Goal: Task Accomplishment & Management: Manage account settings

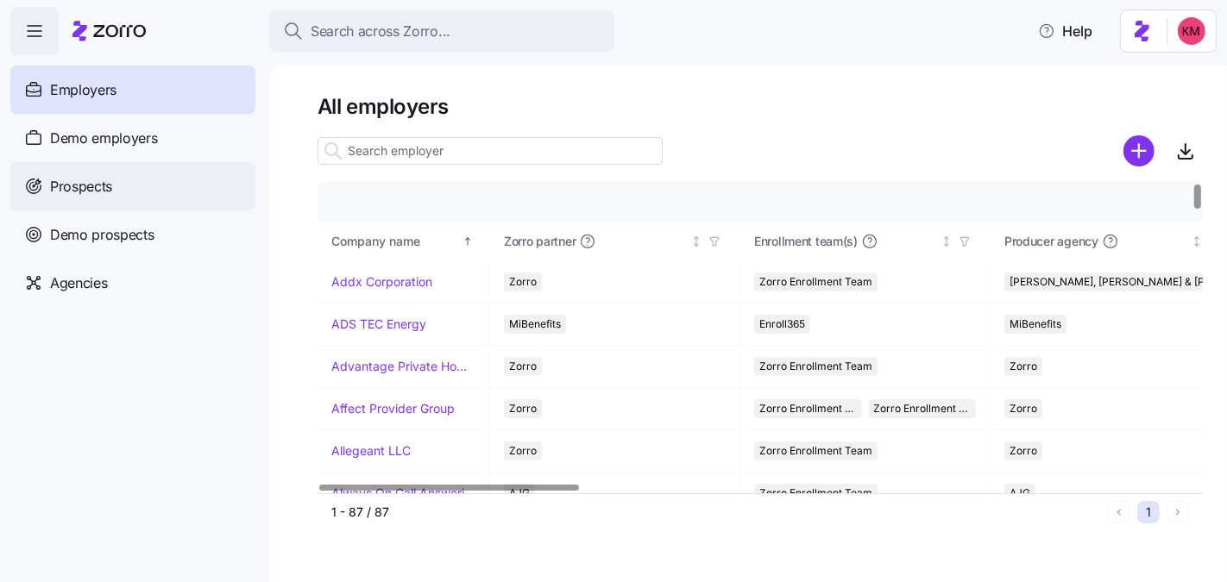
click at [123, 173] on div "Prospects" at bounding box center [132, 186] width 245 height 48
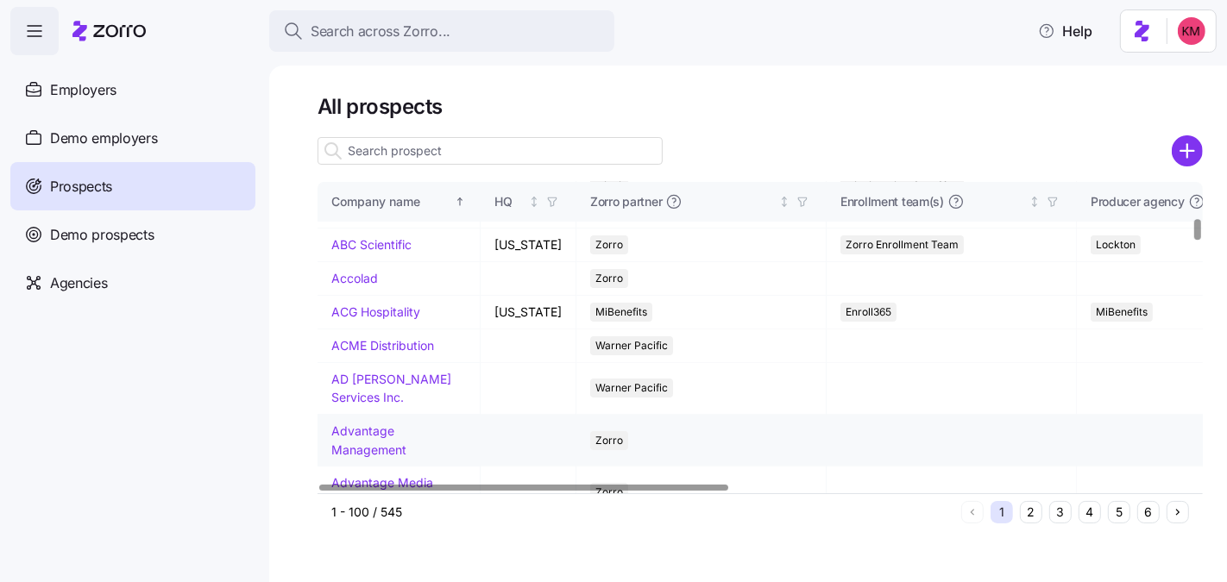
scroll to position [569, 0]
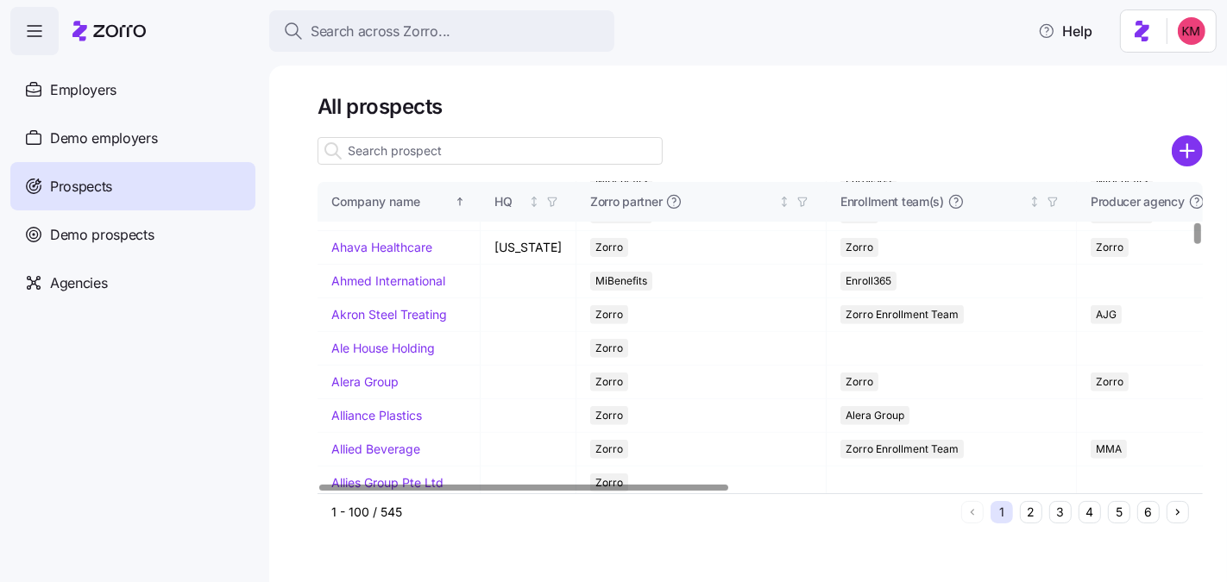
click at [1096, 511] on button "4" at bounding box center [1089, 512] width 22 height 22
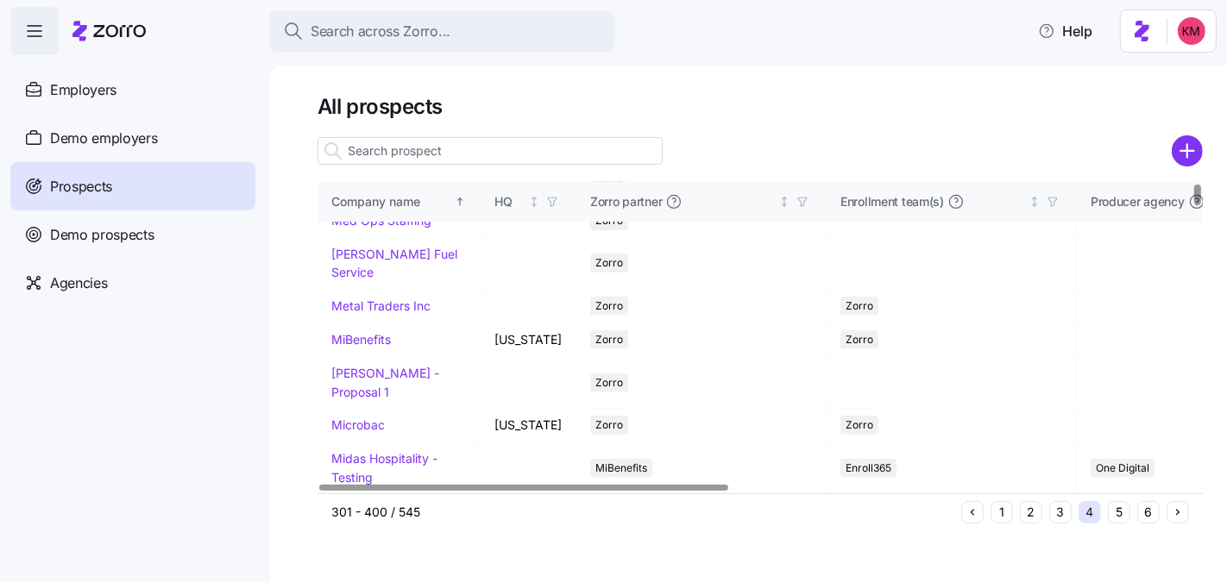
scroll to position [0, 0]
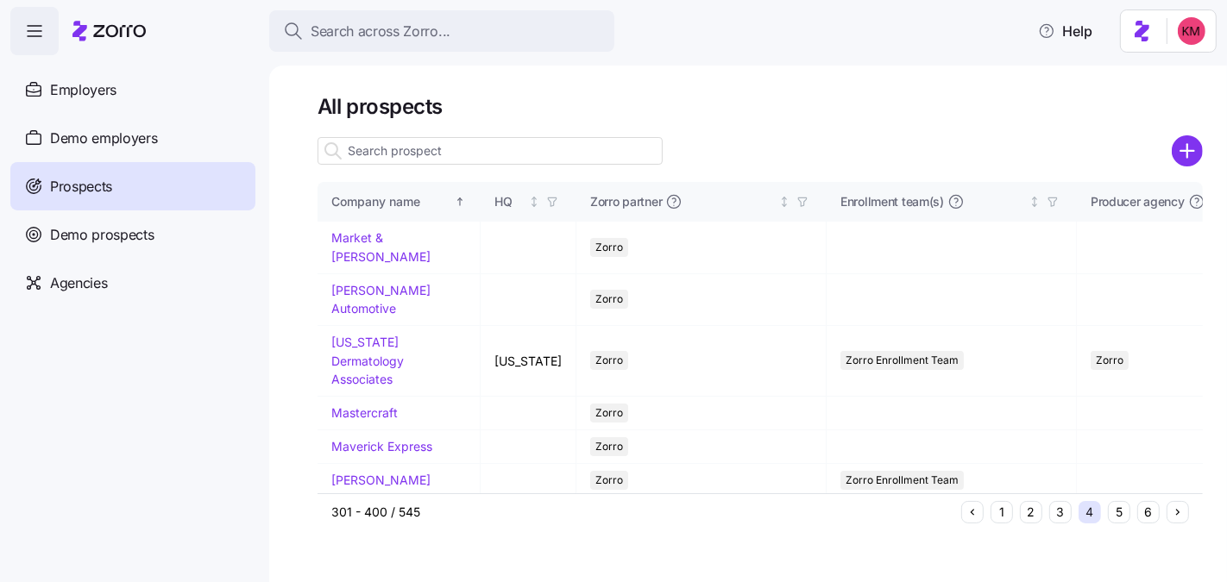
click at [1113, 508] on button "5" at bounding box center [1119, 512] width 22 height 22
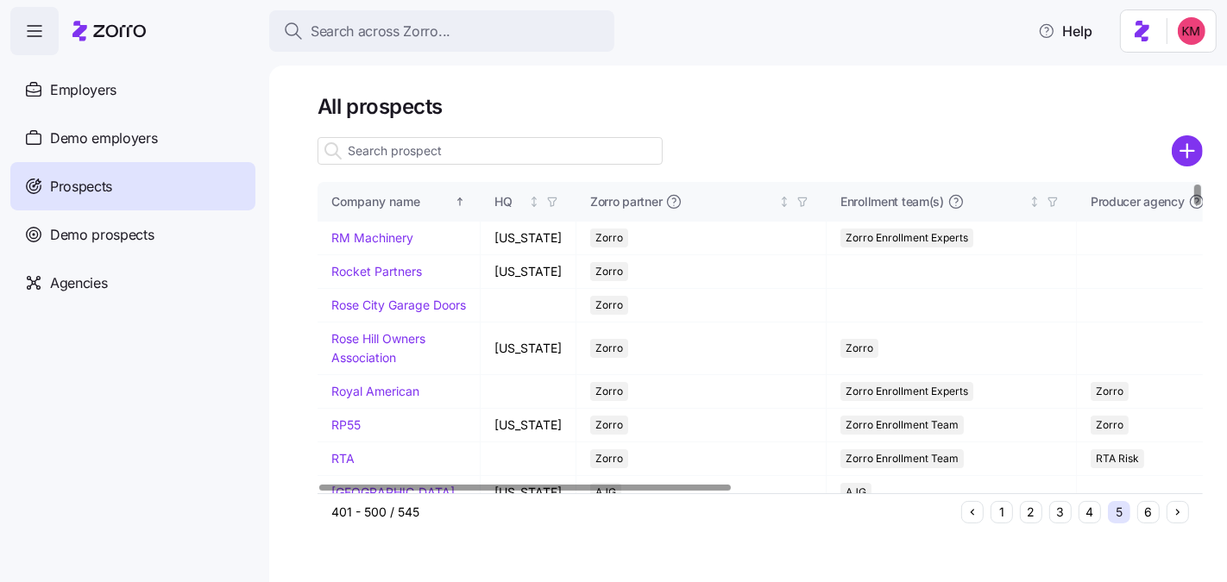
click at [1089, 518] on button "4" at bounding box center [1089, 512] width 22 height 22
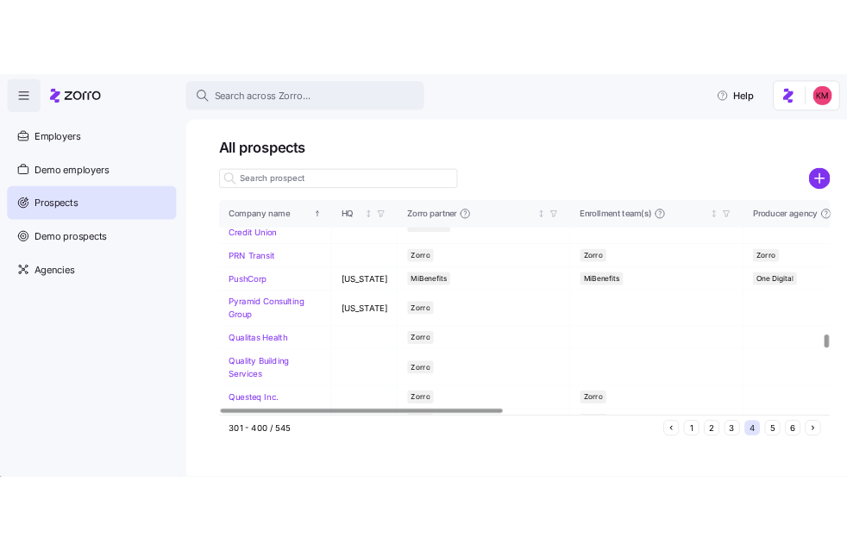
scroll to position [4349, 0]
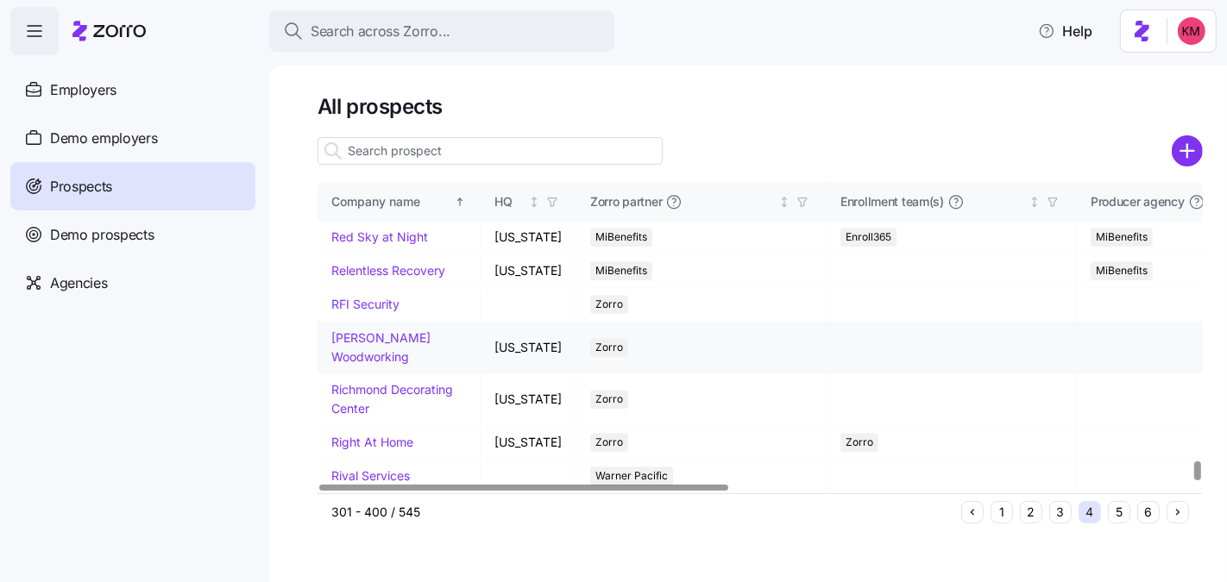
click at [361, 358] on link "Richey Woodworking" at bounding box center [380, 347] width 99 height 34
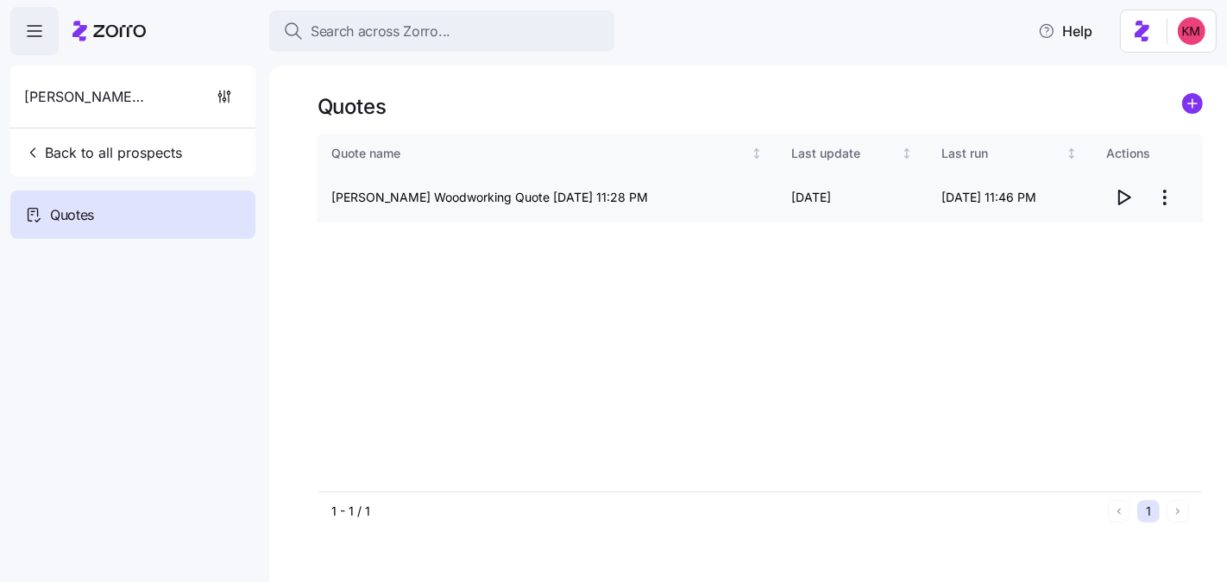
click at [1130, 192] on icon "button" at bounding box center [1123, 197] width 21 height 21
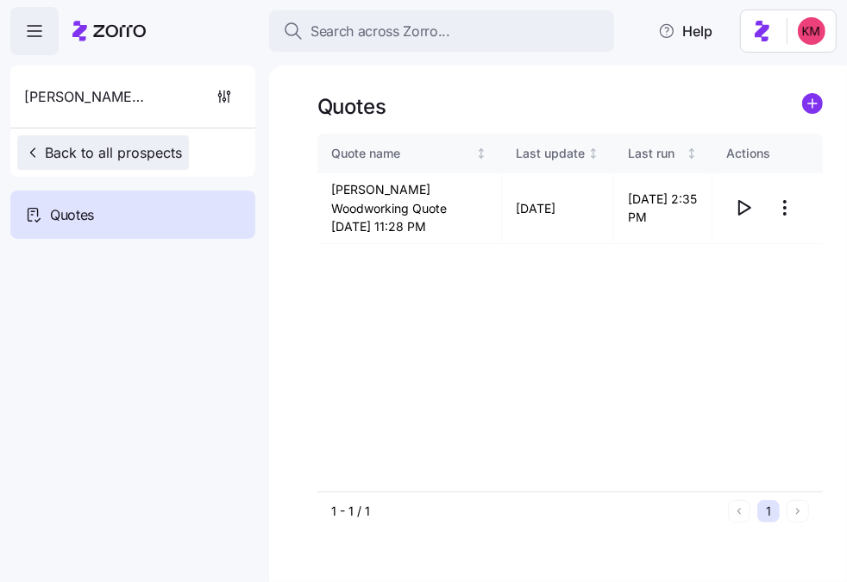
click at [91, 168] on button "Back to all prospects" at bounding box center [103, 152] width 172 height 35
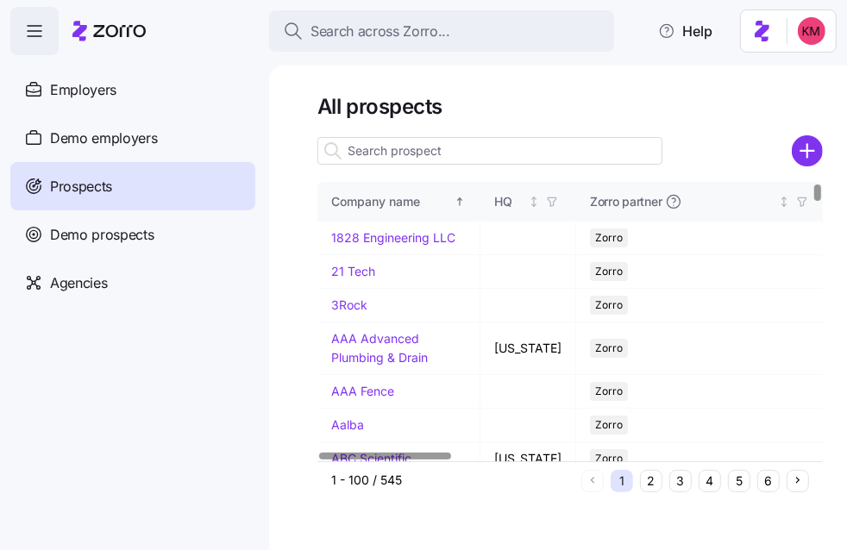
drag, startPoint x: 382, startPoint y: 132, endPoint x: 383, endPoint y: 154, distance: 22.4
click at [382, 132] on div at bounding box center [569, 127] width 505 height 14
click at [384, 158] on input at bounding box center [489, 151] width 345 height 28
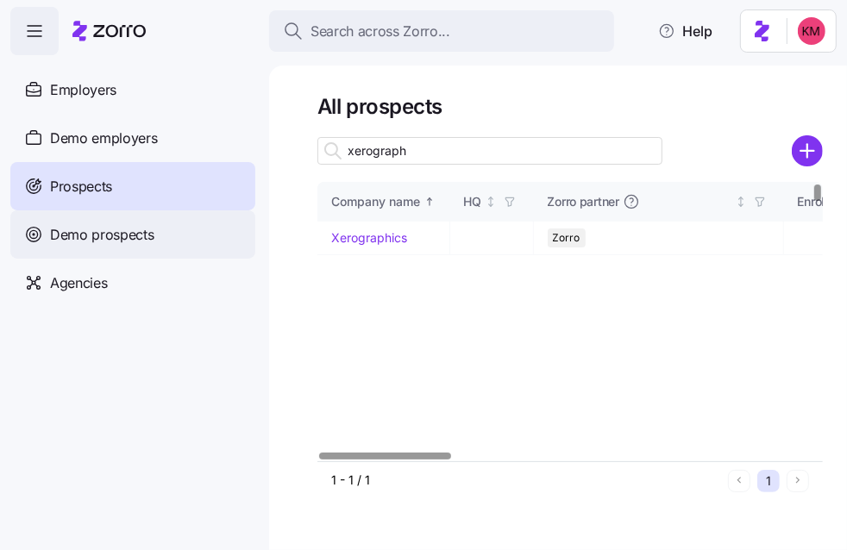
type input "xerograph"
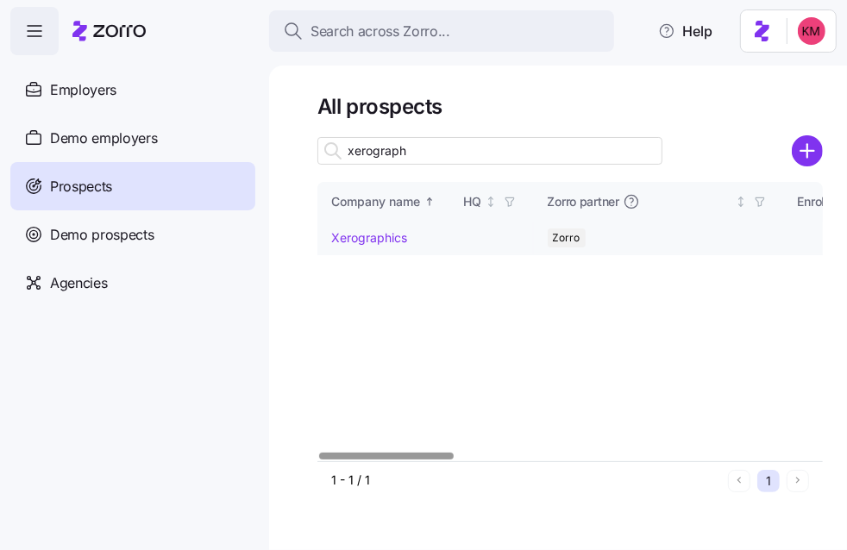
click at [394, 235] on link "Xerographics" at bounding box center [369, 237] width 76 height 15
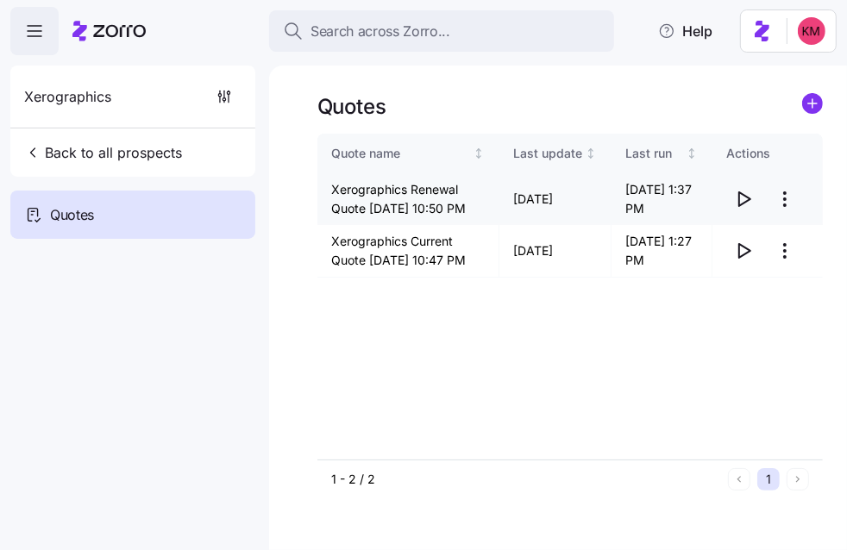
click at [745, 210] on icon "button" at bounding box center [743, 199] width 21 height 21
click at [793, 198] on html "Search across Zorro... Help Xerographics Back to all prospects Quotes Quotes Qu…" at bounding box center [423, 356] width 847 height 713
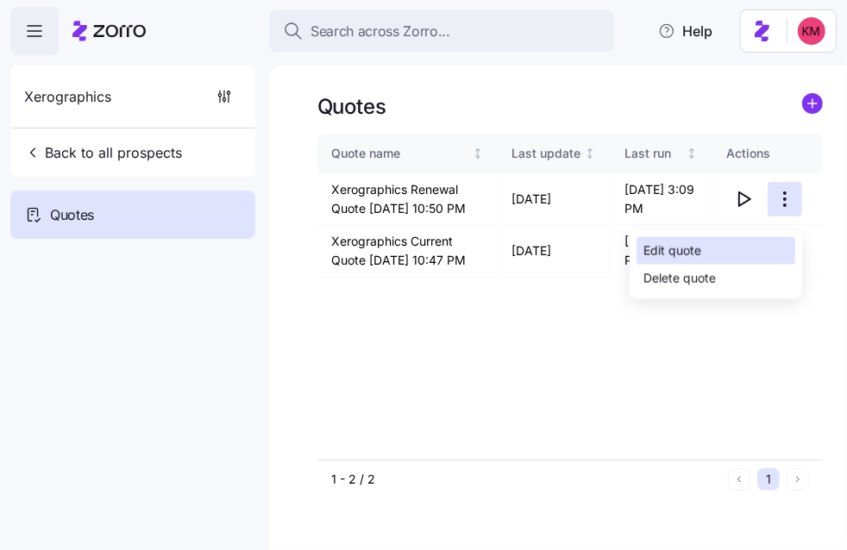
click at [749, 250] on div "Edit quote" at bounding box center [716, 251] width 159 height 28
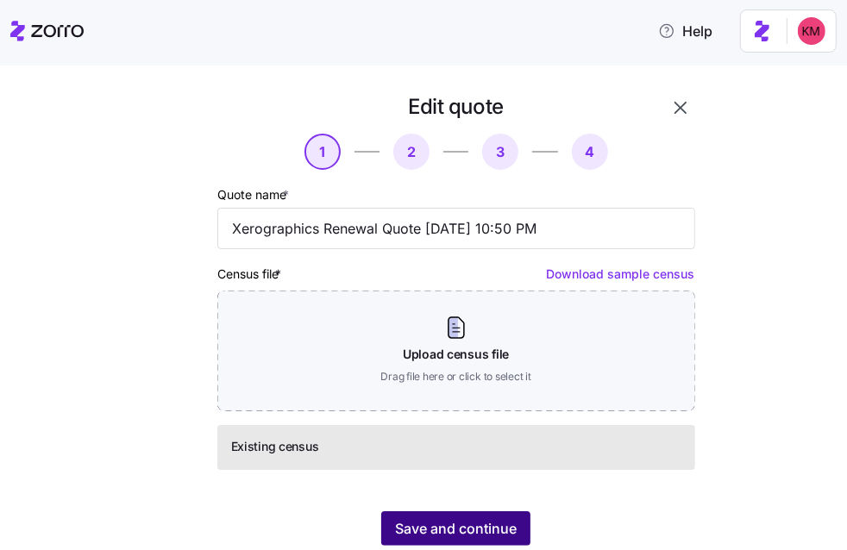
click at [475, 528] on span "Save and continue" at bounding box center [456, 528] width 122 height 21
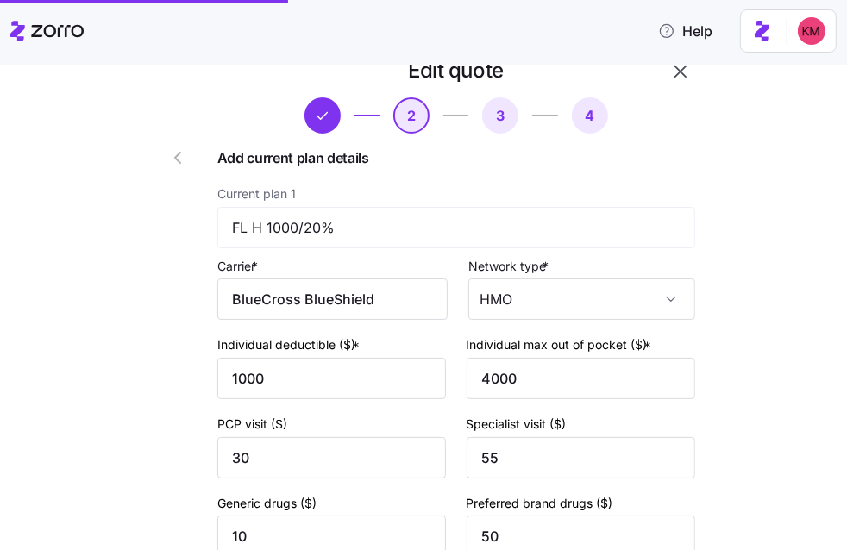
scroll to position [730, 0]
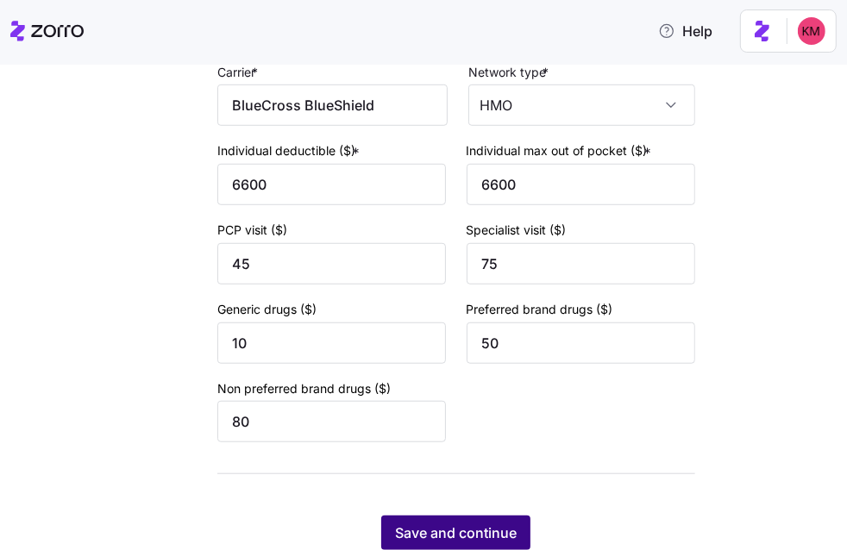
click at [467, 525] on span "Save and continue" at bounding box center [456, 533] width 122 height 21
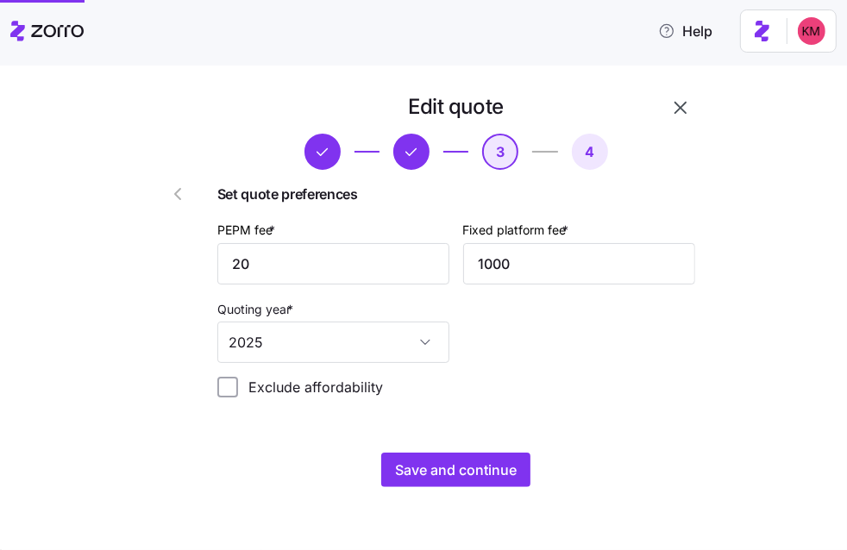
scroll to position [0, 0]
click at [295, 255] on input "20" at bounding box center [333, 263] width 232 height 41
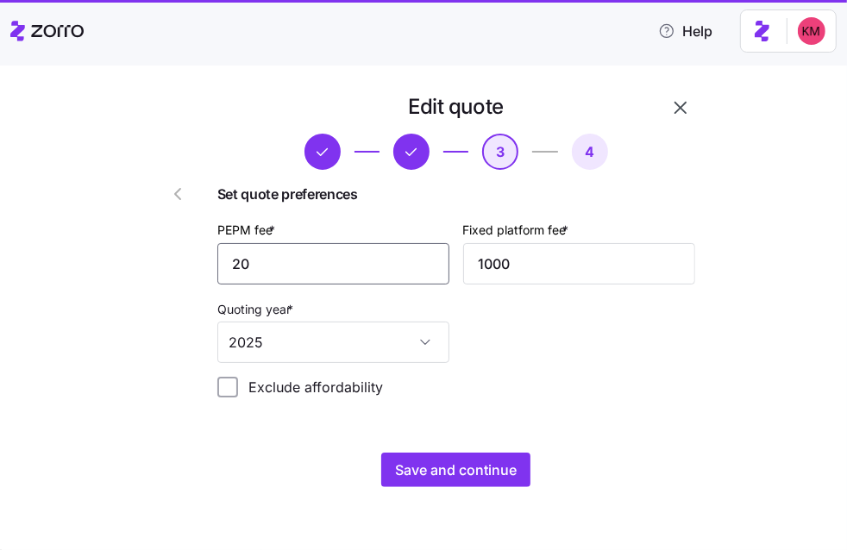
click at [295, 255] on input "20" at bounding box center [333, 263] width 232 height 41
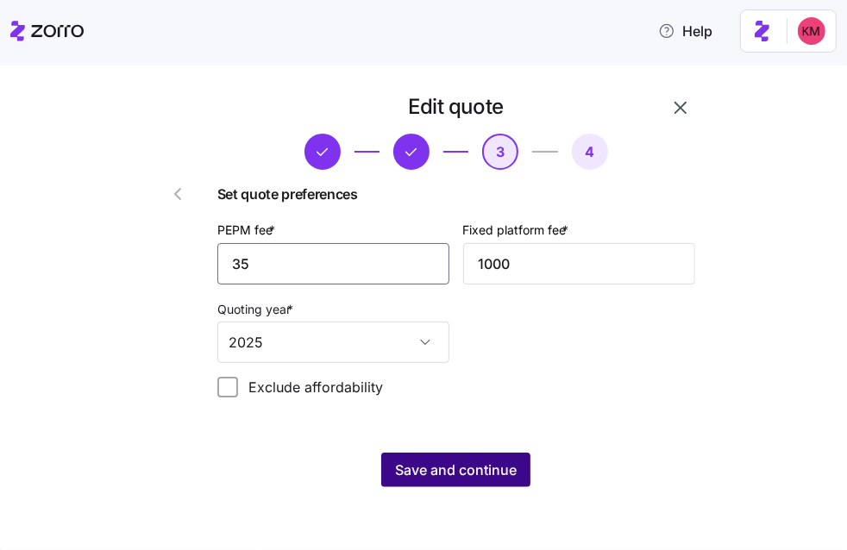
type input "35"
click at [449, 465] on span "Save and continue" at bounding box center [456, 470] width 122 height 21
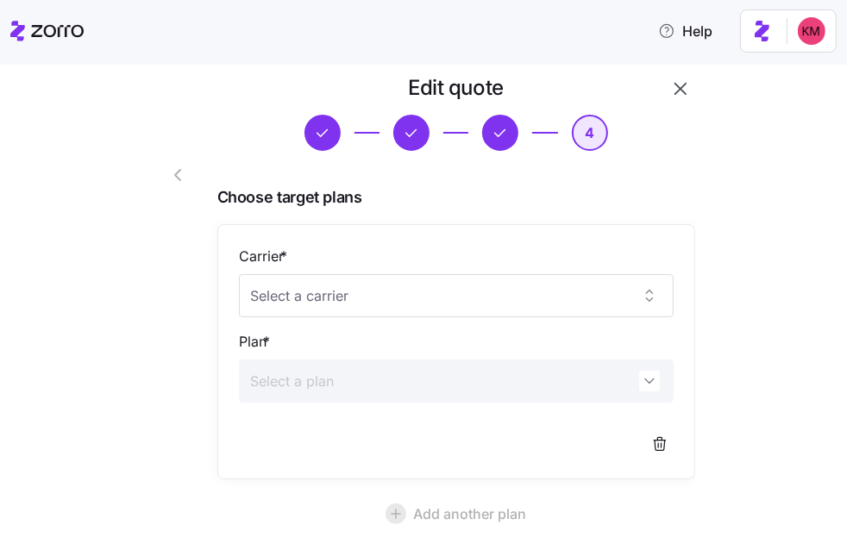
scroll to position [21, 0]
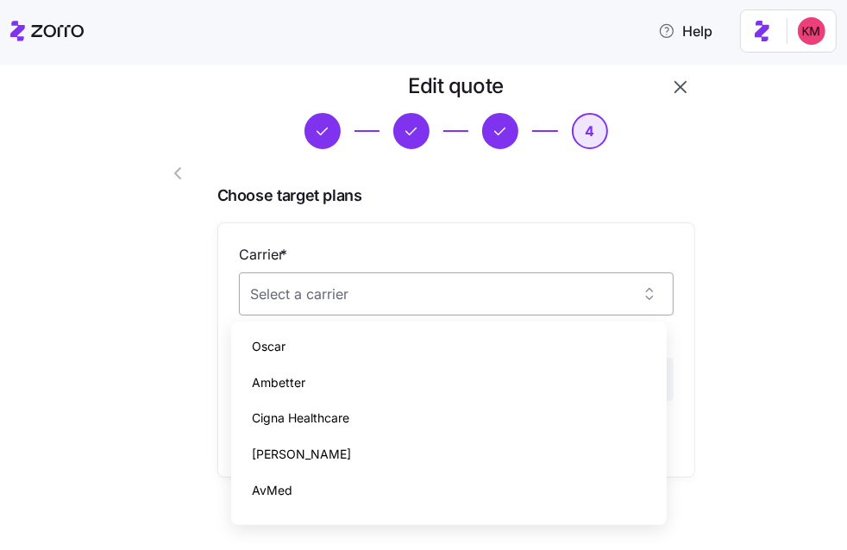
click at [472, 305] on input "Carrier *" at bounding box center [456, 294] width 435 height 43
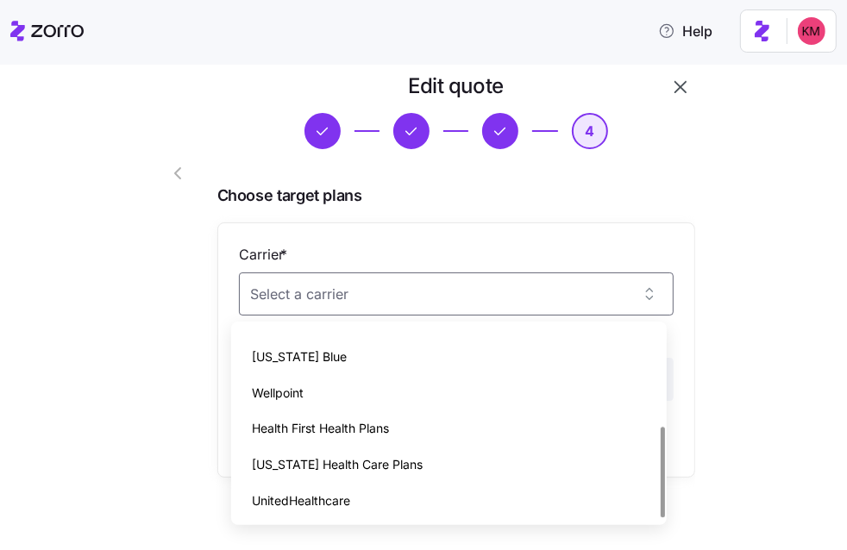
click at [351, 496] on div "UnitedHealthcare" at bounding box center [449, 501] width 422 height 36
type input "UnitedHealthcare"
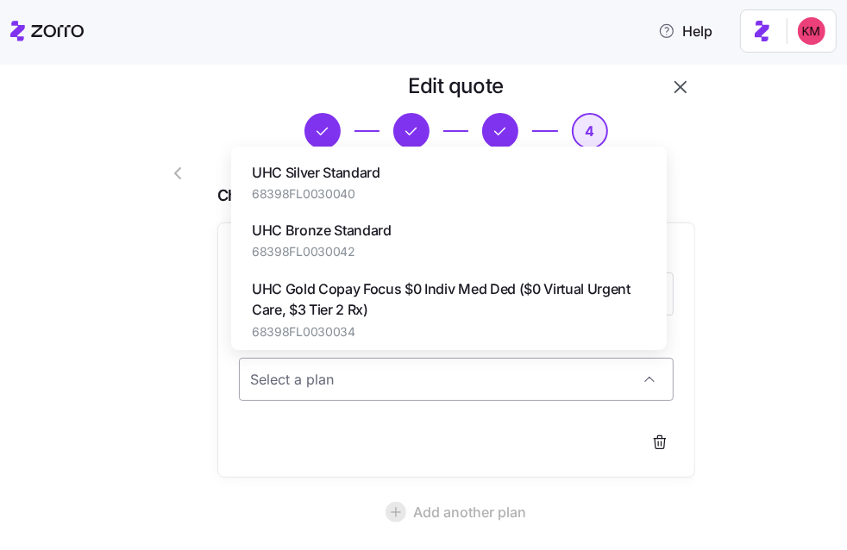
click at [324, 366] on input "Plan *" at bounding box center [456, 379] width 435 height 43
paste input "UHC Silver-X Standard (Off-Exchange Only)"
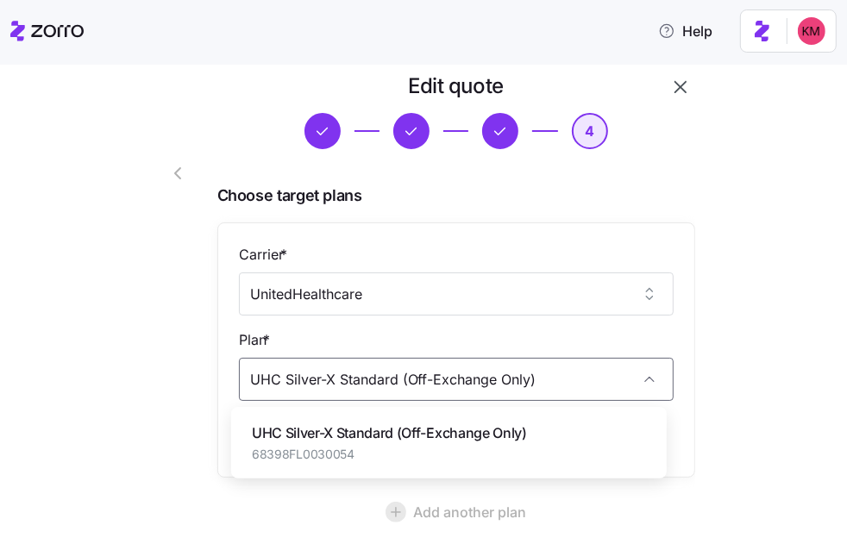
click at [344, 436] on span "UHC Silver-X Standard (Off-Exchange Only)" at bounding box center [389, 434] width 275 height 22
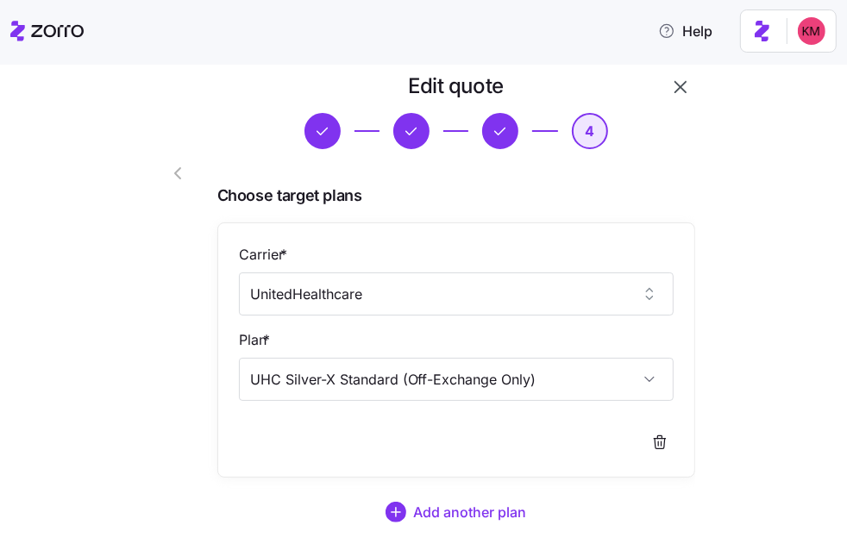
scroll to position [140, 0]
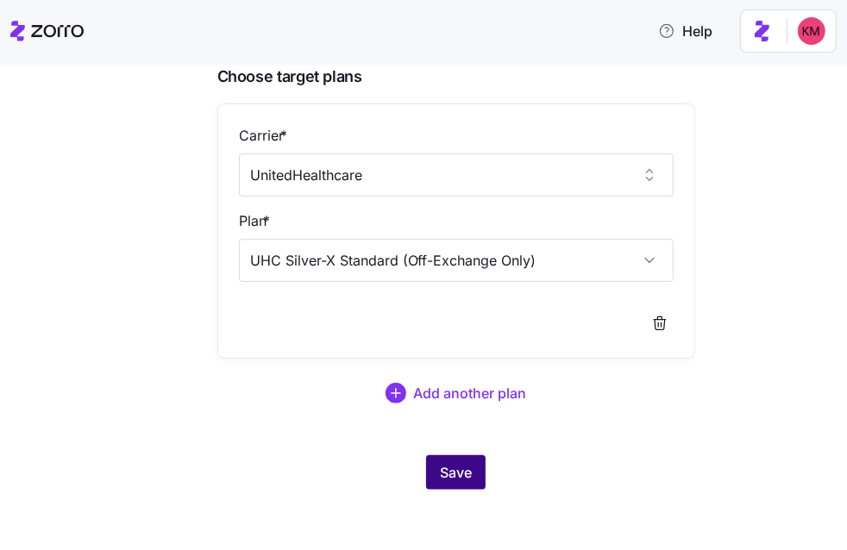
type input "UHC Silver-X Standard (Off-Exchange Only)"
click at [447, 471] on span "Save" at bounding box center [456, 472] width 32 height 21
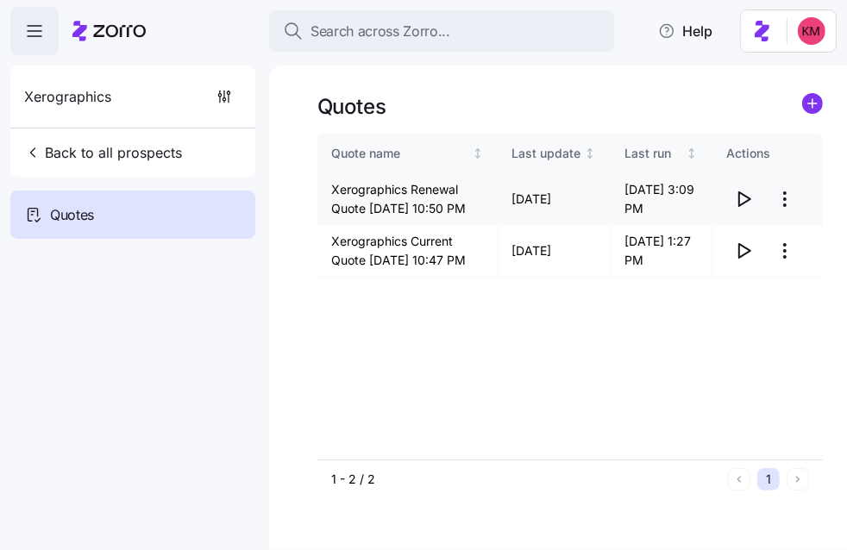
click at [746, 208] on icon "button" at bounding box center [743, 199] width 21 height 21
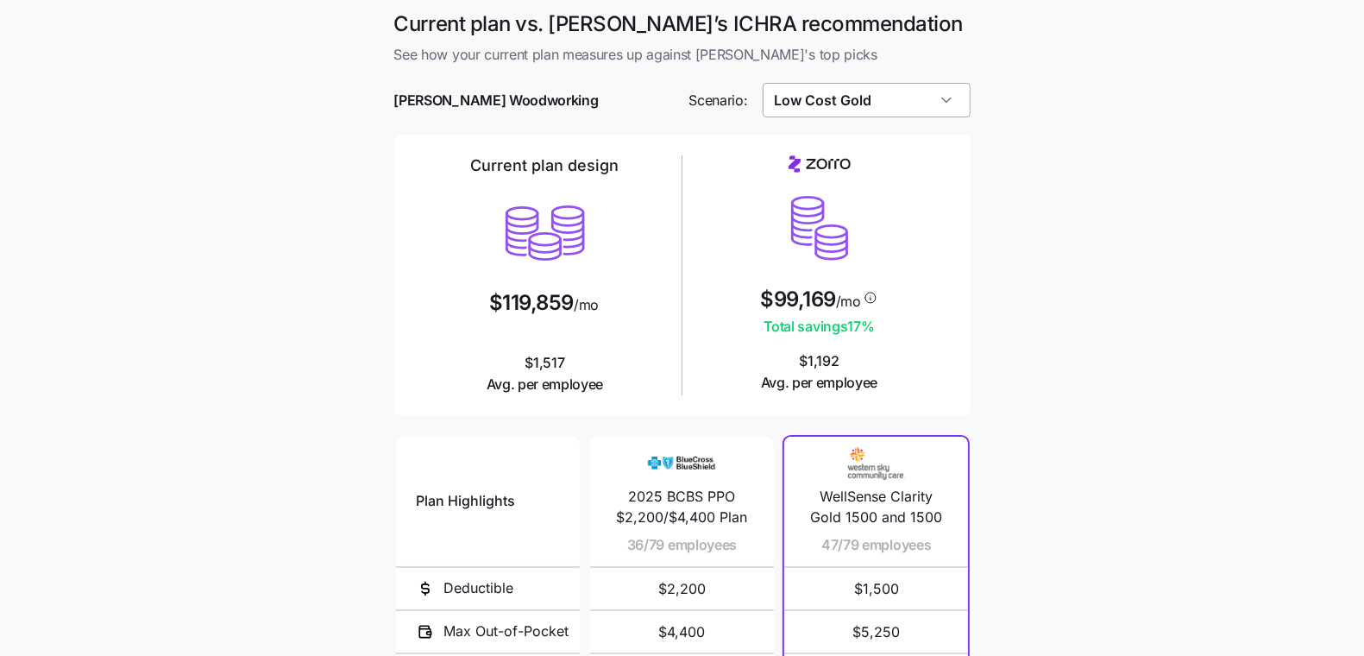
click at [857, 92] on input "Low Cost Gold" at bounding box center [866, 100] width 208 height 35
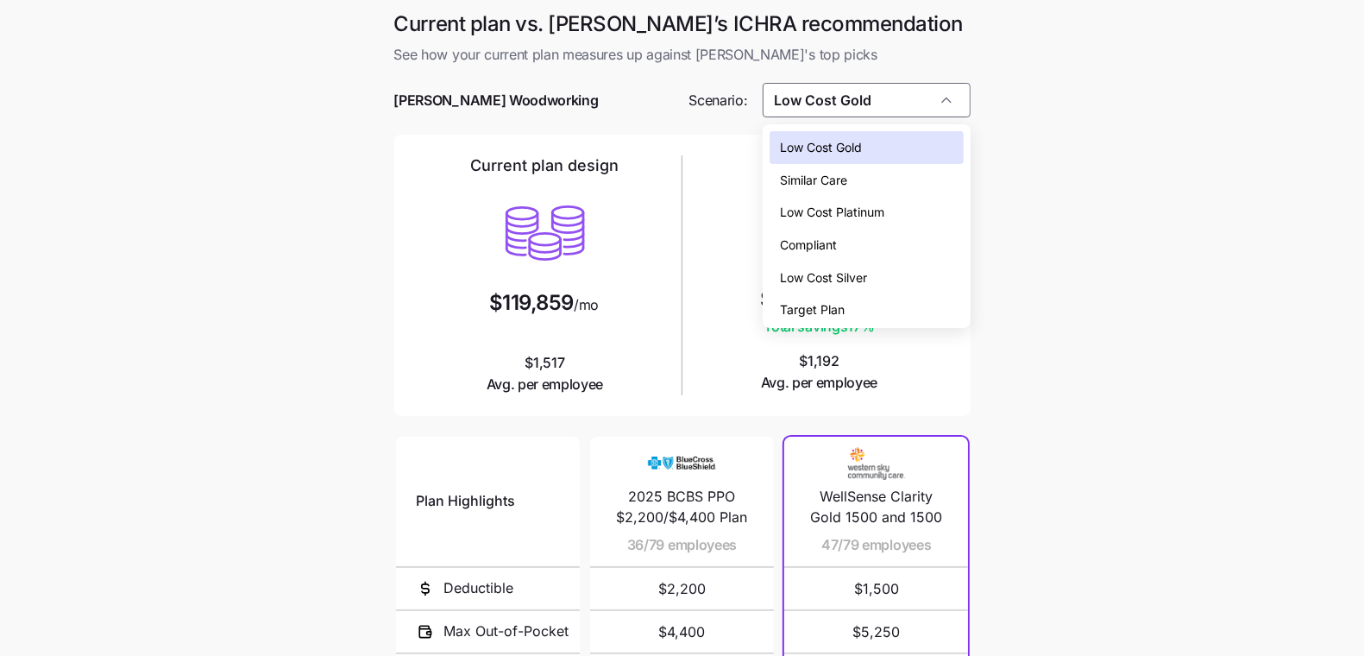
click at [831, 305] on span "Target Plan" at bounding box center [812, 309] width 65 height 19
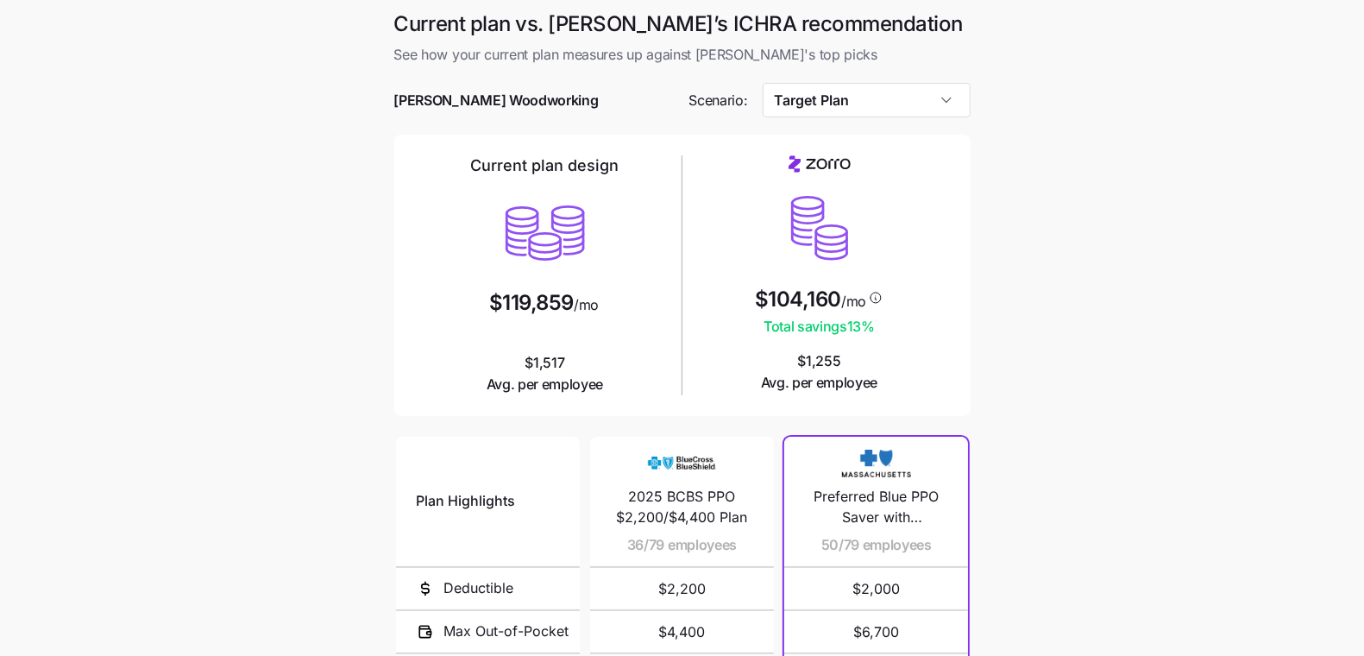
type input "Target Plan"
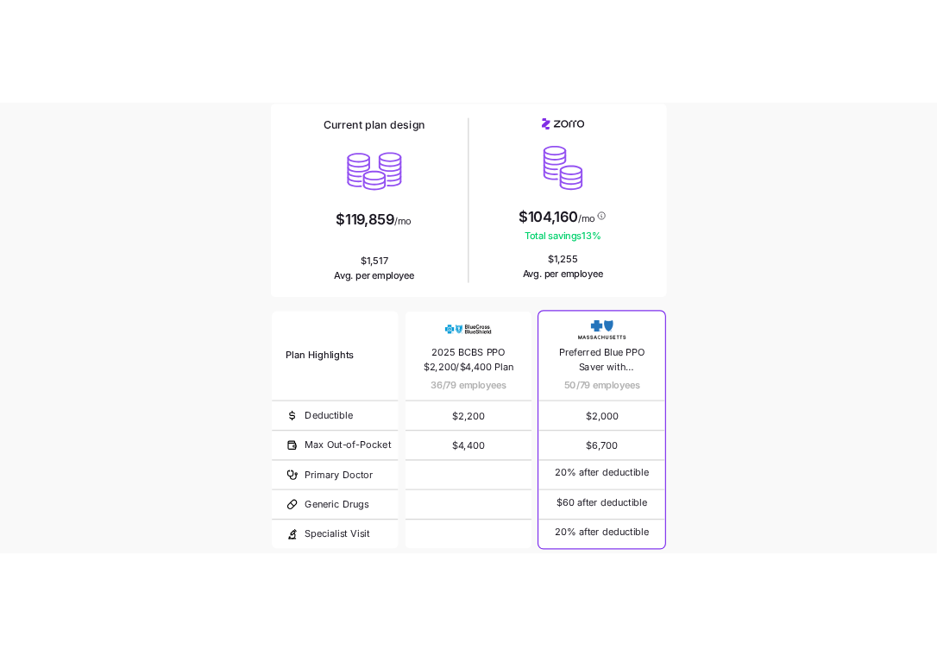
scroll to position [170, 0]
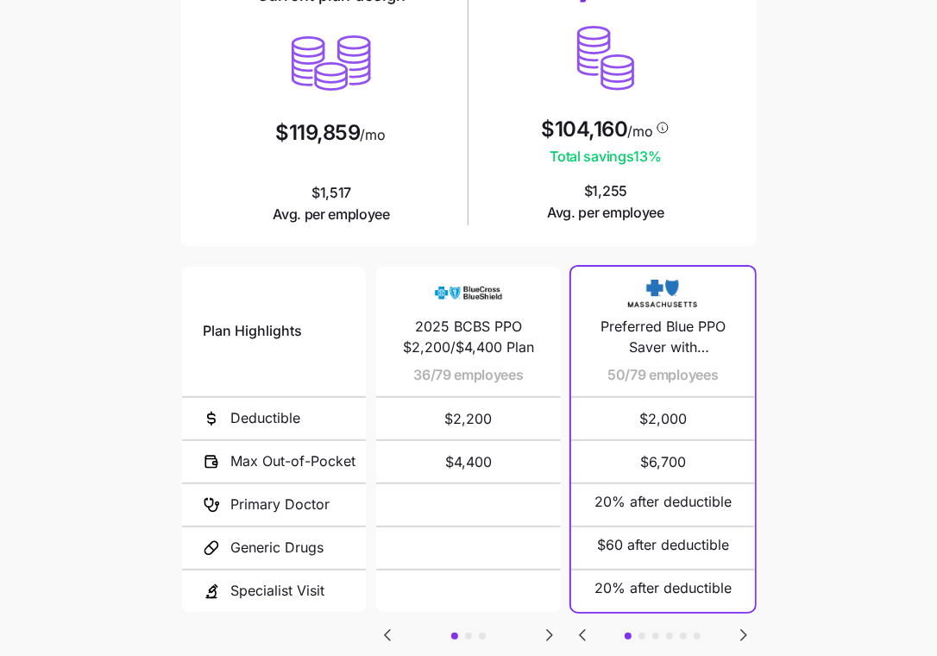
click at [70, 75] on main "Current plan vs. Zorro’s ICHRA recommendation See how your current plan measure…" at bounding box center [468, 301] width 937 height 942
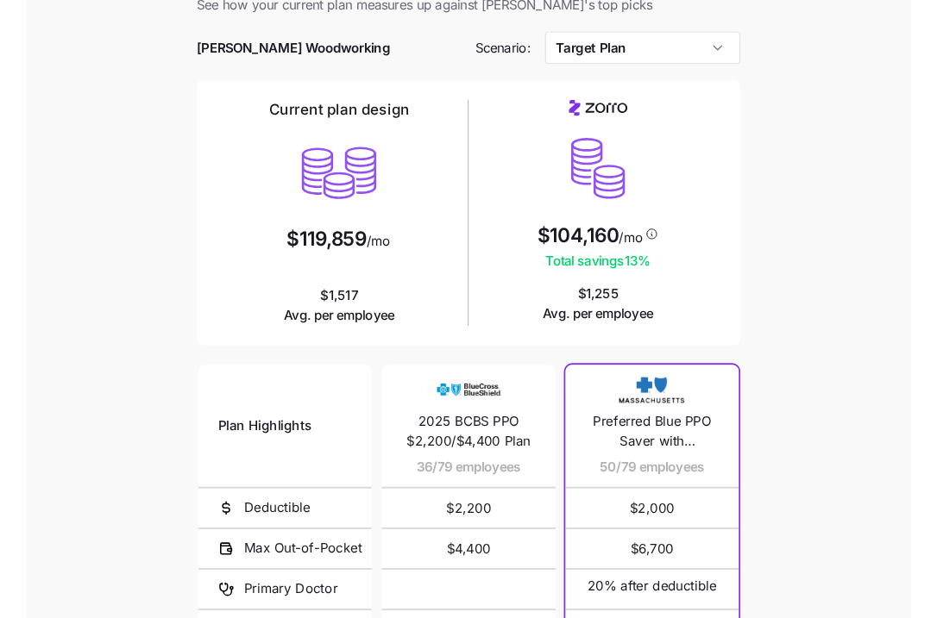
scroll to position [0, 0]
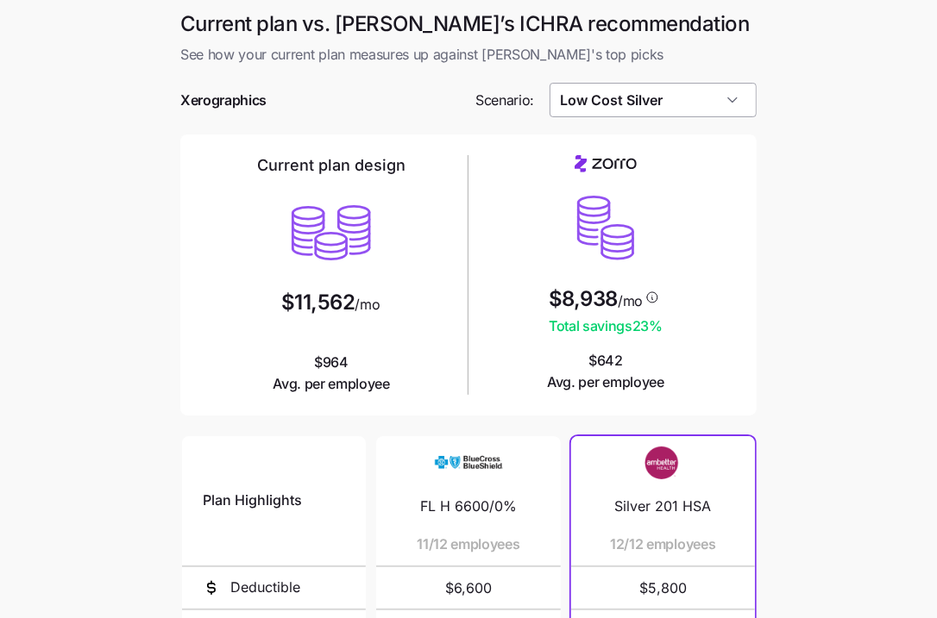
click at [712, 95] on input "Low Cost Silver" at bounding box center [653, 100] width 208 height 35
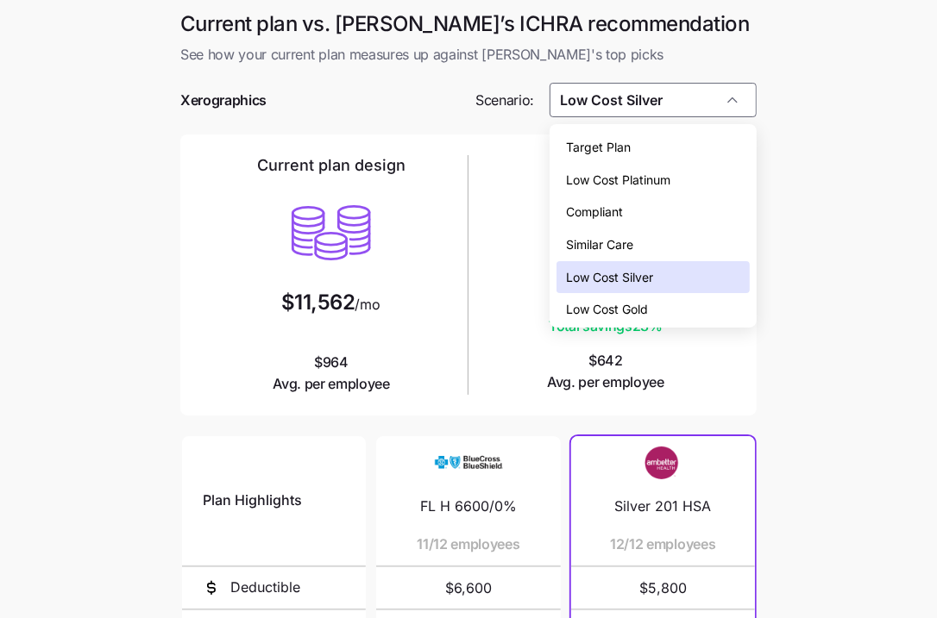
click at [681, 135] on div "Target Plan" at bounding box center [652, 147] width 193 height 33
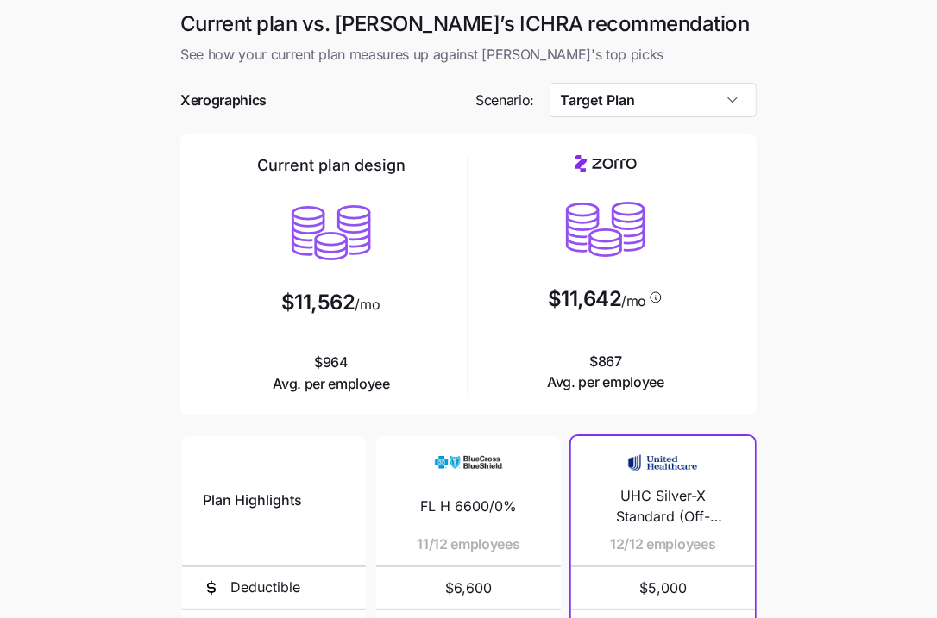
type input "Target Plan"
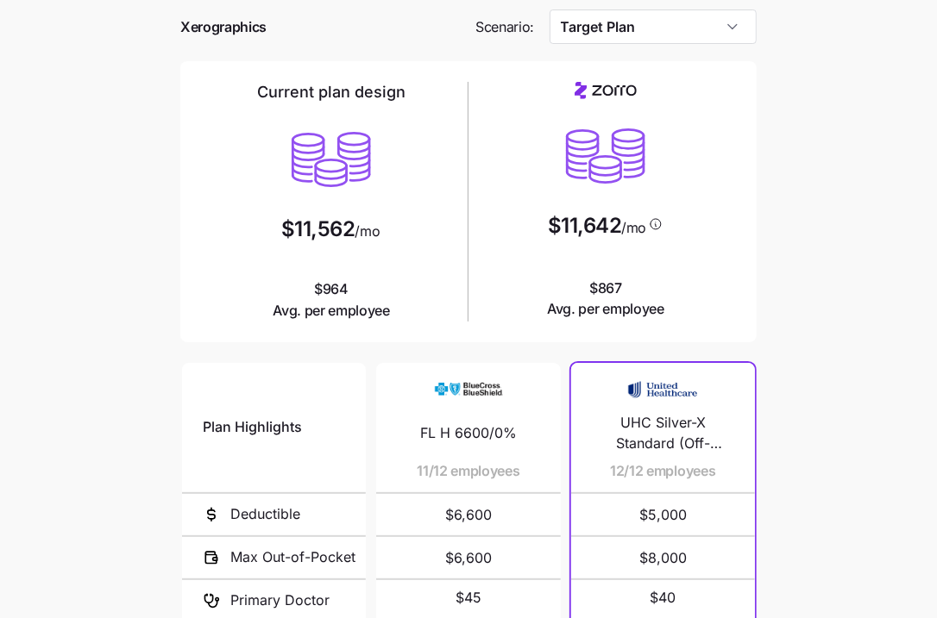
scroll to position [322, 0]
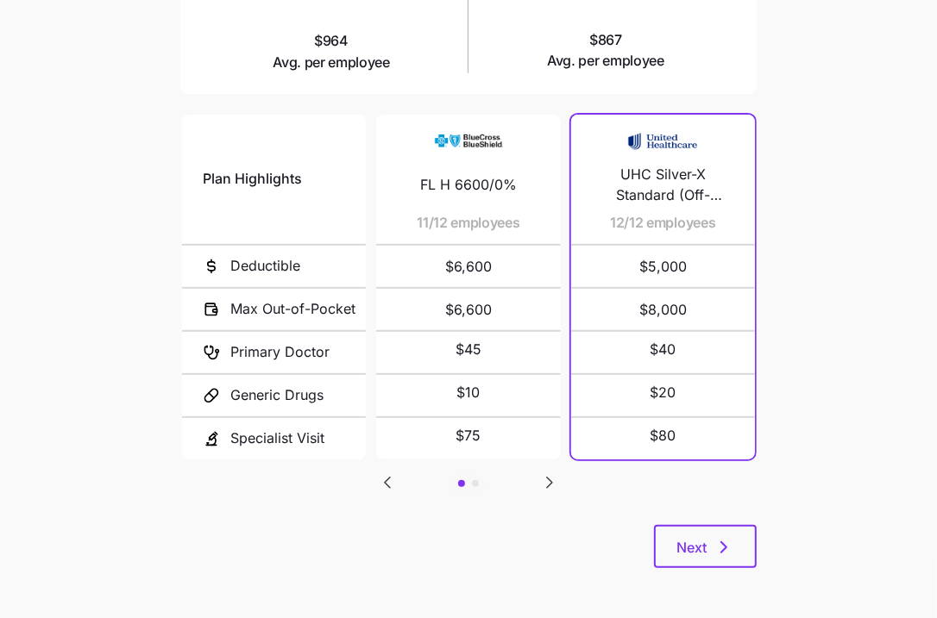
click at [651, 555] on div "Next" at bounding box center [468, 546] width 576 height 43
click at [684, 553] on span "Next" at bounding box center [691, 547] width 30 height 21
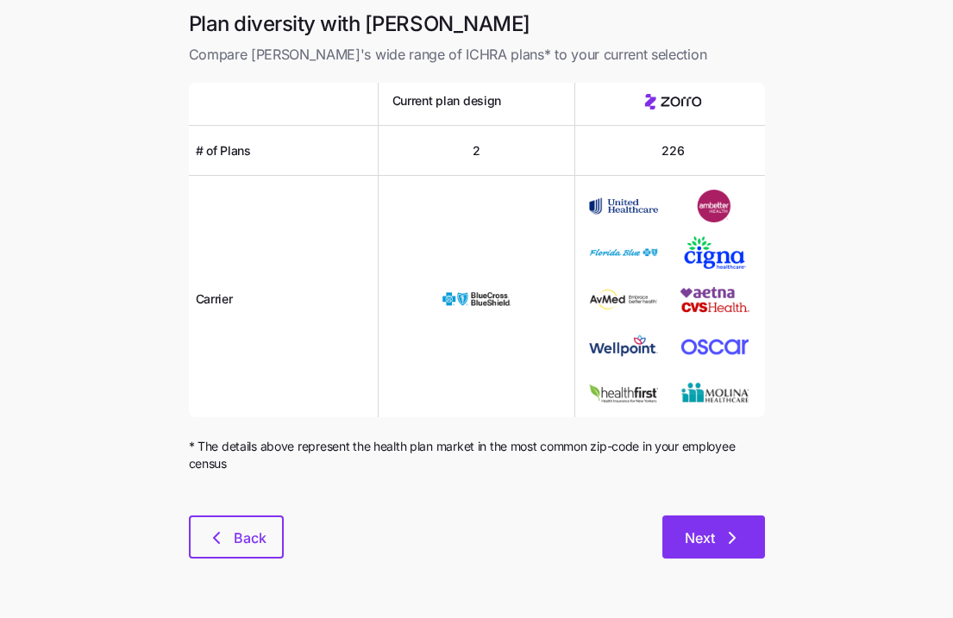
click at [734, 536] on icon "button" at bounding box center [732, 538] width 21 height 21
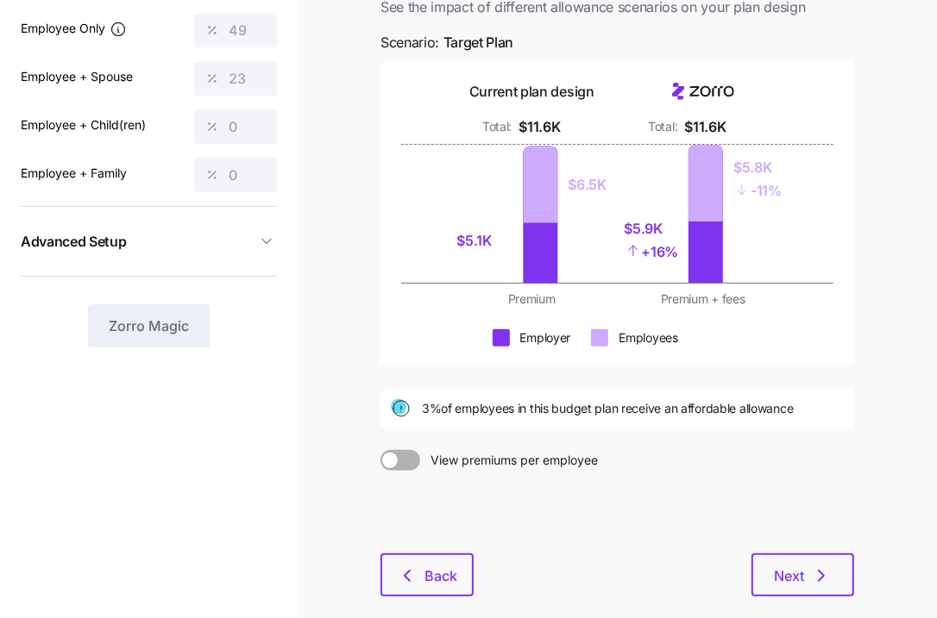
scroll to position [141, 0]
click at [830, 585] on button "Next" at bounding box center [802, 575] width 103 height 43
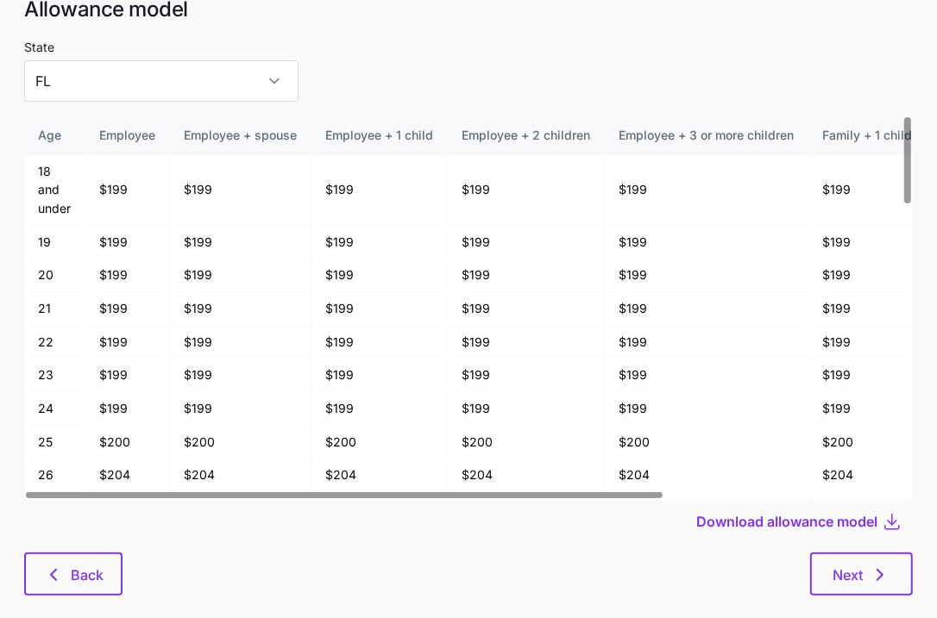
scroll to position [88, 0]
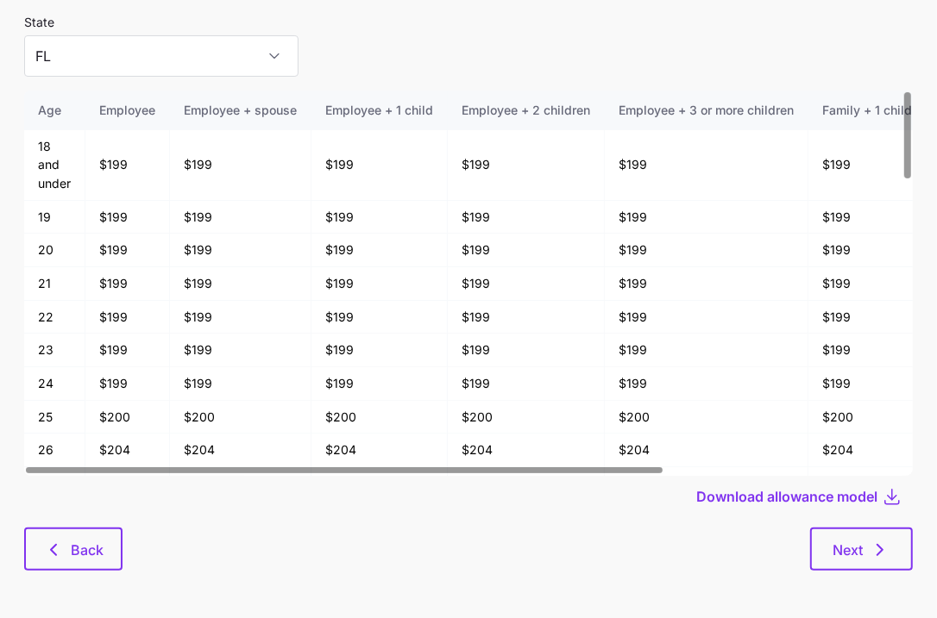
click at [794, 513] on div "Download allowance model" at bounding box center [468, 496] width 888 height 41
click at [793, 502] on span "Download allowance model" at bounding box center [786, 496] width 181 height 21
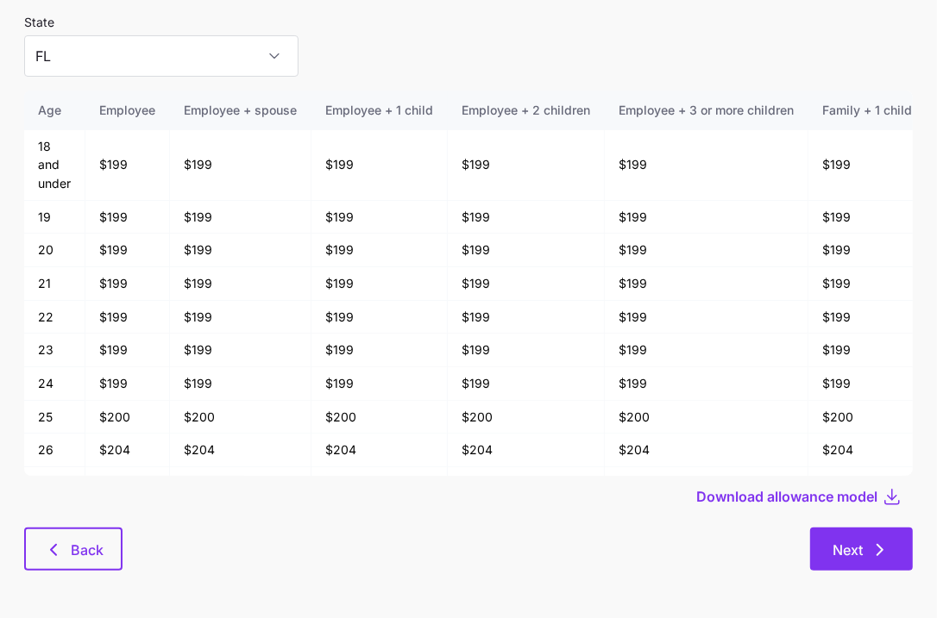
click at [851, 537] on button "Next" at bounding box center [861, 549] width 103 height 43
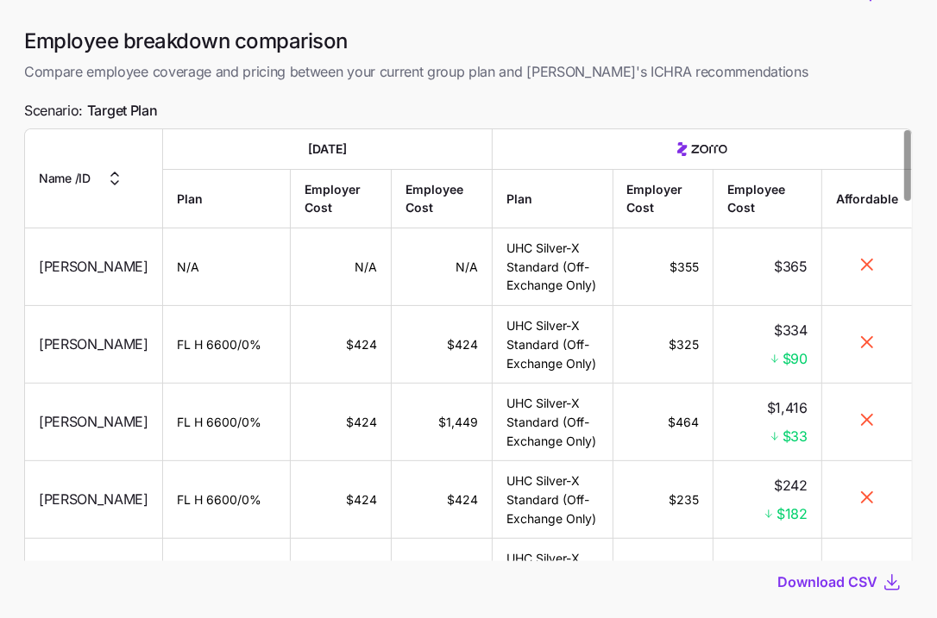
scroll to position [151, 0]
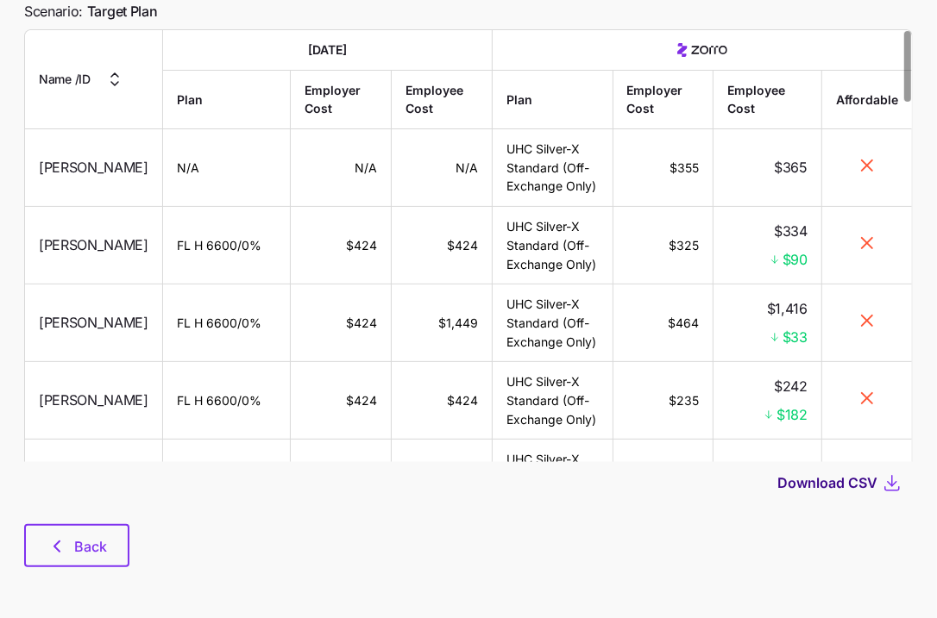
click at [814, 492] on span "Download CSV" at bounding box center [827, 483] width 100 height 21
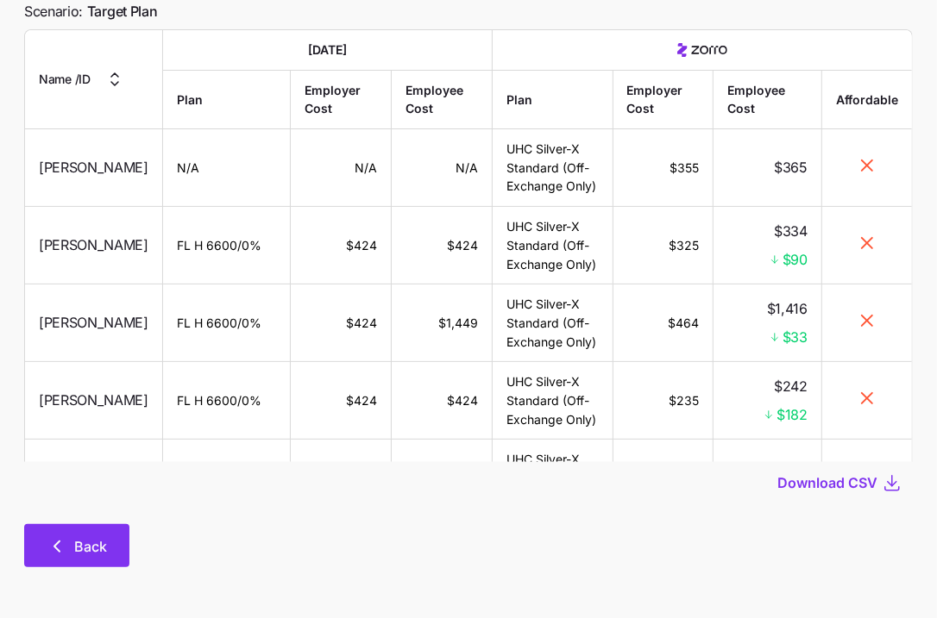
click at [63, 546] on icon "button" at bounding box center [57, 547] width 21 height 21
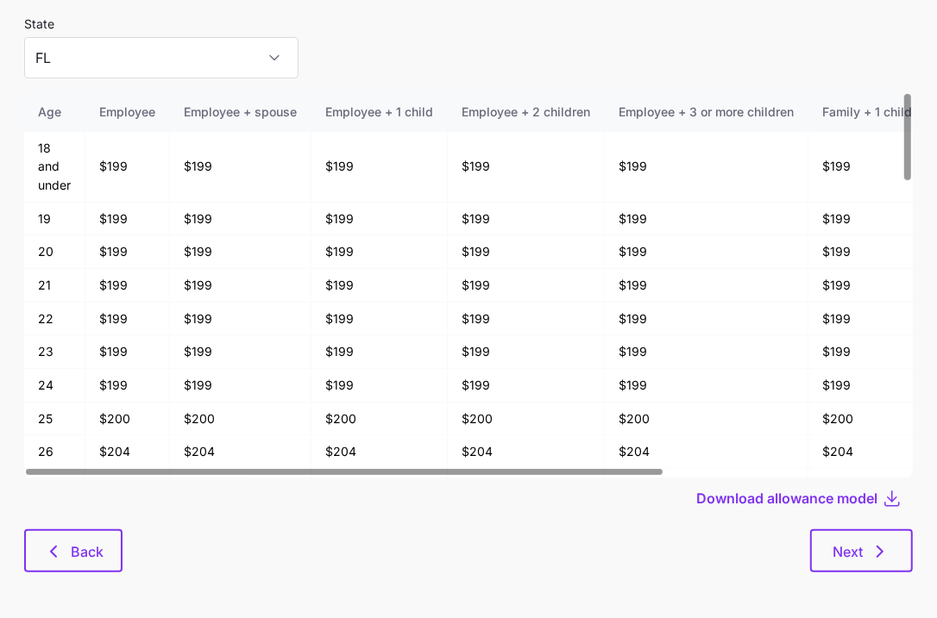
scroll to position [91, 0]
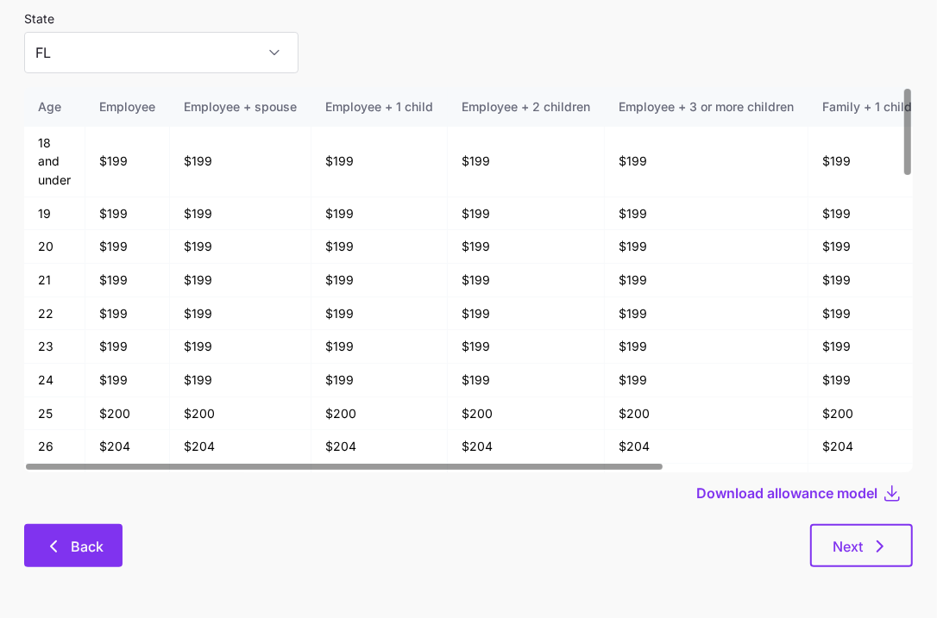
click at [65, 558] on button "Back" at bounding box center [73, 545] width 98 height 43
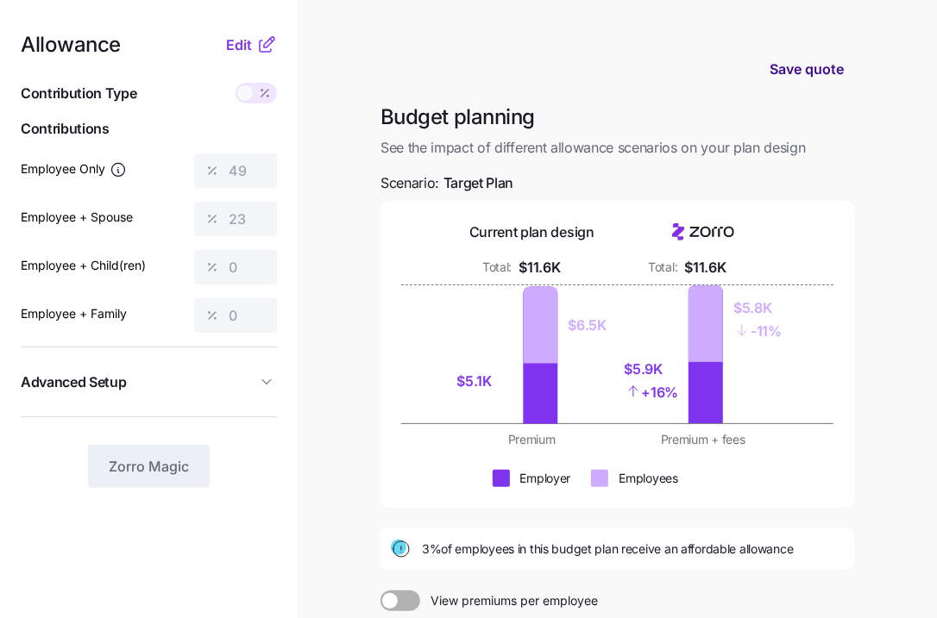
click at [791, 74] on span "Save quote" at bounding box center [806, 69] width 74 height 21
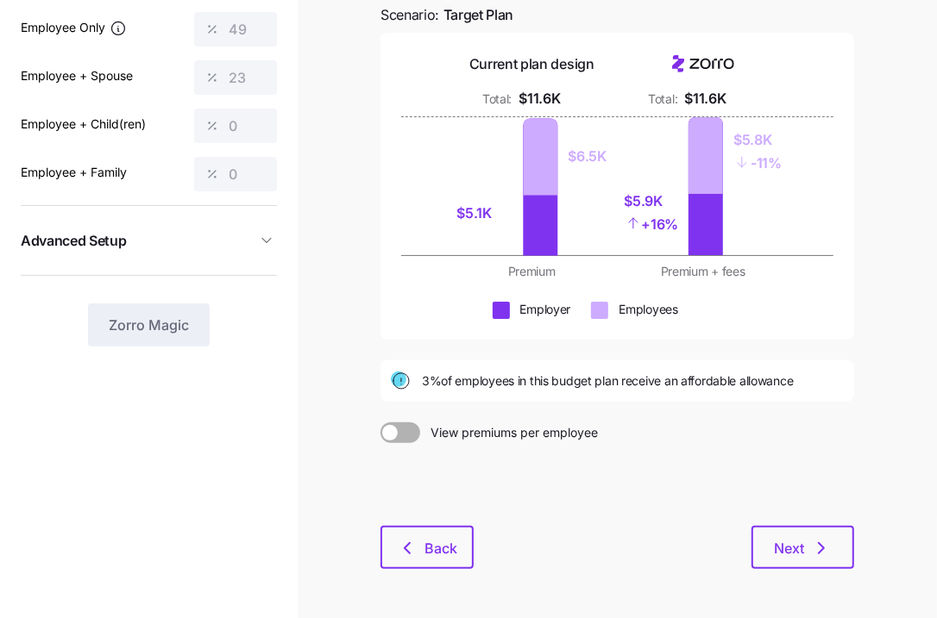
scroll to position [201, 0]
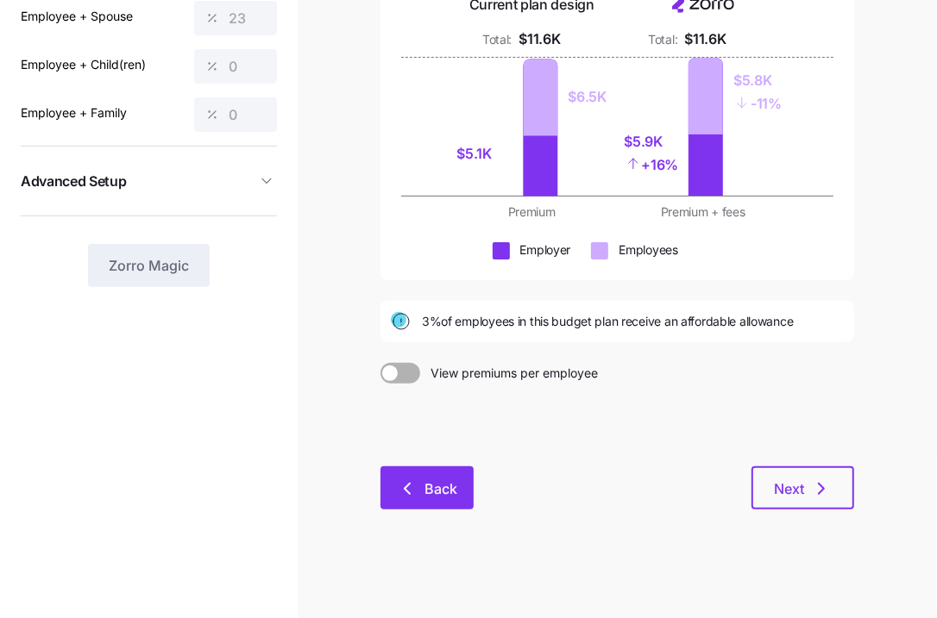
click at [432, 482] on span "Back" at bounding box center [440, 489] width 33 height 21
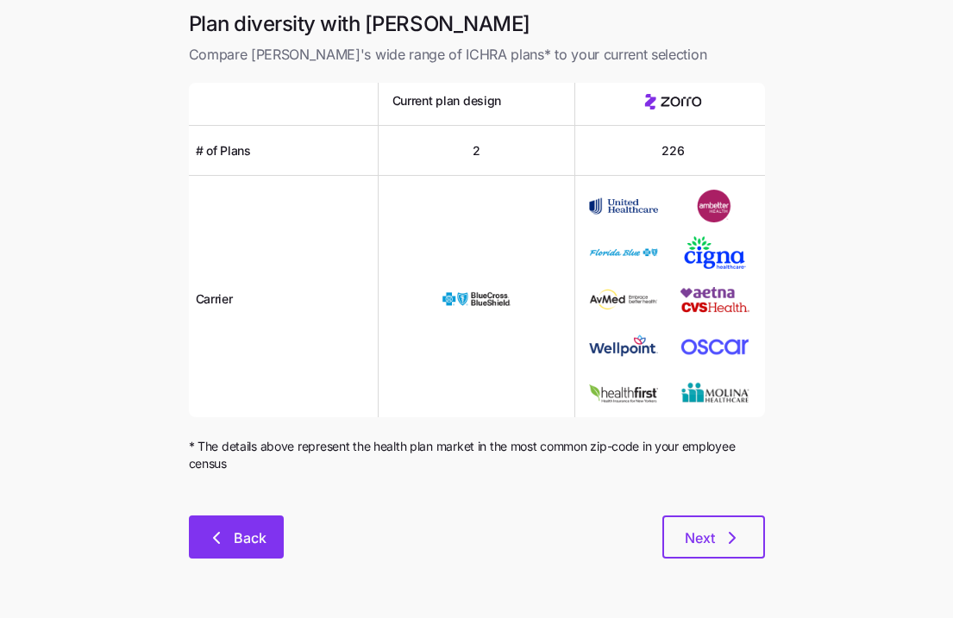
click at [258, 540] on span "Back" at bounding box center [250, 538] width 33 height 21
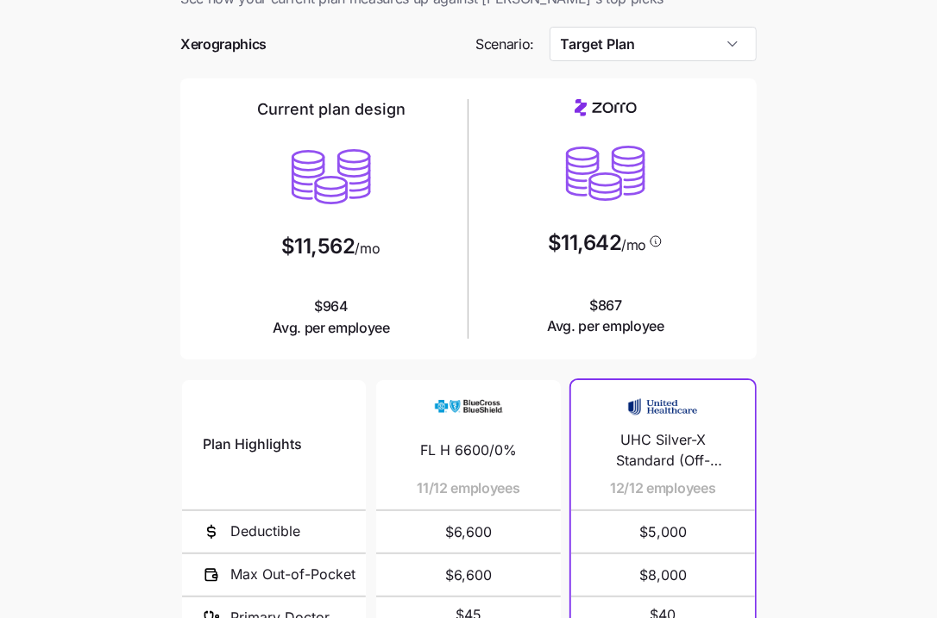
scroll to position [292, 0]
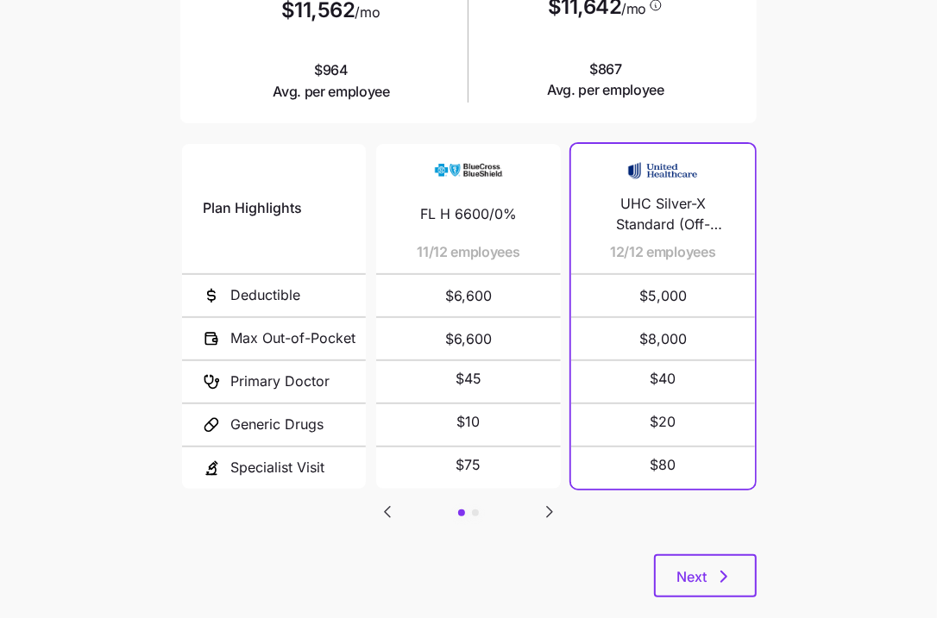
click at [644, 204] on span "UHC Silver-X Standard (Off-Exchange Only)" at bounding box center [663, 214] width 142 height 43
copy span "UHC Silver-X Standard (Off-Exchange Only)"
click at [846, 369] on main "Current plan vs. Zorro’s ICHRA recommendation See how your current plan measure…" at bounding box center [468, 179] width 937 height 942
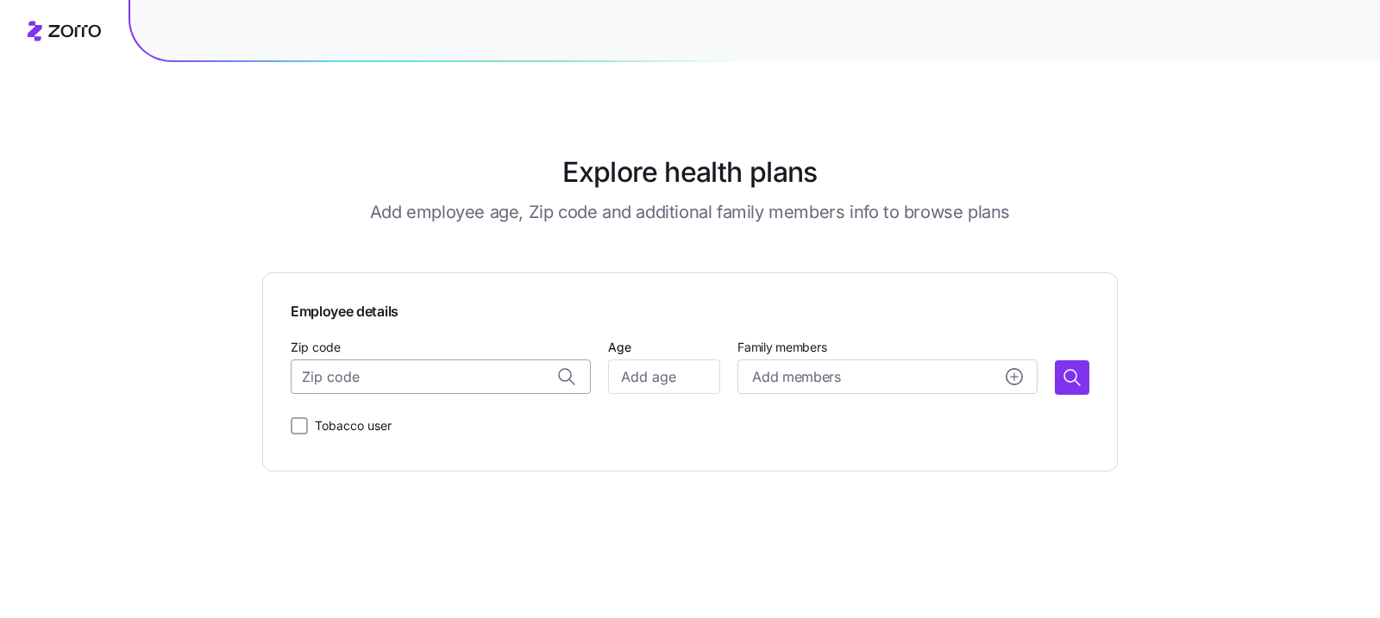
click at [450, 376] on input "Zip code" at bounding box center [441, 377] width 300 height 35
click at [398, 422] on span "32826, Orange County, FL" at bounding box center [458, 423] width 242 height 22
type input "32826, Orange County, FL"
click at [641, 367] on input "Age" at bounding box center [664, 377] width 112 height 35
type input "25"
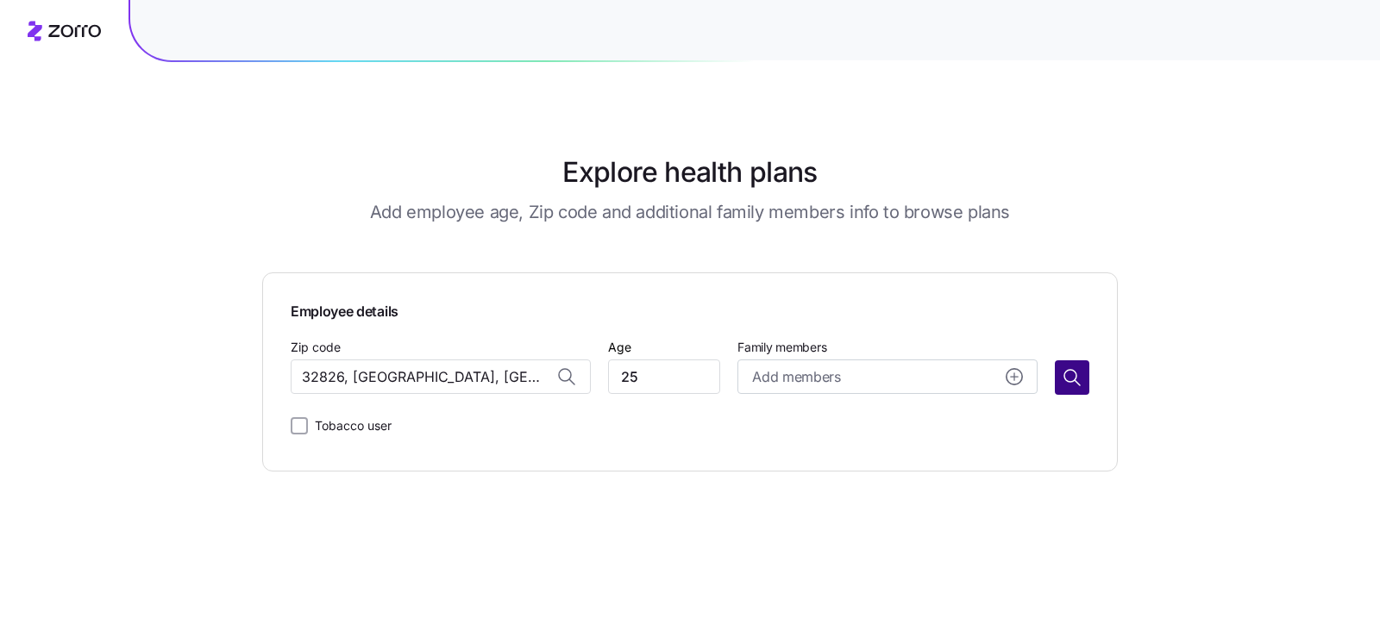
click at [1084, 370] on button "button" at bounding box center [1072, 378] width 35 height 35
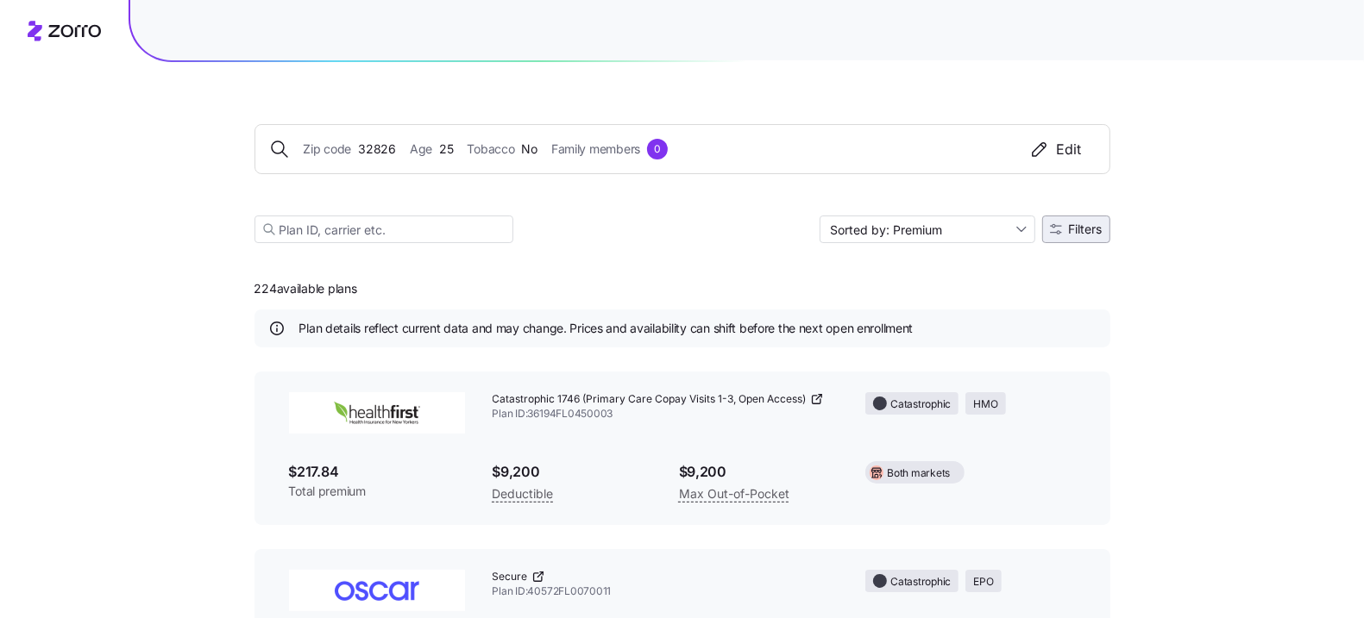
click at [1088, 230] on span "Filters" at bounding box center [1086, 229] width 34 height 12
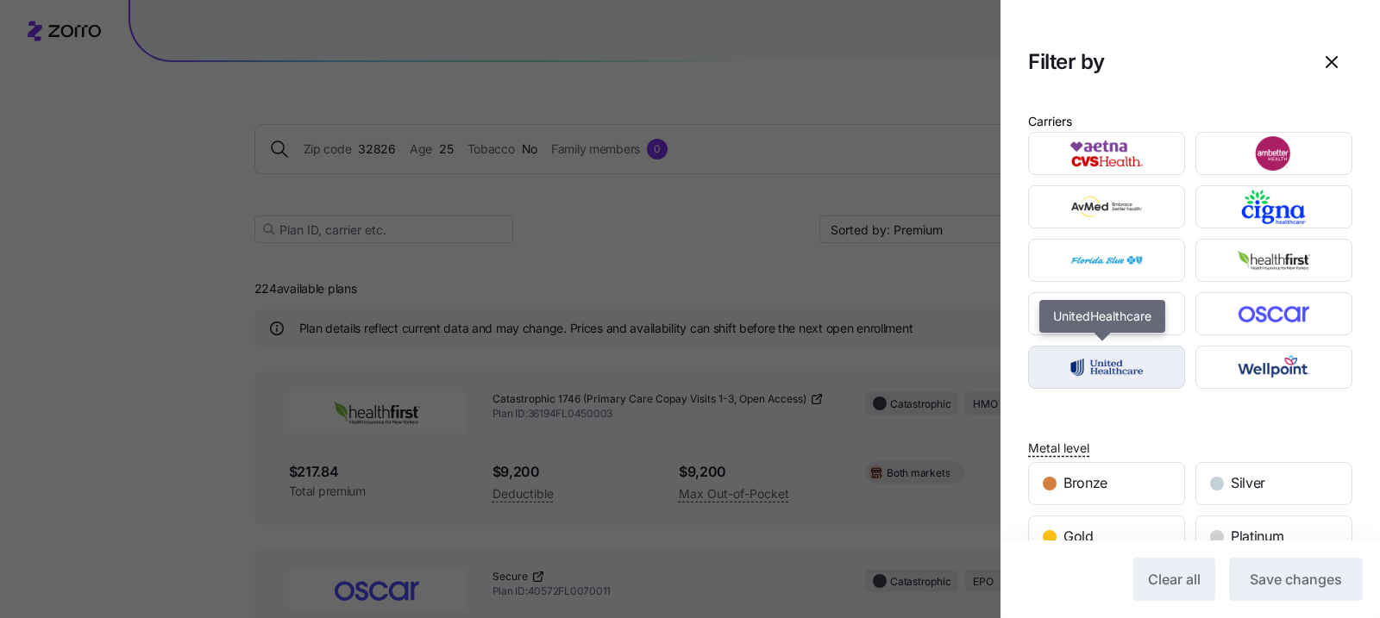
click at [1114, 380] on img "button" at bounding box center [1107, 367] width 127 height 35
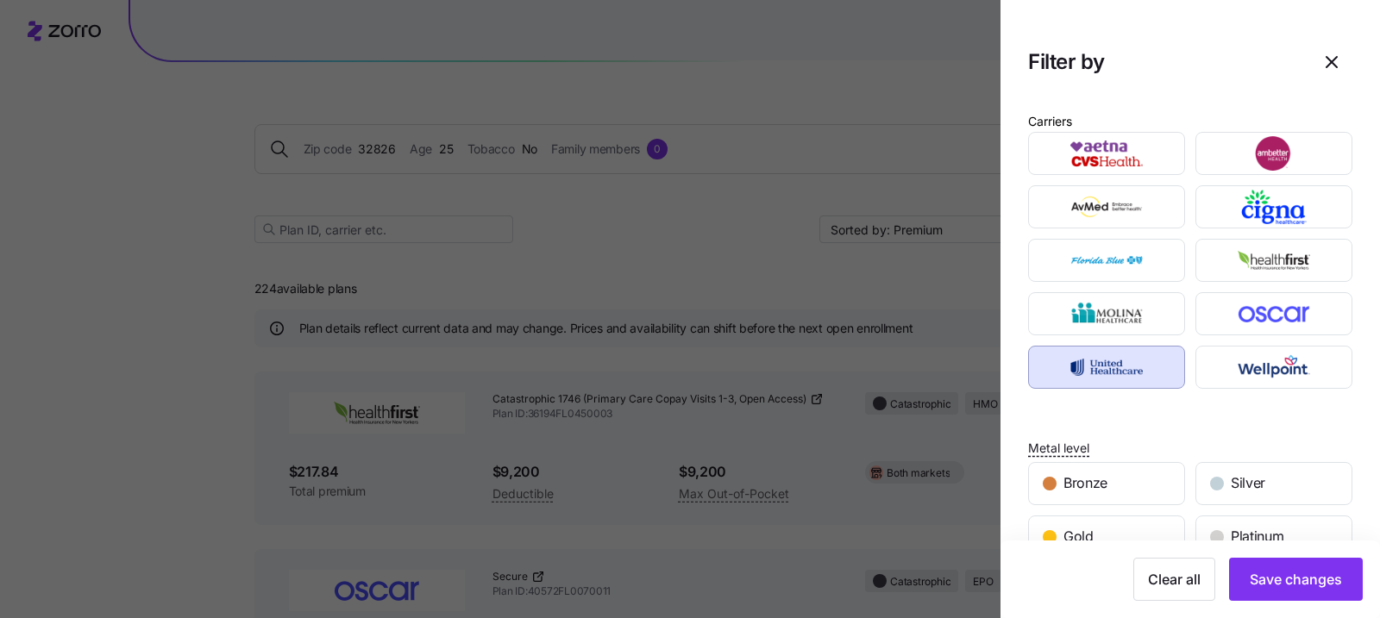
click at [1308, 613] on div "Clear all Save changes" at bounding box center [1191, 580] width 380 height 78
click at [1298, 586] on span "Save changes" at bounding box center [1296, 579] width 92 height 21
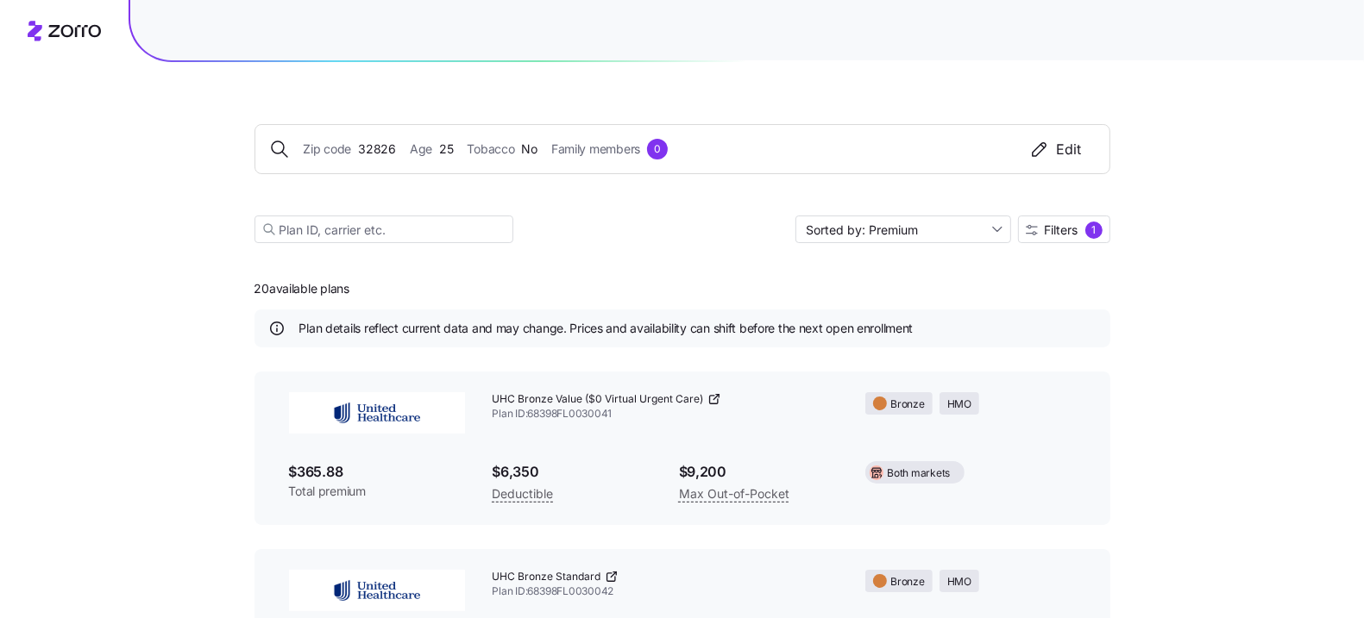
click at [935, 204] on div "Zip code 32826 Age 25 Tobacco No Family members 0 Edit Sorted by: Premium Filte…" at bounding box center [682, 163] width 856 height 202
click at [942, 212] on div "Zip code 32826 Age 25 Tobacco No Family members 0 Edit Sorted by: Premium Filte…" at bounding box center [682, 163] width 856 height 202
click at [1086, 232] on div "1" at bounding box center [1093, 230] width 17 height 17
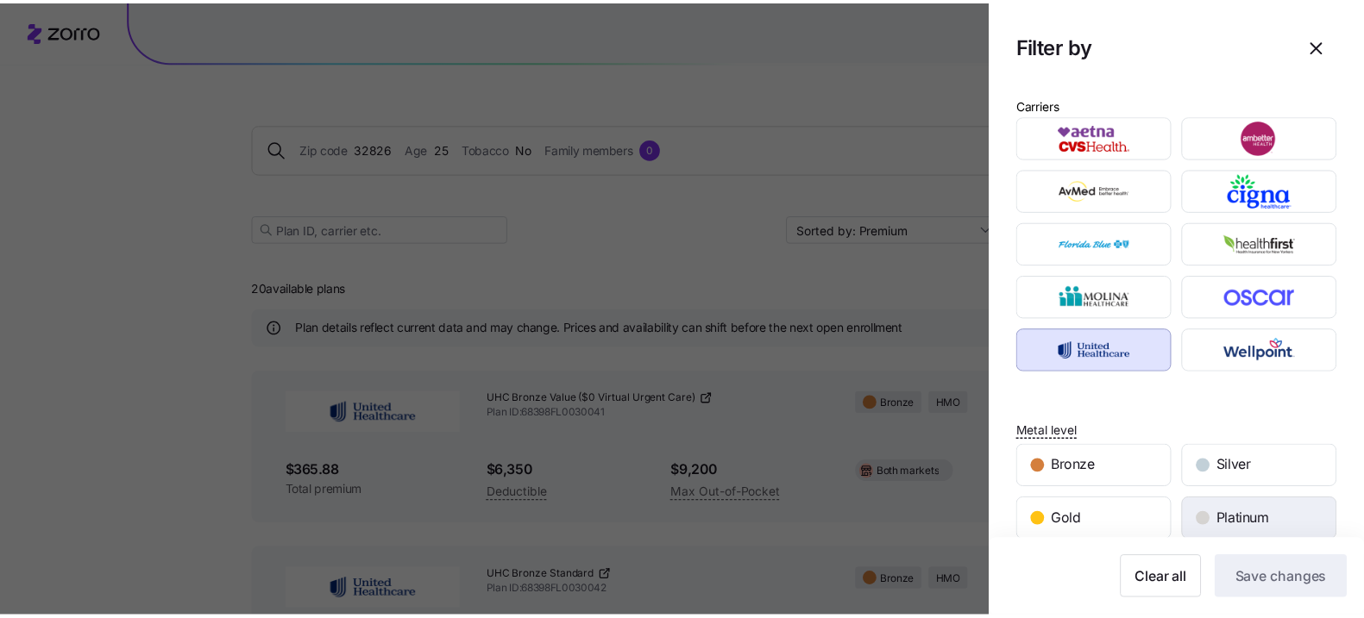
scroll to position [39, 0]
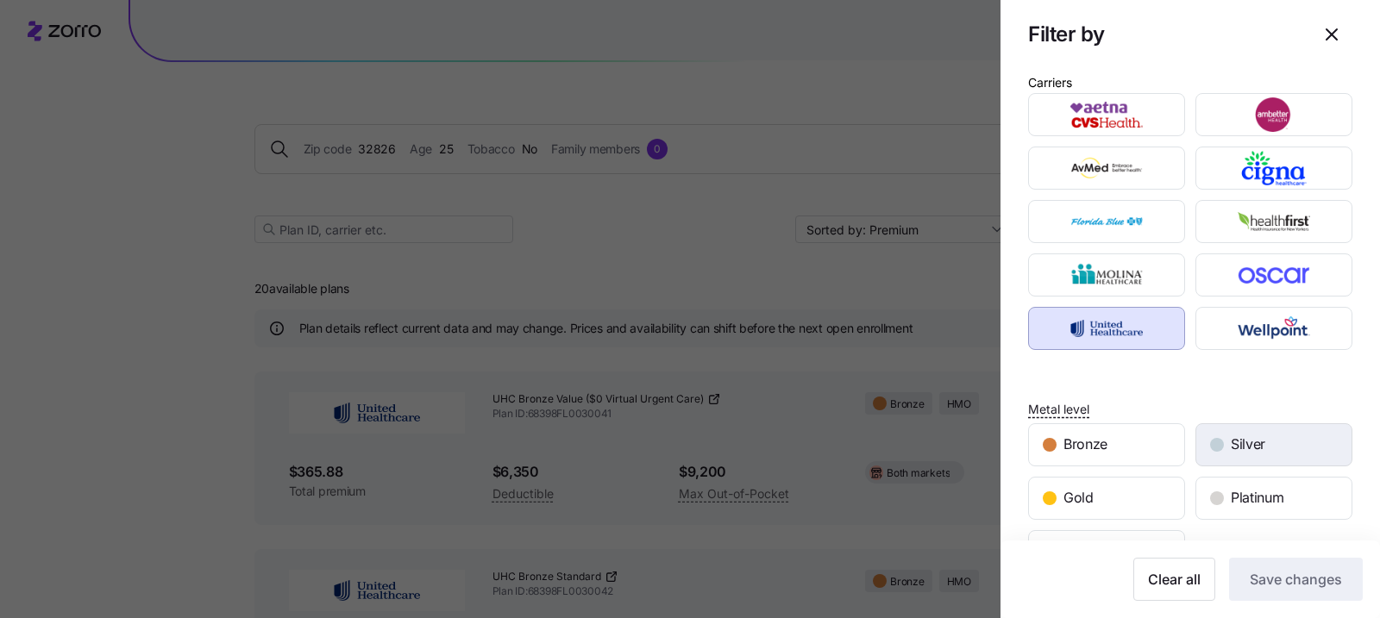
click at [1260, 432] on div "Silver" at bounding box center [1273, 444] width 155 height 41
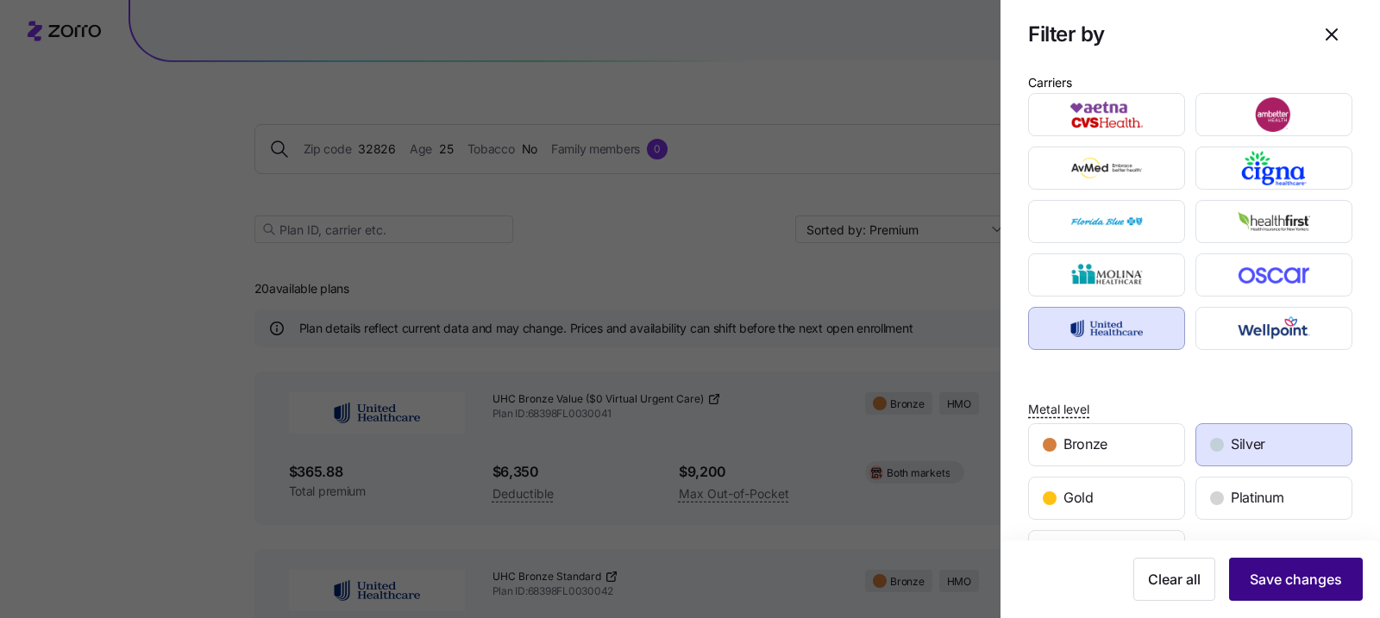
click at [1311, 587] on span "Save changes" at bounding box center [1296, 579] width 92 height 21
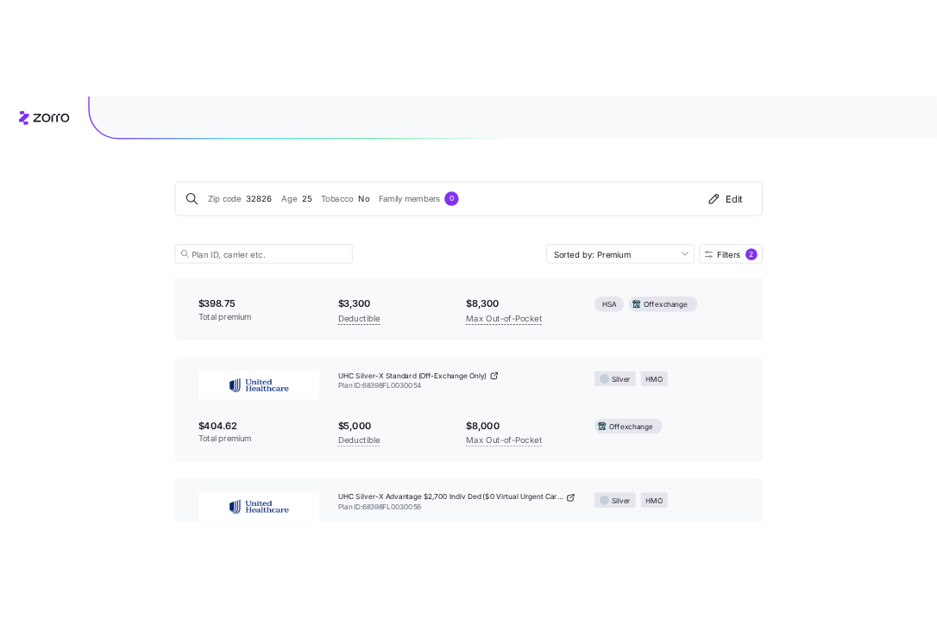
scroll to position [349, 0]
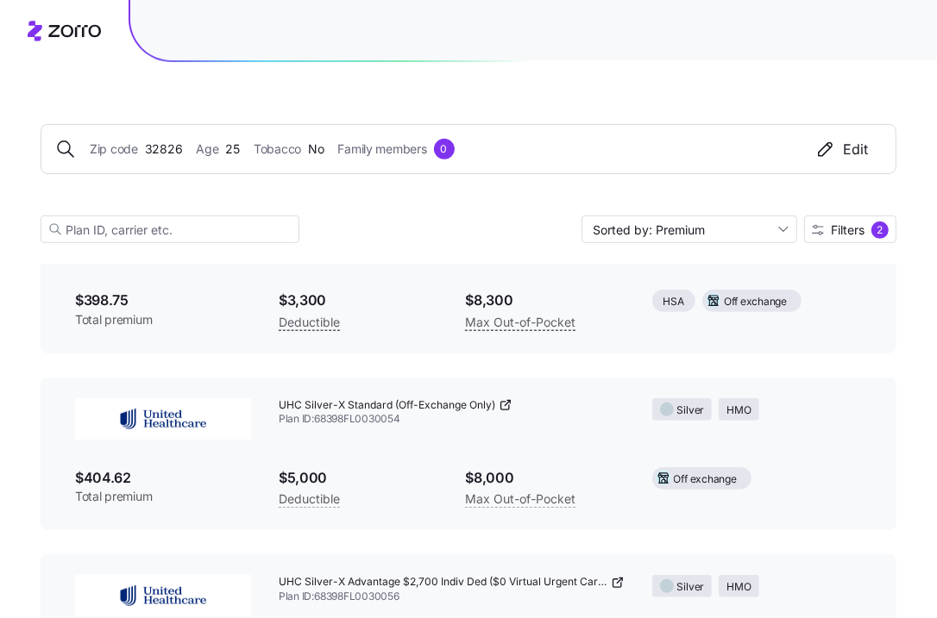
click at [507, 403] on icon at bounding box center [506, 405] width 14 height 14
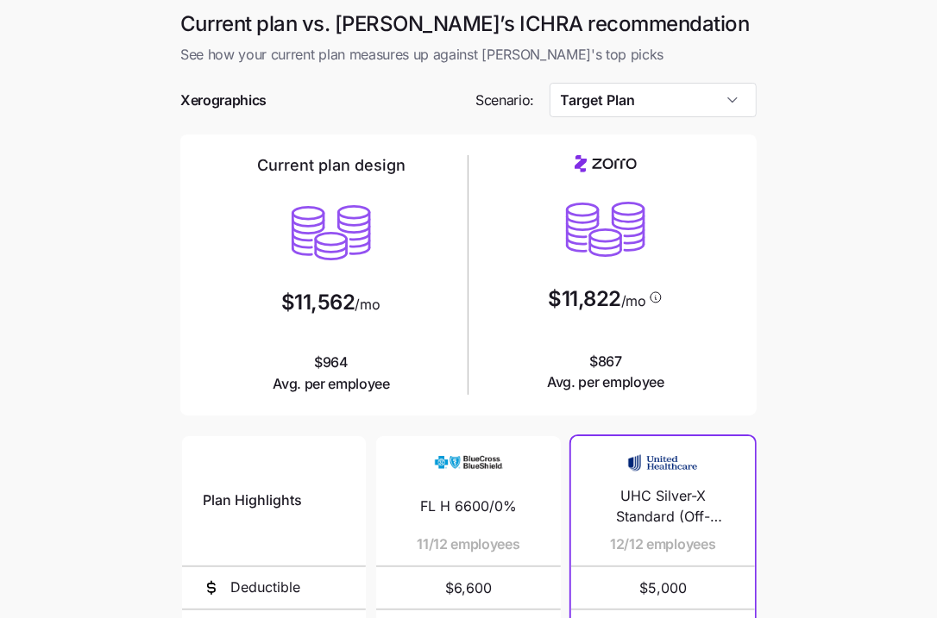
scroll to position [322, 0]
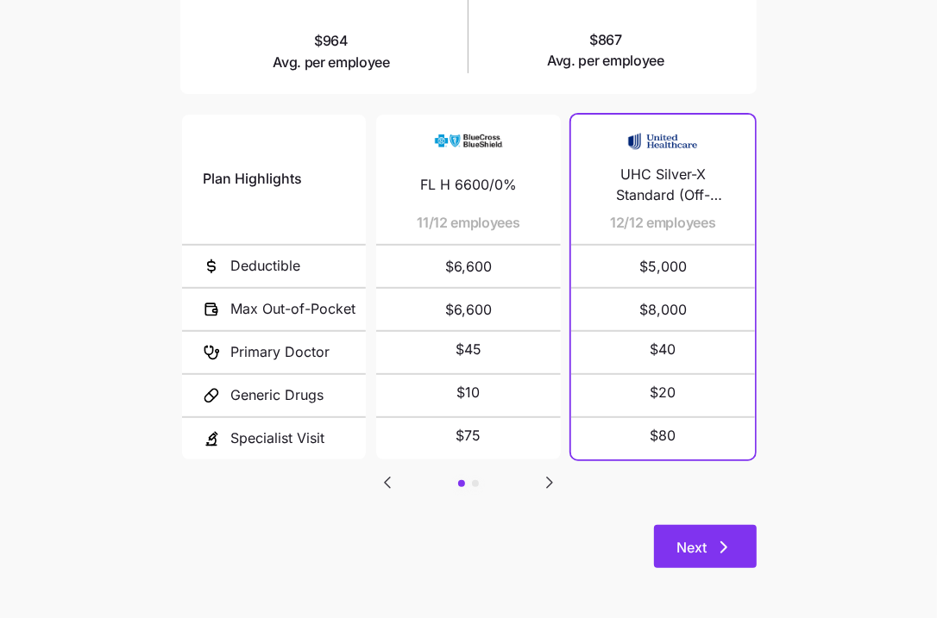
click at [678, 538] on span "Next" at bounding box center [691, 547] width 30 height 21
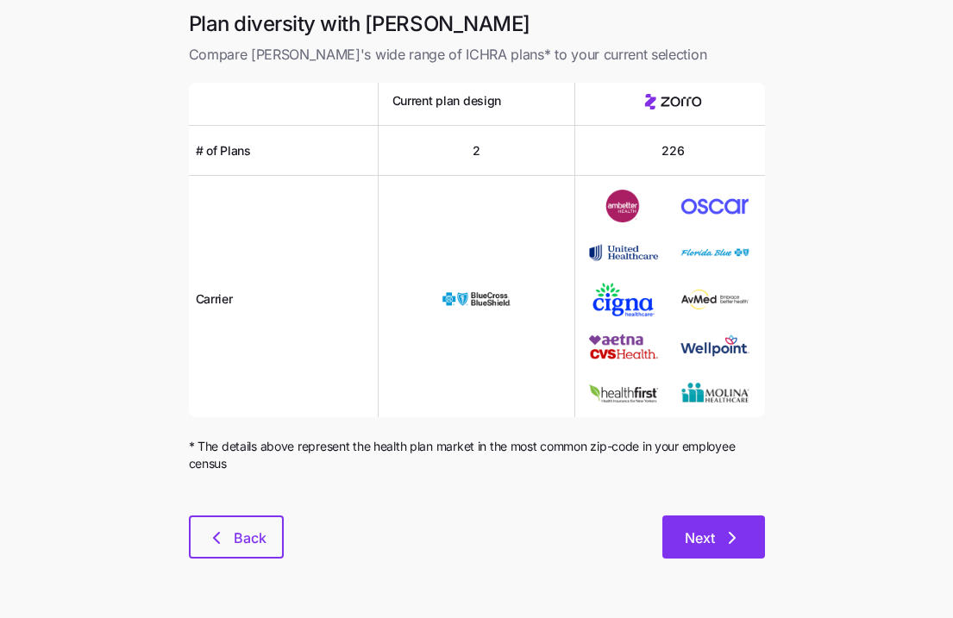
click at [724, 549] on button "Next" at bounding box center [713, 537] width 103 height 43
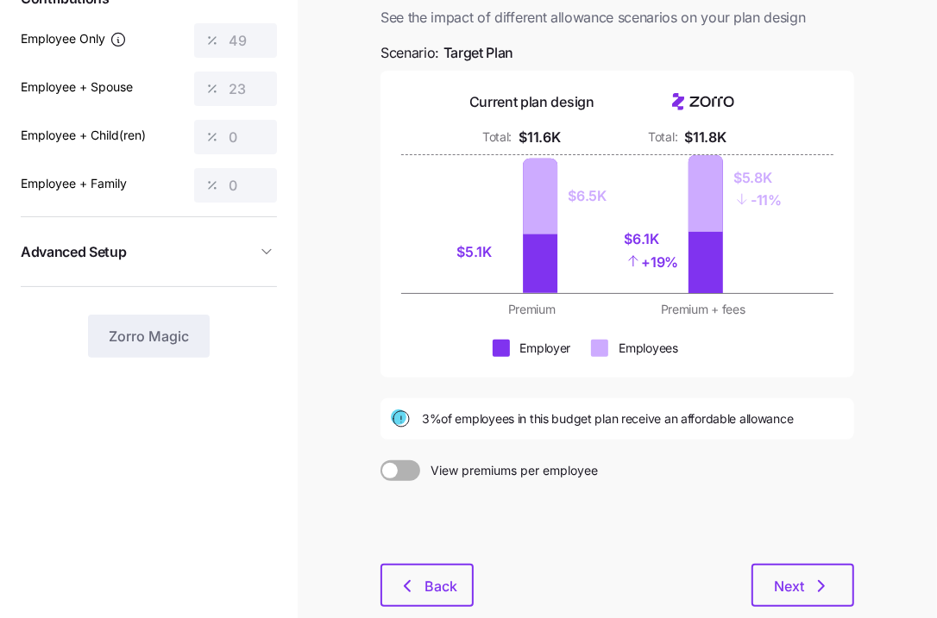
scroll to position [228, 0]
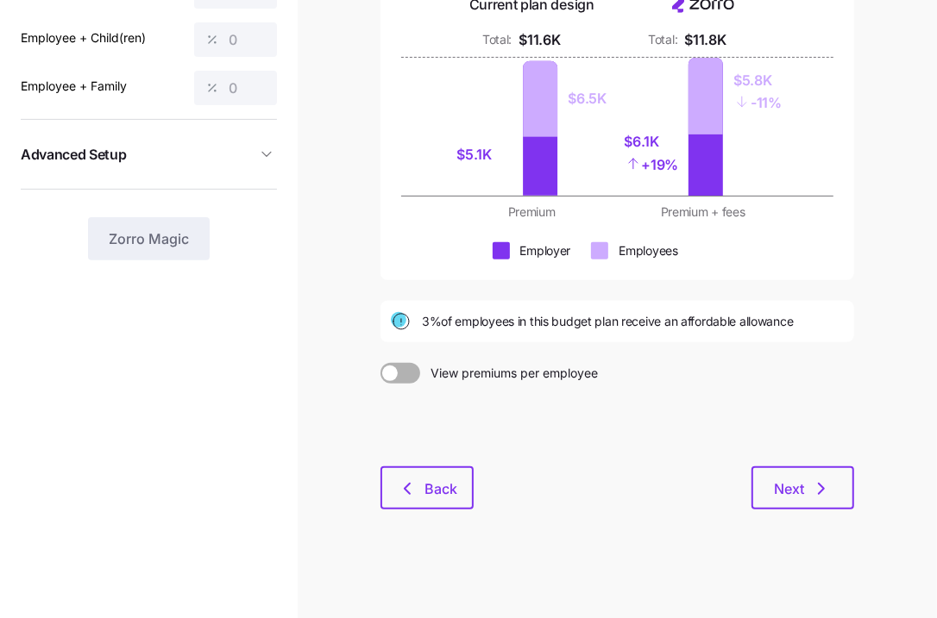
click at [438, 511] on div "Budget planning See the impact of different allowance scenarios on your plan de…" at bounding box center [617, 203] width 501 height 655
click at [437, 495] on span "Back" at bounding box center [440, 489] width 33 height 21
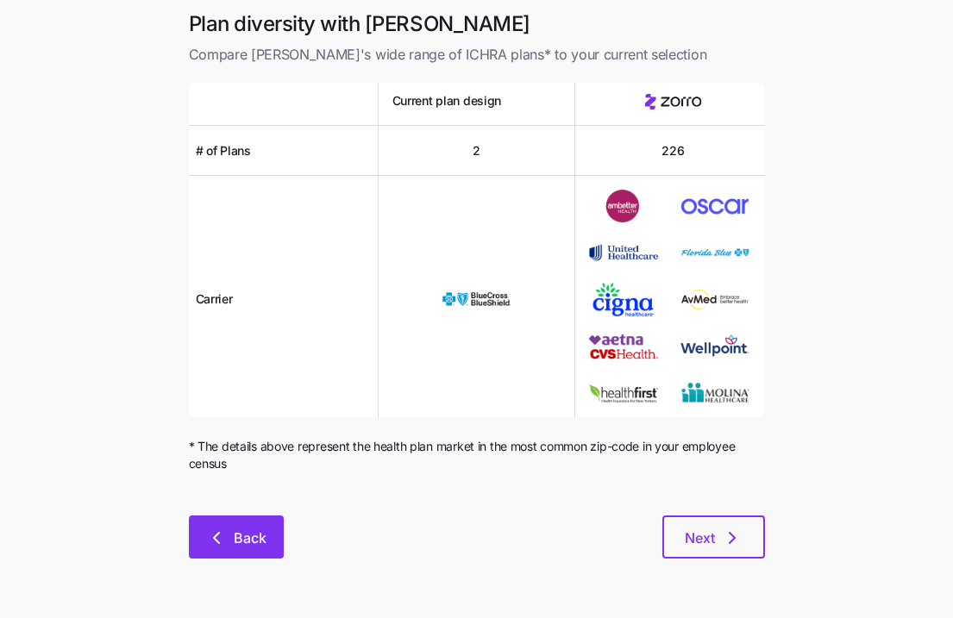
click at [206, 536] on icon "button" at bounding box center [216, 538] width 21 height 21
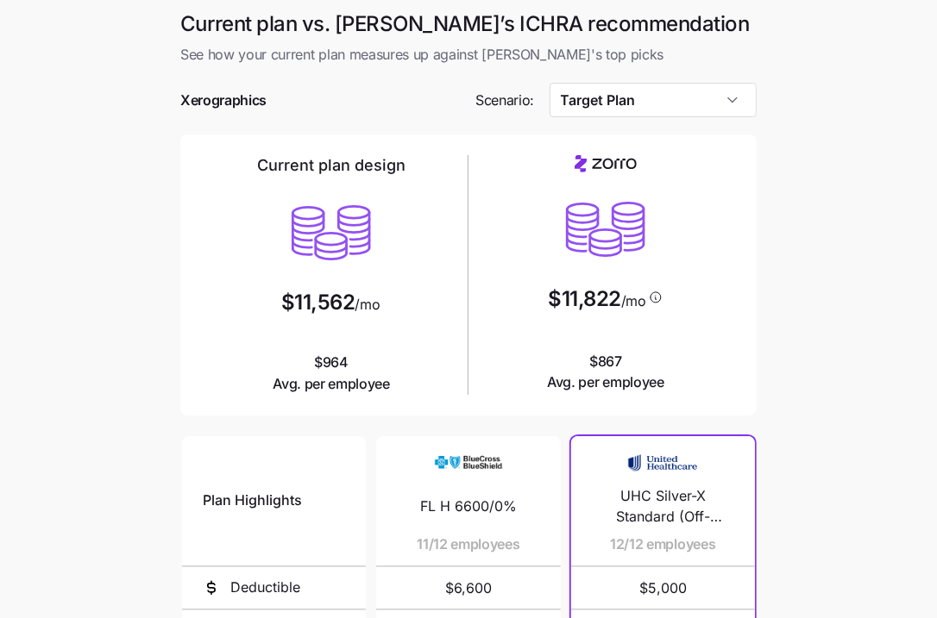
click at [656, 506] on span "UHC Silver-X Standard (Off-Exchange Only)" at bounding box center [663, 507] width 142 height 43
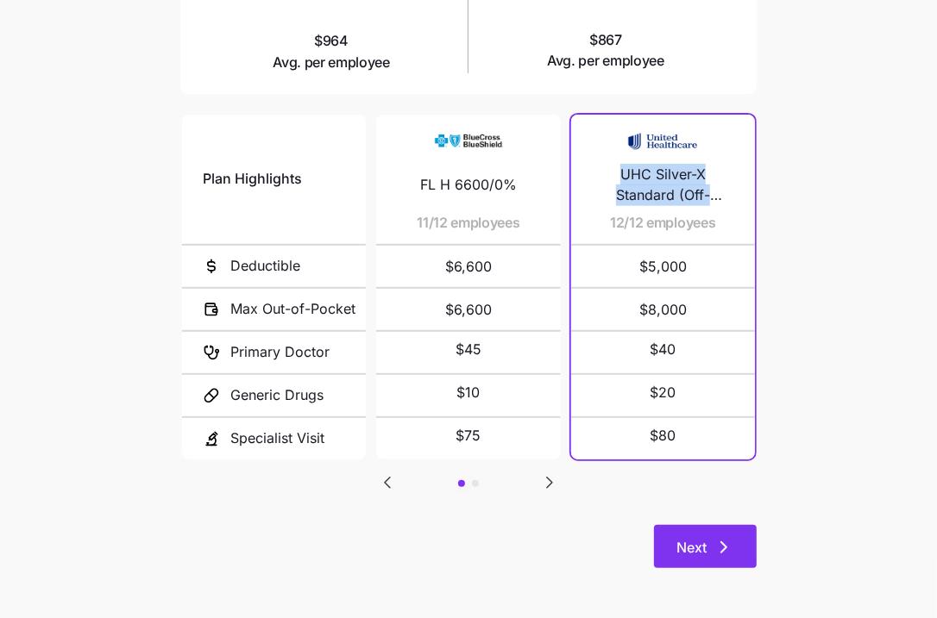
click at [721, 536] on button "Next" at bounding box center [705, 546] width 103 height 43
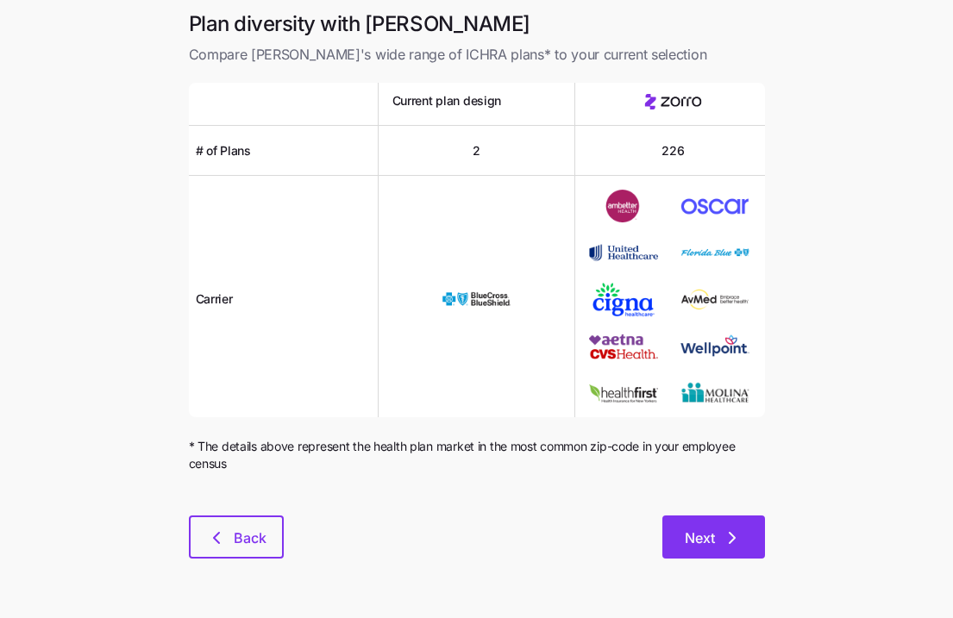
click at [673, 532] on button "Next" at bounding box center [713, 537] width 103 height 43
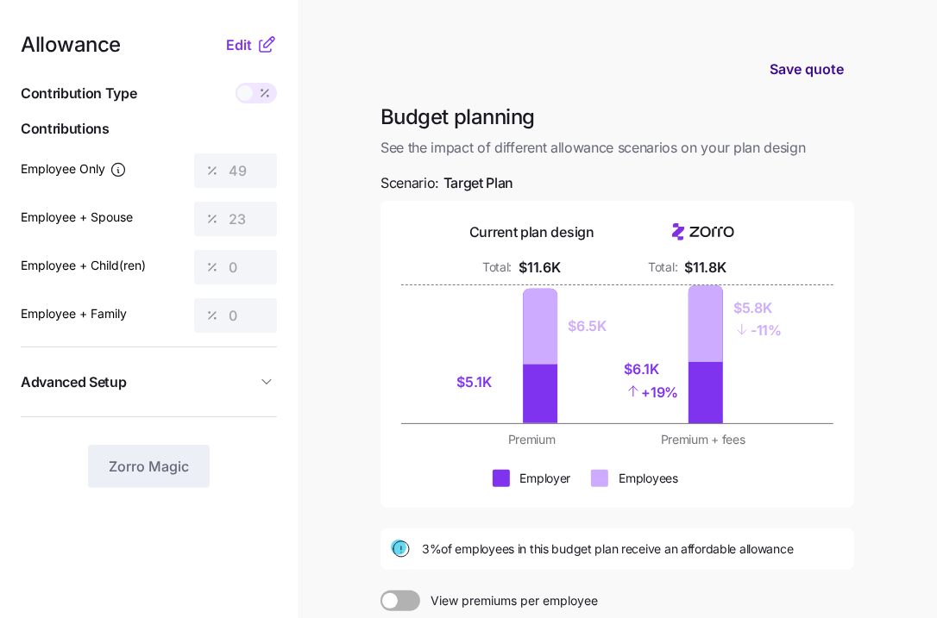
click at [814, 60] on span "Save quote" at bounding box center [806, 69] width 74 height 21
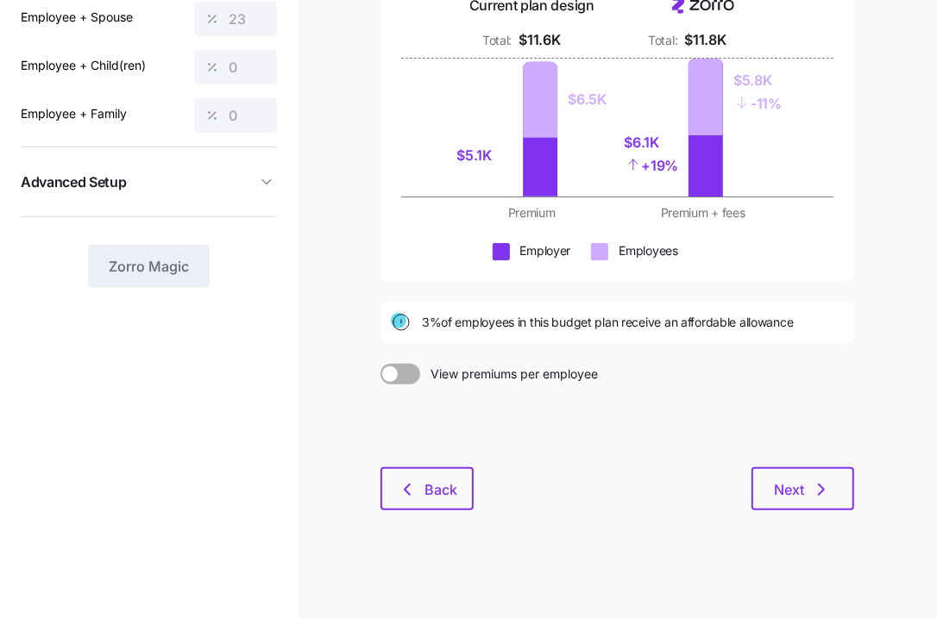
scroll to position [201, 0]
click at [458, 477] on button "Back" at bounding box center [426, 488] width 93 height 43
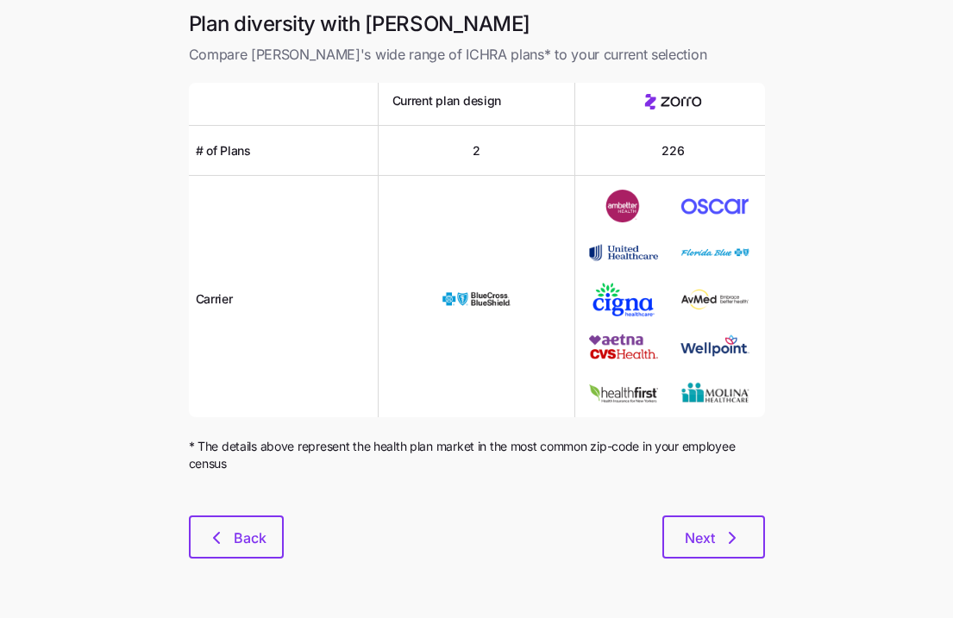
click at [301, 516] on div "Next" at bounding box center [524, 537] width 481 height 43
click at [251, 520] on button "Back" at bounding box center [236, 537] width 95 height 43
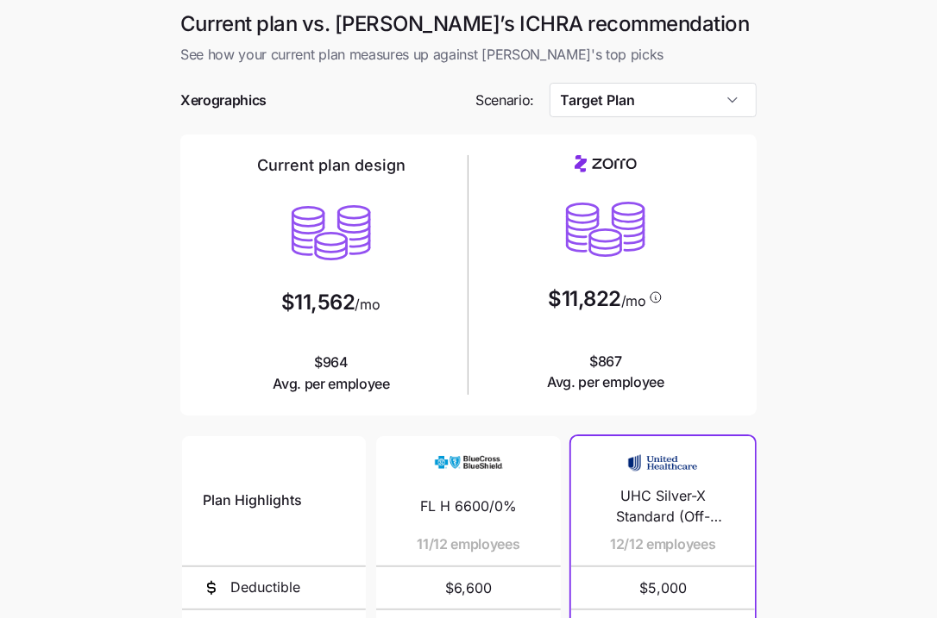
click at [667, 499] on span "UHC Silver-X Standard (Off-Exchange Only)" at bounding box center [663, 507] width 142 height 43
copy span "UHC Silver-X Standard (Off-Exchange Only)"
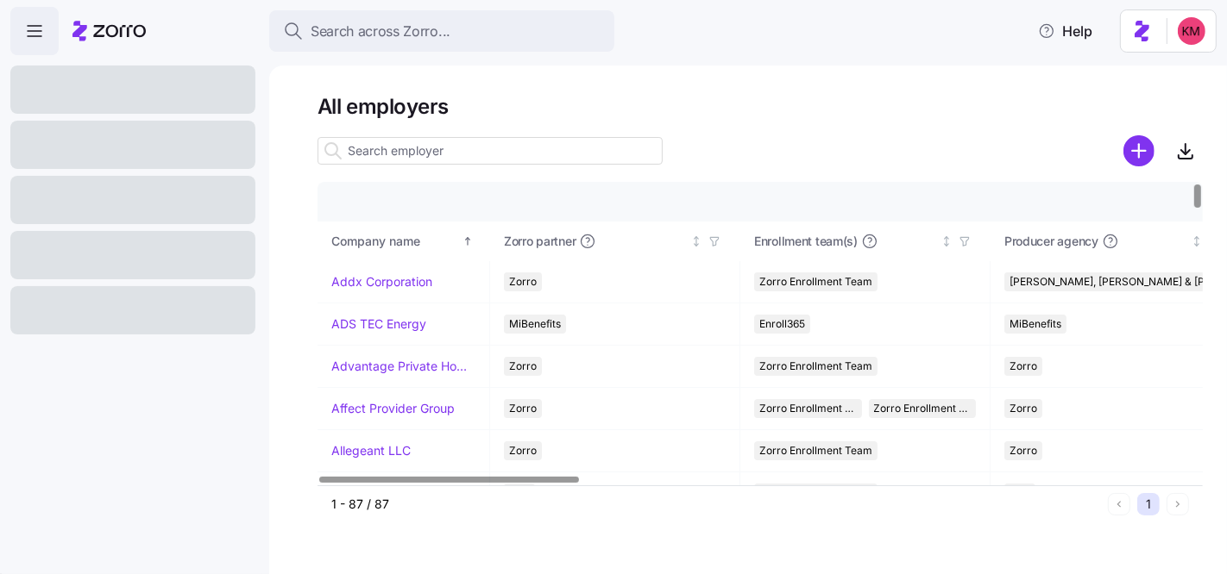
click at [521, 154] on input at bounding box center [489, 151] width 345 height 28
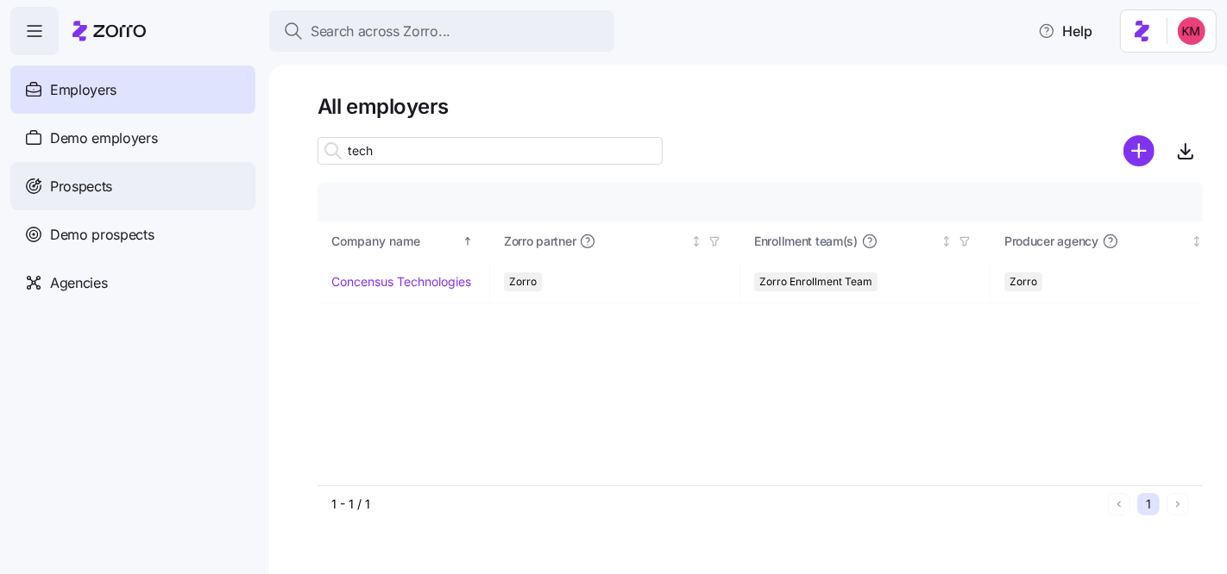
type input "tech"
click at [69, 173] on div "Prospects" at bounding box center [132, 186] width 245 height 48
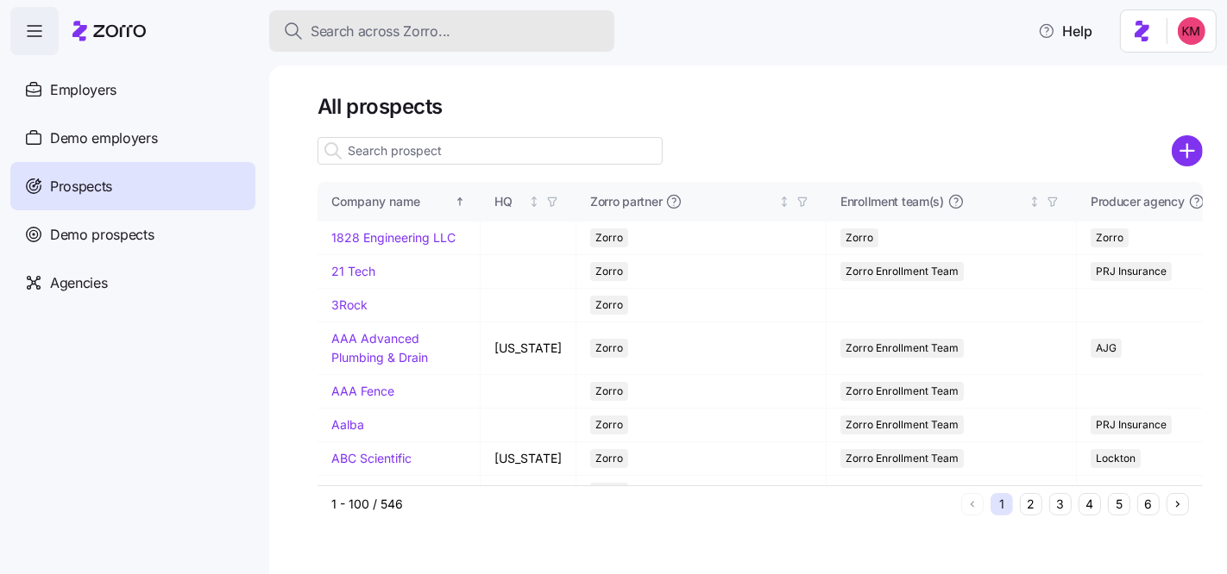
click at [514, 47] on button "Search across Zorro..." at bounding box center [441, 30] width 345 height 41
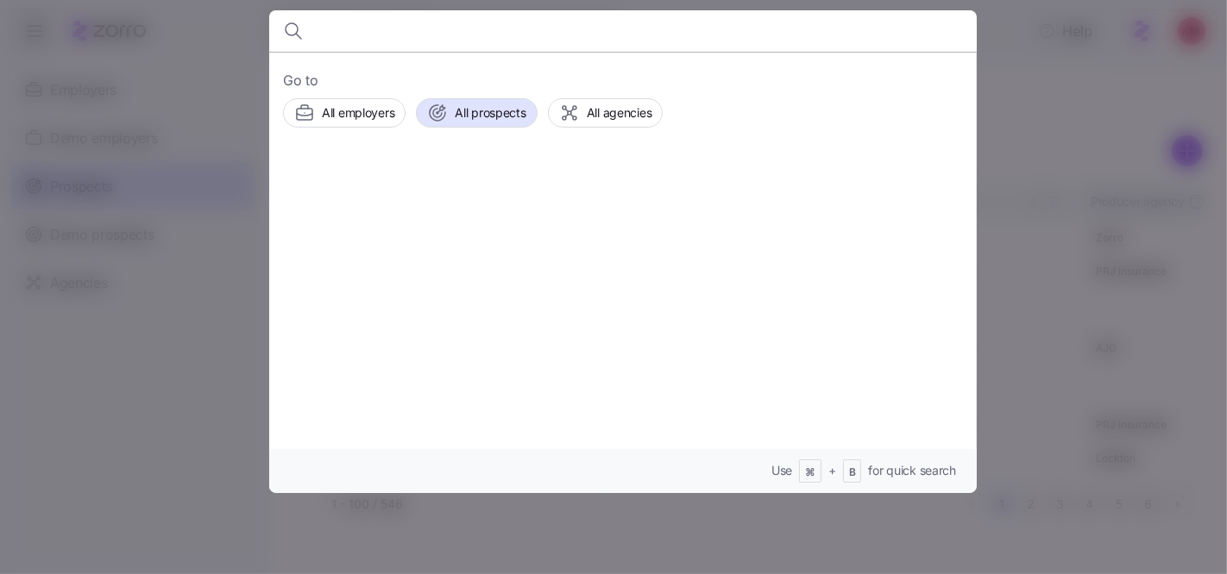
click at [510, 33] on input at bounding box center [538, 30] width 442 height 41
type input "pest"
click at [943, 28] on icon "button" at bounding box center [945, 31] width 21 height 21
click at [1020, 149] on div at bounding box center [613, 287] width 1227 height 574
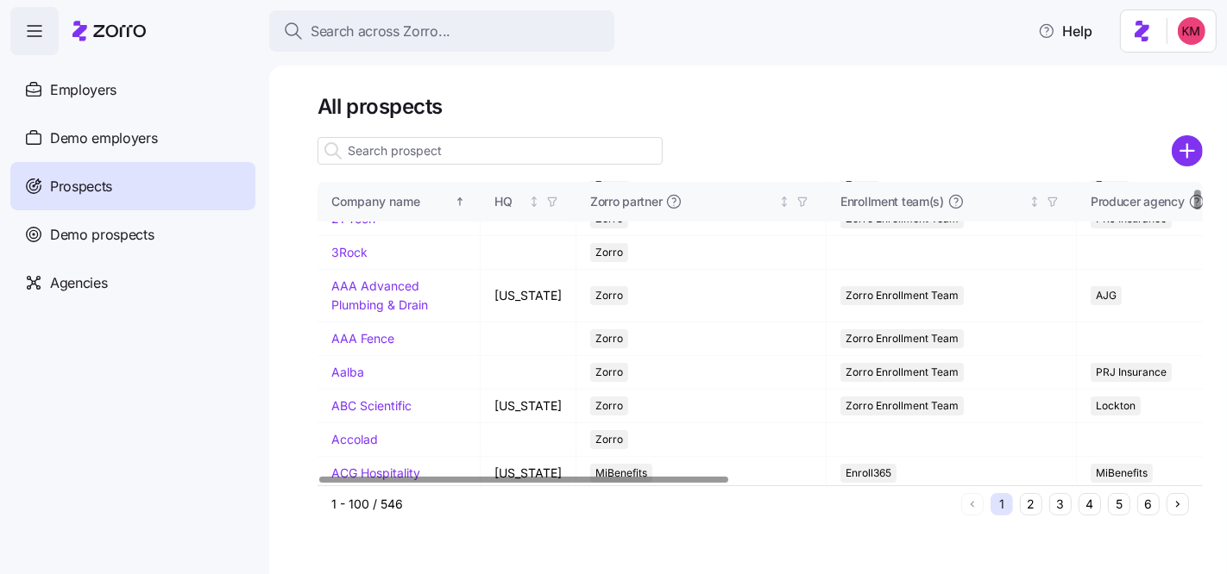
scroll to position [161, 0]
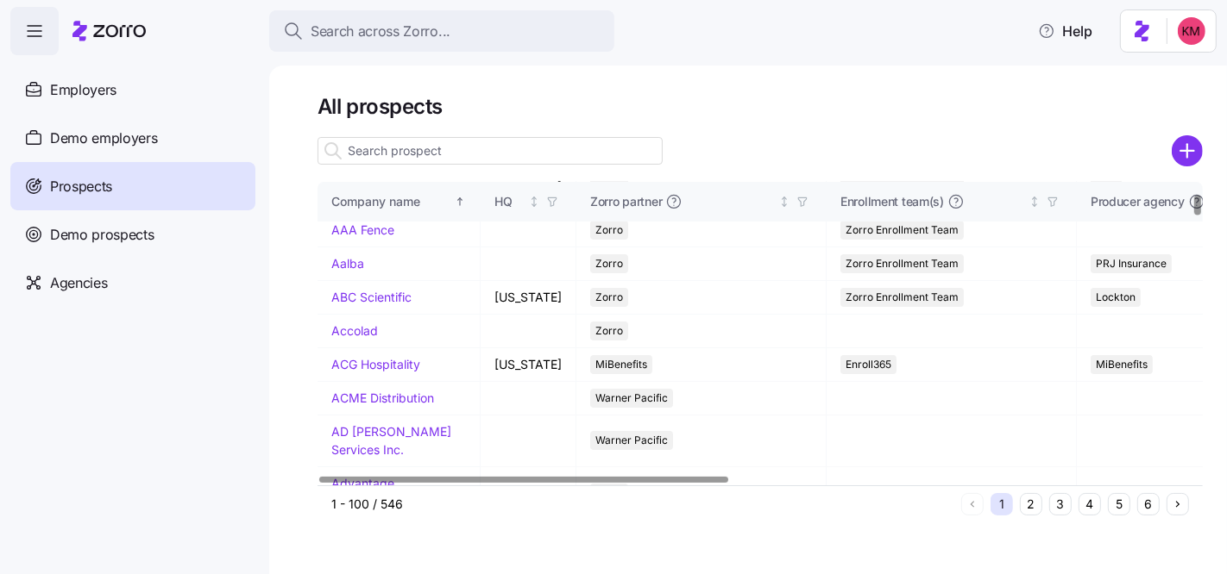
click at [1112, 505] on button "5" at bounding box center [1119, 504] width 22 height 22
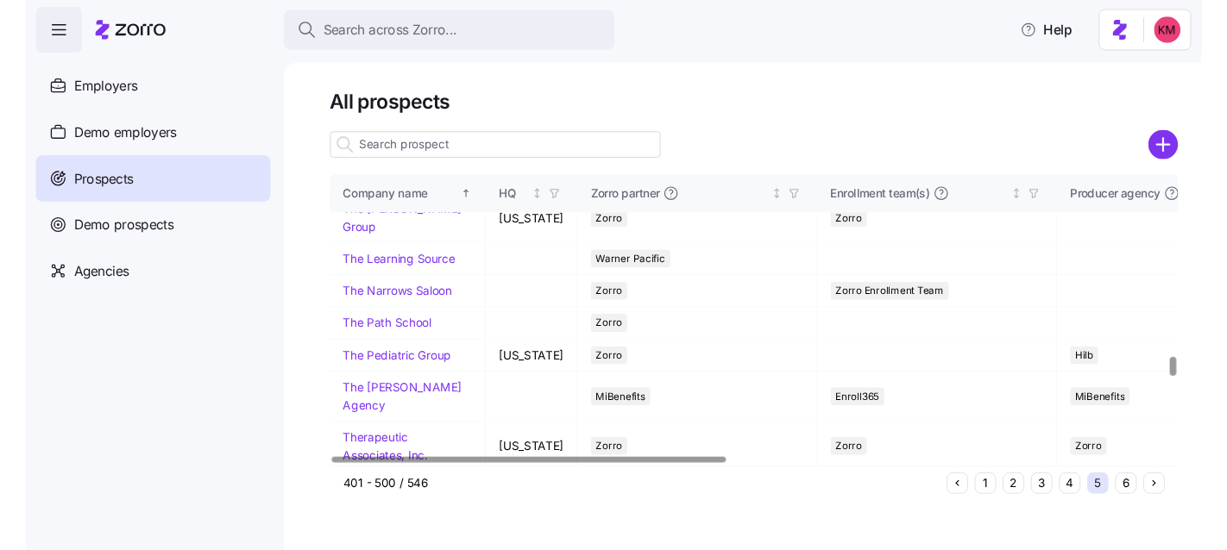
scroll to position [2787, 0]
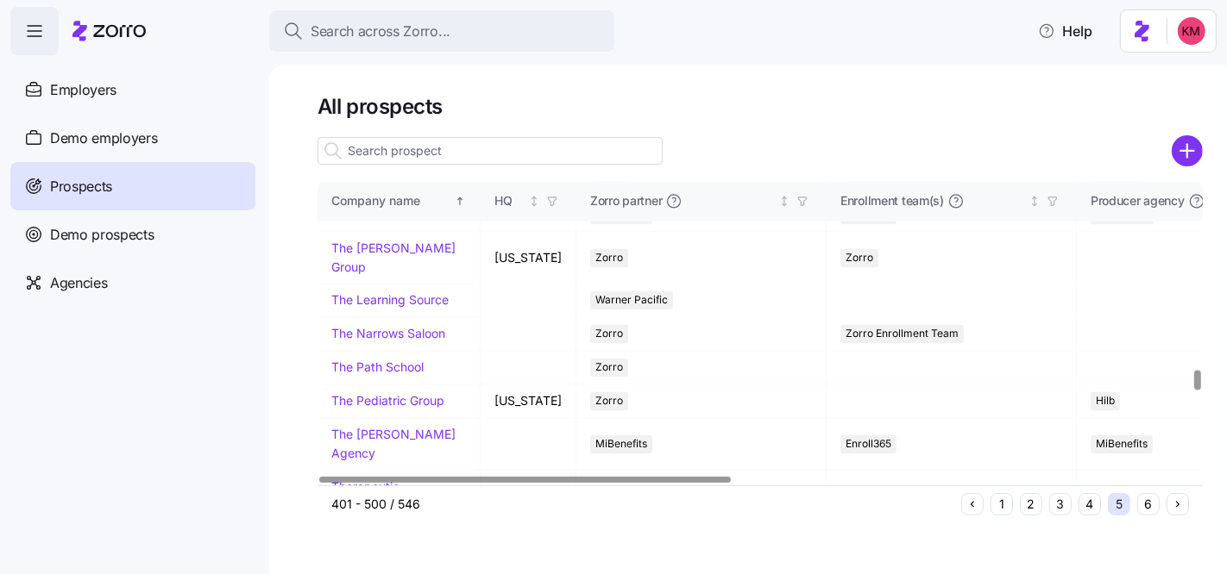
click at [367, 36] on link "Techpest" at bounding box center [357, 29] width 53 height 15
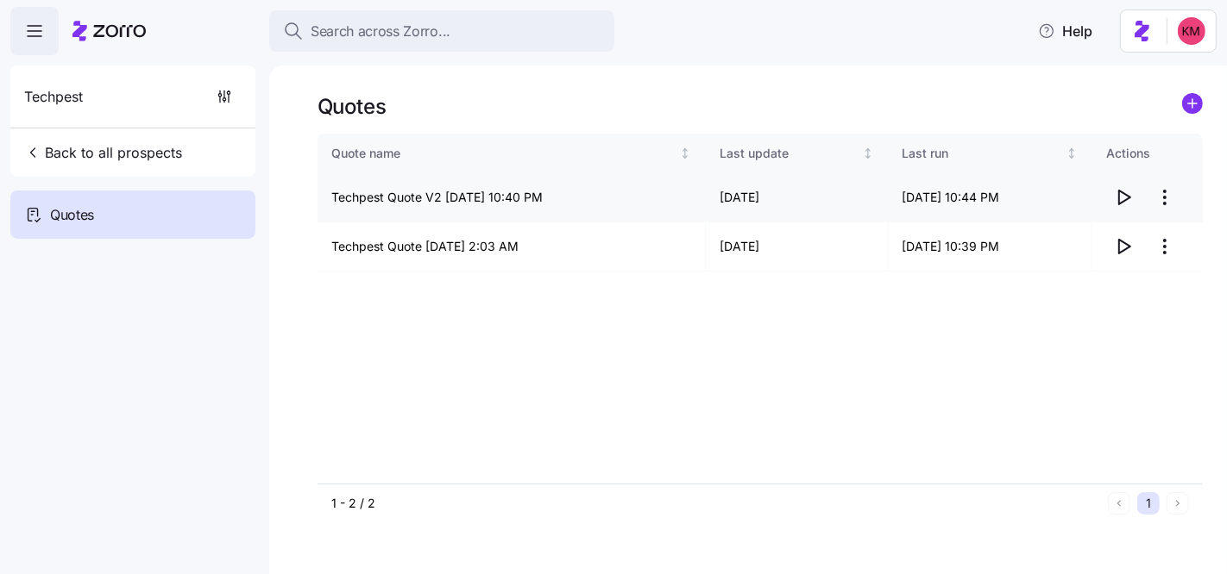
click at [1122, 199] on icon "button" at bounding box center [1123, 197] width 21 height 21
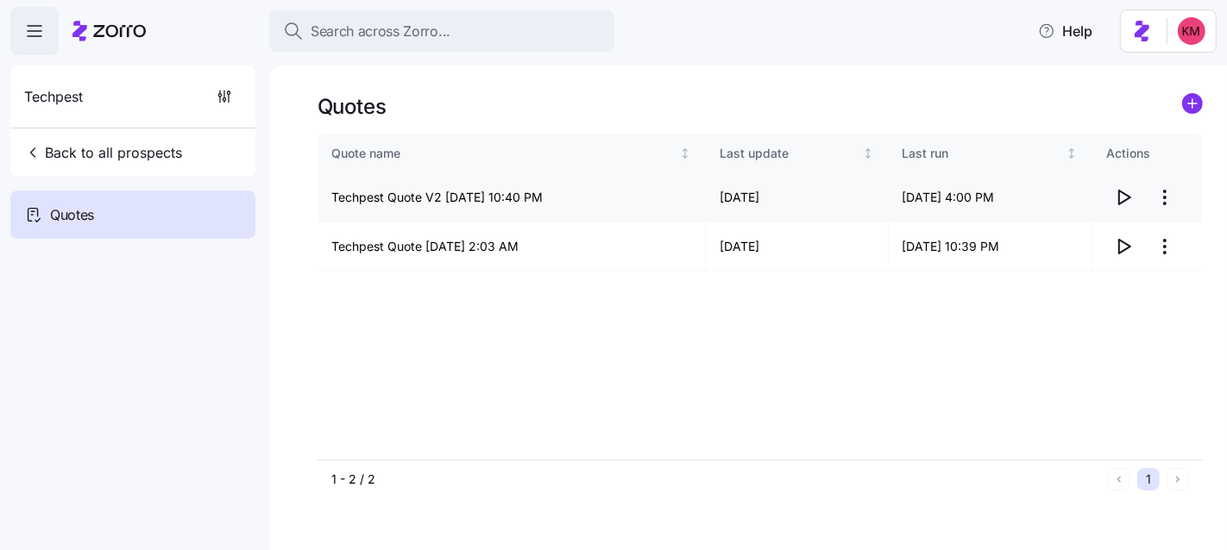
click at [1127, 200] on icon "button" at bounding box center [1123, 197] width 21 height 21
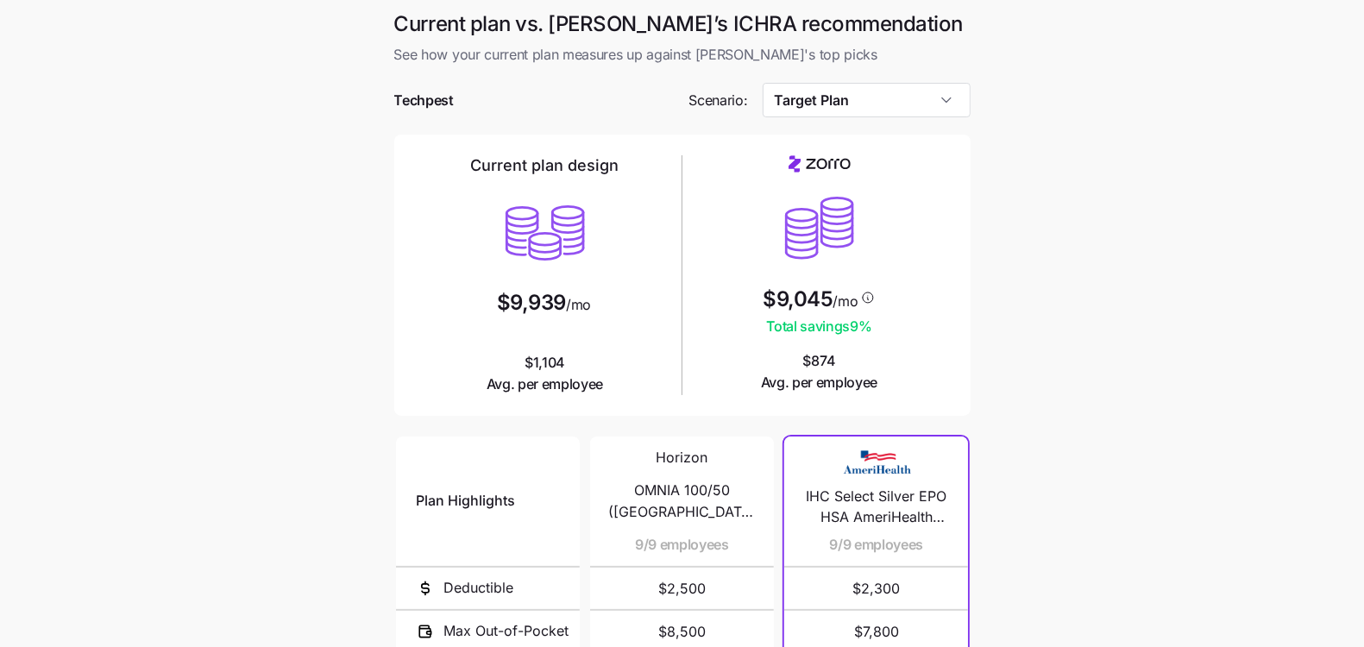
click at [885, 66] on div at bounding box center [682, 74] width 576 height 17
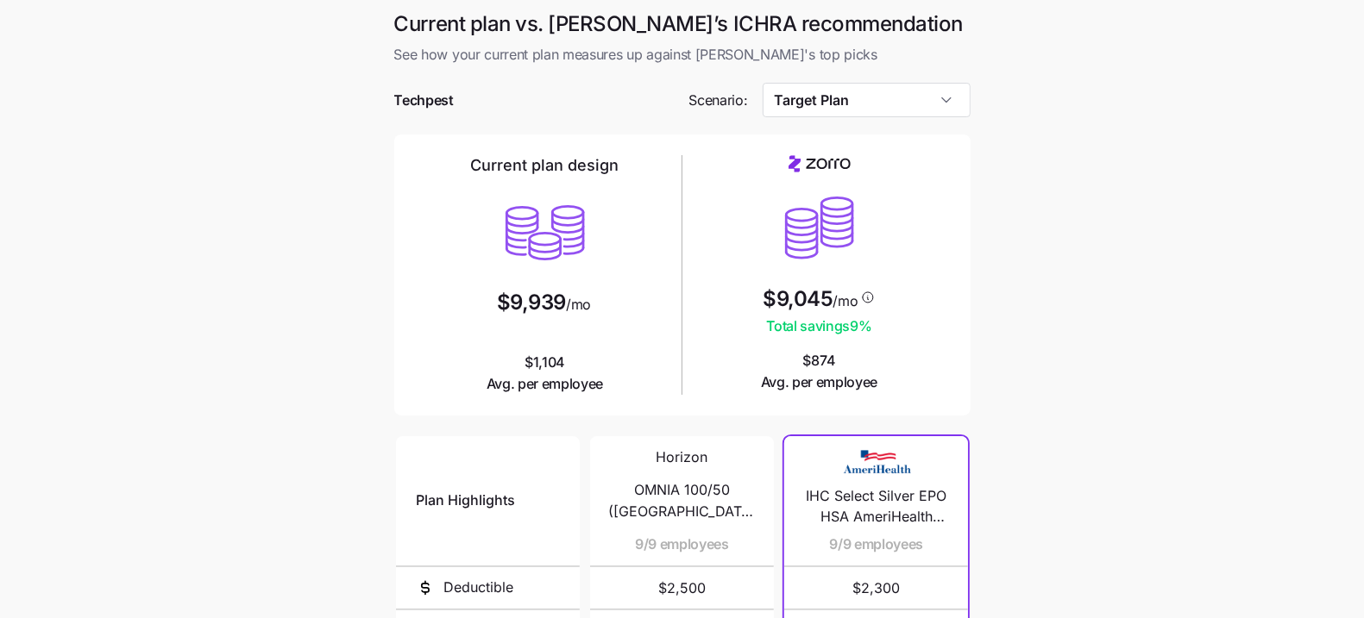
click at [1105, 286] on main "Current plan vs. [PERSON_NAME]’s ICHRA recommendation See how your current plan…" at bounding box center [682, 471] width 1364 height 942
click at [930, 107] on input "Target Plan" at bounding box center [866, 100] width 208 height 35
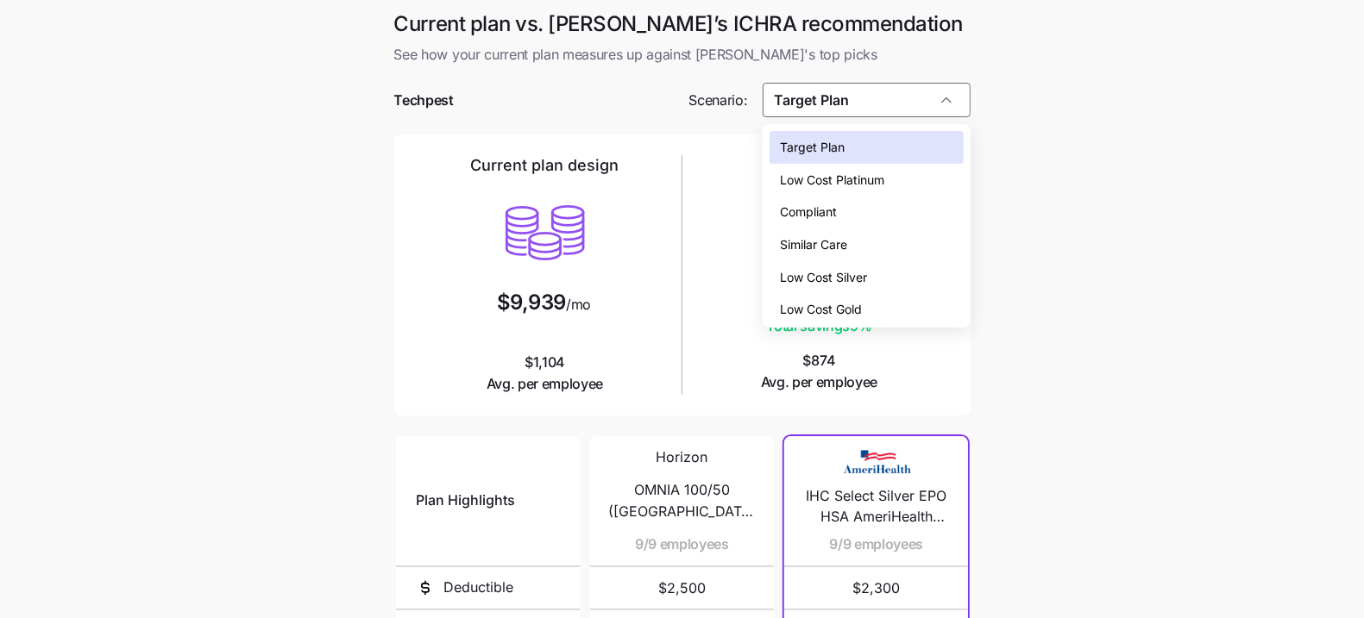
click at [902, 286] on div "Low Cost Silver" at bounding box center [865, 277] width 193 height 33
type input "Low Cost Silver"
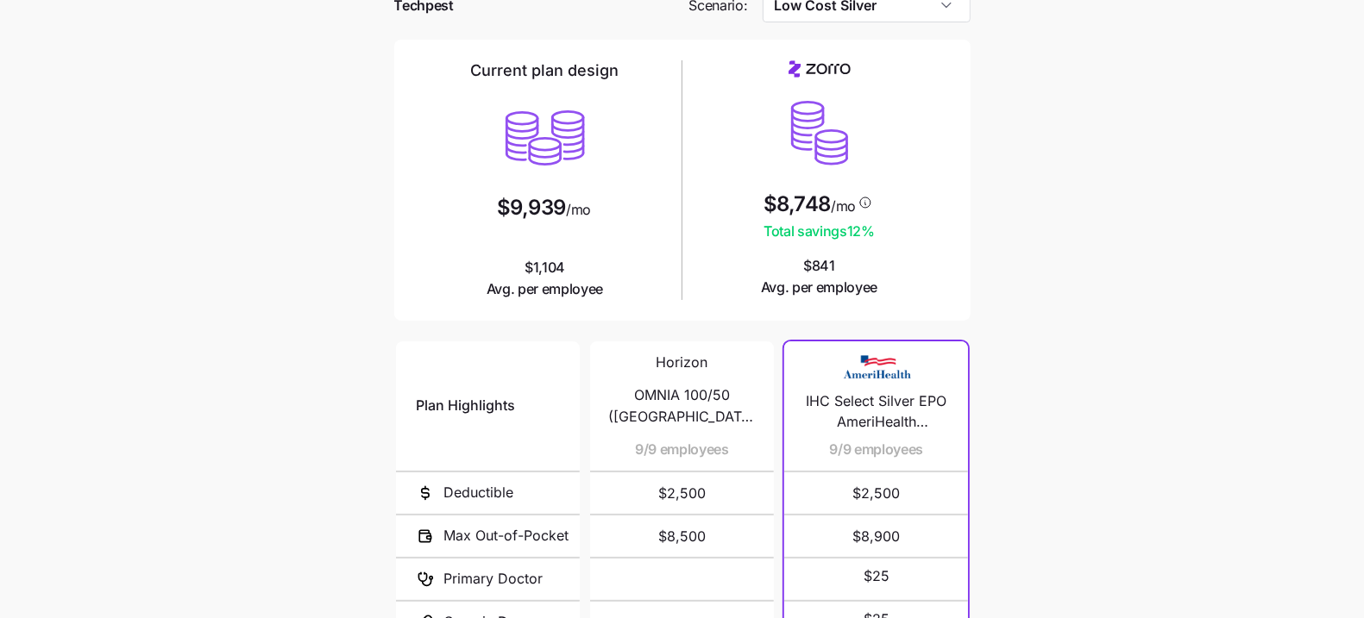
scroll to position [322, 0]
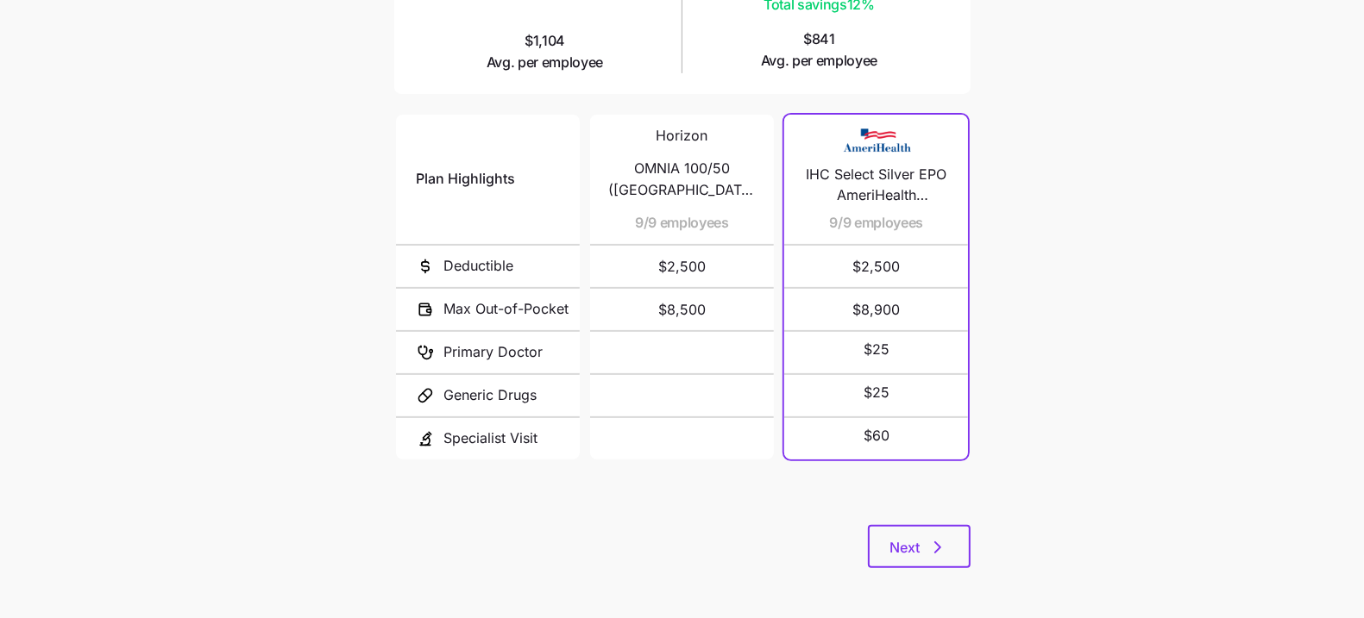
click at [954, 567] on div "Current plan vs. [PERSON_NAME]’s ICHRA recommendation See how your current plan…" at bounding box center [682, 139] width 604 height 901
click at [949, 558] on button "Next" at bounding box center [919, 546] width 103 height 43
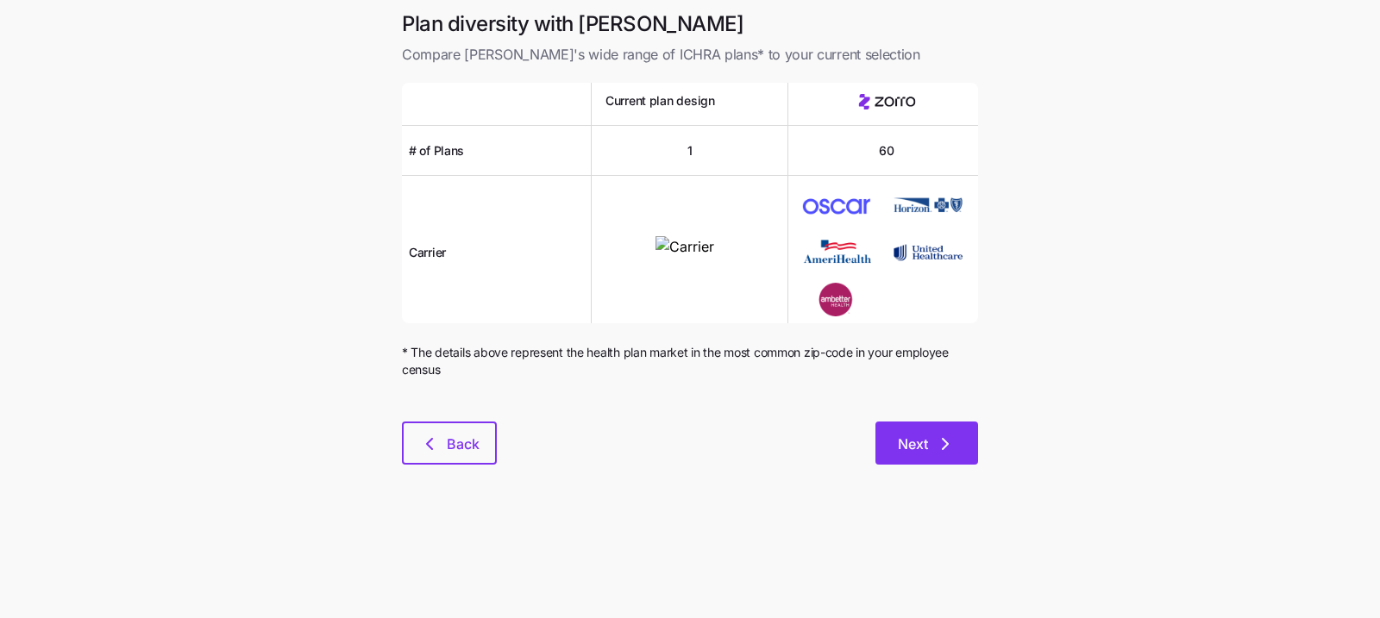
click at [913, 440] on span "Next" at bounding box center [913, 444] width 30 height 21
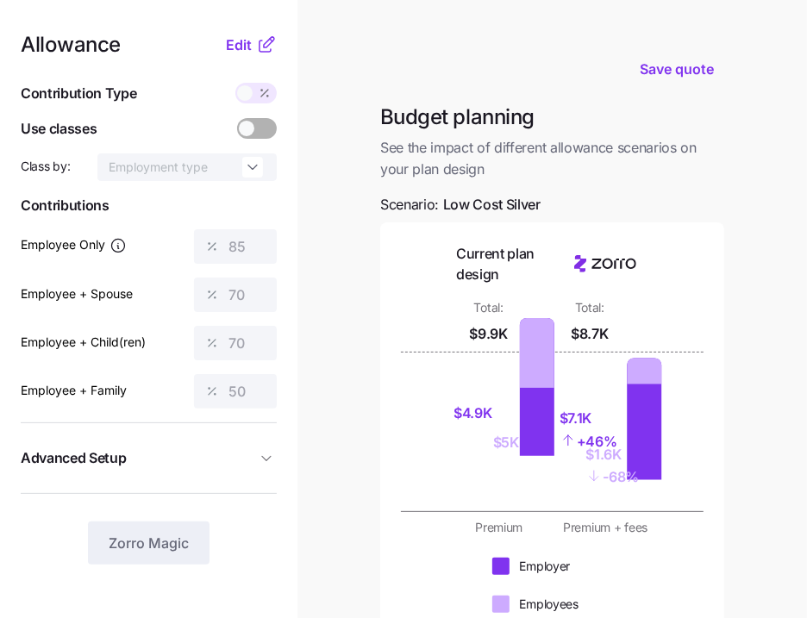
click at [546, 118] on h1 "Budget planning" at bounding box center [552, 117] width 344 height 27
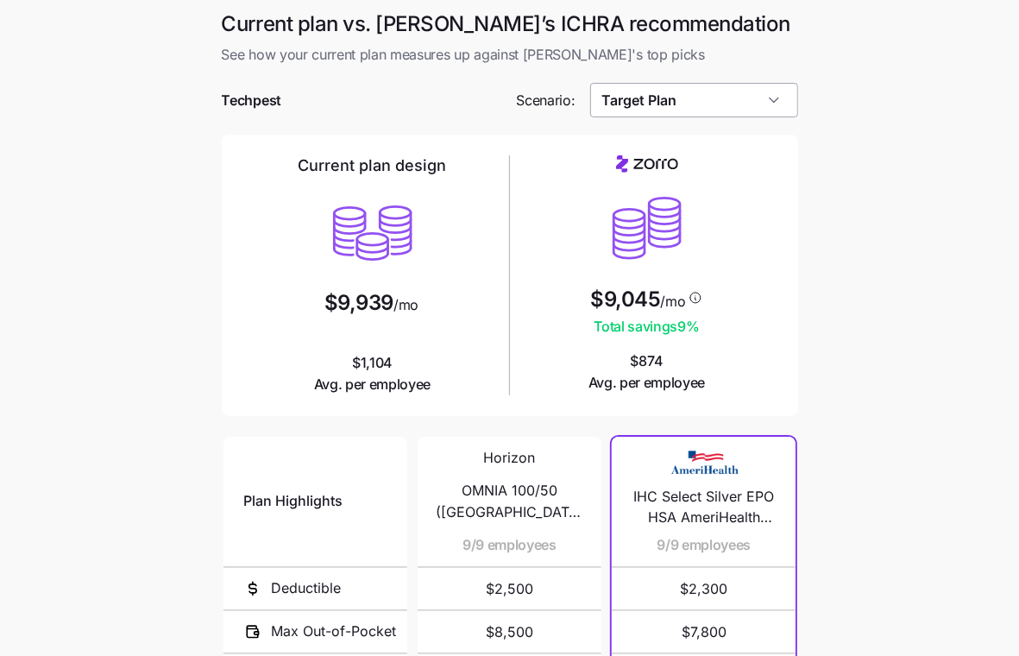
drag, startPoint x: 665, startPoint y: 76, endPoint x: 668, endPoint y: 93, distance: 17.4
click at [666, 78] on div at bounding box center [510, 74] width 576 height 17
click at [668, 97] on input "Target Plan" at bounding box center [694, 100] width 208 height 35
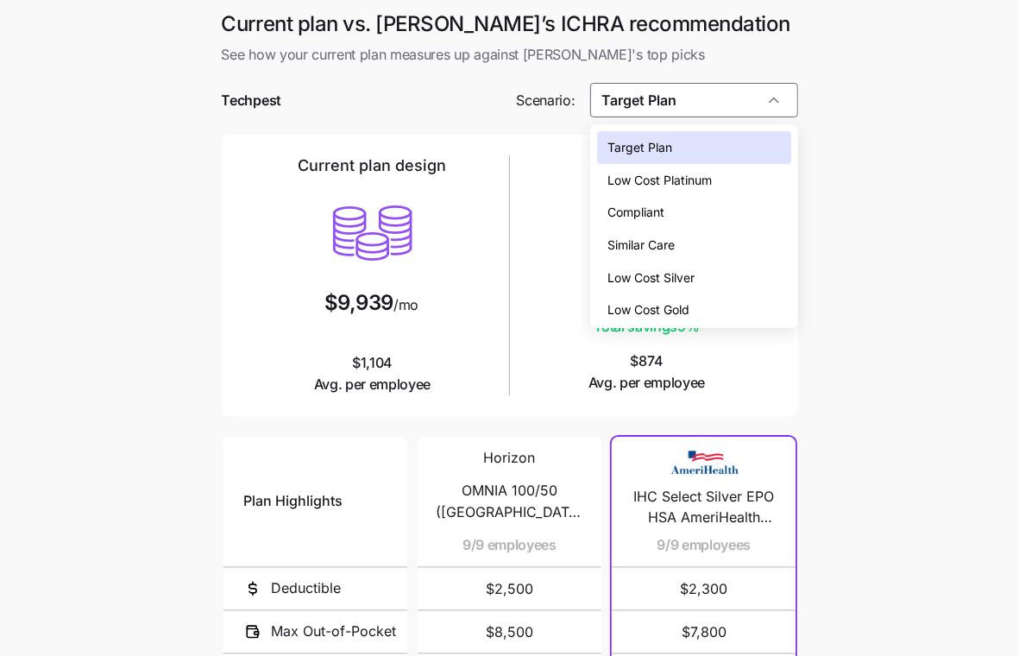
click at [706, 282] on div "Low Cost Silver" at bounding box center [693, 277] width 193 height 33
type input "Low Cost Silver"
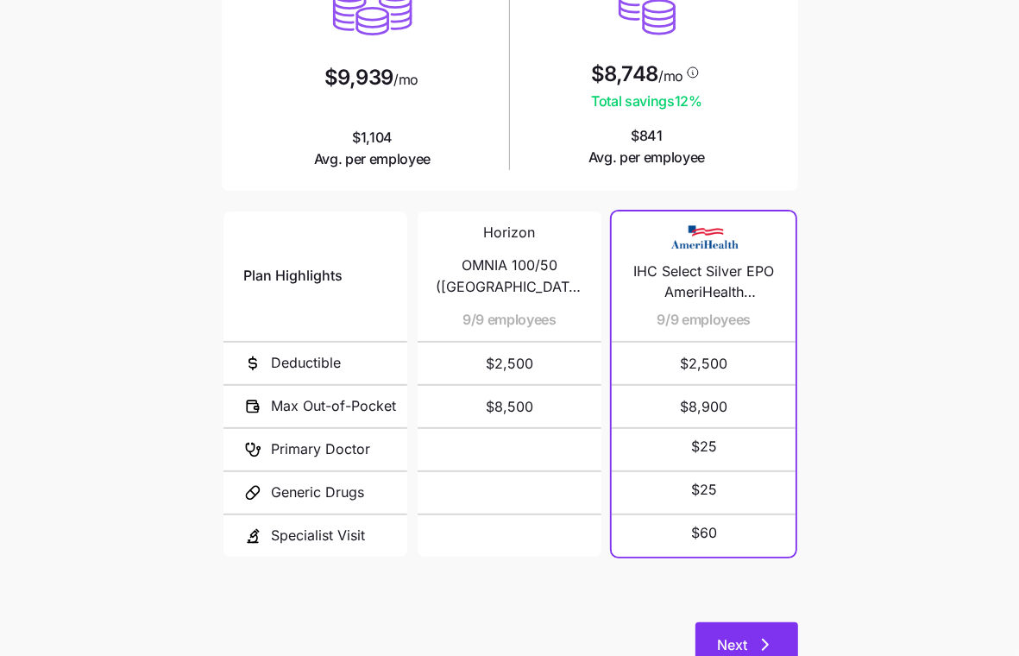
scroll to position [286, 0]
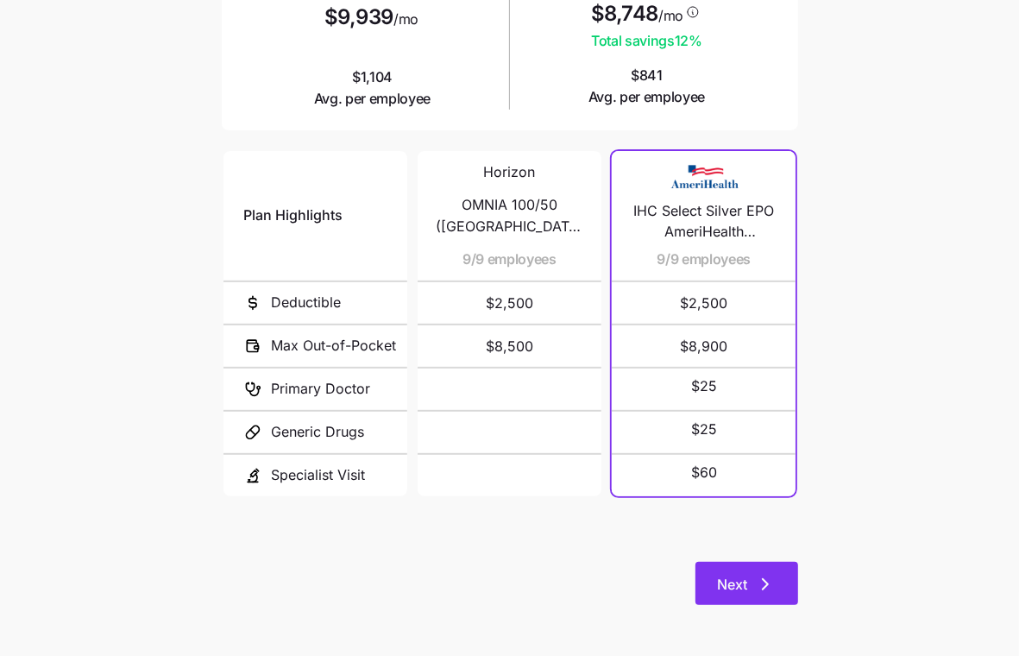
click at [757, 578] on icon "button" at bounding box center [765, 584] width 21 height 21
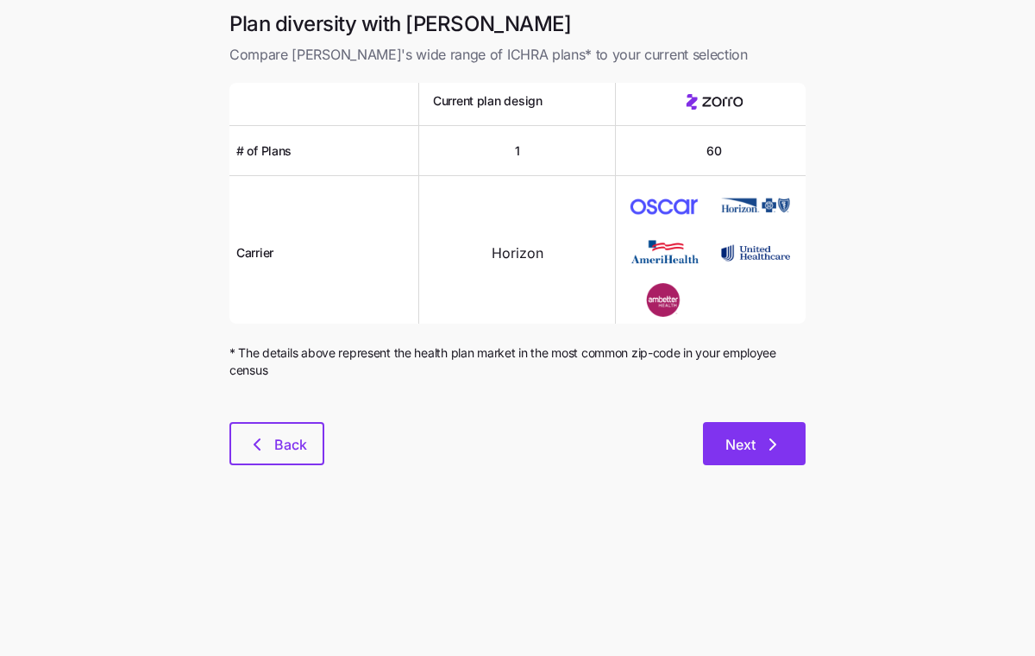
click at [746, 437] on span "Next" at bounding box center [740, 444] width 30 height 21
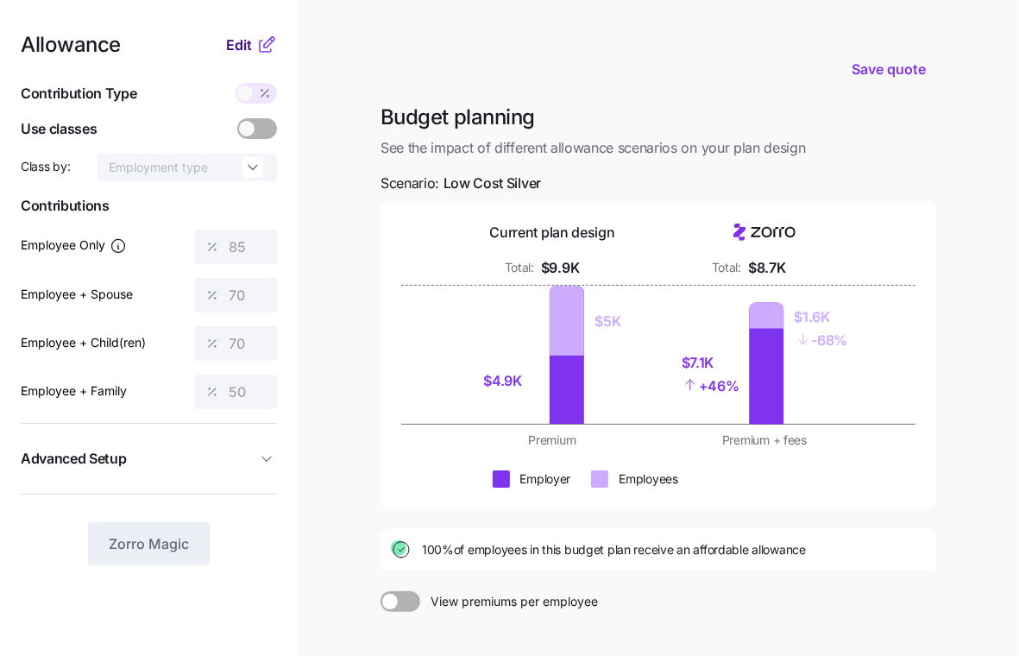
click at [239, 35] on span "Edit" at bounding box center [239, 45] width 26 height 21
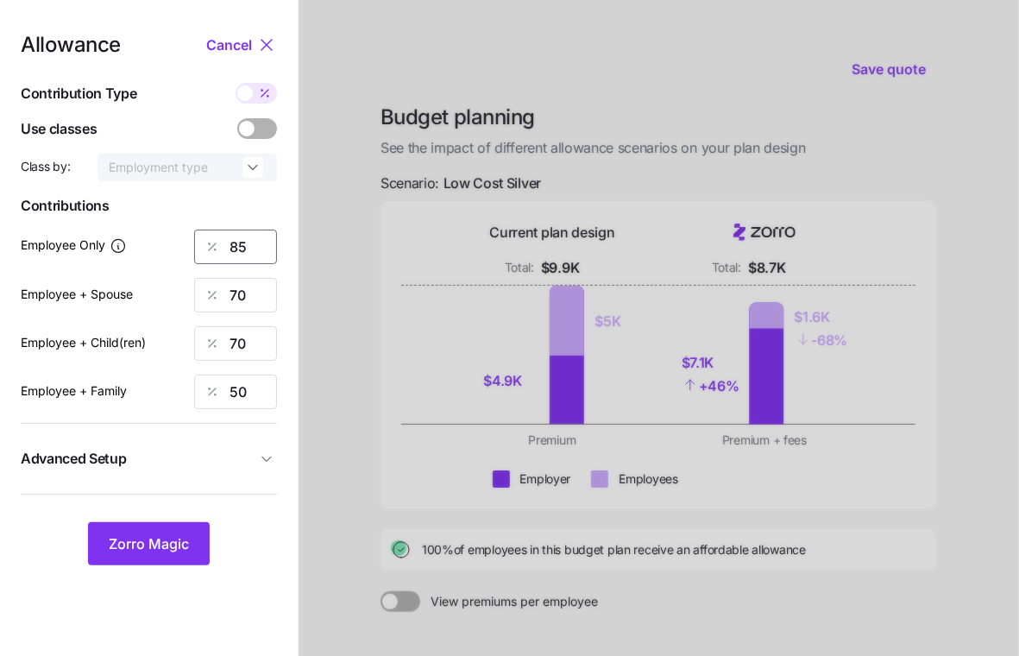
click at [241, 248] on input "85" at bounding box center [235, 246] width 83 height 35
type input "45"
click at [245, 295] on input "70" at bounding box center [235, 295] width 83 height 35
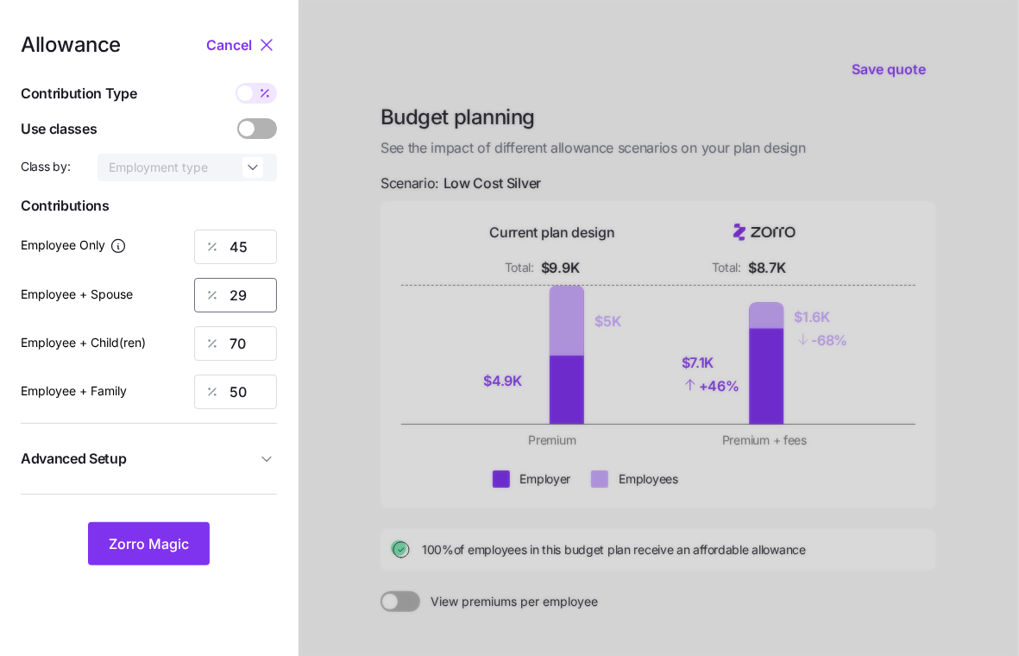
type input "29"
click at [258, 348] on input "70" at bounding box center [235, 343] width 83 height 35
type input "31"
click at [239, 384] on input "50" at bounding box center [235, 391] width 83 height 35
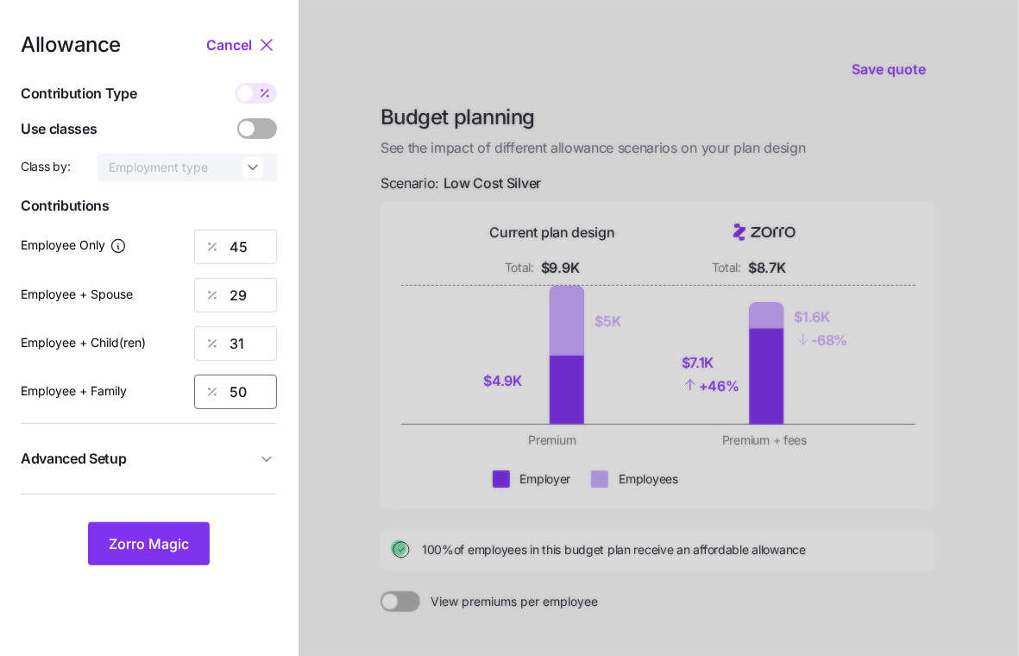
click at [239, 384] on input "50" at bounding box center [235, 391] width 83 height 35
type input "65"
click at [242, 453] on span "Advanced Setup" at bounding box center [138, 459] width 235 height 22
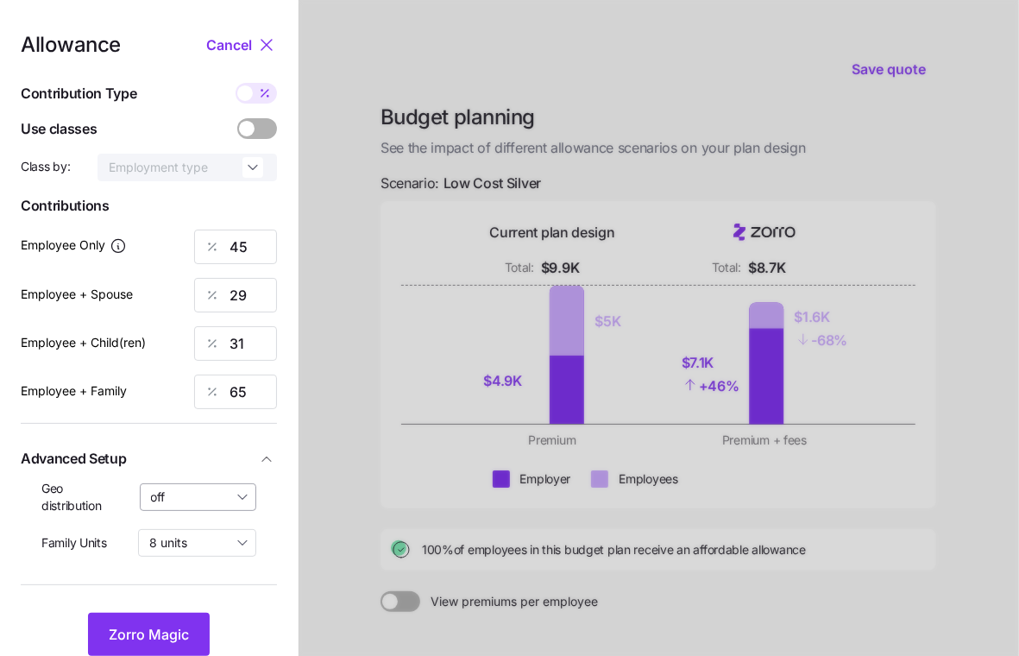
click at [216, 494] on input "off" at bounding box center [198, 497] width 117 height 28
click at [196, 588] on div "off By area (1) By state (1)" at bounding box center [198, 567] width 102 height 87
click at [196, 594] on span "By state (1)" at bounding box center [188, 596] width 64 height 19
type input "By state (1)"
drag, startPoint x: 185, startPoint y: 603, endPoint x: 174, endPoint y: 618, distance: 17.9
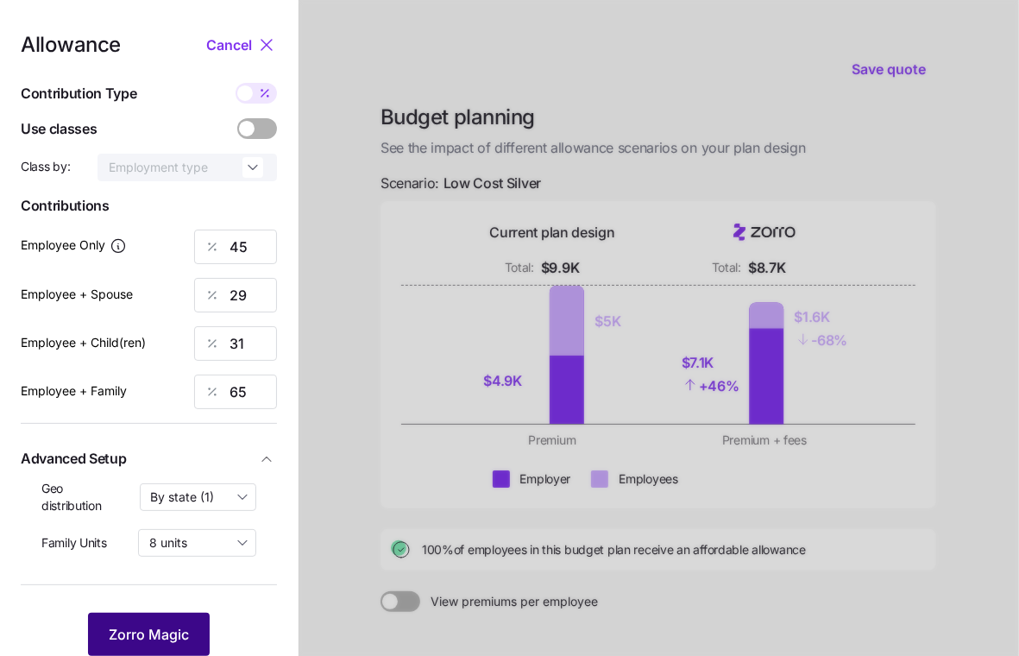
click at [185, 603] on div "Allowance Cancel Contribution Type Use classes Class by: Employment type Contri…" at bounding box center [149, 345] width 256 height 621
click at [175, 618] on button "Zorro Magic" at bounding box center [149, 633] width 122 height 43
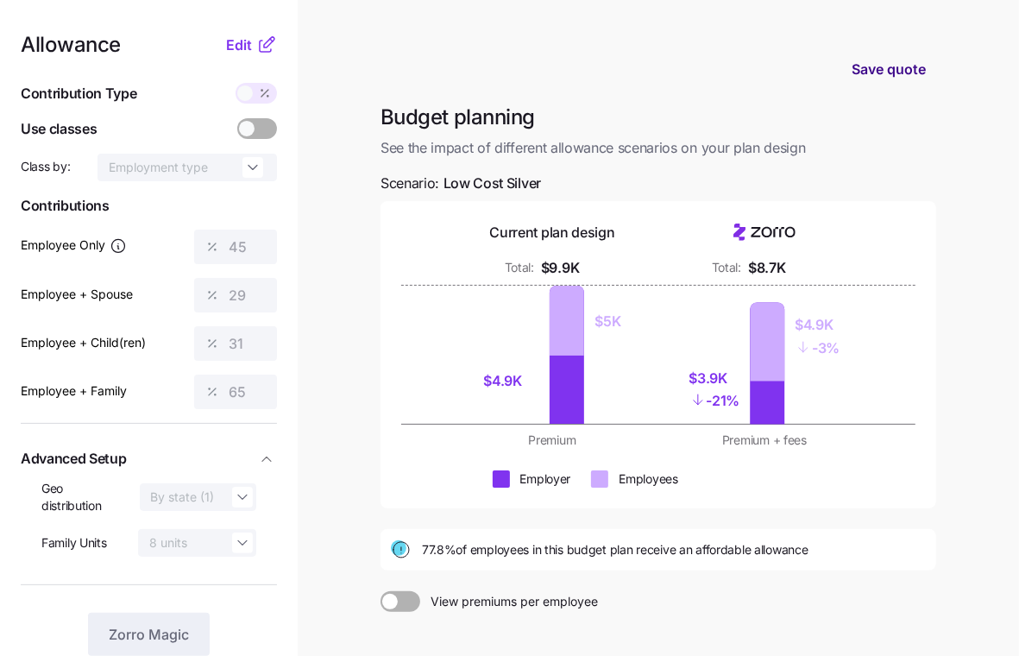
click at [877, 71] on span "Save quote" at bounding box center [888, 69] width 74 height 21
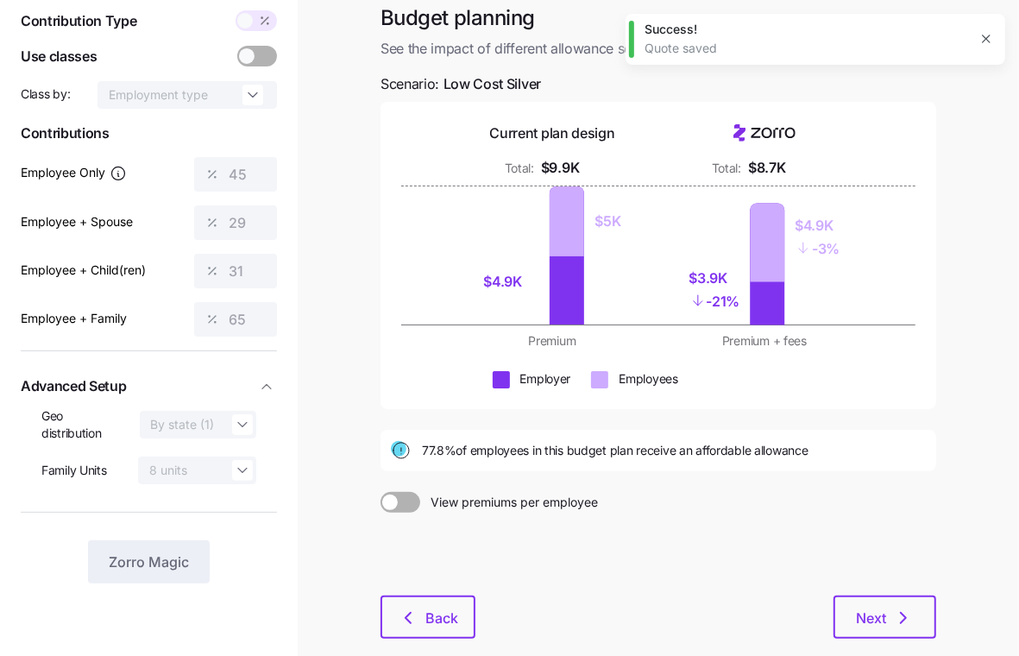
scroll to position [164, 0]
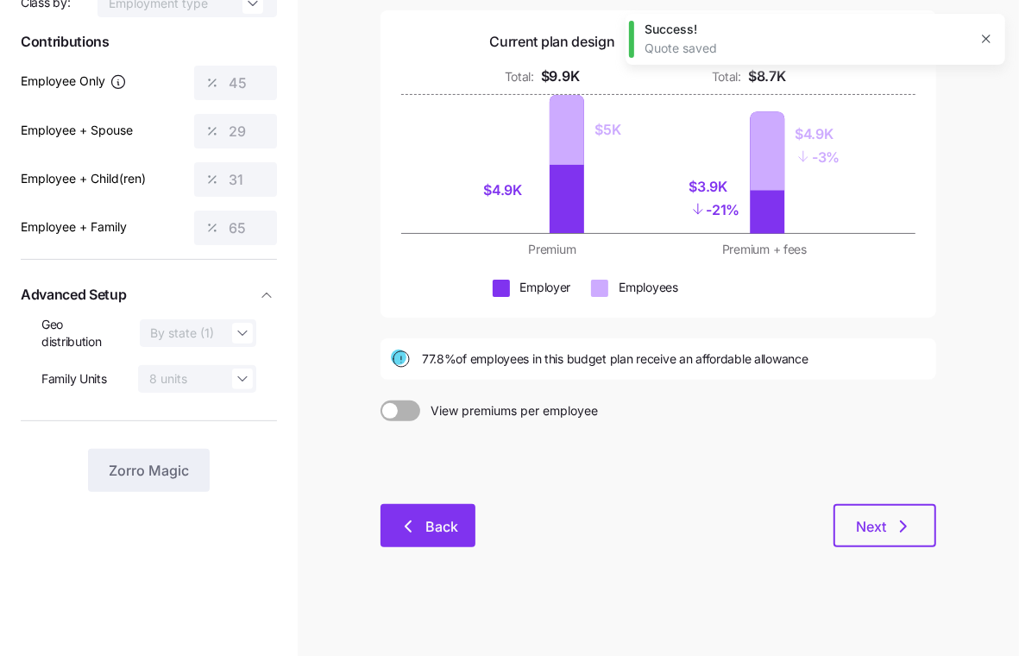
click at [422, 538] on button "Back" at bounding box center [427, 525] width 95 height 43
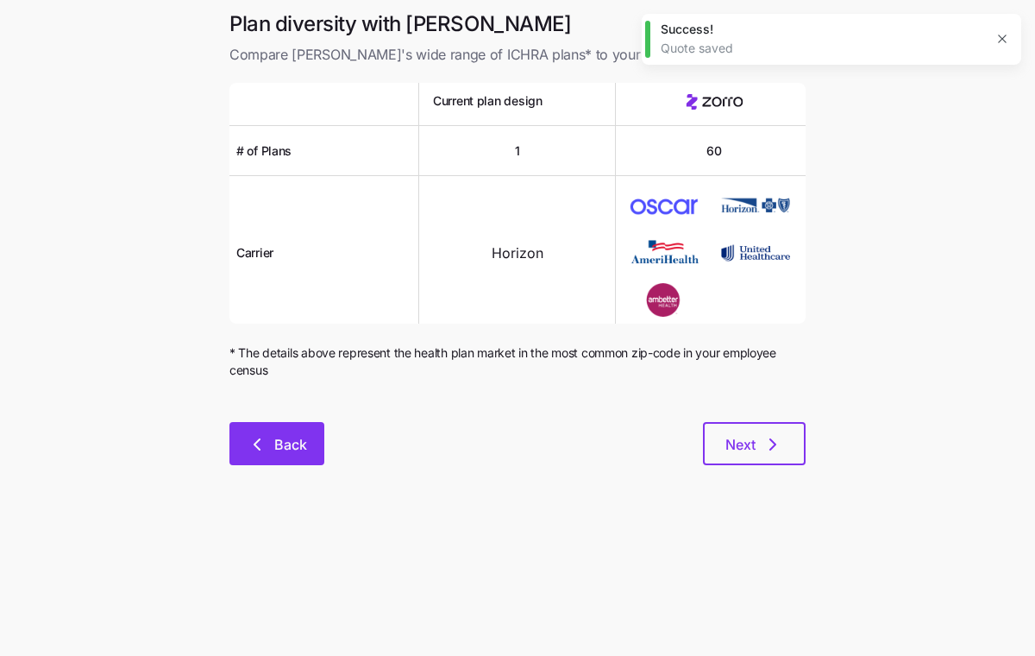
click at [235, 446] on button "Back" at bounding box center [276, 443] width 95 height 43
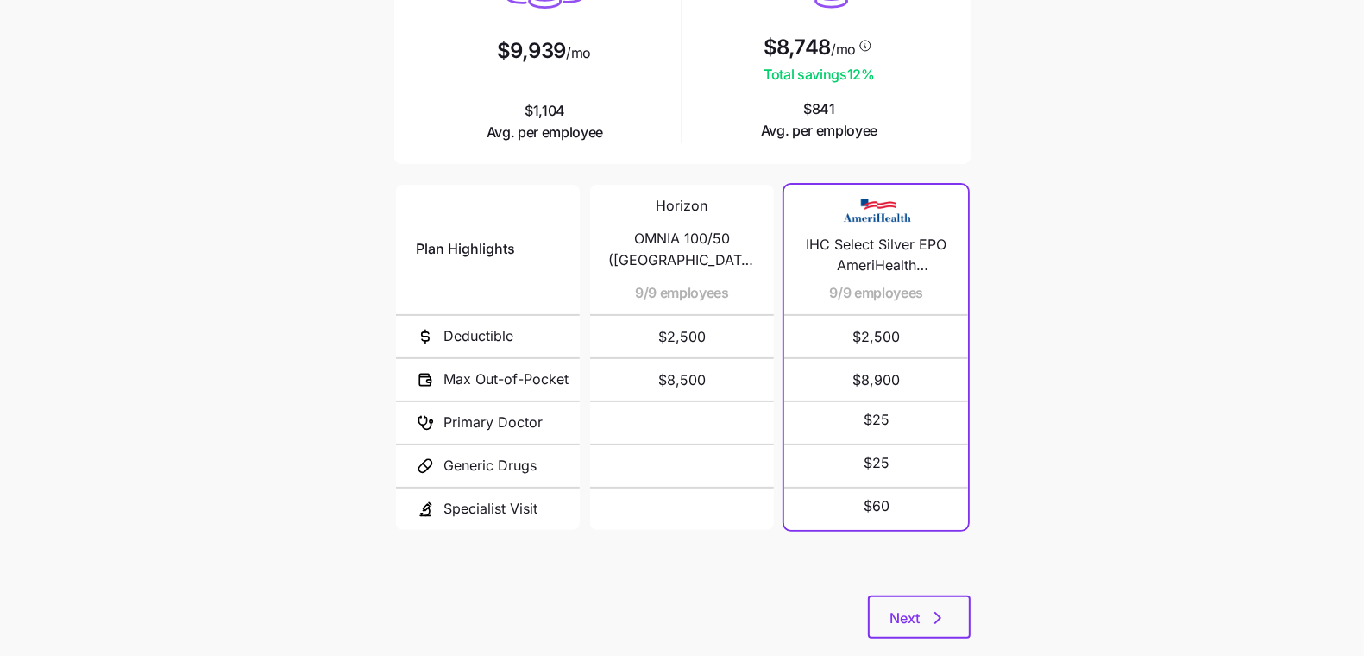
scroll to position [286, 0]
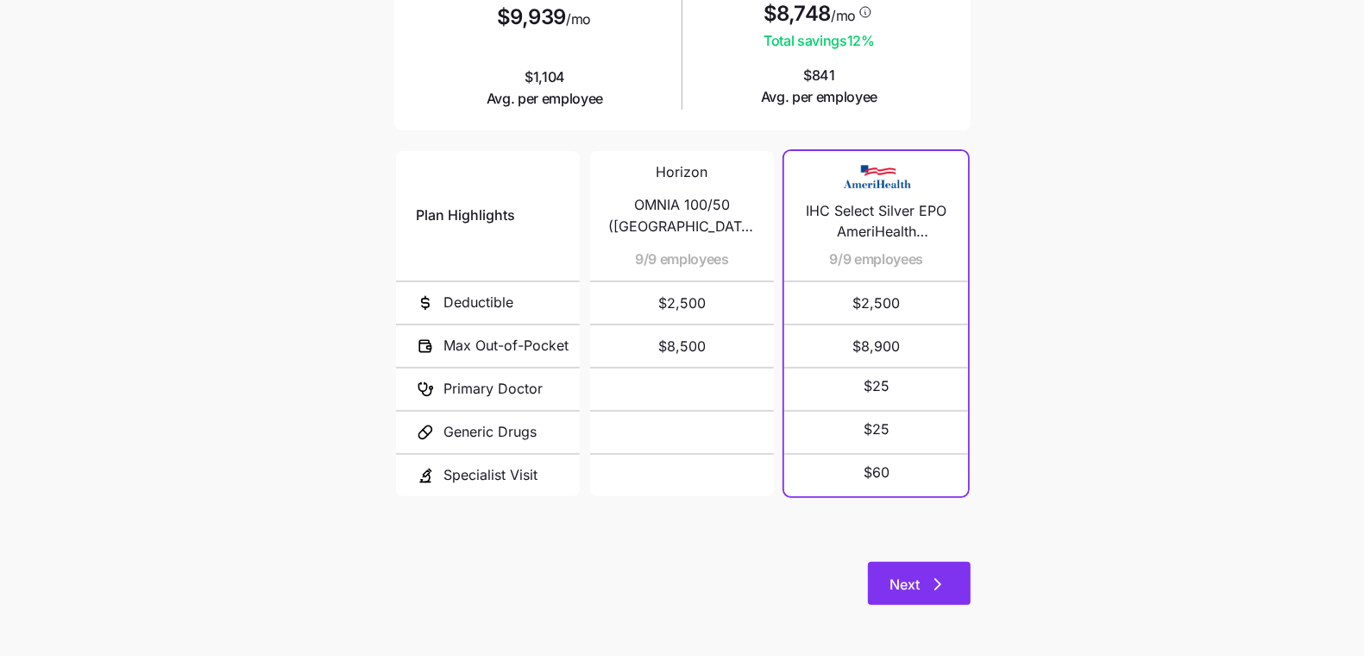
click at [945, 580] on icon "button" at bounding box center [937, 584] width 21 height 21
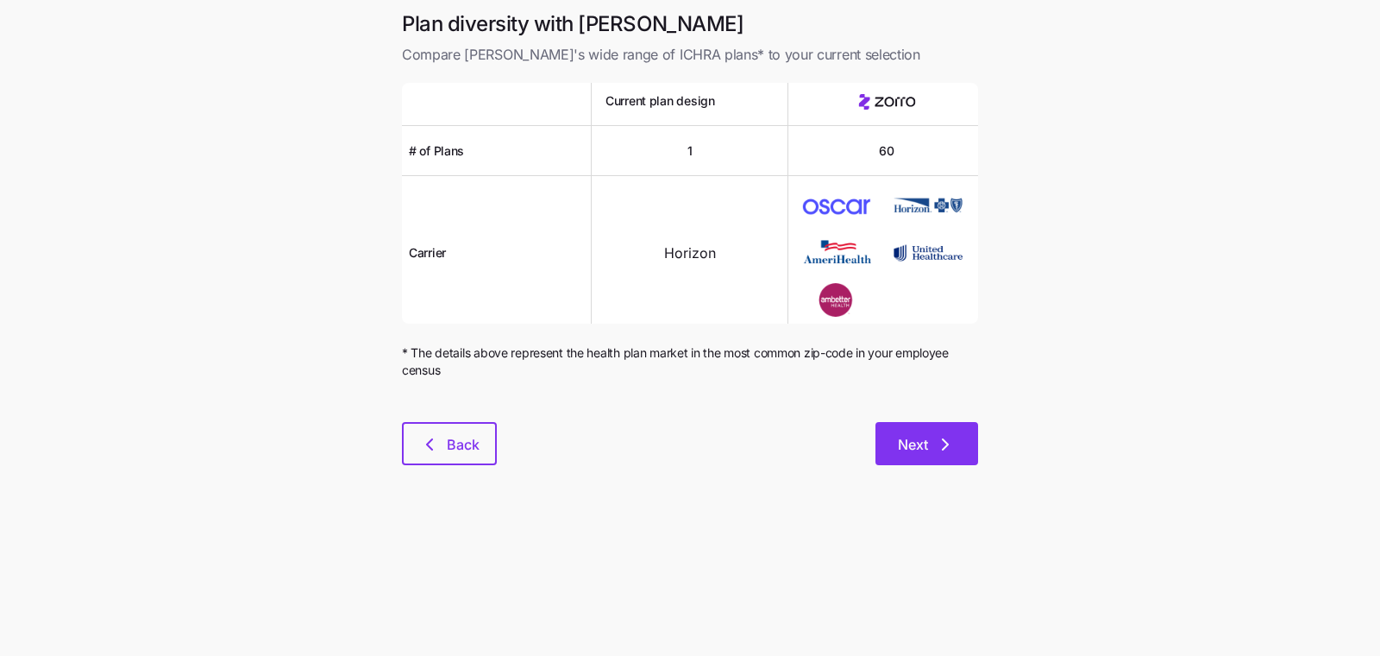
click at [931, 427] on button "Next" at bounding box center [926, 443] width 103 height 43
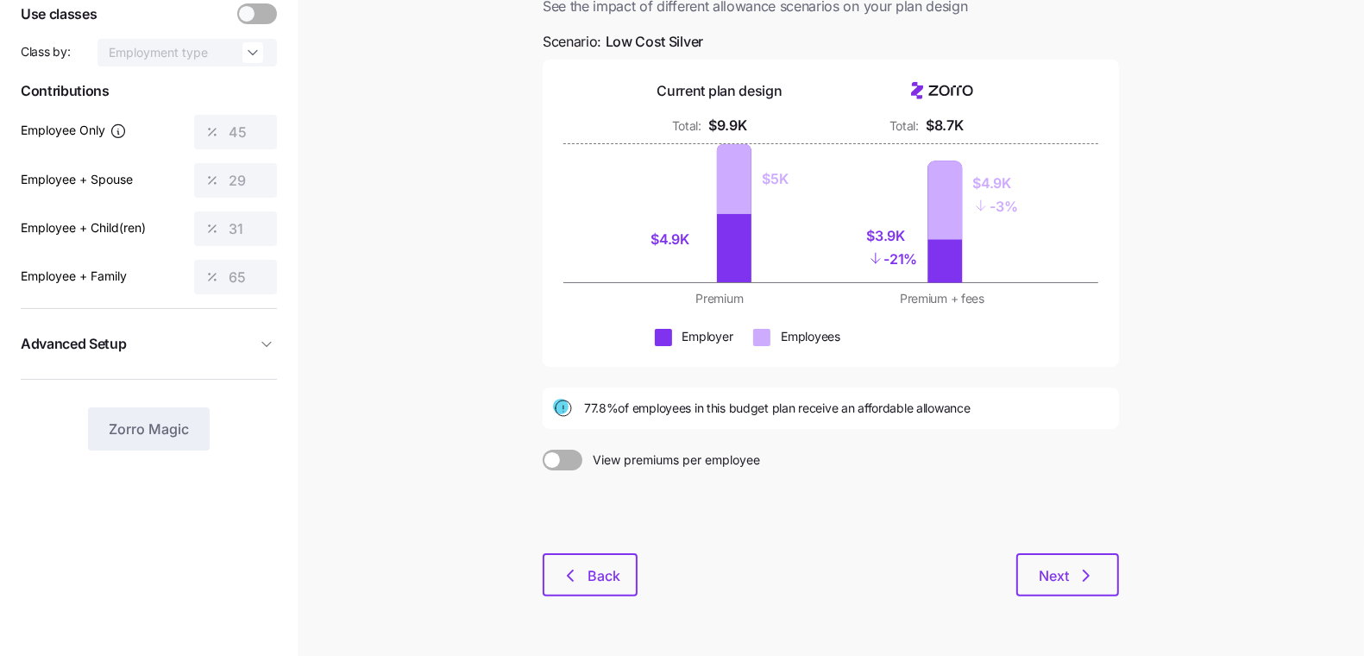
scroll to position [116, 0]
click at [566, 571] on icon "button" at bounding box center [570, 574] width 21 height 21
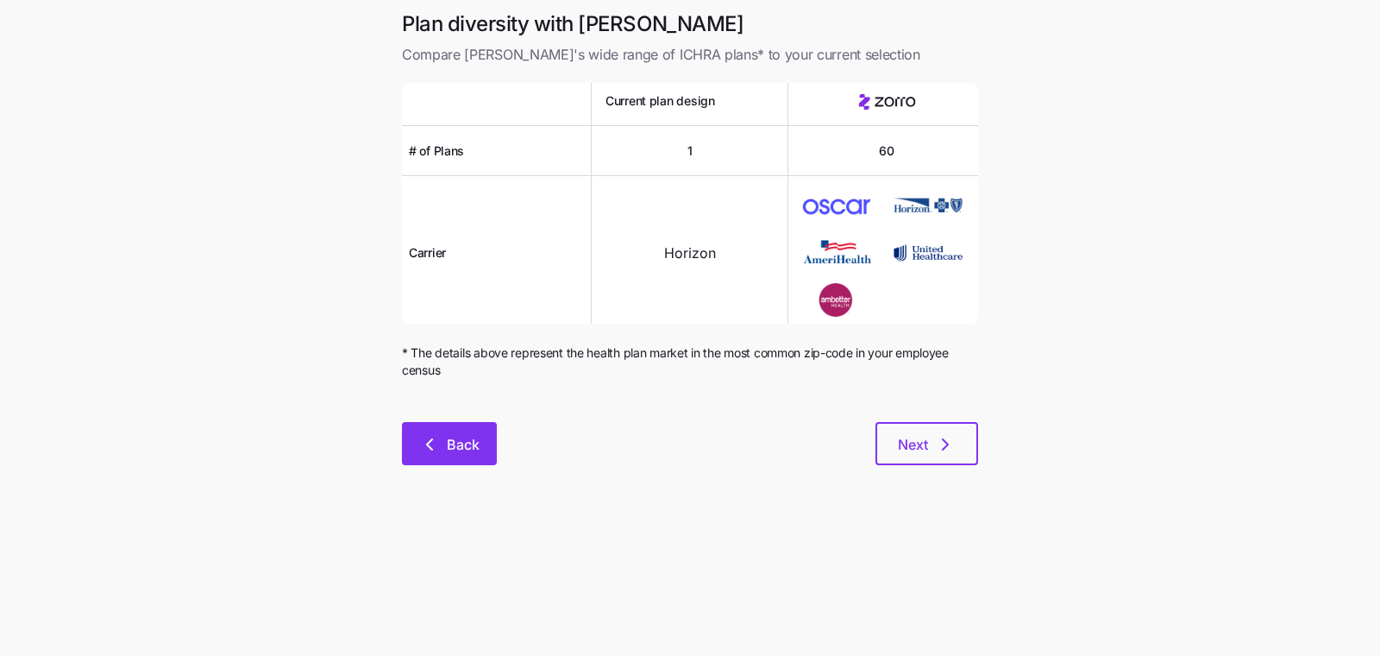
click at [445, 449] on span "Back" at bounding box center [449, 444] width 50 height 21
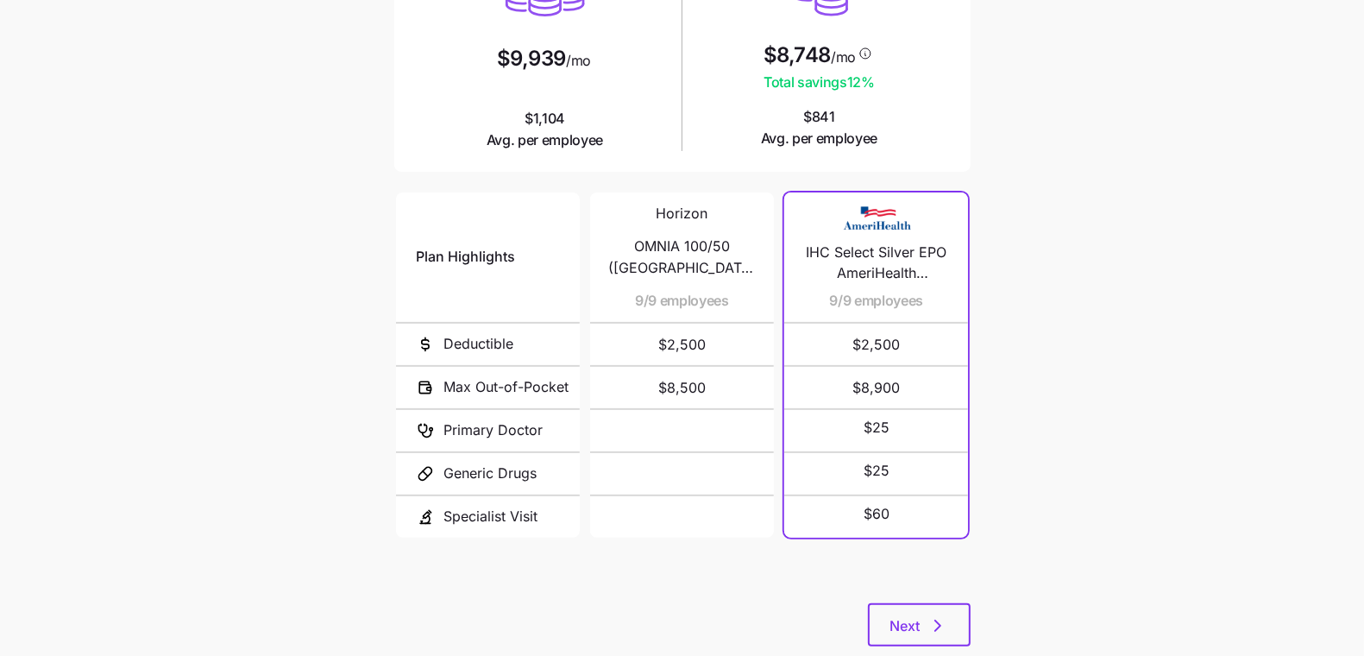
scroll to position [286, 0]
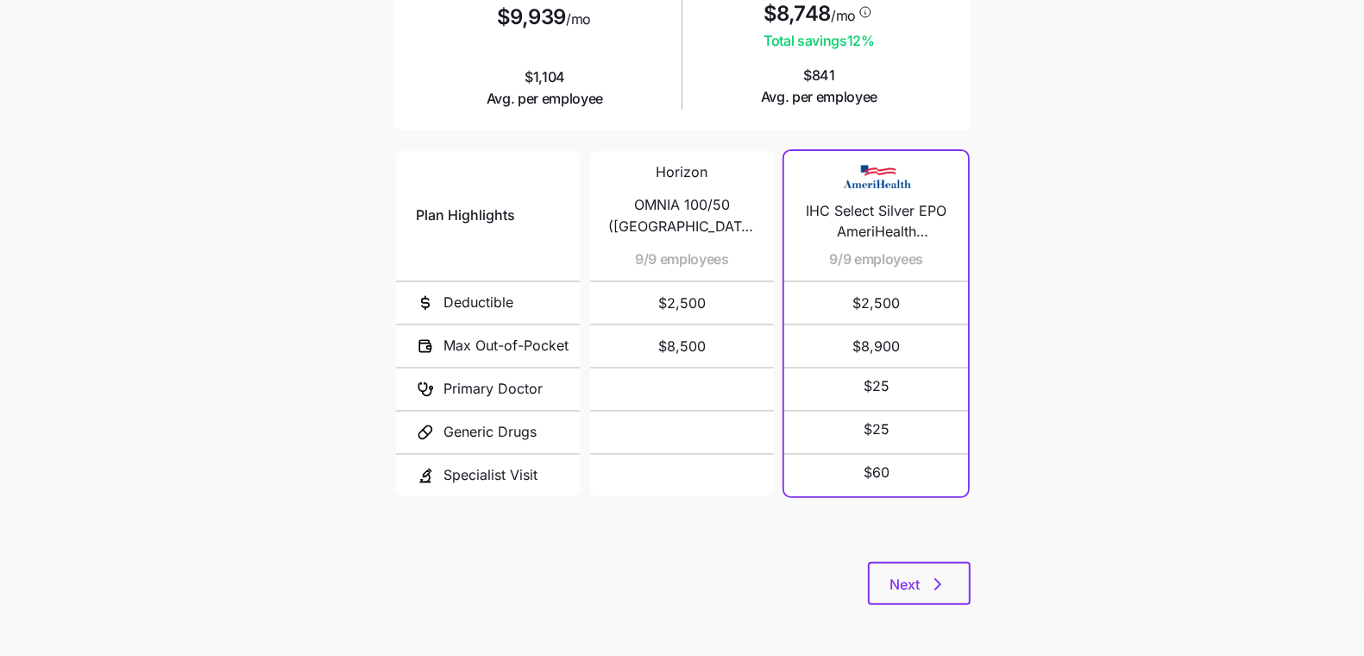
click at [848, 595] on div "Next" at bounding box center [682, 583] width 576 height 43
click at [918, 590] on span "Next" at bounding box center [905, 584] width 30 height 21
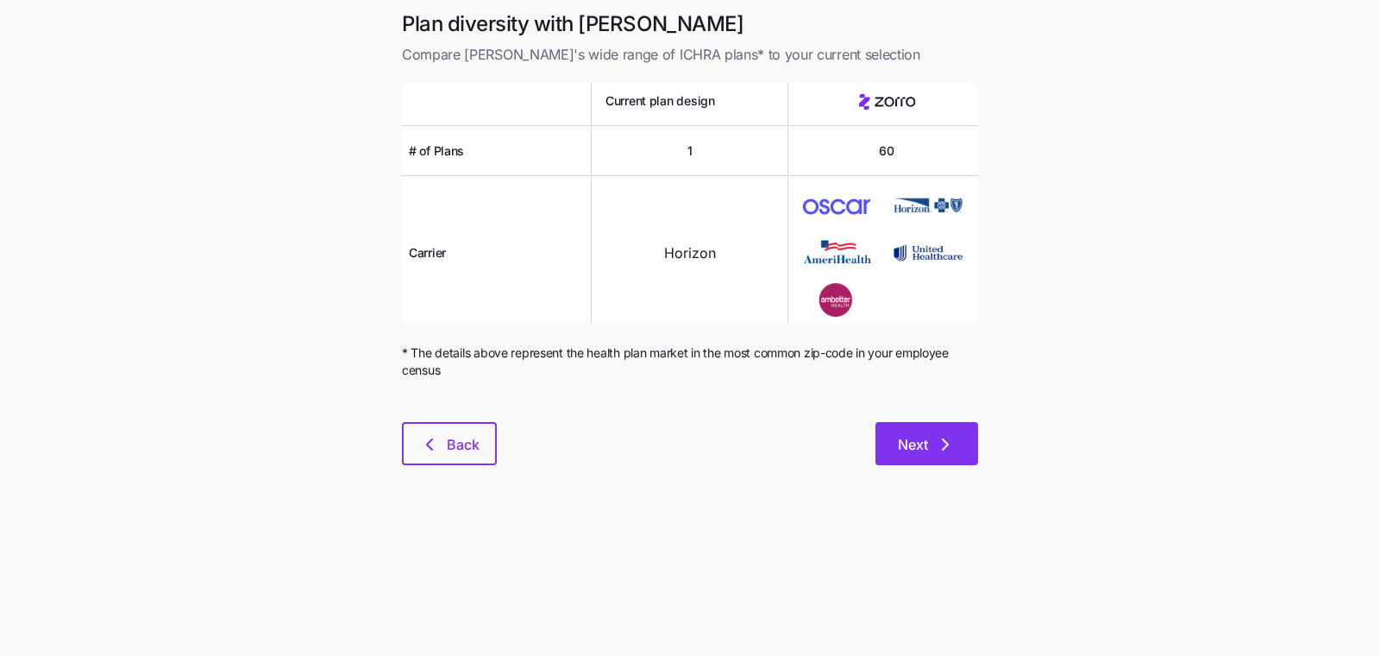
click at [938, 432] on button "Next" at bounding box center [926, 443] width 103 height 43
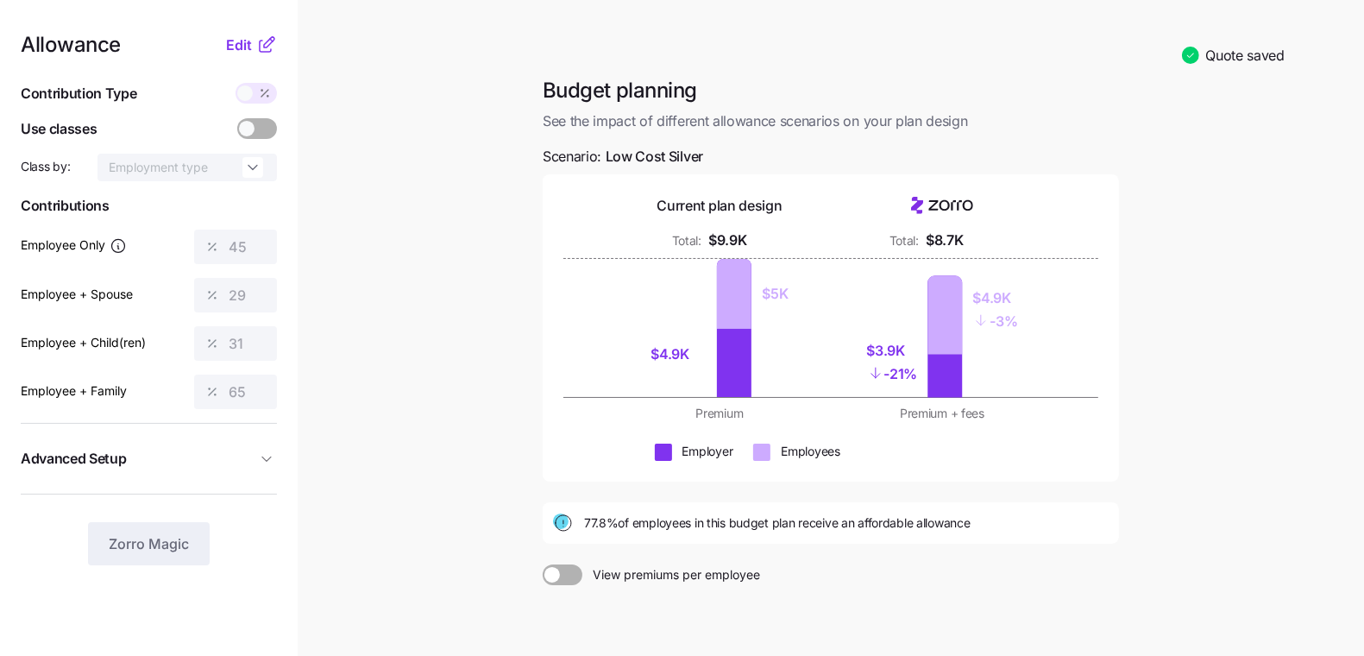
drag, startPoint x: 247, startPoint y: 52, endPoint x: 430, endPoint y: 355, distance: 354.1
click at [431, 355] on div "Allowance Edit Contribution Type Use classes Class by: Employment type Contribu…" at bounding box center [682, 410] width 1364 height 821
click at [236, 42] on span "Edit" at bounding box center [239, 45] width 26 height 21
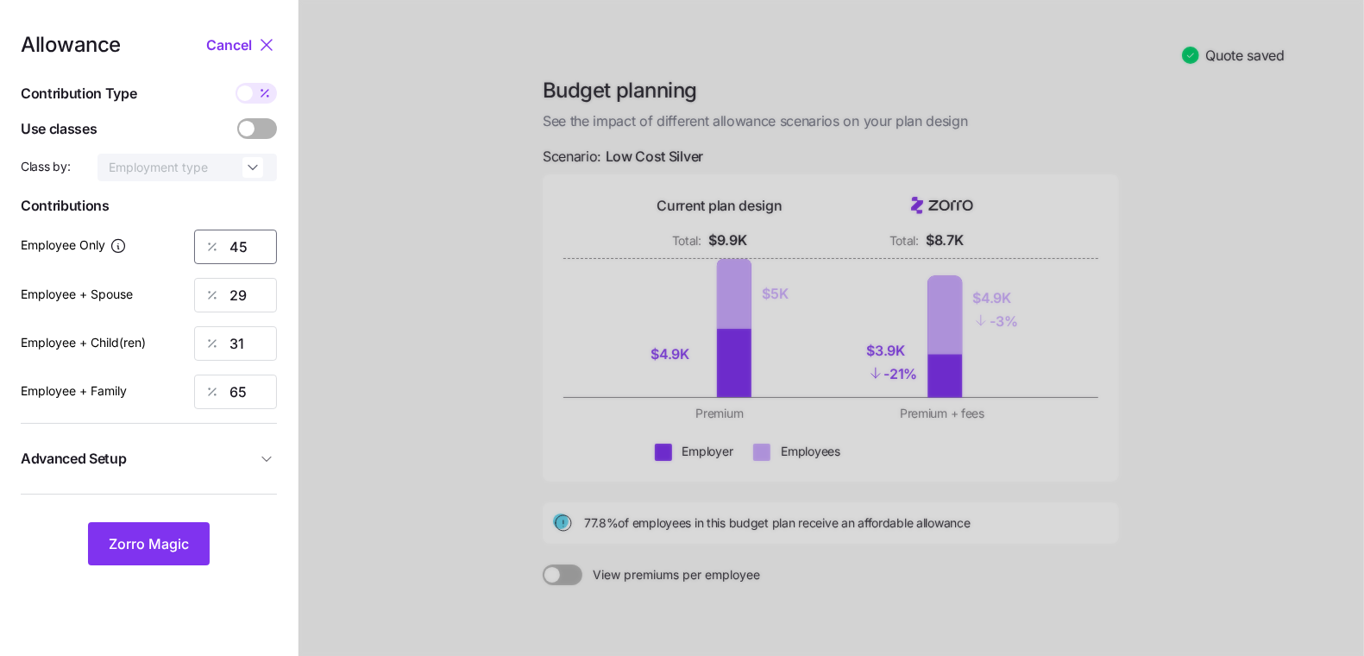
click at [238, 257] on input "45" at bounding box center [235, 246] width 83 height 35
type input "55"
click at [164, 547] on span "Zorro Magic" at bounding box center [149, 543] width 80 height 21
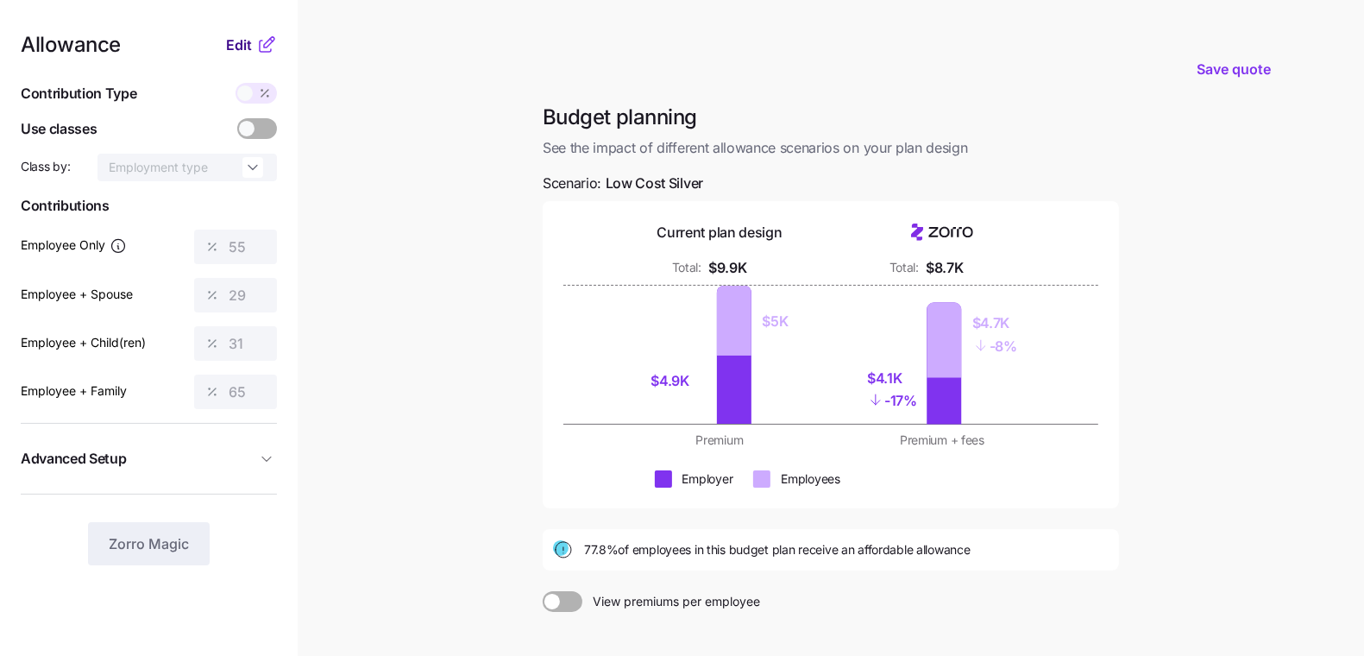
click at [242, 53] on span "Edit" at bounding box center [239, 45] width 26 height 21
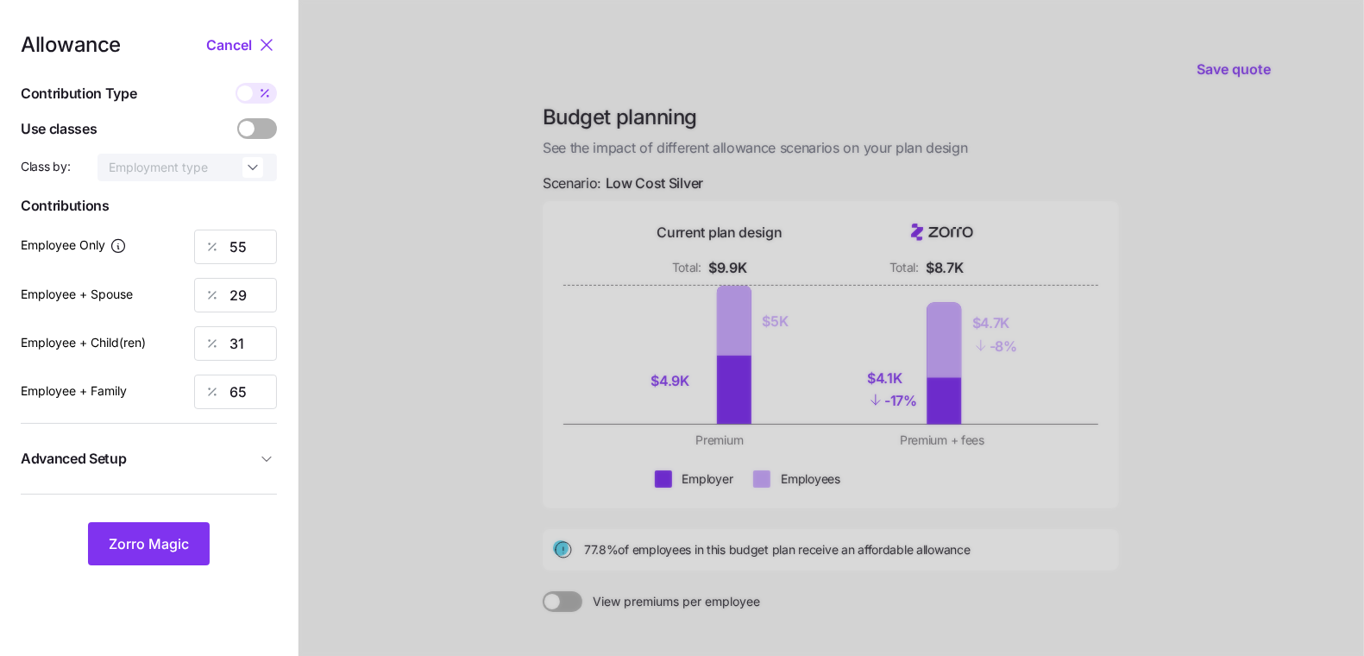
click at [227, 60] on div "Allowance Cancel Contribution Type Use classes Class by: Employment type Contri…" at bounding box center [149, 300] width 256 height 530
click at [226, 41] on span "Cancel" at bounding box center [229, 45] width 46 height 21
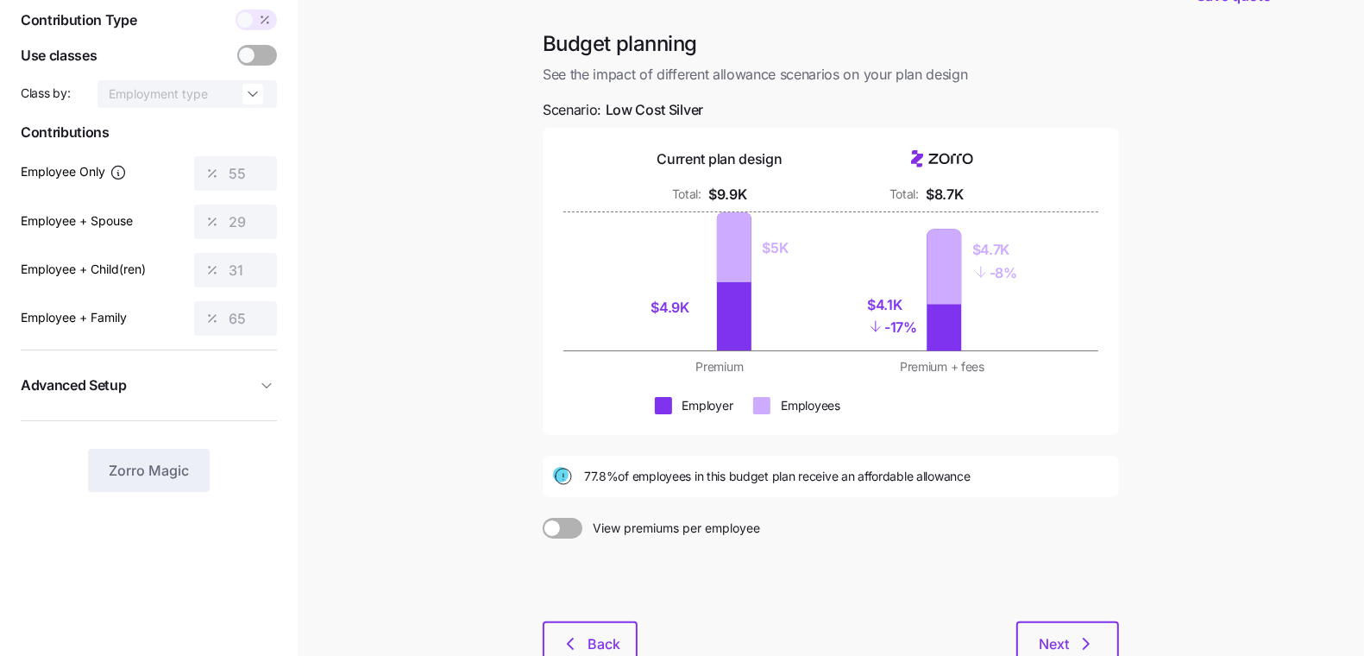
scroll to position [160, 0]
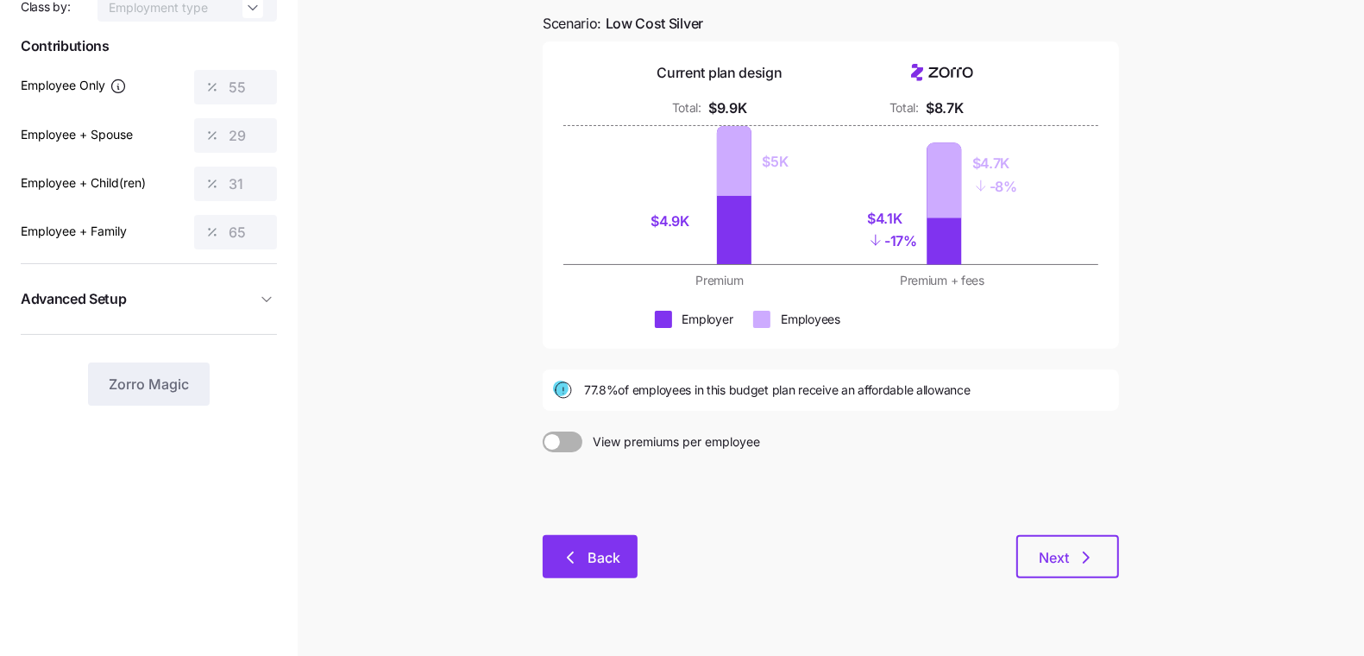
click at [574, 550] on icon "button" at bounding box center [570, 557] width 21 height 21
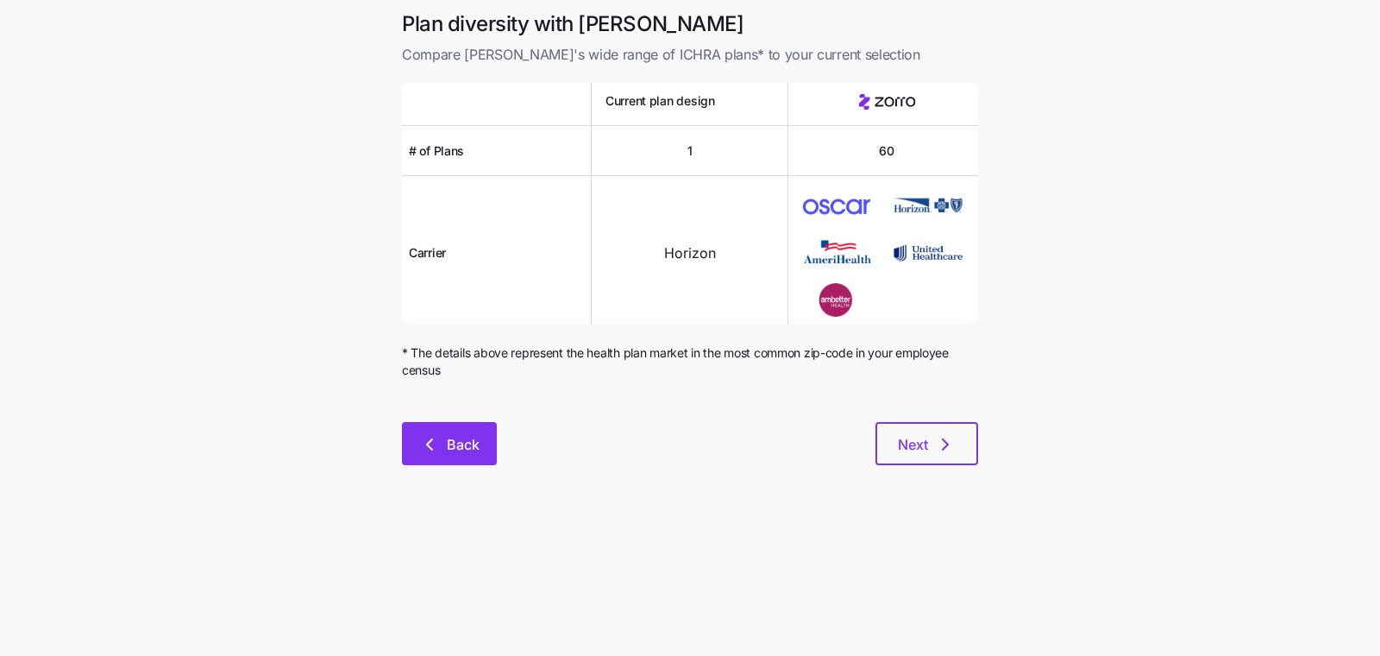
click at [423, 441] on icon "button" at bounding box center [429, 444] width 21 height 21
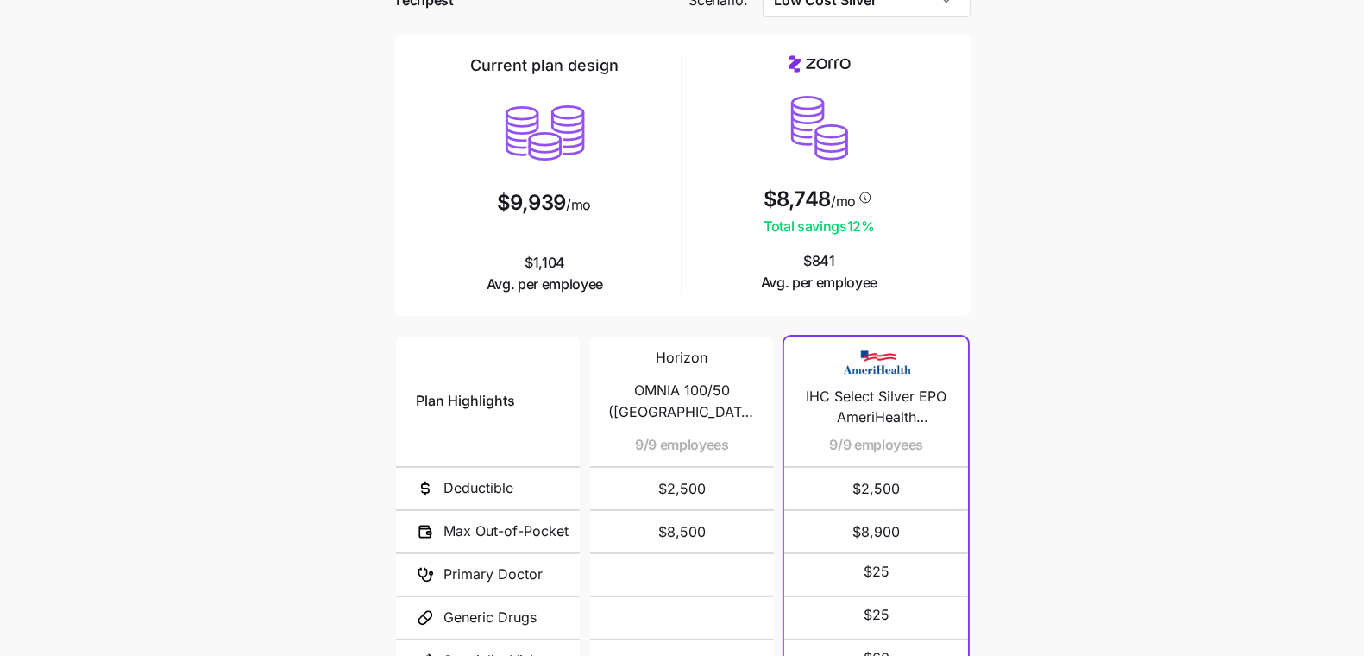
scroll to position [286, 0]
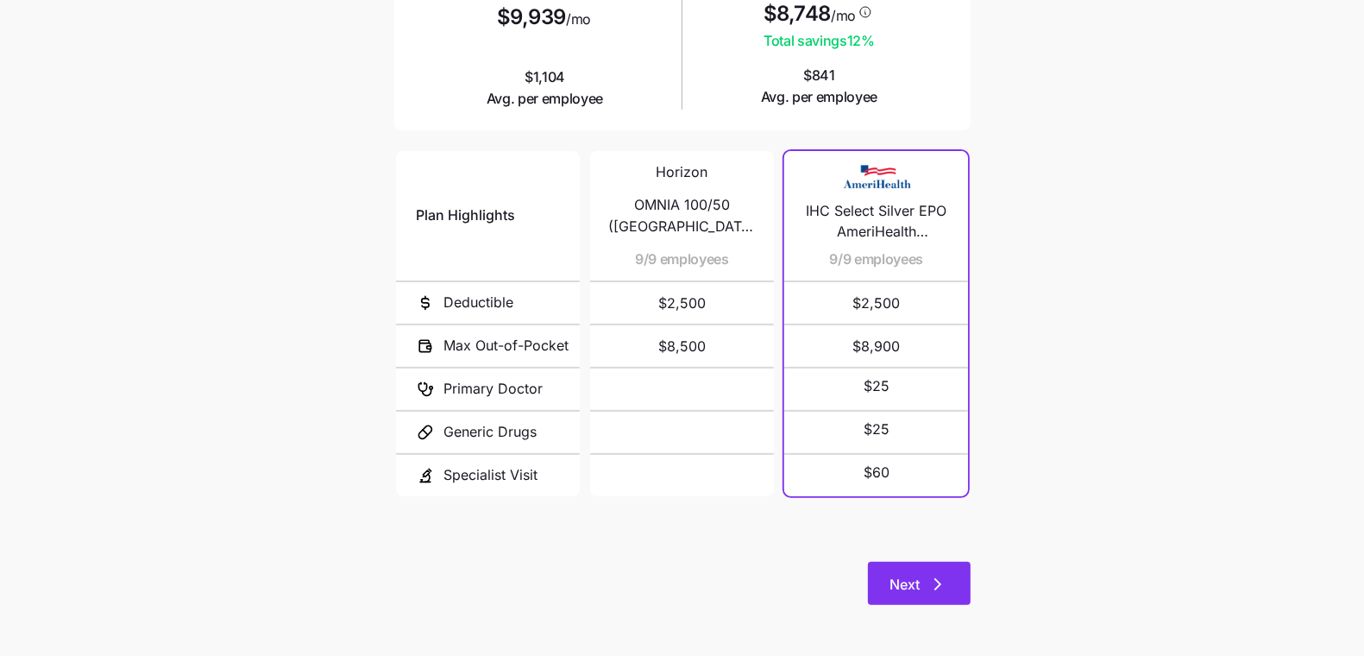
click at [898, 575] on span "Next" at bounding box center [905, 584] width 30 height 21
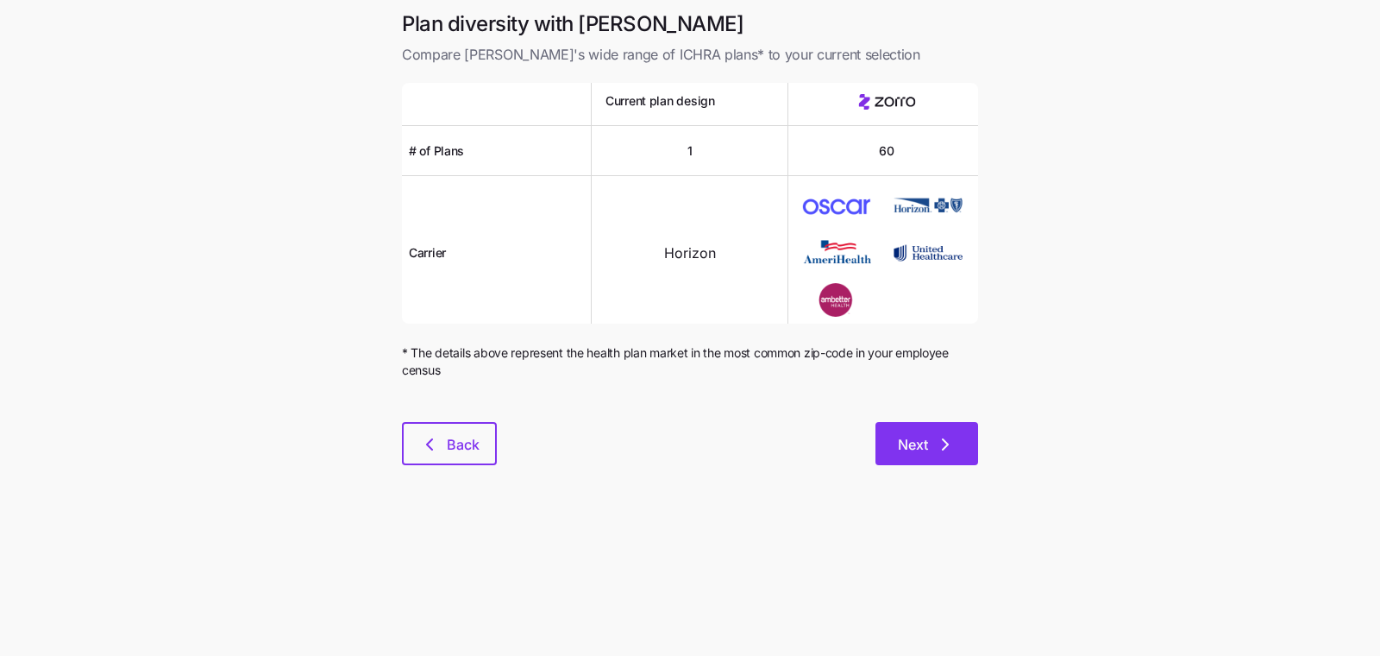
click at [903, 430] on button "Next" at bounding box center [926, 443] width 103 height 43
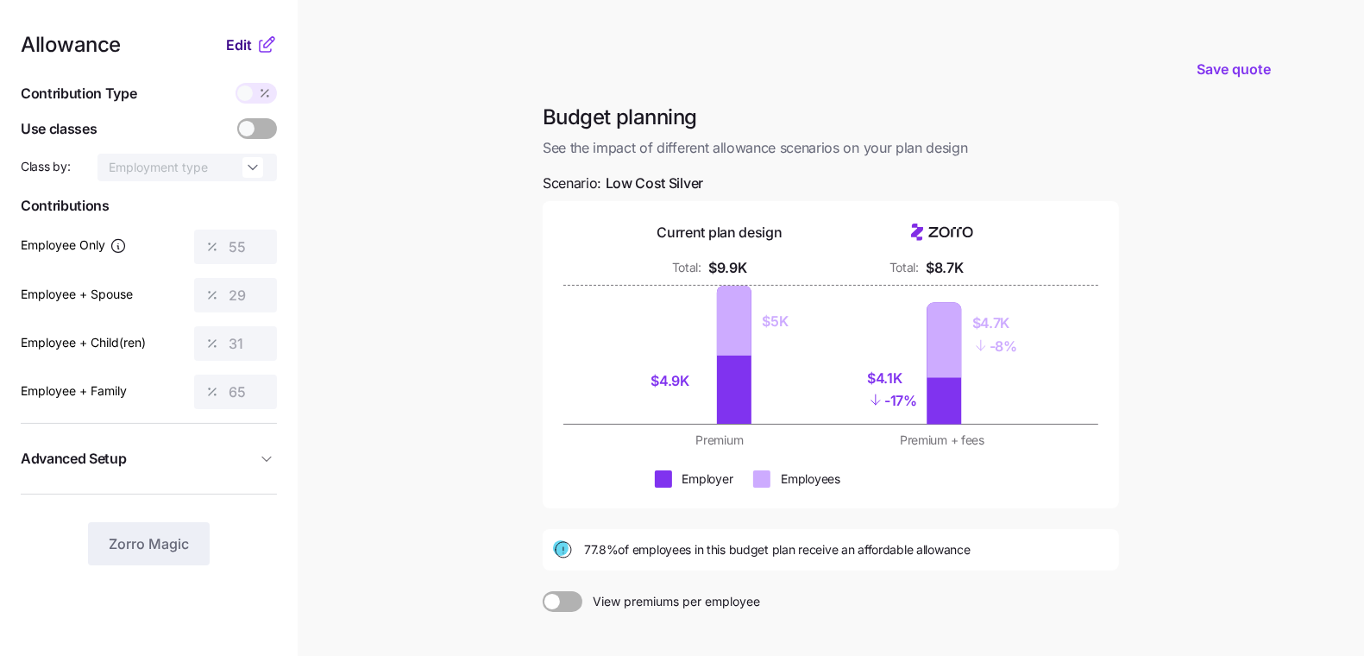
click at [234, 45] on span "Edit" at bounding box center [239, 45] width 26 height 21
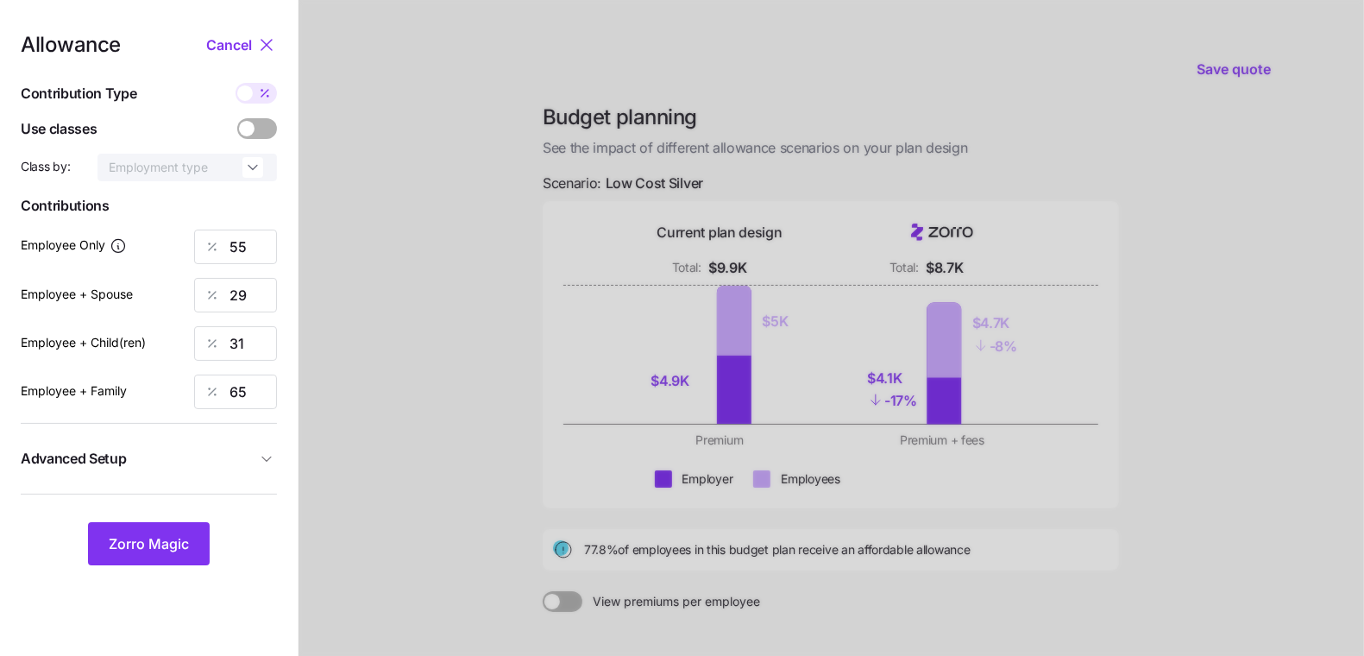
click at [251, 90] on span at bounding box center [245, 93] width 16 height 16
click at [235, 83] on input "checkbox" at bounding box center [235, 83] width 0 height 0
type input "317"
type input "335"
type input "295"
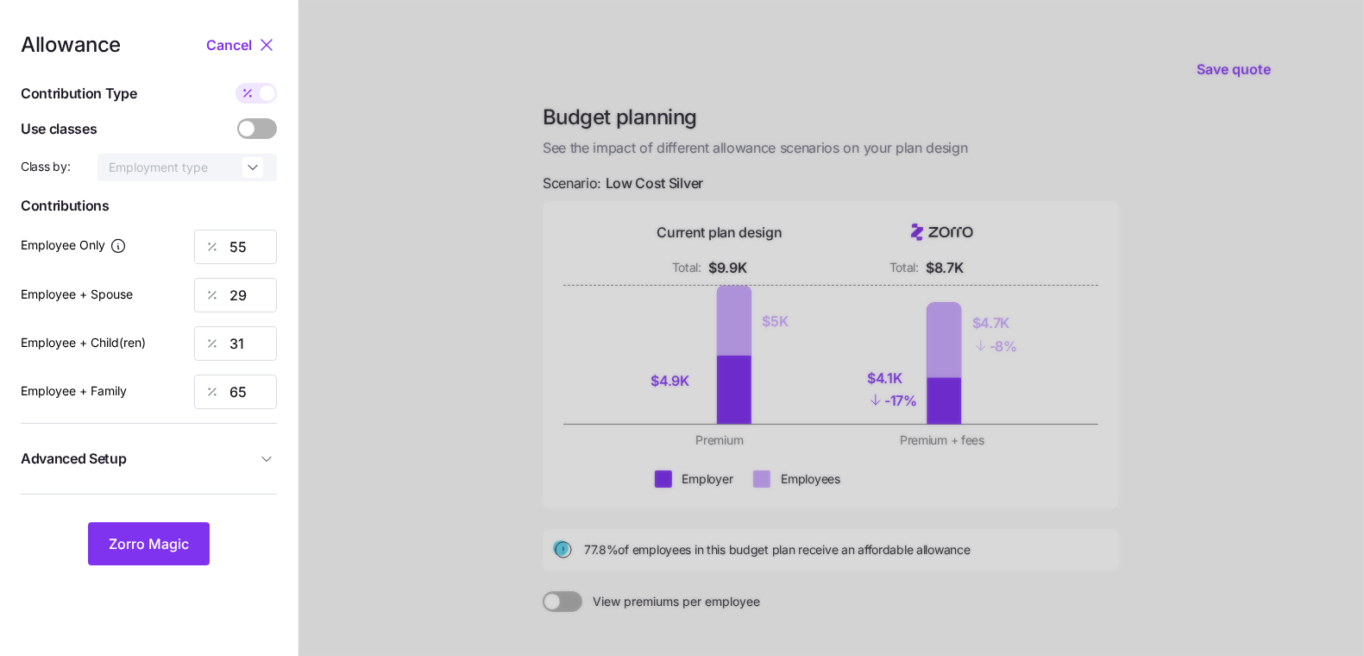
type input "994"
click at [259, 89] on span at bounding box center [247, 93] width 24 height 21
click at [235, 83] on input "checkbox" at bounding box center [235, 83] width 0 height 0
type input "55"
type input "29"
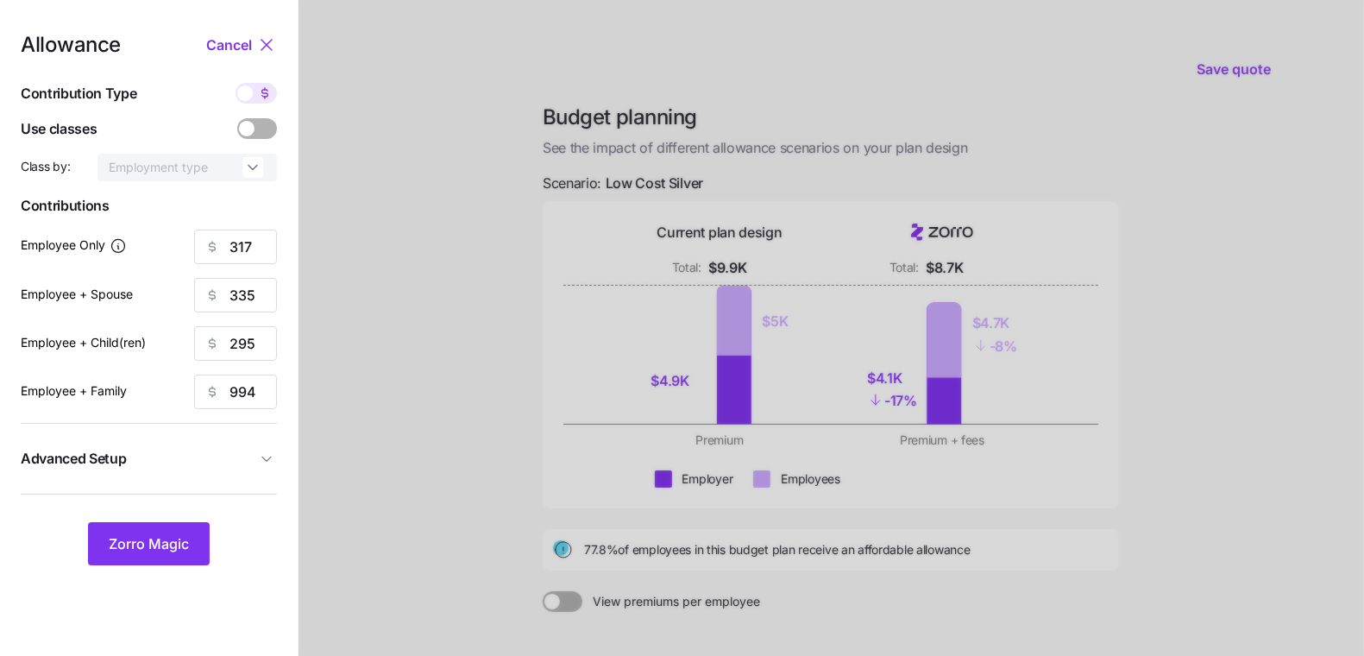
type input "31"
type input "65"
click at [255, 97] on span at bounding box center [265, 93] width 24 height 21
click at [235, 83] on input "checkbox" at bounding box center [235, 83] width 0 height 0
type input "317"
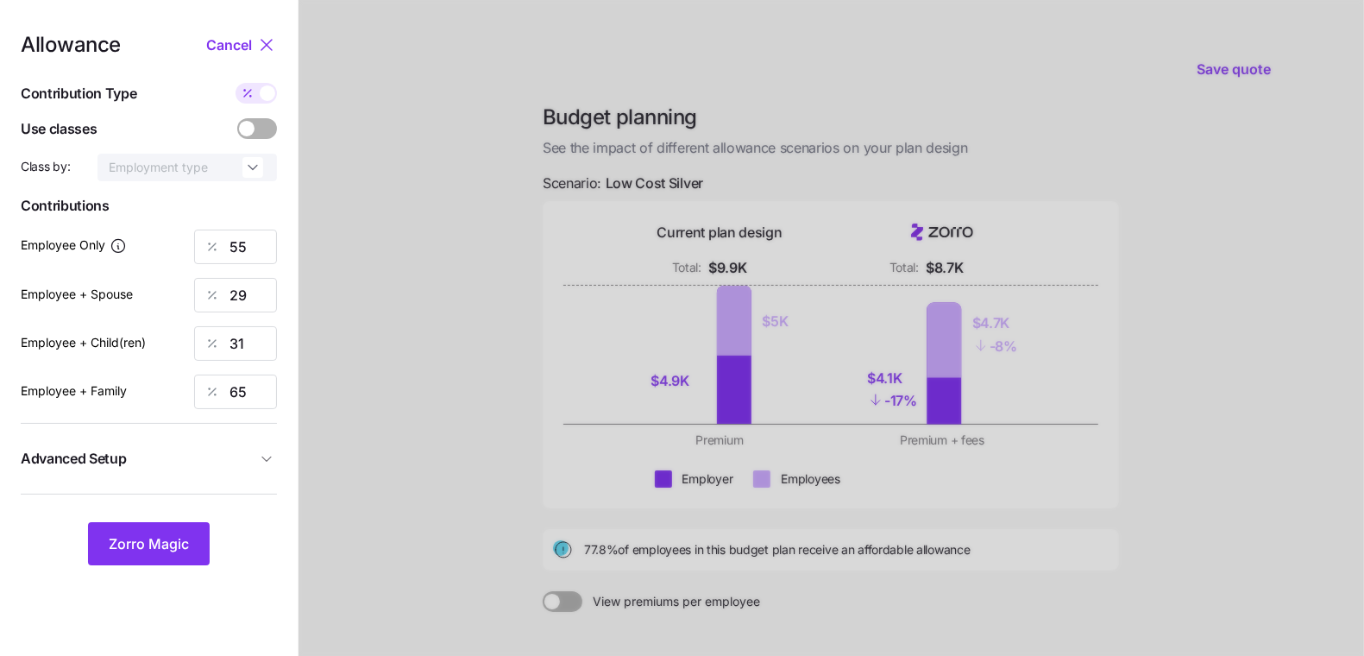
type input "335"
type input "295"
type input "994"
click at [258, 92] on span at bounding box center [247, 93] width 24 height 21
click at [235, 83] on input "checkbox" at bounding box center [235, 83] width 0 height 0
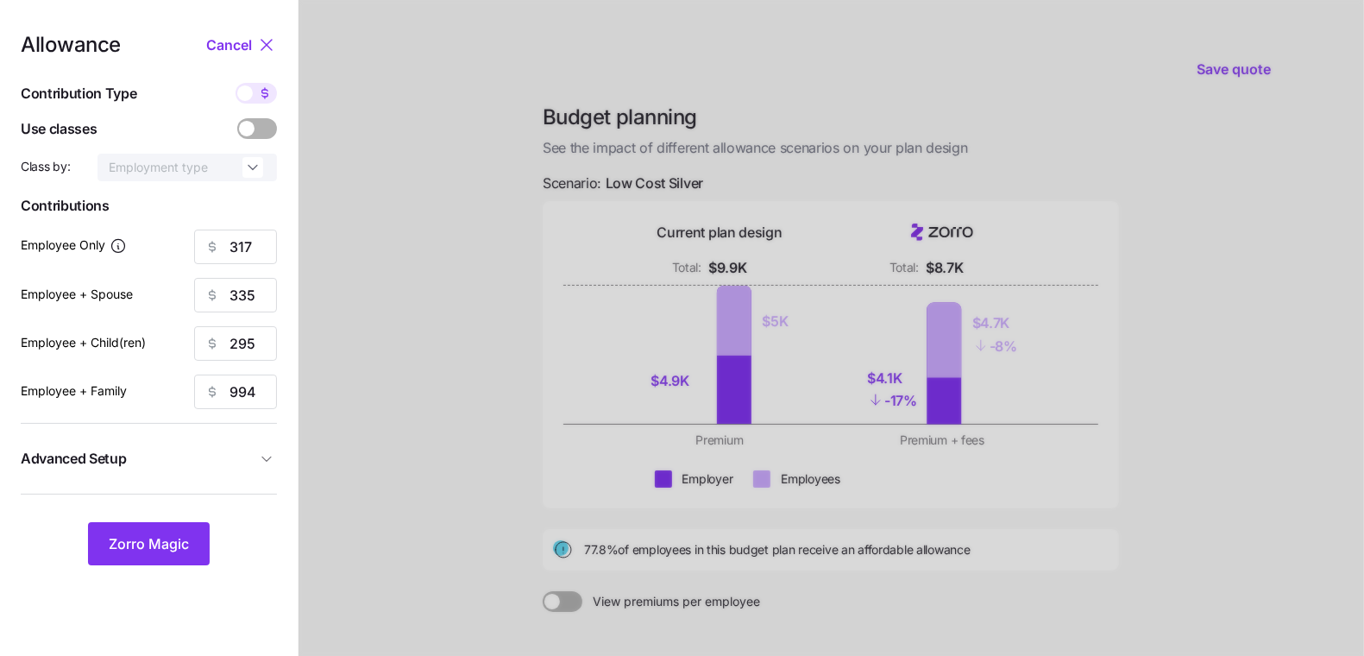
type input "55"
type input "29"
type input "31"
type input "65"
drag, startPoint x: 166, startPoint y: 542, endPoint x: 549, endPoint y: 485, distance: 388.0
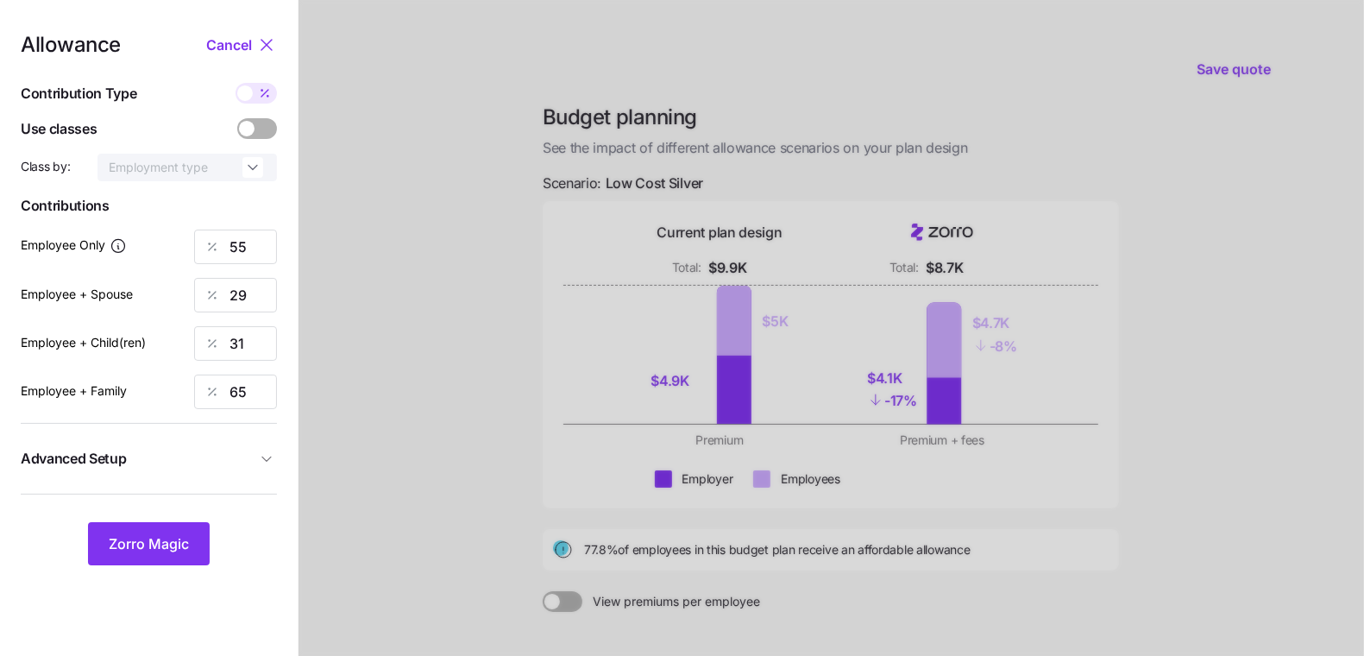
click at [557, 492] on div "Allowance Cancel Contribution Type Use classes Class by: Employment type Contri…" at bounding box center [682, 424] width 1364 height 848
click at [181, 542] on span "Zorro Magic" at bounding box center [149, 543] width 80 height 21
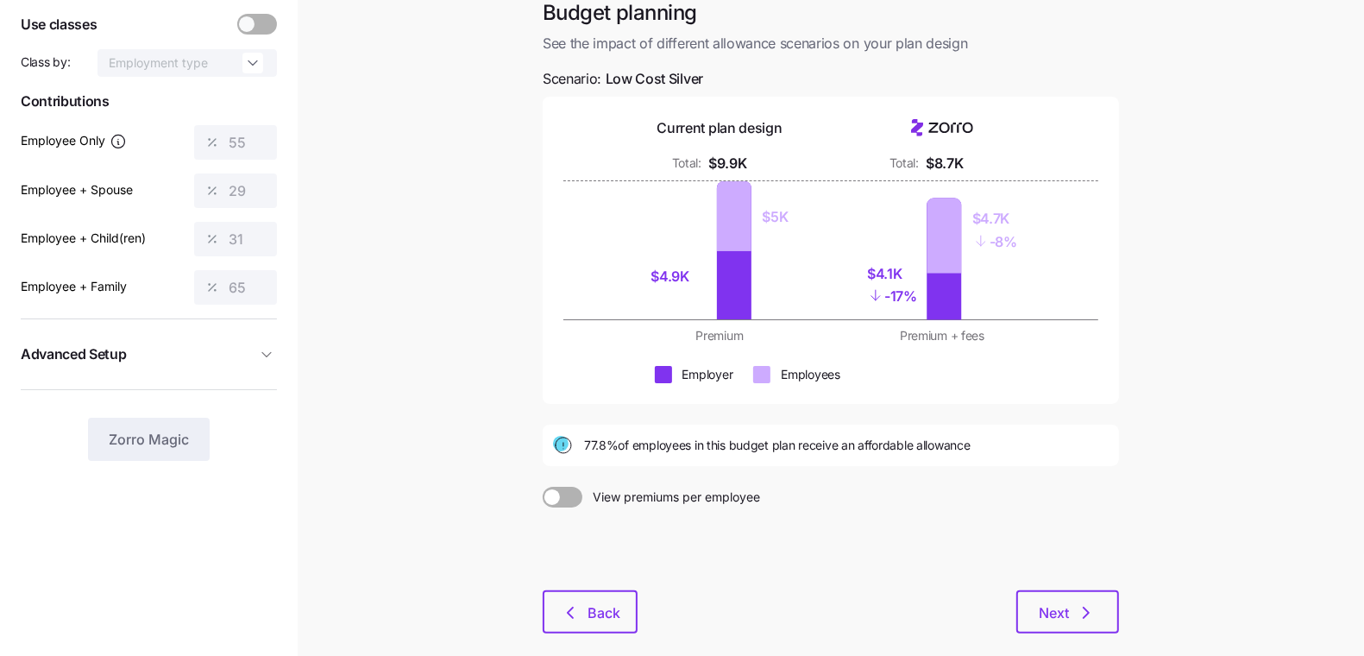
scroll to position [121, 0]
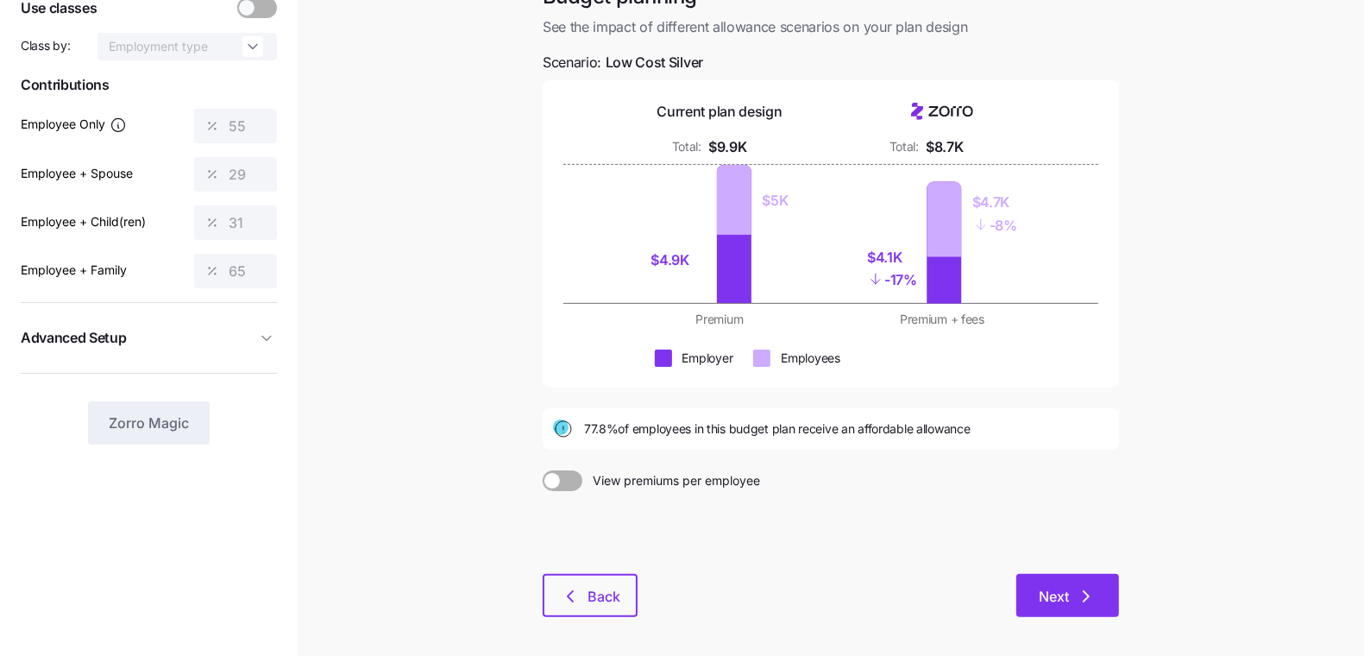
click at [1096, 606] on button "Next" at bounding box center [1067, 595] width 103 height 43
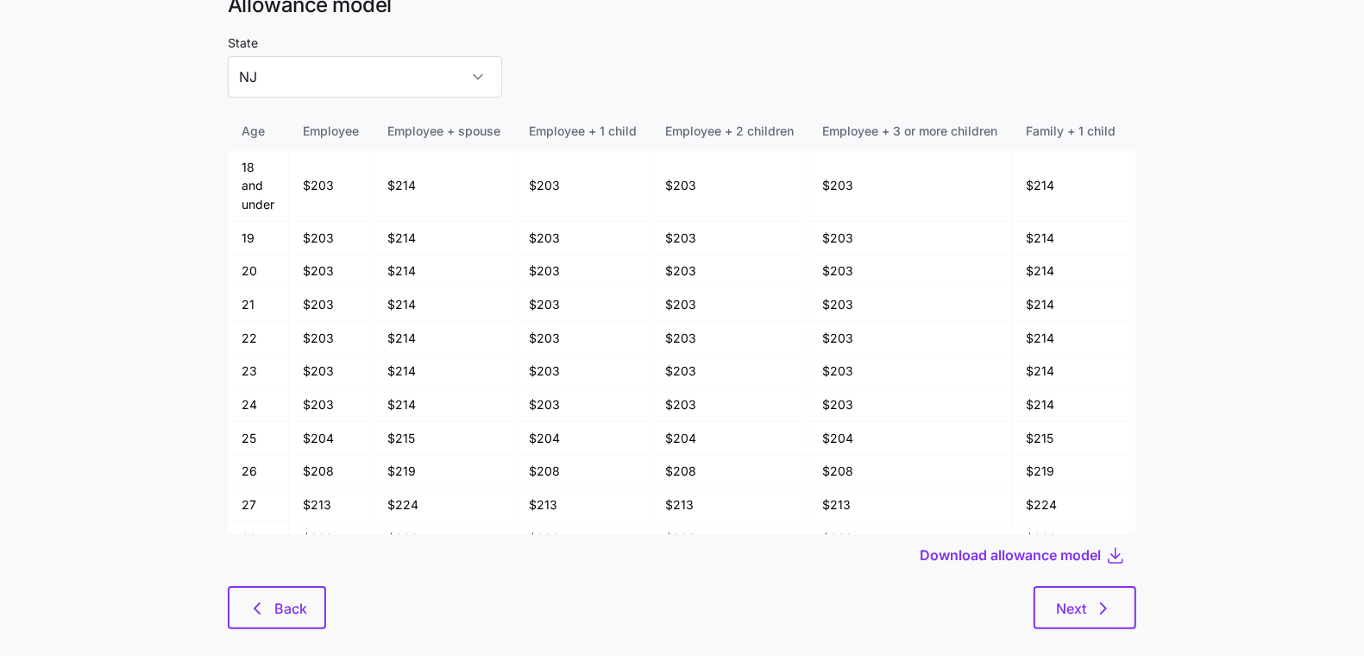
scroll to position [92, 0]
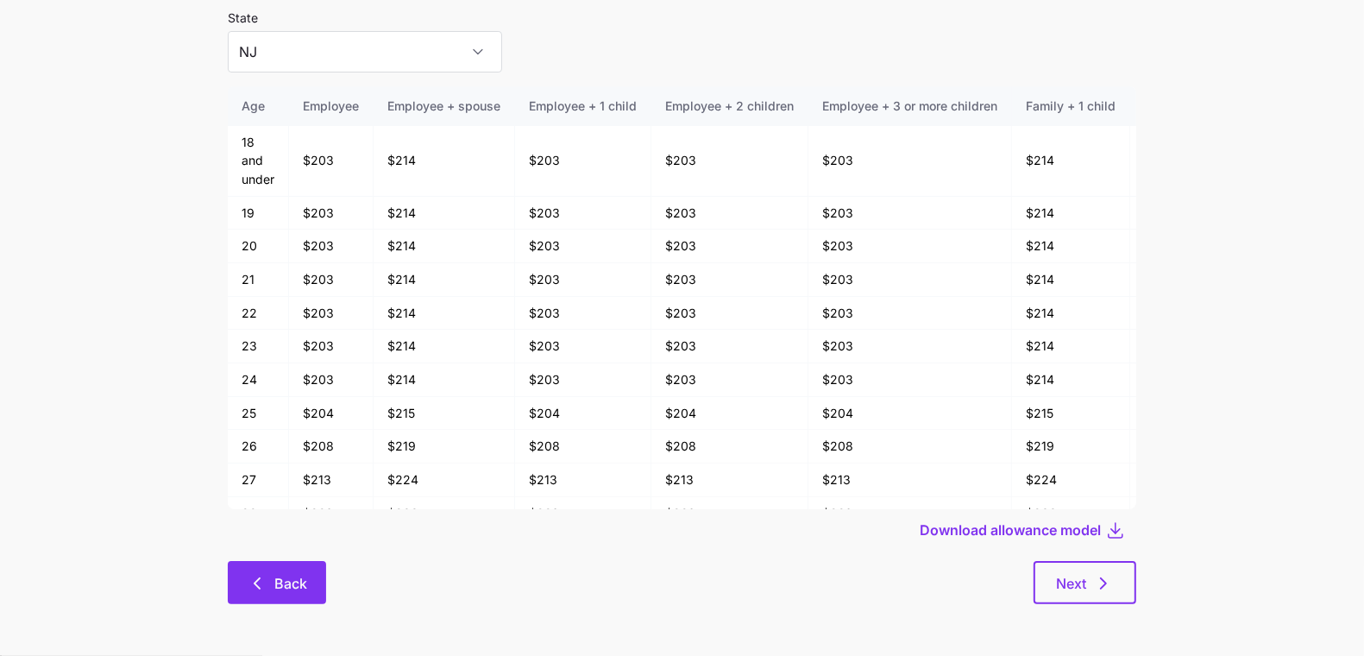
click at [258, 593] on button "Back" at bounding box center [277, 582] width 98 height 43
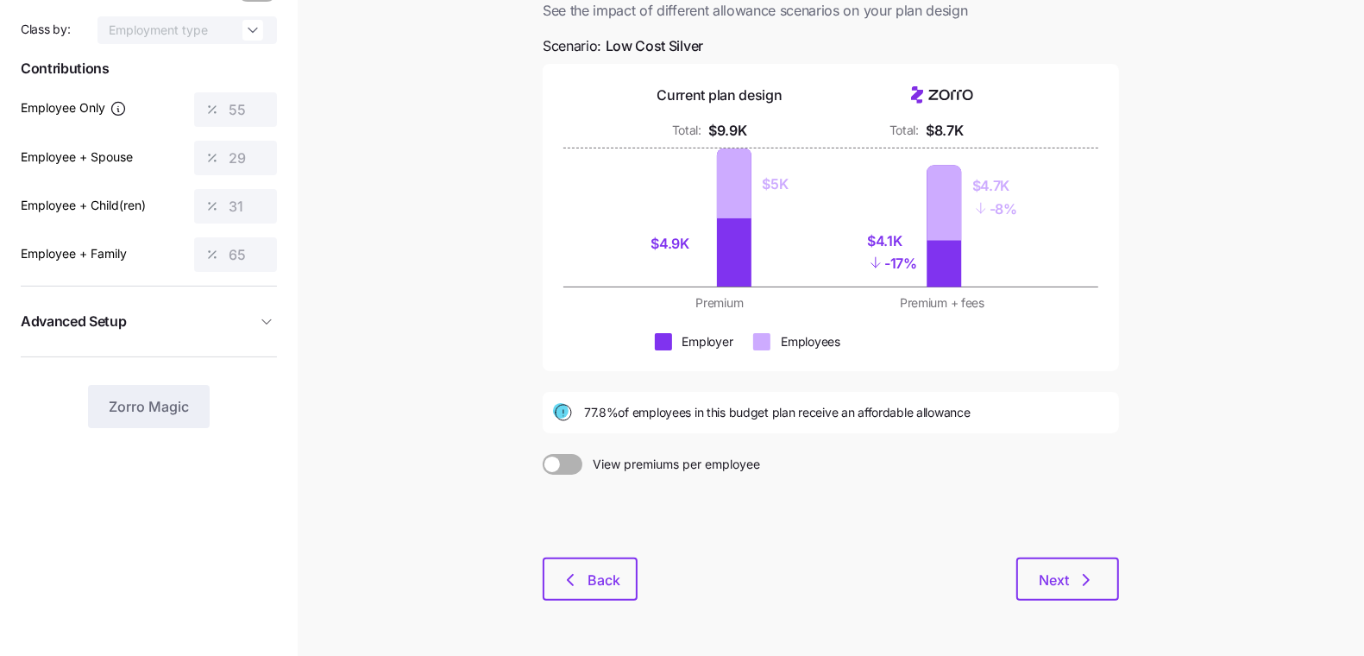
scroll to position [144, 0]
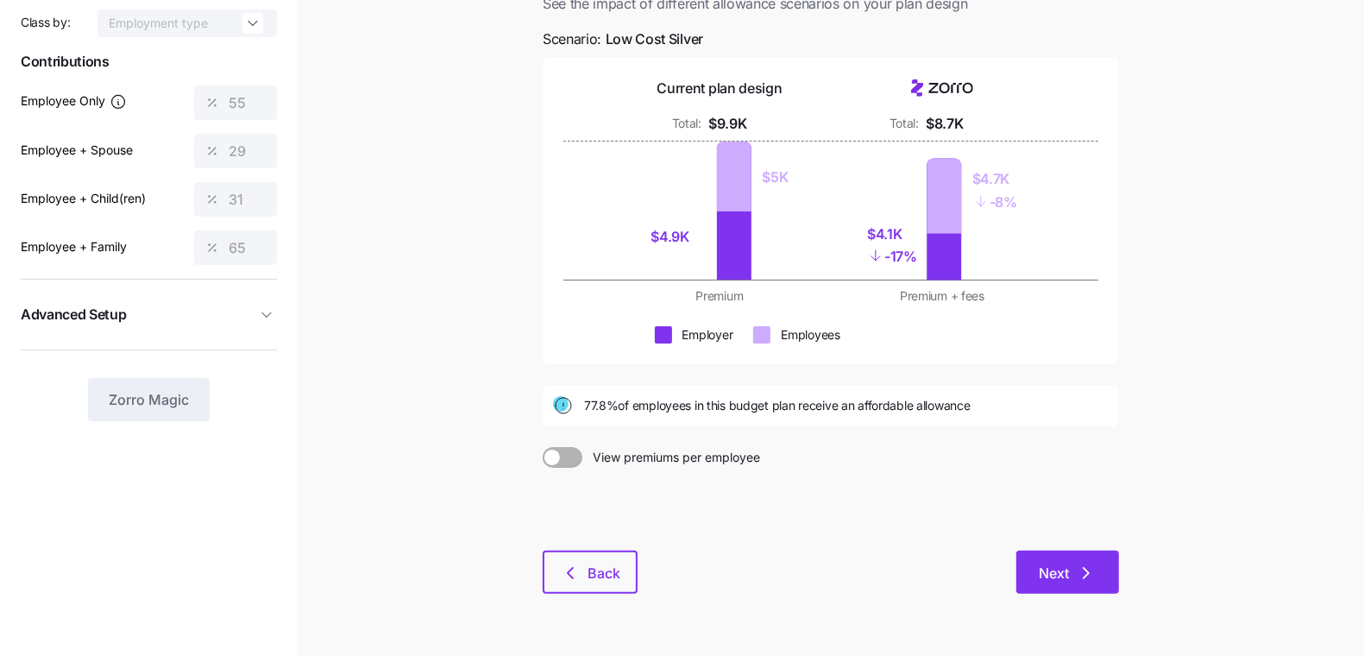
click at [1064, 575] on span "Next" at bounding box center [1054, 572] width 30 height 21
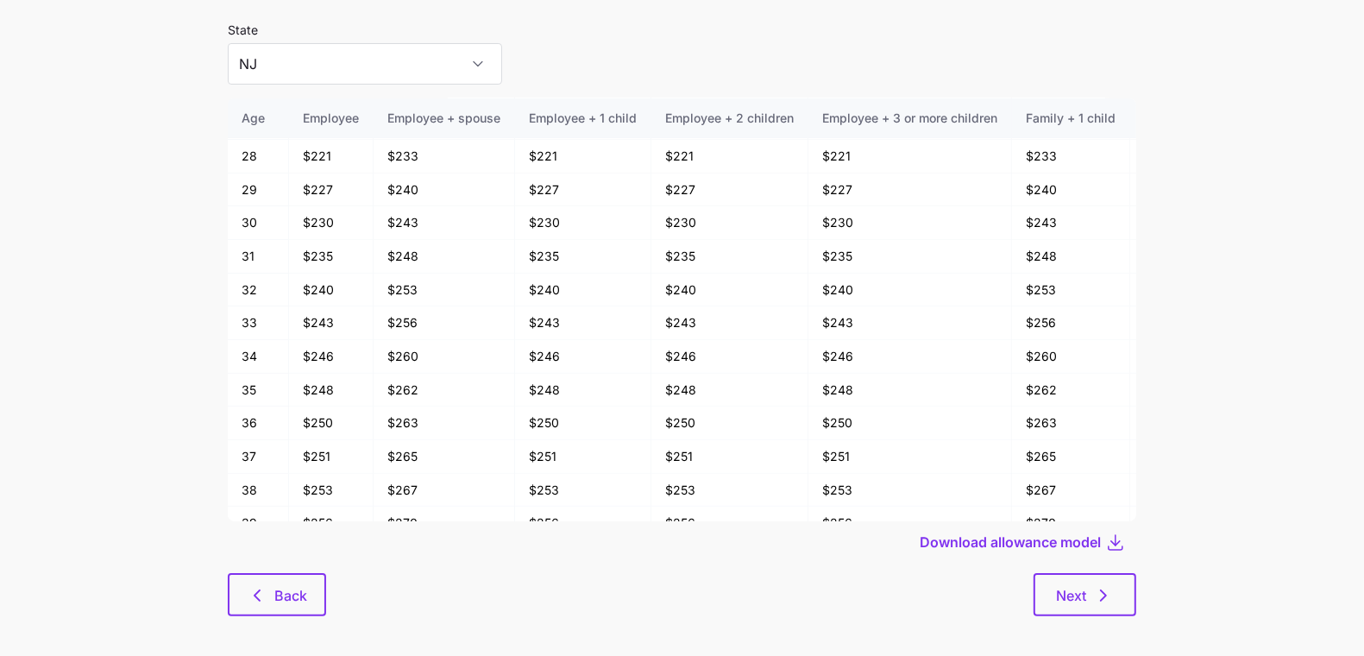
scroll to position [92, 0]
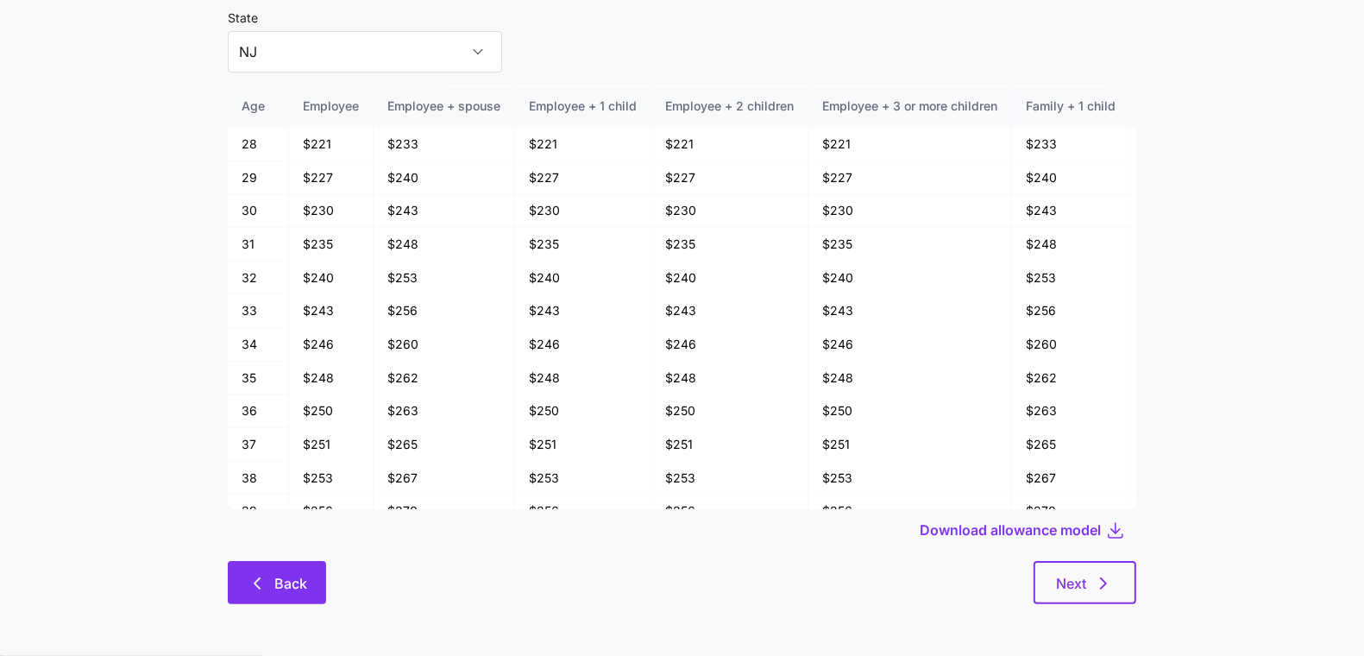
click at [267, 573] on icon "button" at bounding box center [257, 583] width 21 height 21
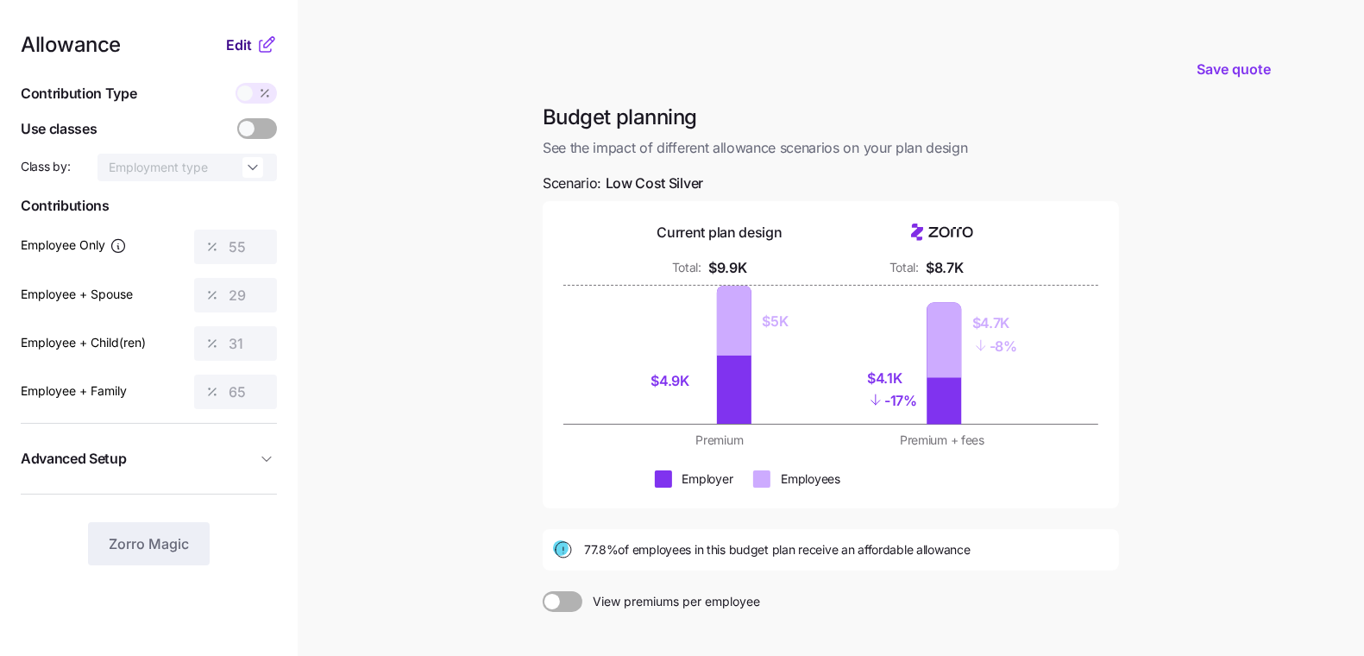
click at [238, 51] on span "Edit" at bounding box center [239, 45] width 26 height 21
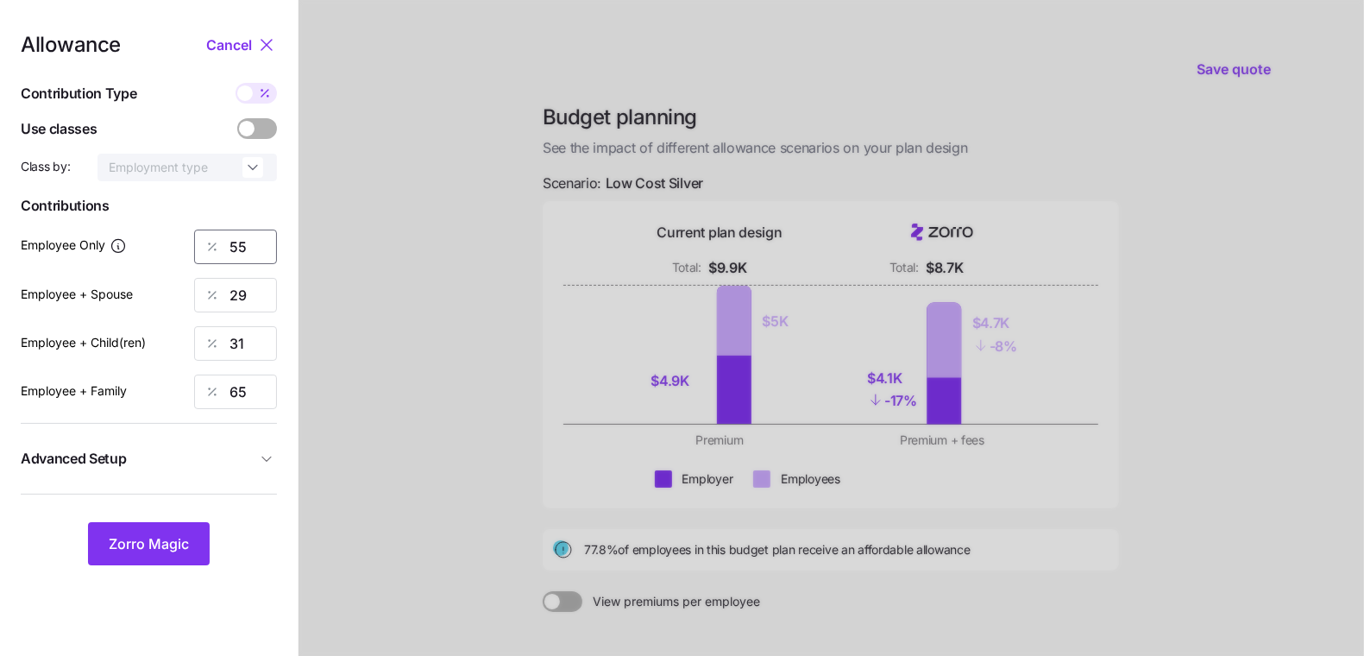
click at [241, 255] on input "55" at bounding box center [235, 246] width 83 height 35
type input "50"
click at [154, 540] on span "Zorro Magic" at bounding box center [149, 543] width 80 height 21
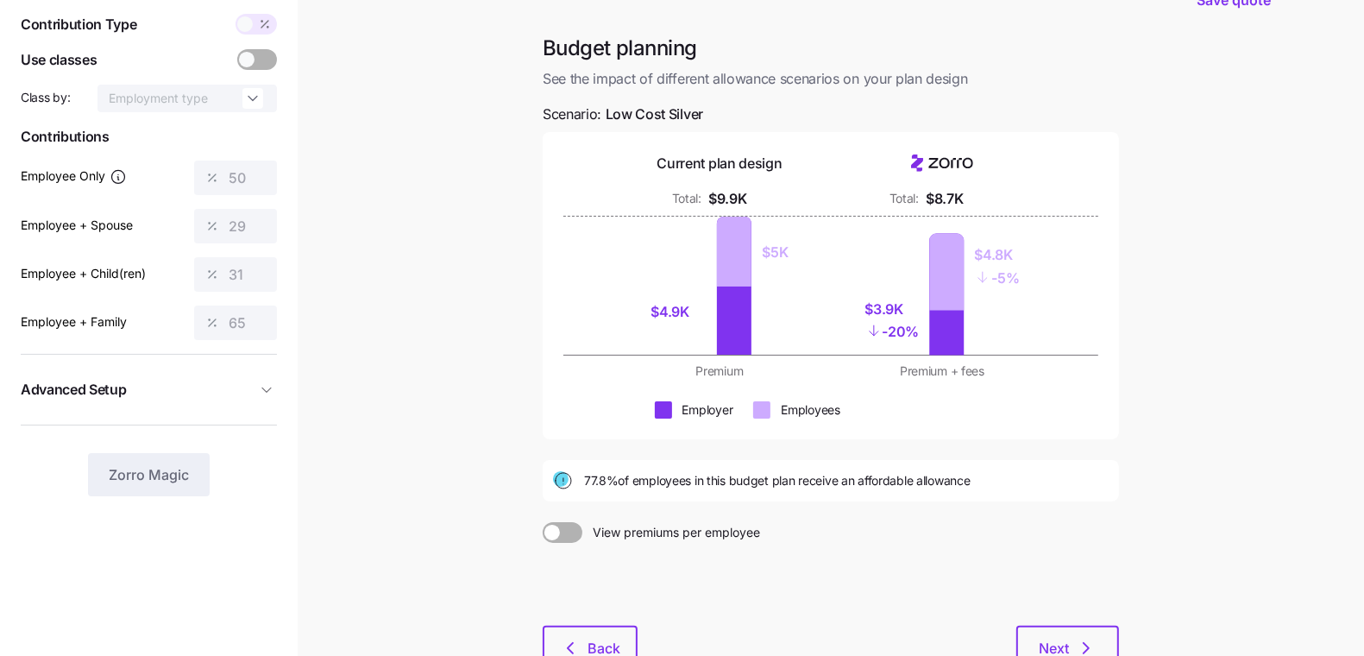
scroll to position [76, 0]
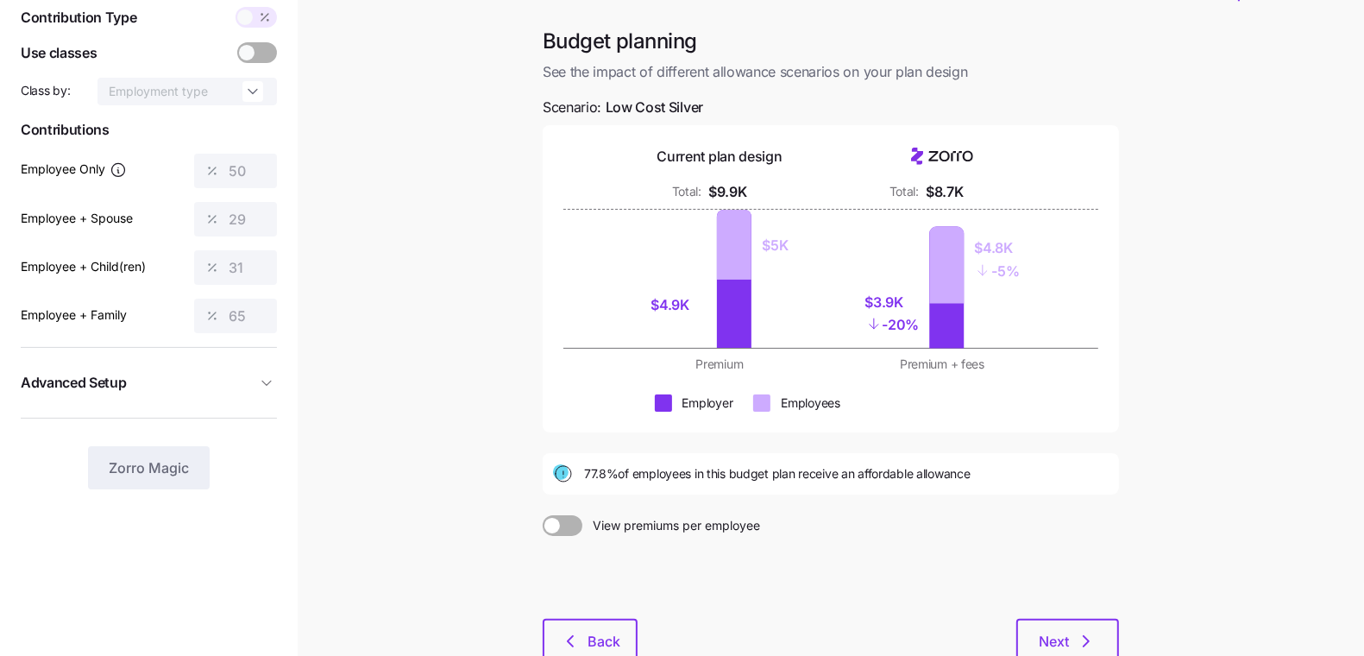
click at [1044, 576] on div at bounding box center [831, 577] width 576 height 83
click at [1031, 618] on button "Next" at bounding box center [1067, 639] width 103 height 43
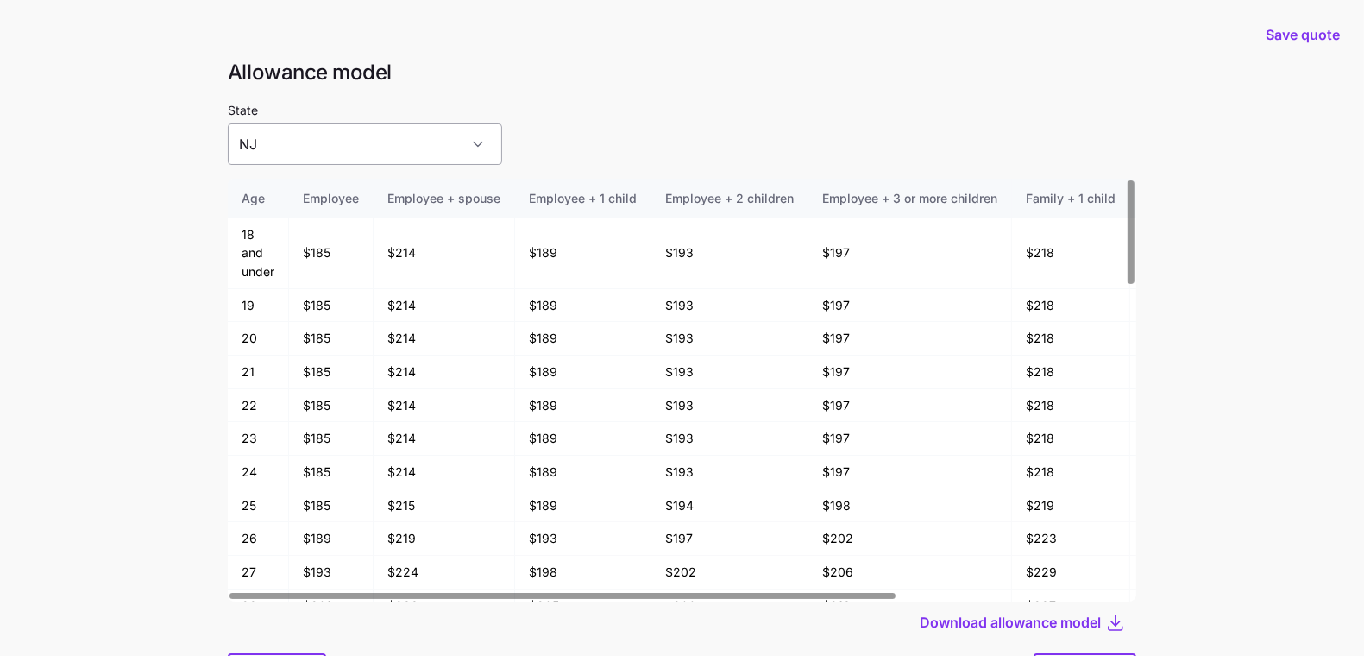
click at [362, 141] on input "NJ" at bounding box center [365, 143] width 274 height 41
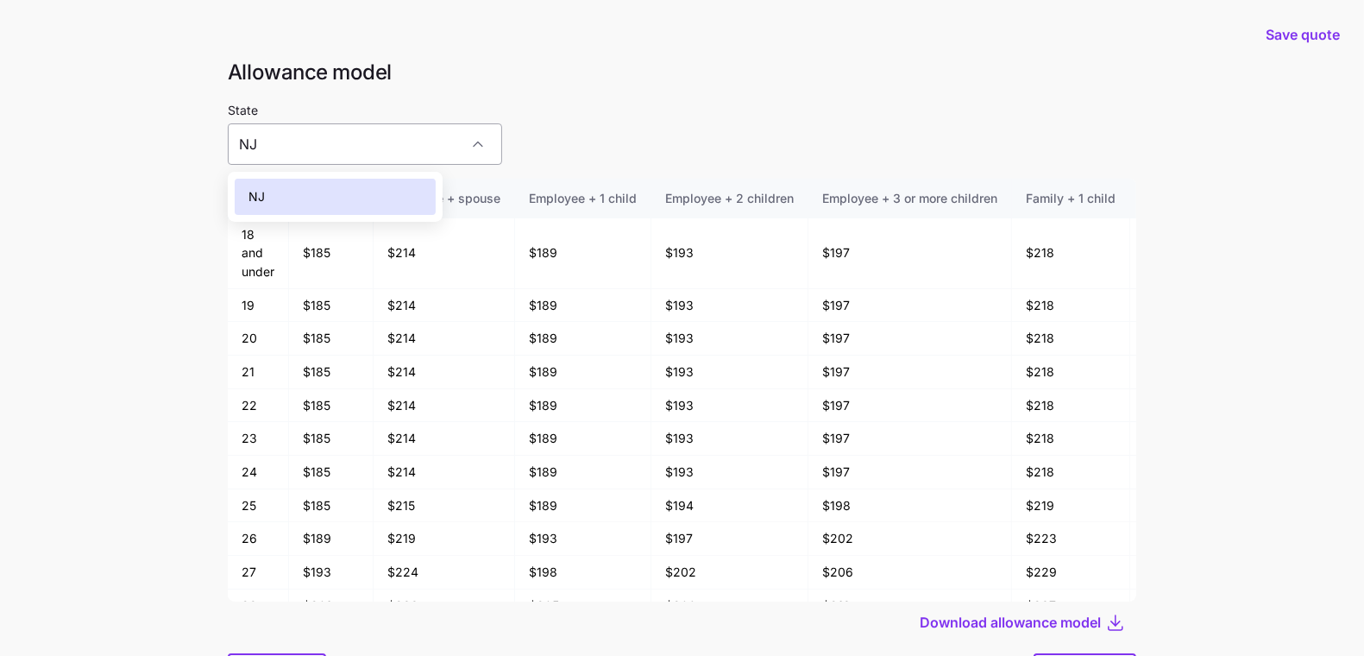
click at [348, 149] on input "NJ" at bounding box center [365, 143] width 274 height 41
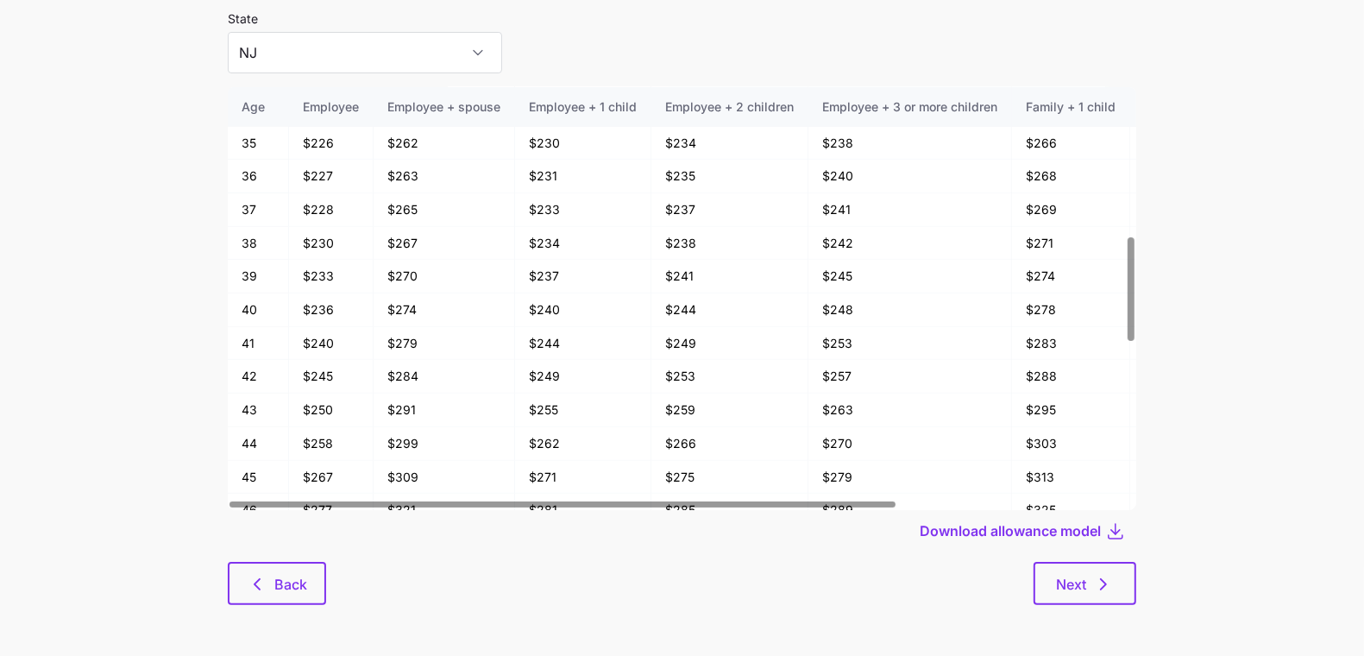
scroll to position [92, 0]
click at [281, 567] on button "Back" at bounding box center [277, 582] width 98 height 43
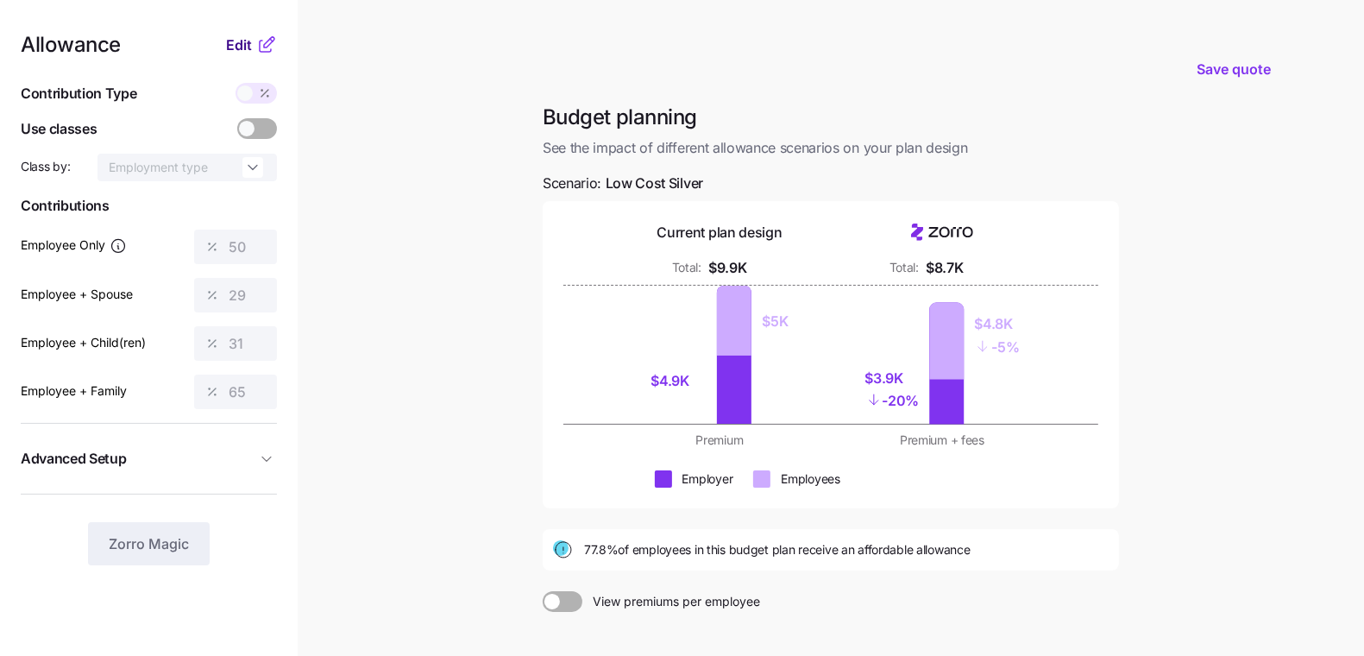
click at [248, 43] on span "Edit" at bounding box center [239, 45] width 26 height 21
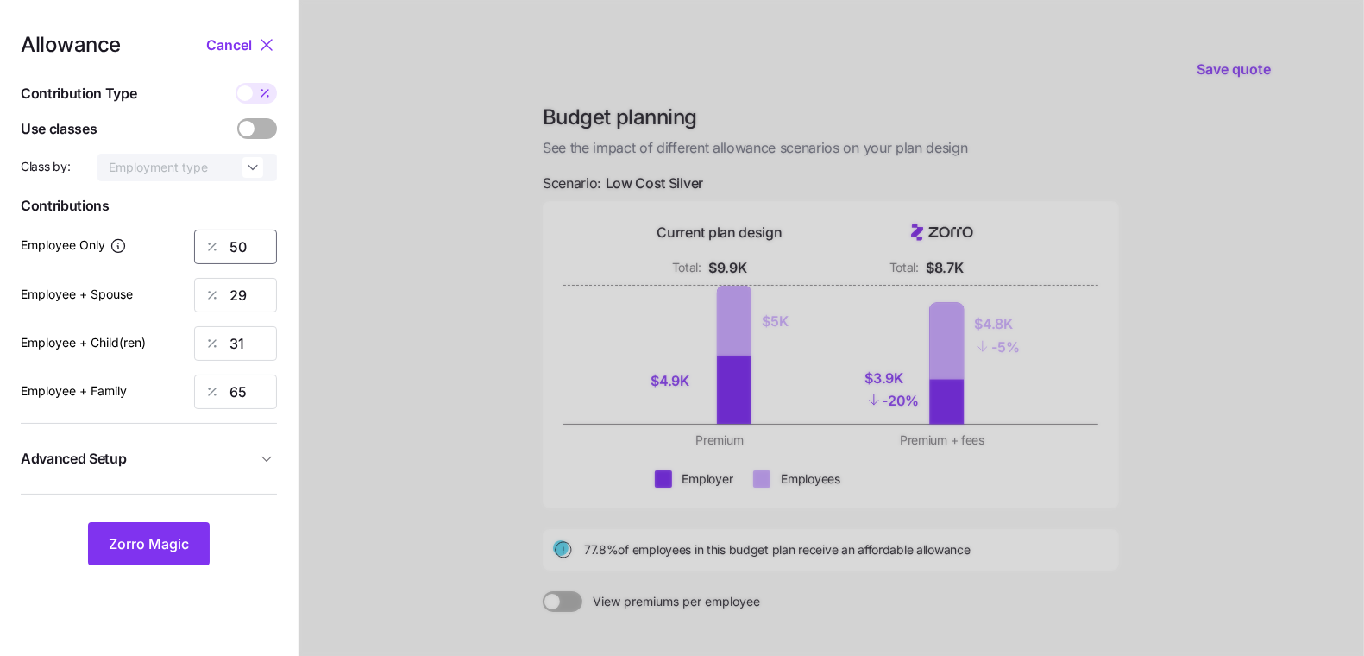
click at [244, 238] on input "50" at bounding box center [235, 246] width 83 height 35
type input "55"
click at [135, 522] on div "Zorro Magic" at bounding box center [149, 543] width 256 height 43
click at [178, 536] on span "Zorro Magic" at bounding box center [149, 543] width 80 height 21
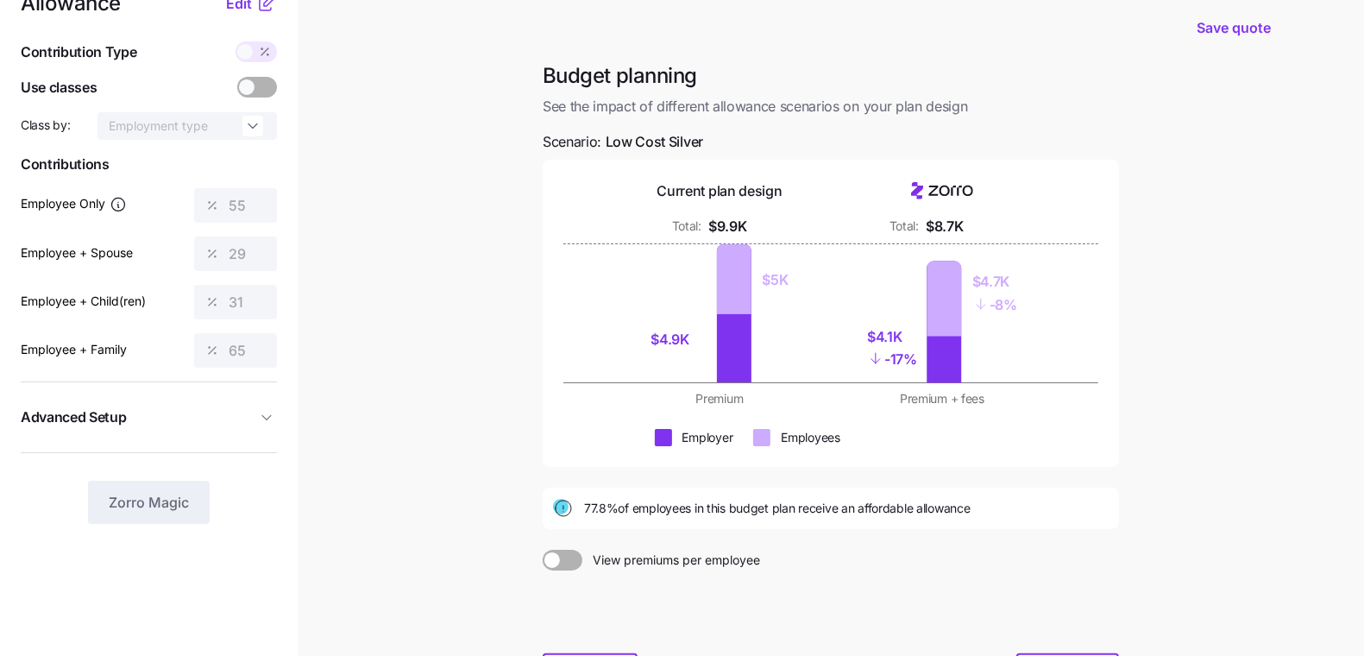
scroll to position [191, 0]
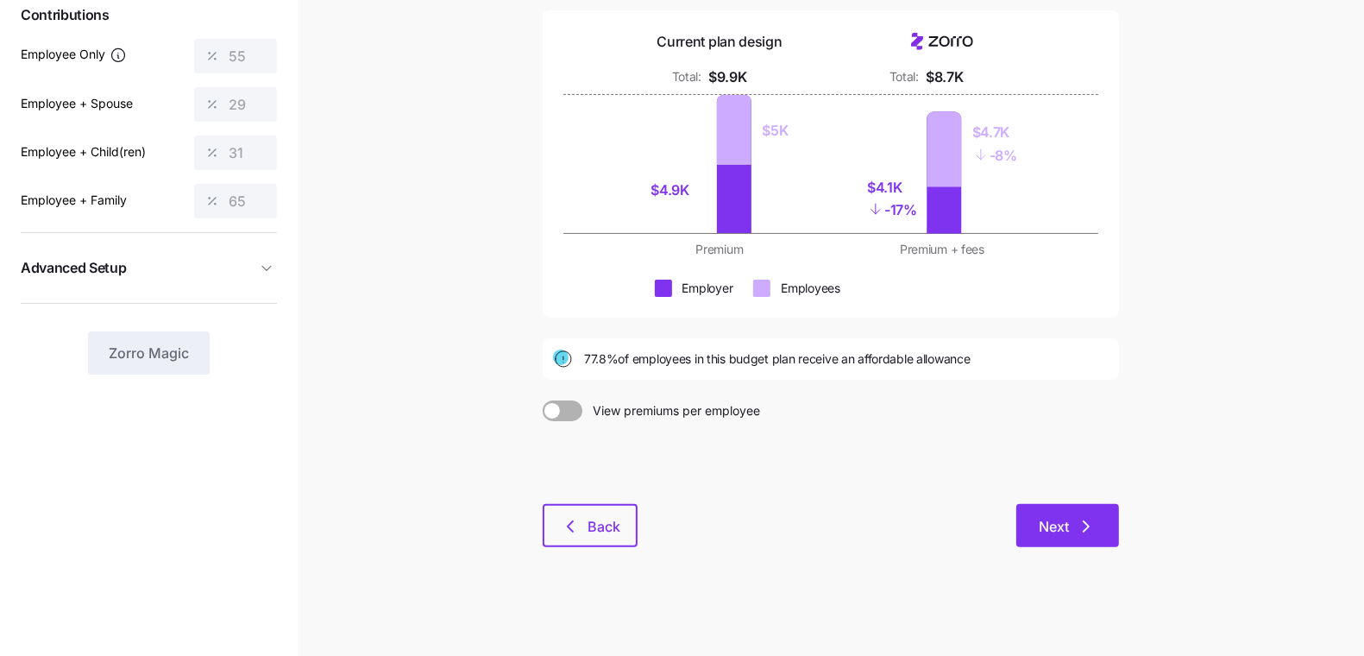
click at [1108, 511] on button "Next" at bounding box center [1067, 525] width 103 height 43
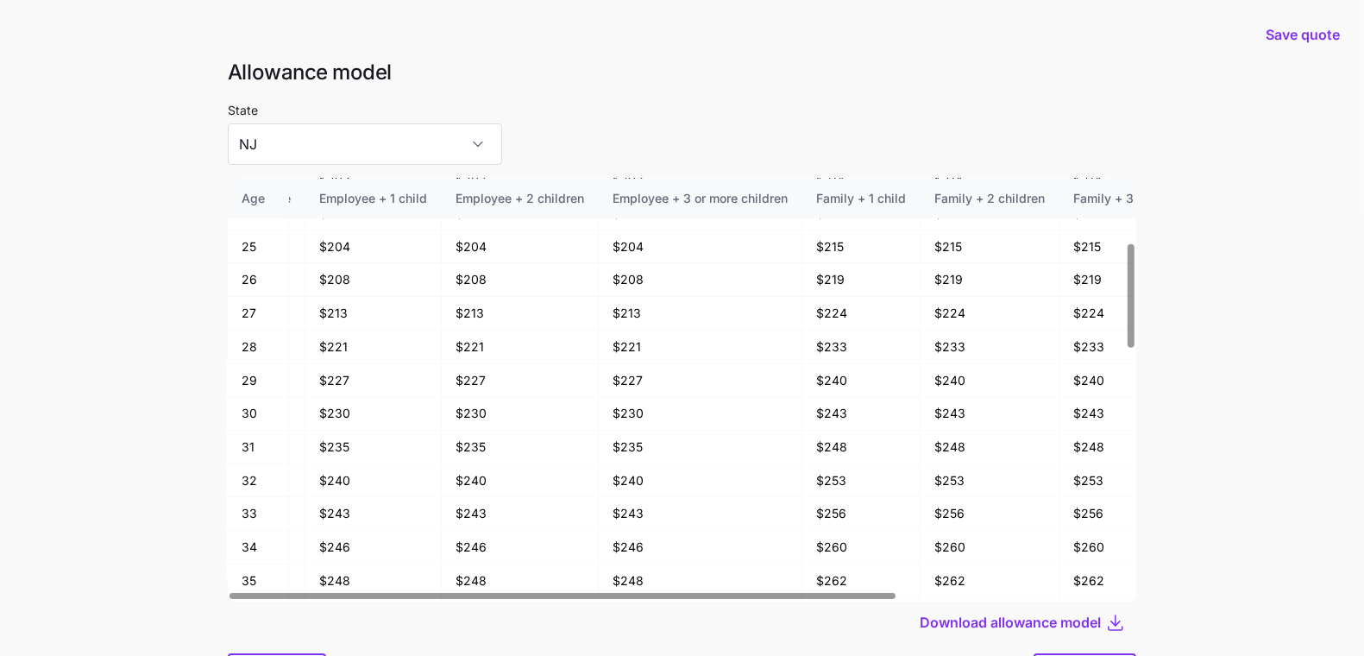
scroll to position [259, 0]
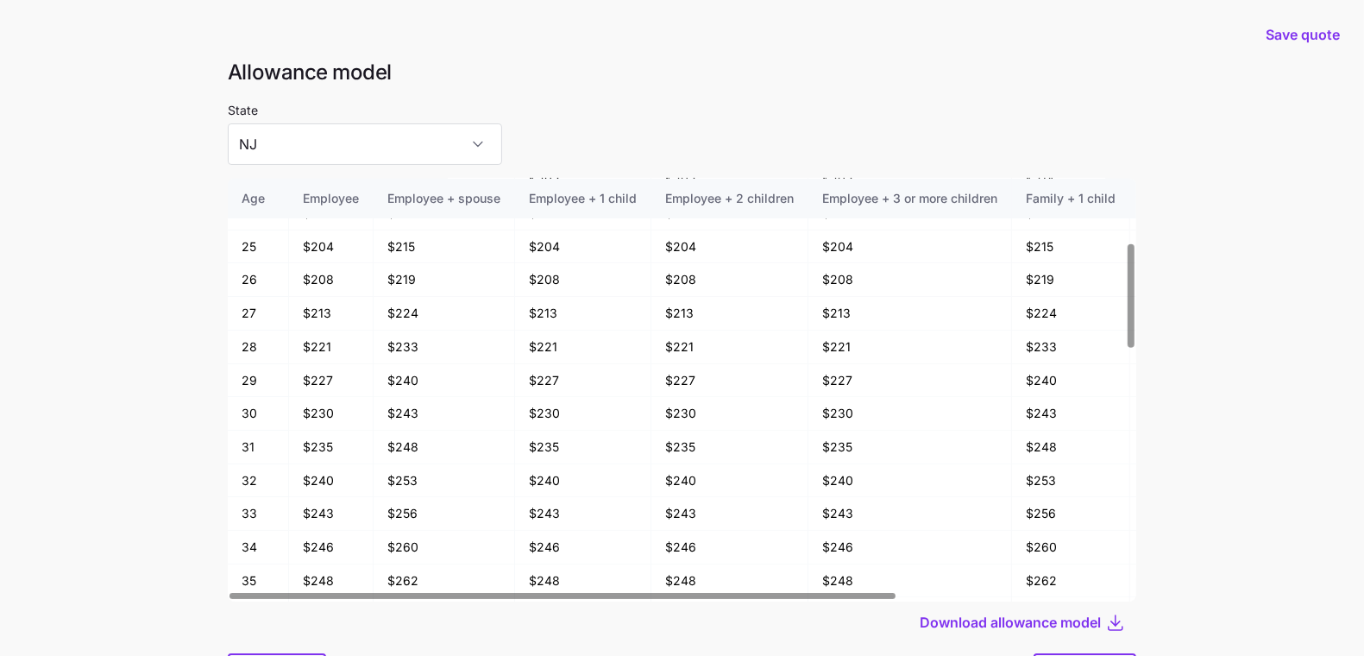
click at [512, 593] on div at bounding box center [561, 596] width 665 height 6
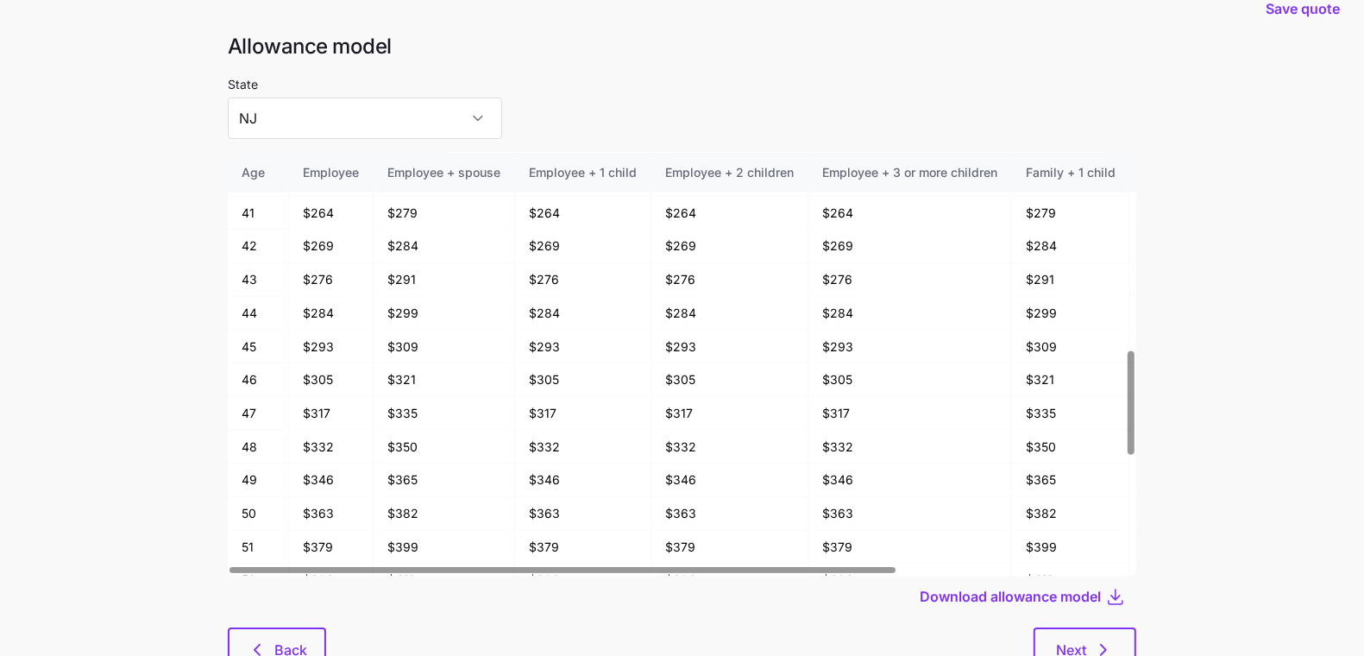
scroll to position [92, 0]
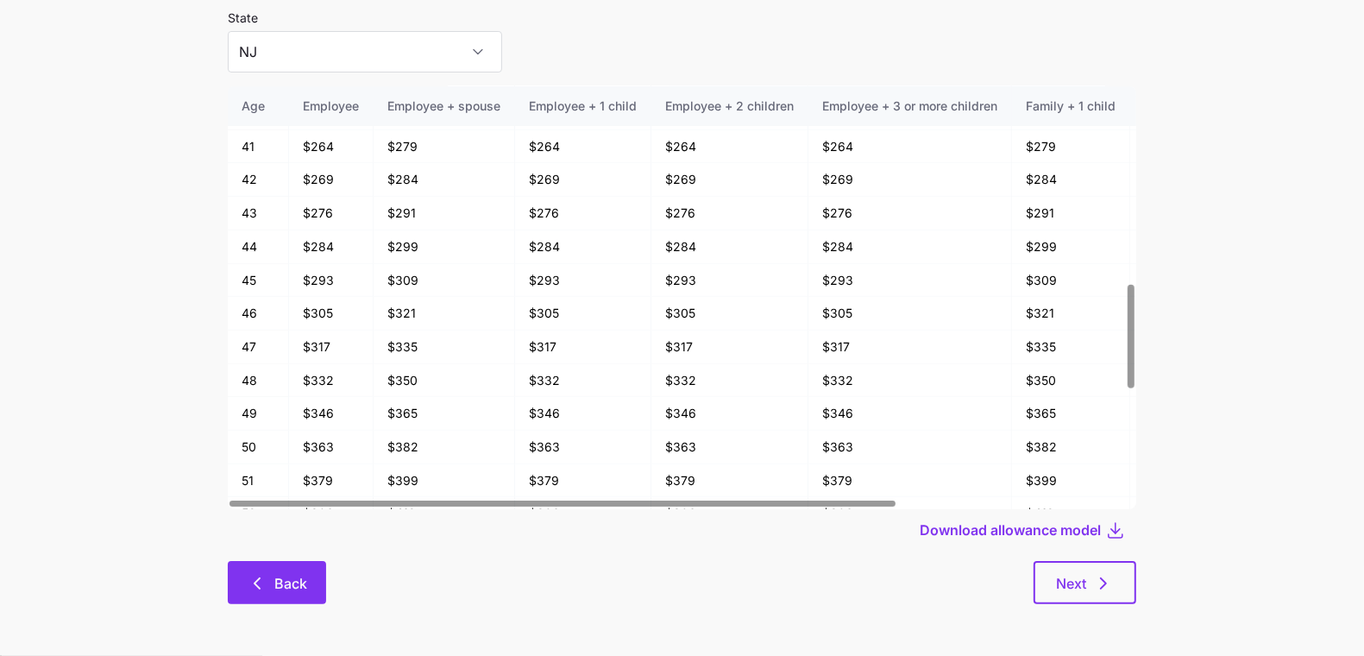
click at [262, 584] on icon "button" at bounding box center [257, 583] width 21 height 21
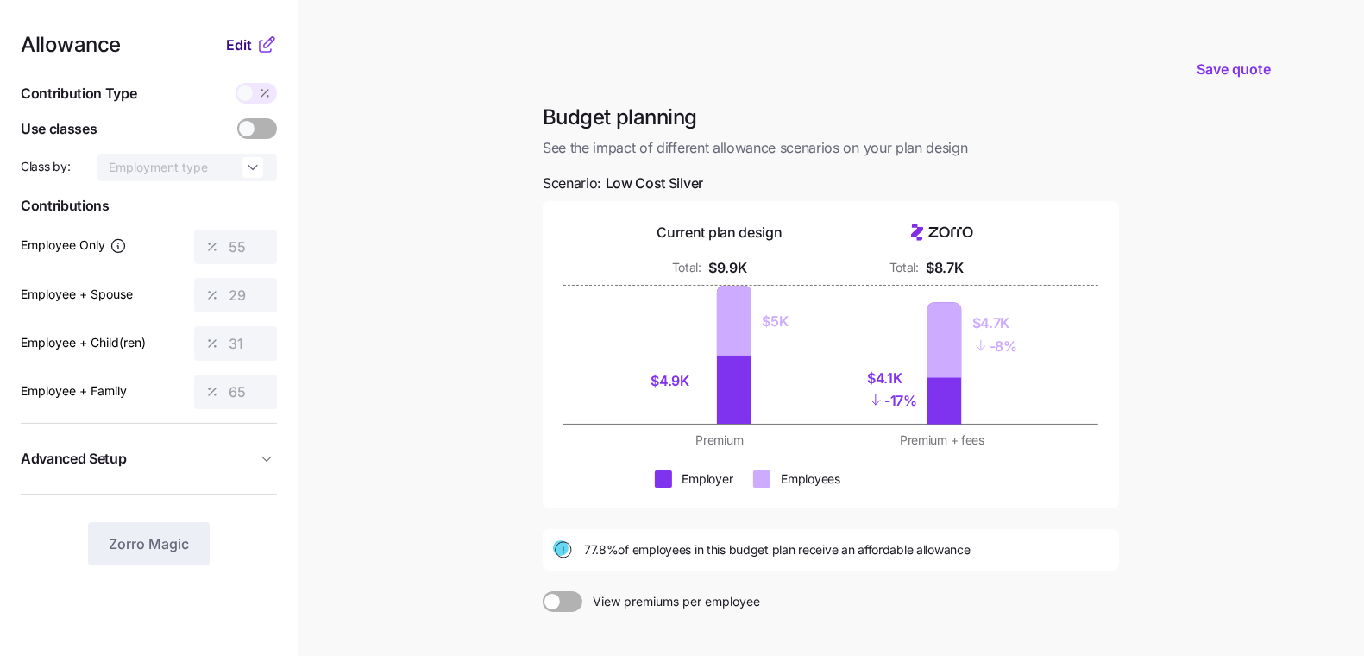
click at [251, 50] on span "Edit" at bounding box center [239, 45] width 26 height 21
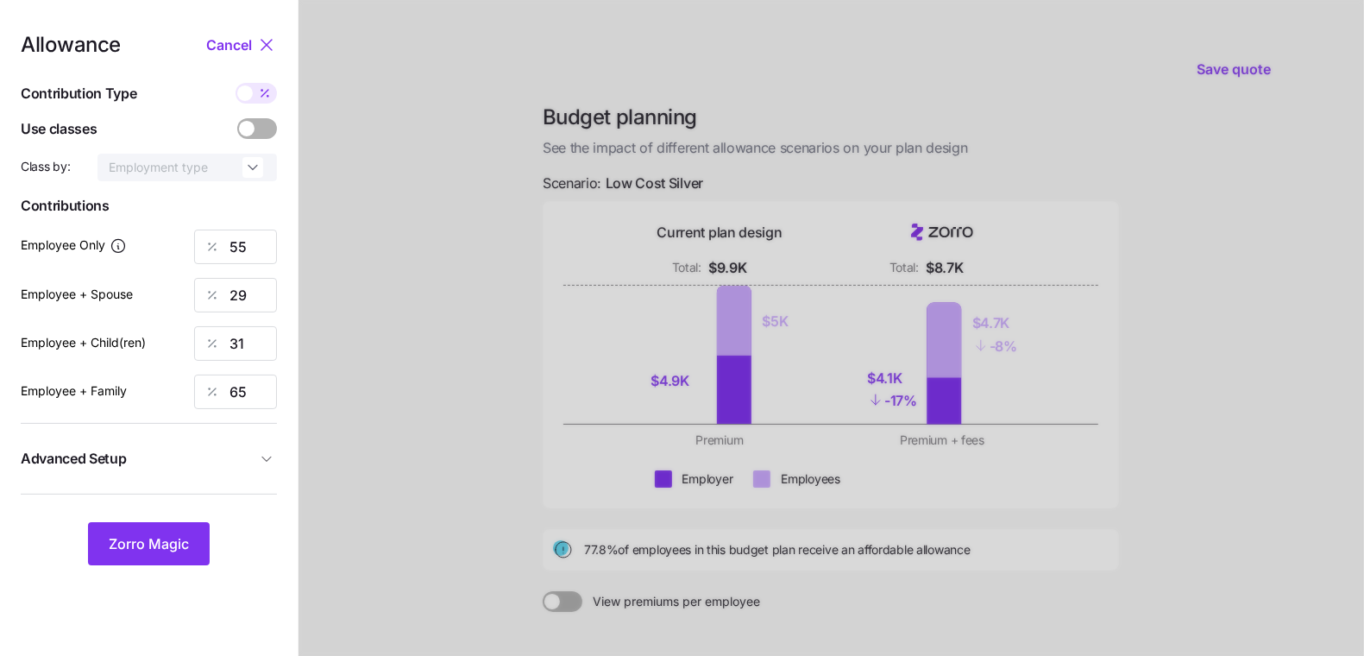
click at [257, 97] on span at bounding box center [265, 93] width 24 height 21
click at [235, 83] on input "checkbox" at bounding box center [235, 83] width 0 height 0
type input "317"
type input "335"
type input "295"
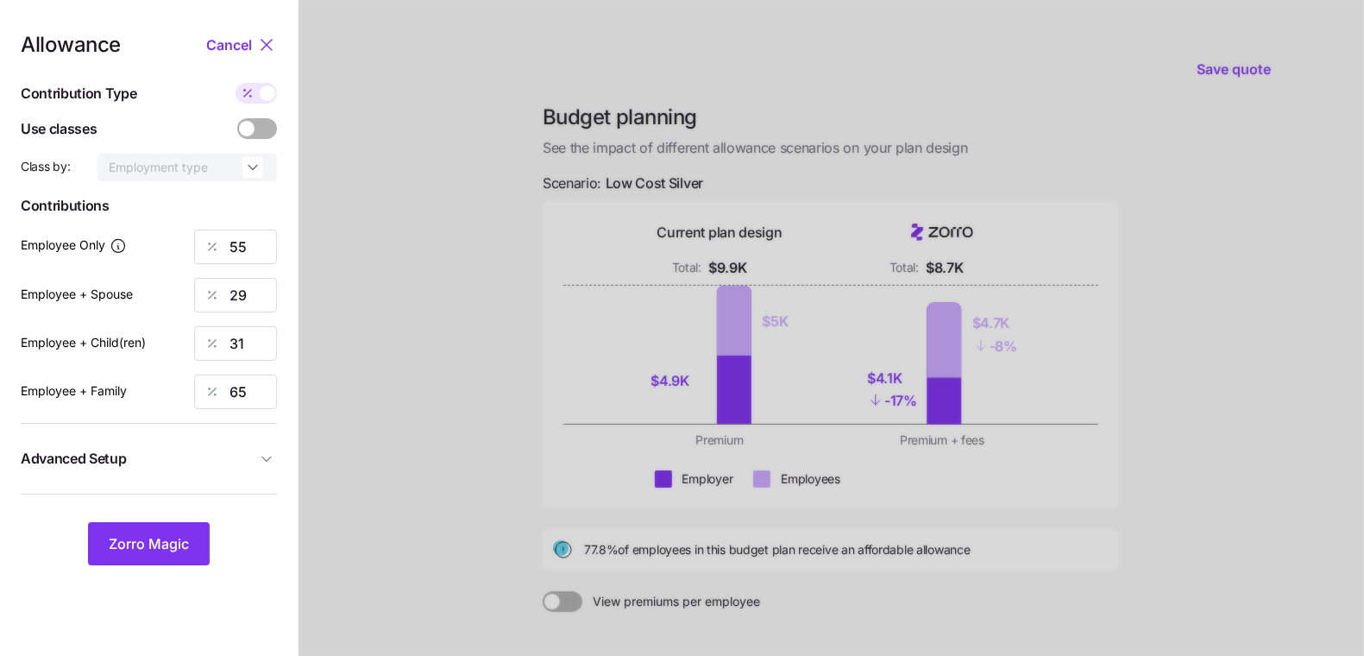
type input "994"
click at [266, 95] on span at bounding box center [268, 93] width 16 height 16
click at [235, 83] on input "checkbox" at bounding box center [235, 83] width 0 height 0
type input "55"
type input "29"
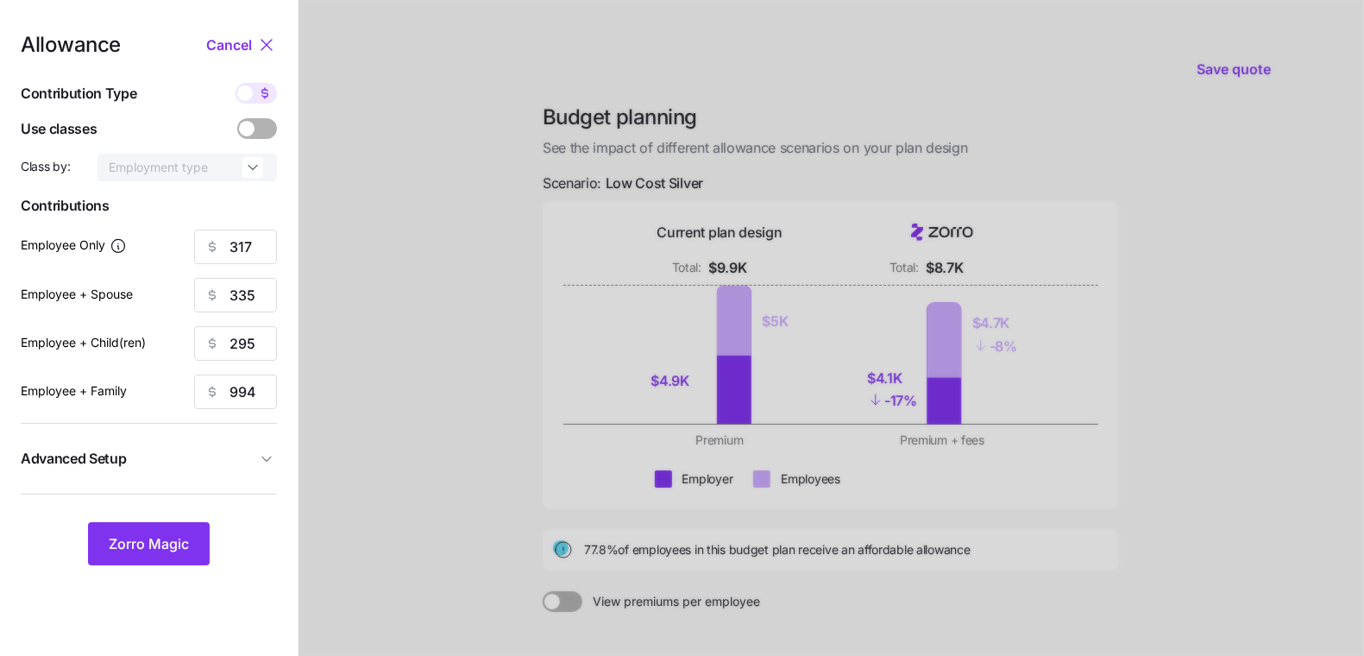
type input "31"
type input "65"
click at [254, 104] on div "Allowance Cancel Contribution Type Use classes Class by: Employment type Contri…" at bounding box center [149, 300] width 256 height 530
click at [252, 95] on span at bounding box center [245, 93] width 16 height 16
click at [235, 83] on input "checkbox" at bounding box center [235, 83] width 0 height 0
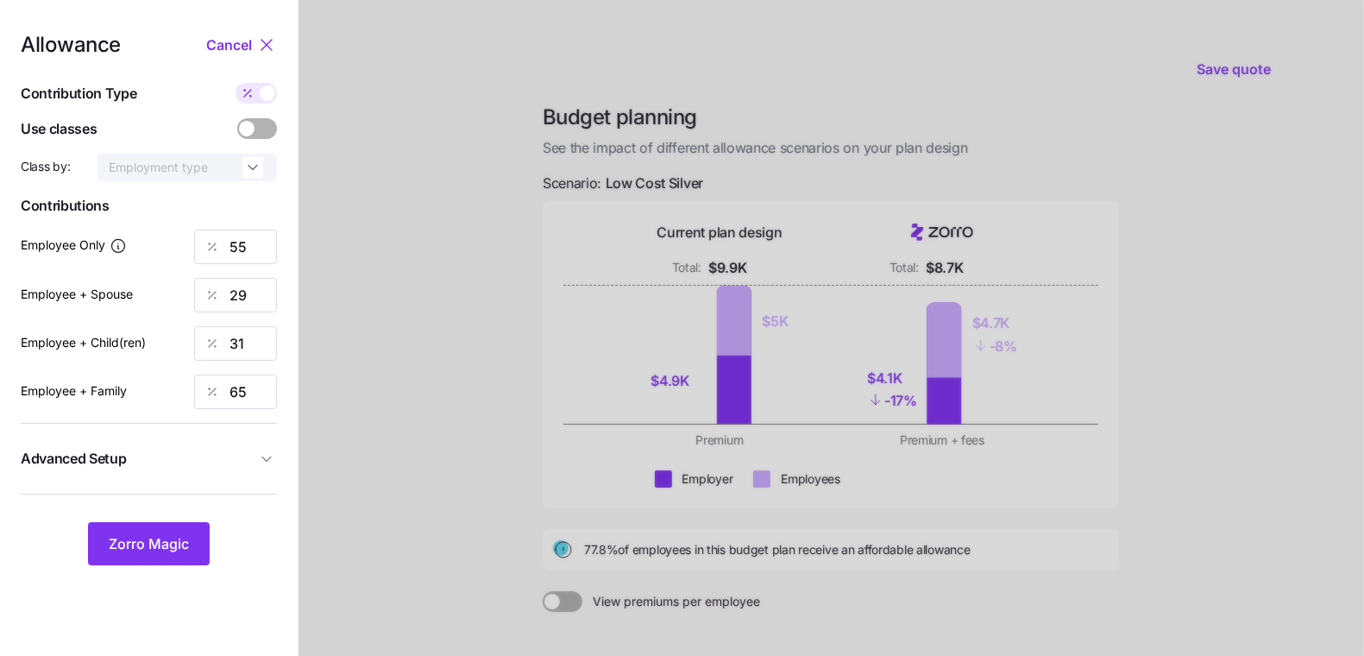
type input "317"
type input "335"
type input "295"
type input "994"
click at [267, 91] on span at bounding box center [268, 93] width 16 height 16
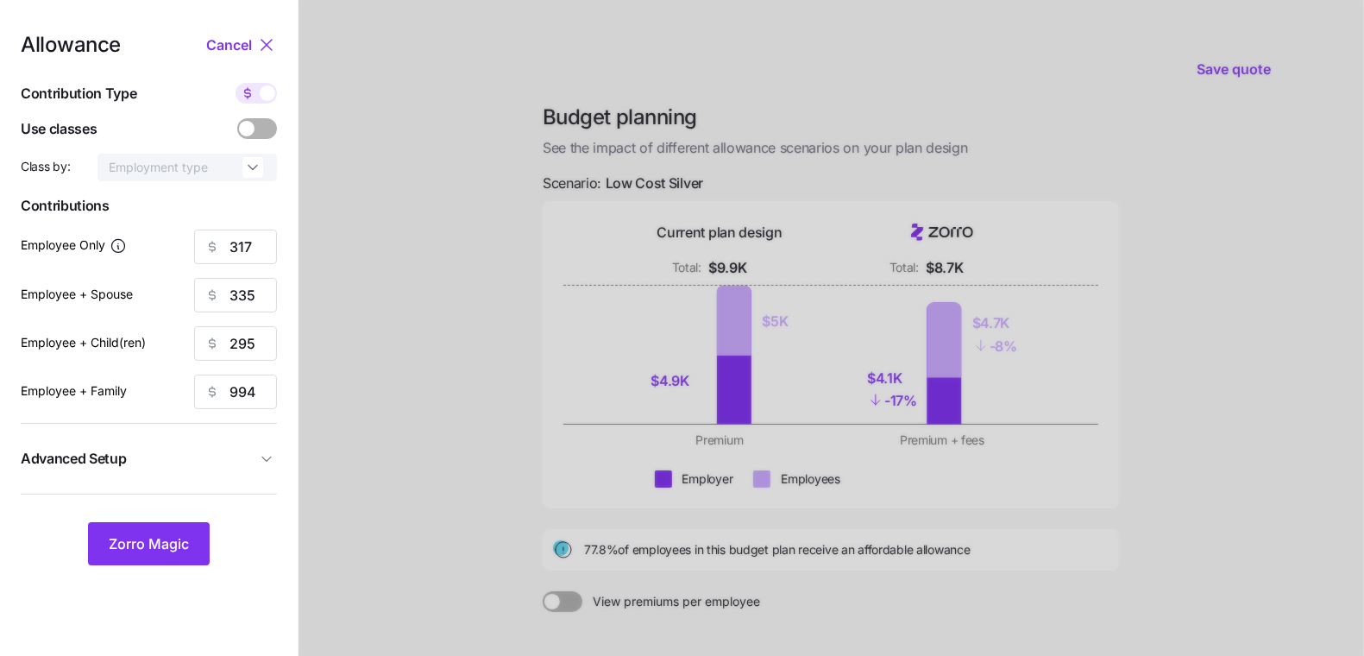
click at [235, 83] on input "checkbox" at bounding box center [235, 83] width 0 height 0
type input "55"
type input "29"
type input "31"
type input "65"
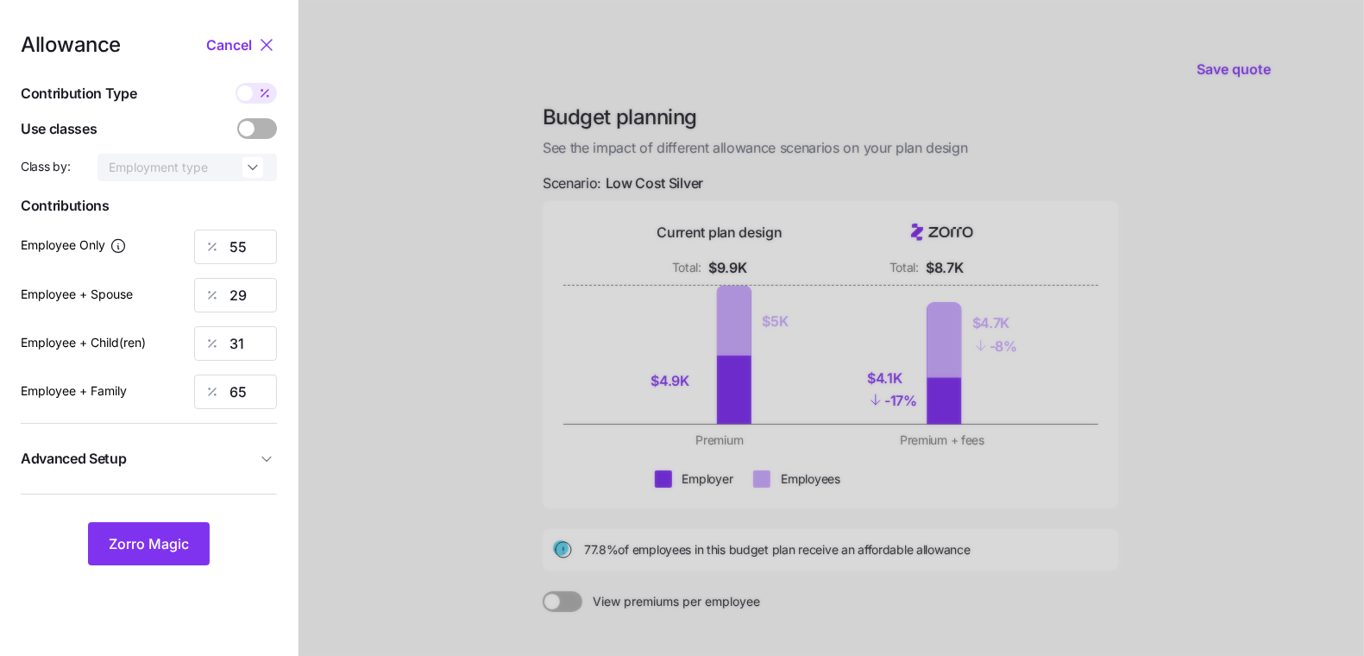
click at [266, 91] on icon at bounding box center [265, 93] width 14 height 14
click at [235, 83] on input "checkbox" at bounding box center [235, 83] width 0 height 0
type input "317"
type input "335"
type input "295"
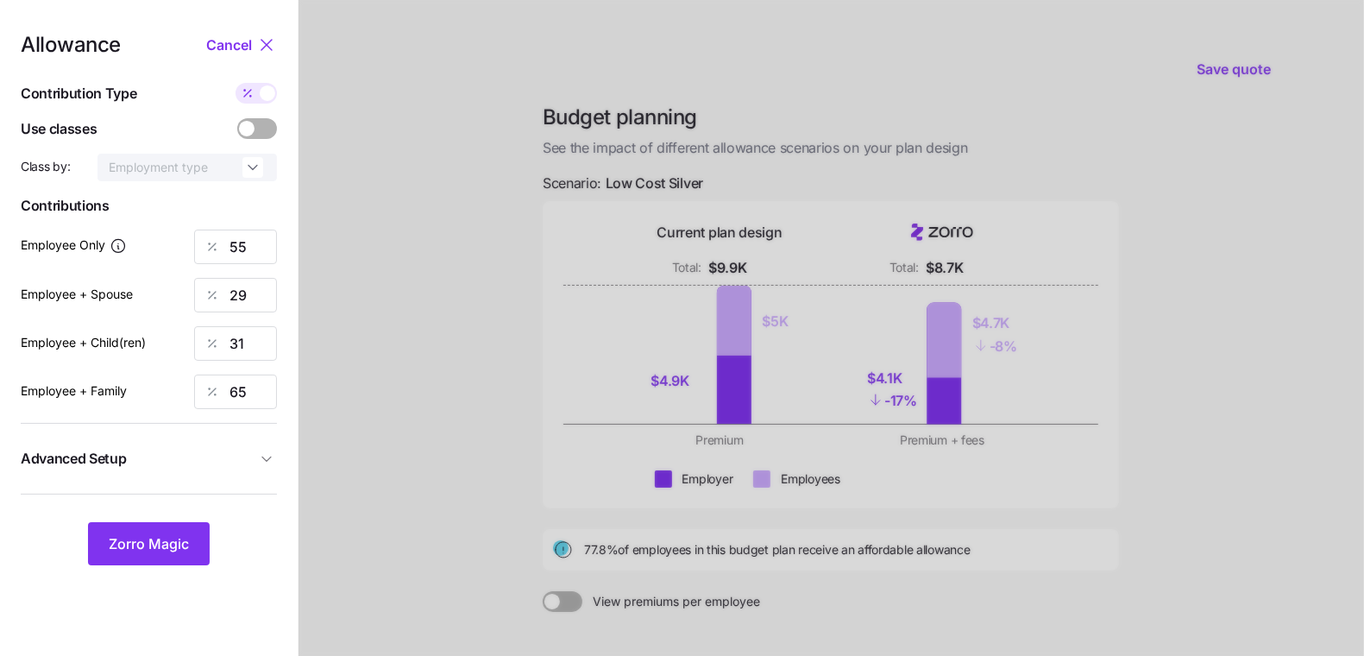
type input "994"
drag, startPoint x: 266, startPoint y: 97, endPoint x: 386, endPoint y: 233, distance: 180.9
click at [453, 273] on div "Allowance Cancel Contribution Type Use classes Class by: Employment type Contri…" at bounding box center [682, 424] width 1364 height 848
click at [297, 148] on nav "Allowance Cancel Contribution Type Use classes Class by: Employment type Contri…" at bounding box center [149, 424] width 298 height 848
click at [274, 94] on span at bounding box center [268, 93] width 16 height 16
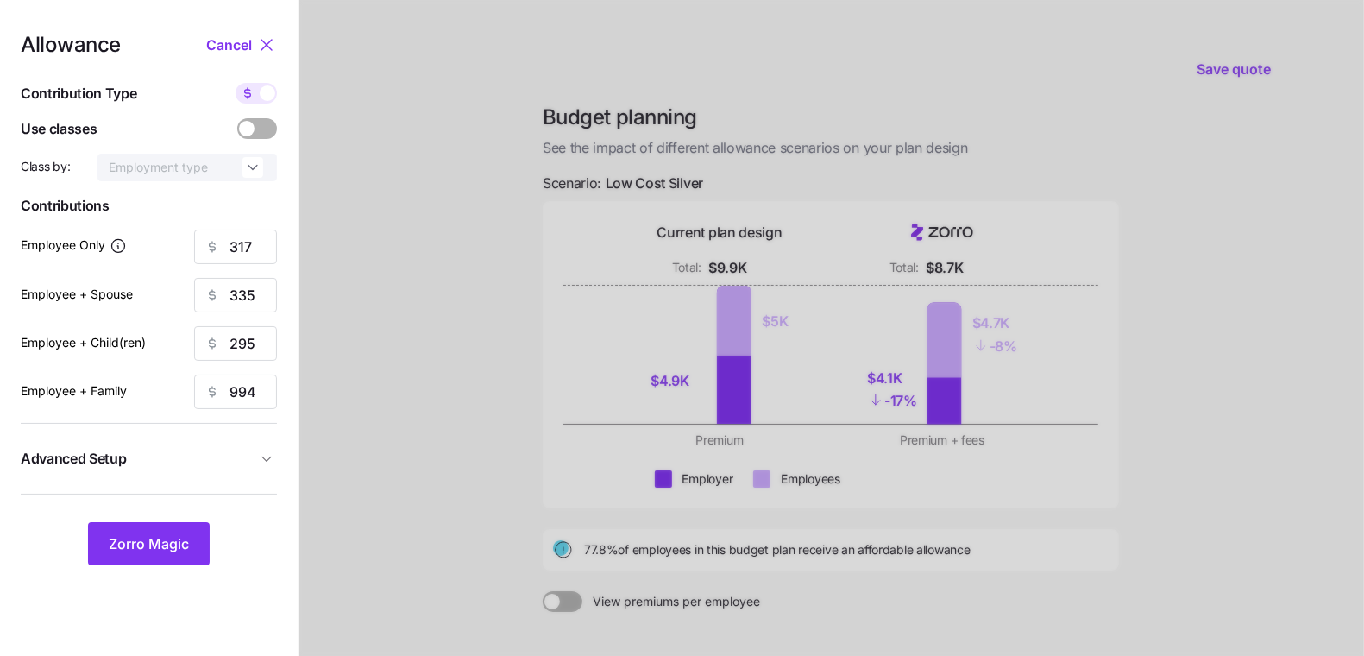
click at [235, 83] on input "checkbox" at bounding box center [235, 83] width 0 height 0
type input "55"
type input "29"
type input "31"
type input "65"
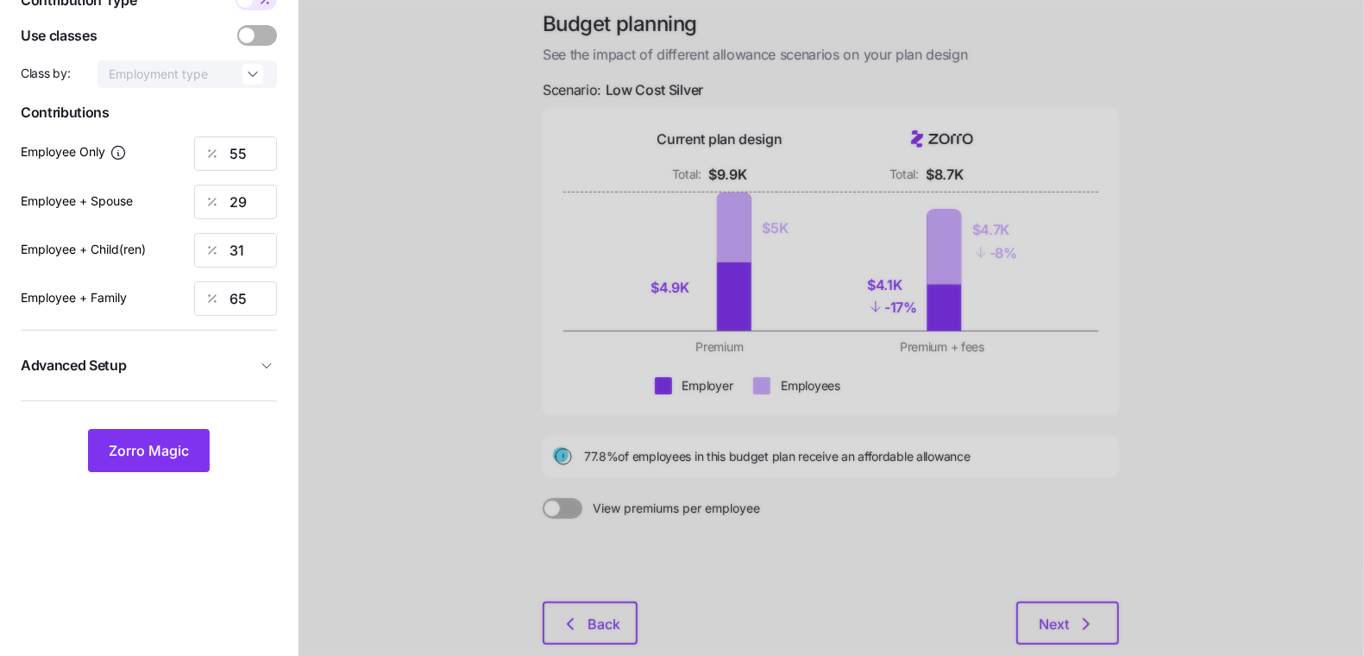
scroll to position [78, 0]
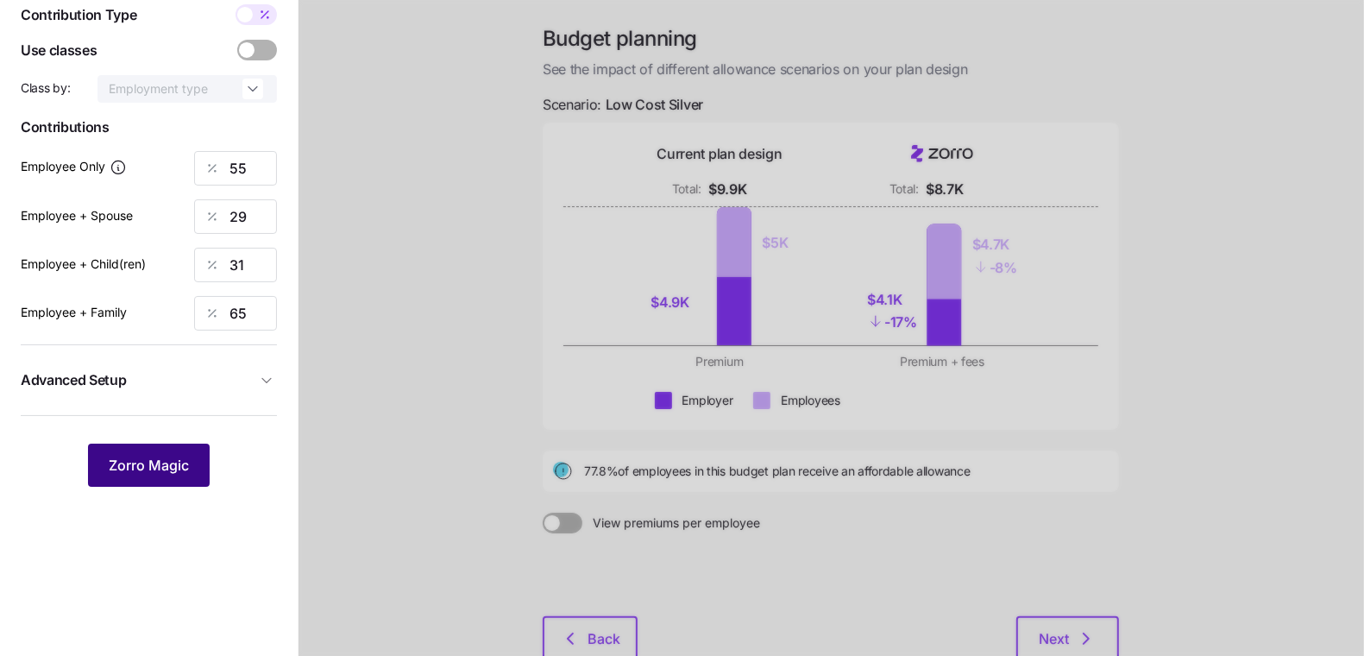
drag, startPoint x: 155, startPoint y: 481, endPoint x: 152, endPoint y: 473, distance: 9.3
click at [153, 477] on button "Zorro Magic" at bounding box center [149, 464] width 122 height 43
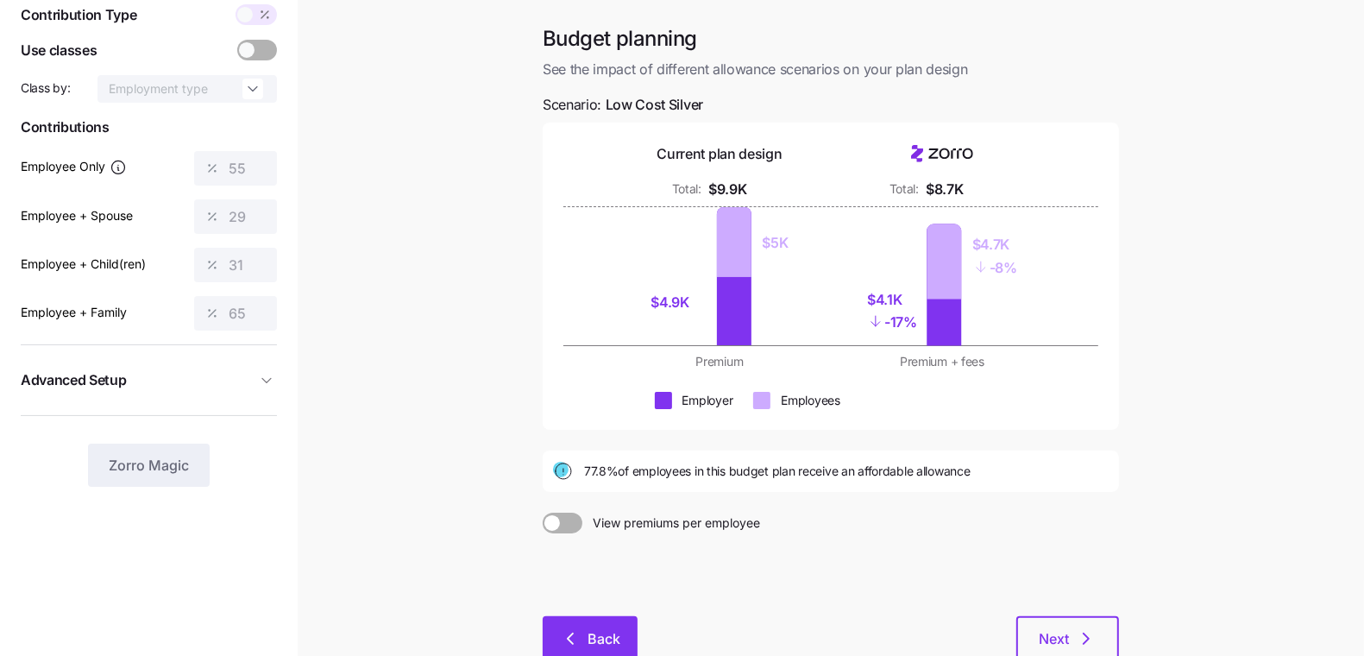
click at [599, 618] on button "Back" at bounding box center [590, 637] width 95 height 43
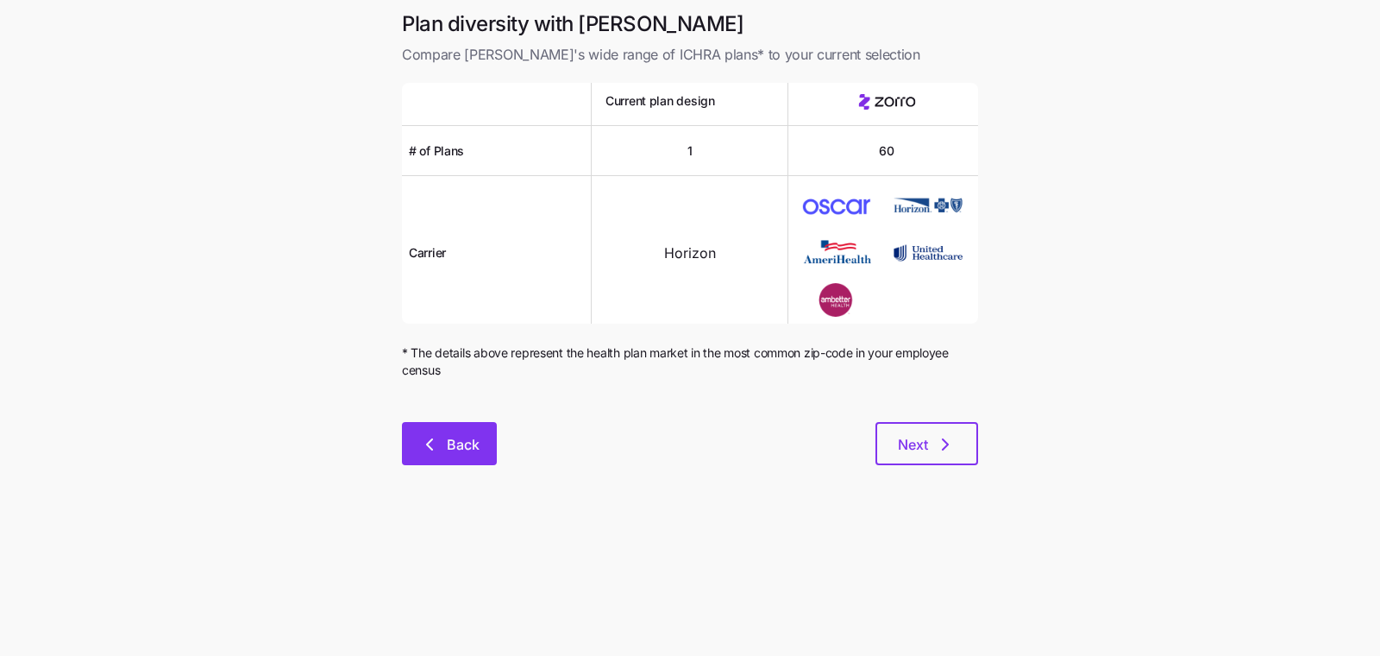
click at [481, 439] on button "Back" at bounding box center [449, 443] width 95 height 43
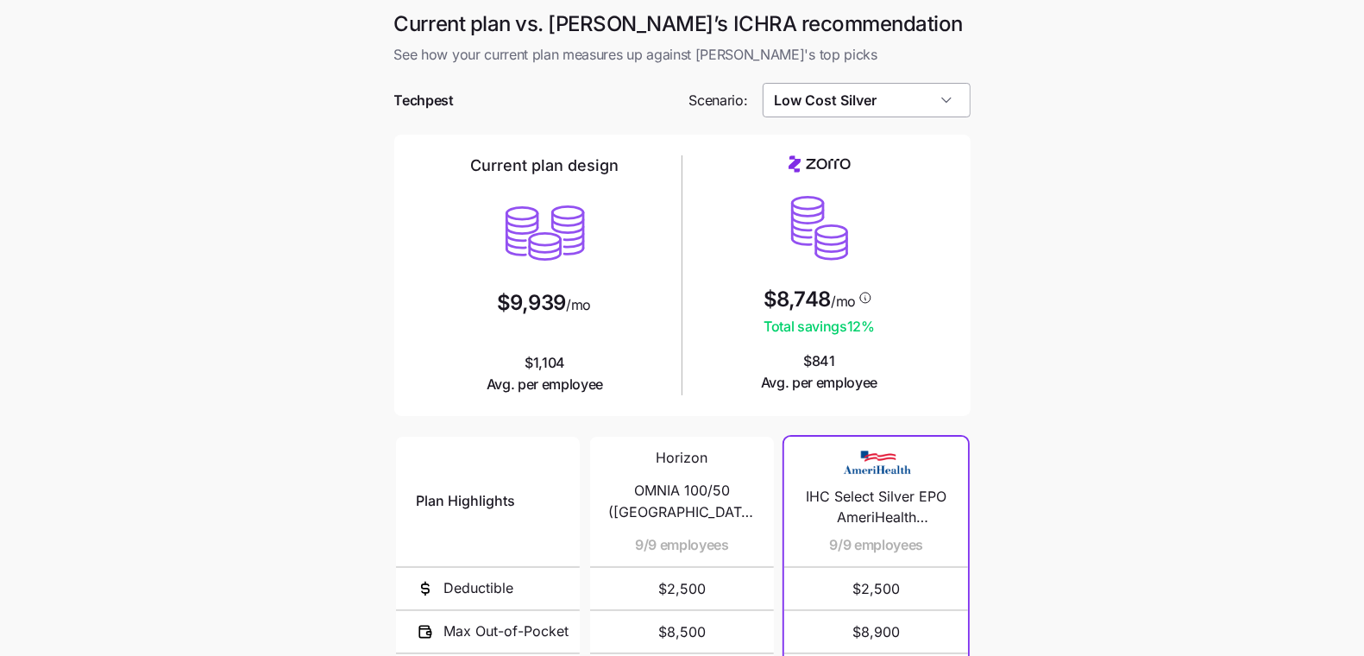
click at [907, 107] on input "Low Cost Silver" at bounding box center [866, 100] width 208 height 35
click at [1167, 220] on main "Current plan vs. Zorro’s ICHRA recommendation See how your current plan measure…" at bounding box center [682, 471] width 1364 height 942
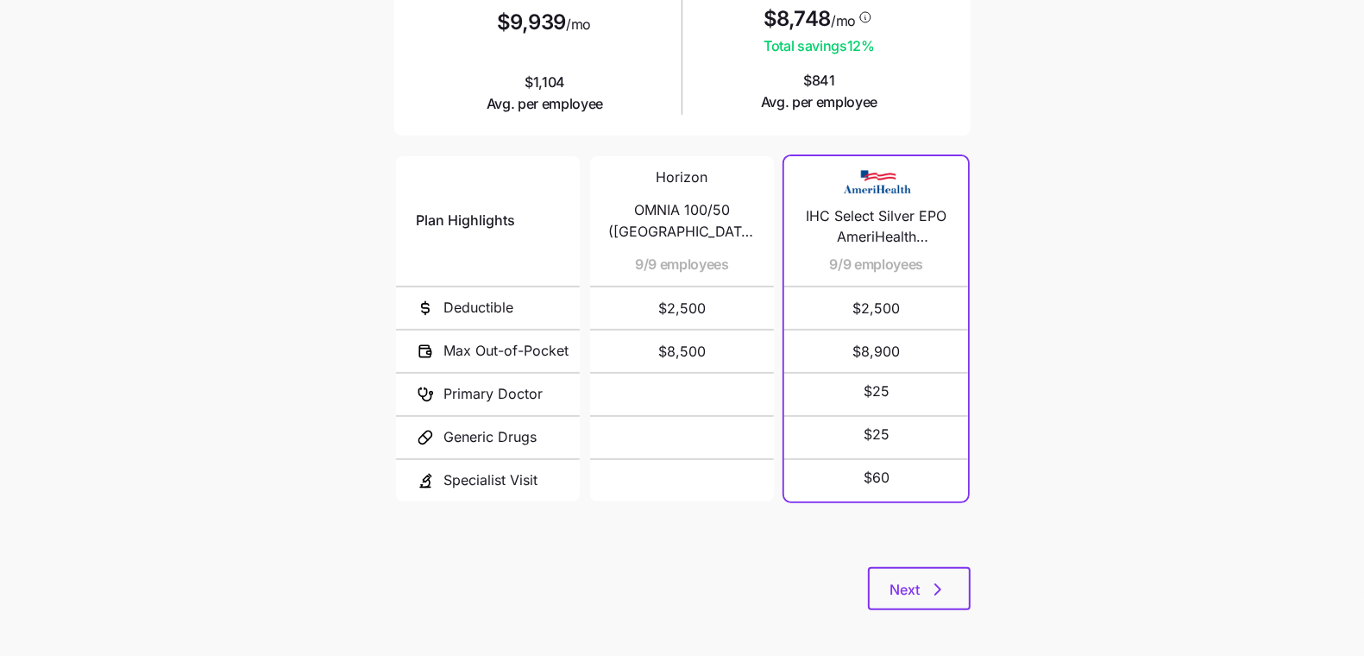
scroll to position [286, 0]
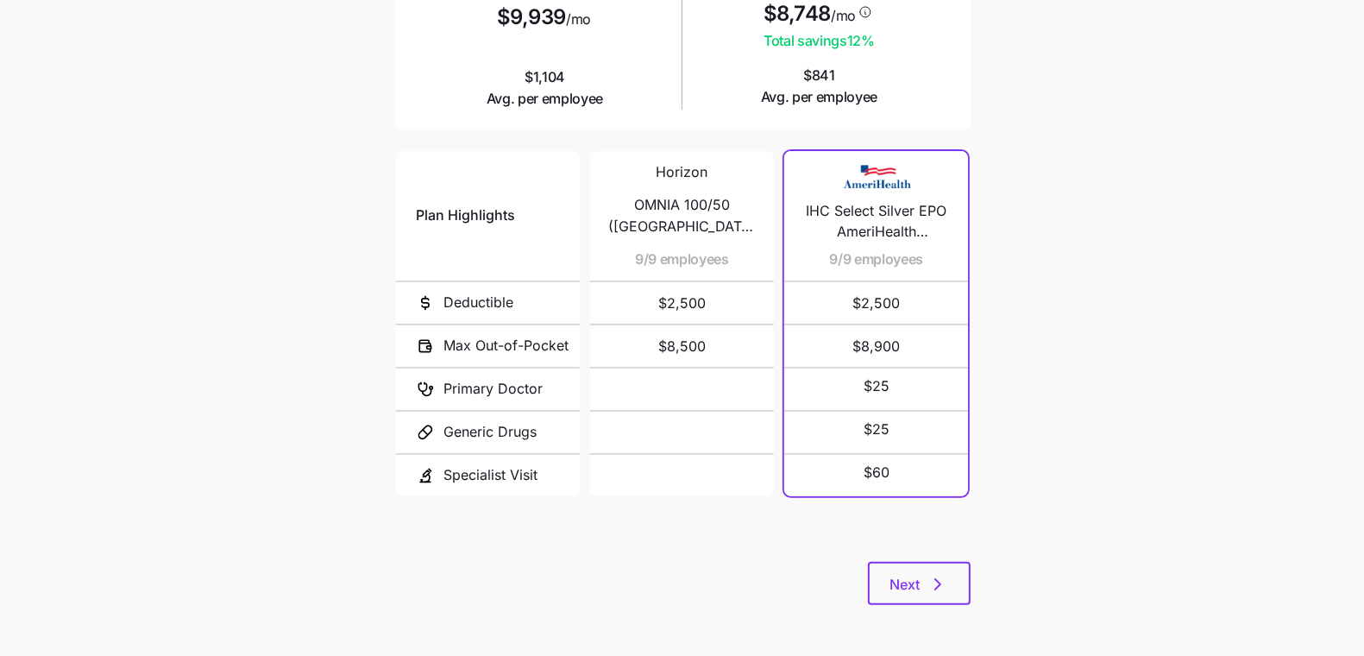
click at [927, 605] on div "Current plan vs. Zorro’s ICHRA recommendation See how your current plan measure…" at bounding box center [682, 175] width 604 height 901
click at [928, 593] on button "Next" at bounding box center [919, 583] width 103 height 43
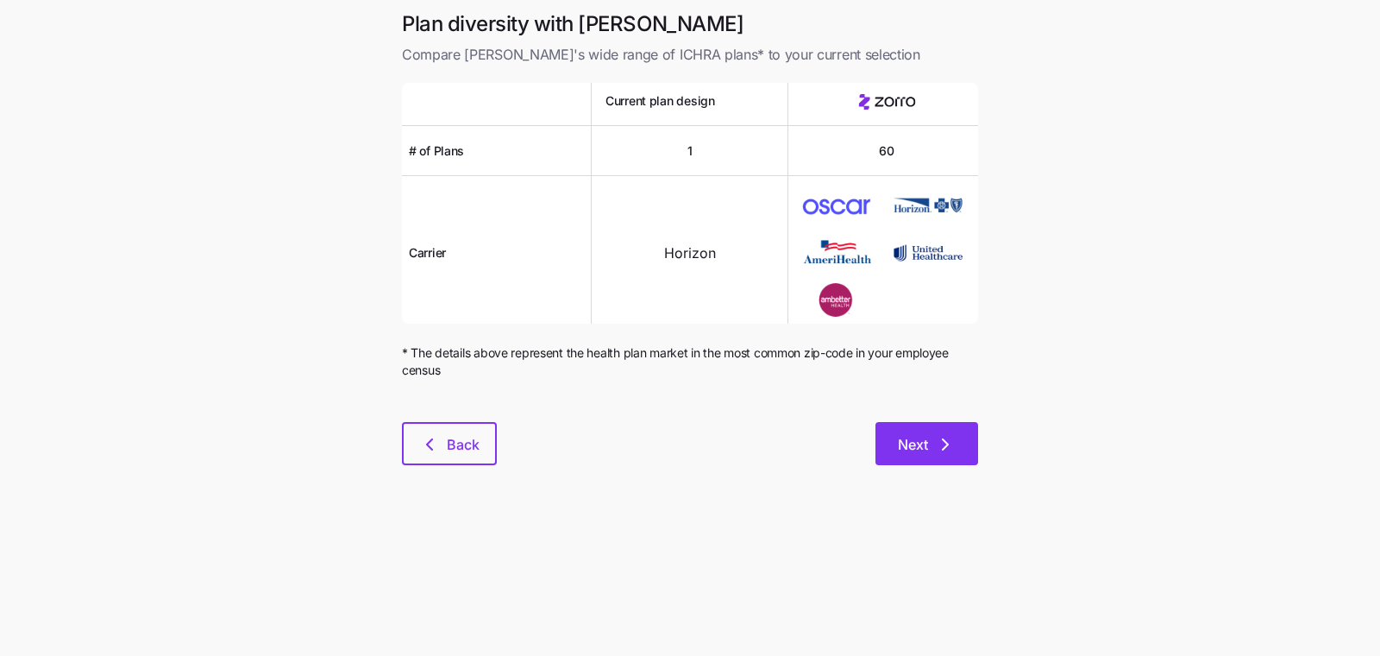
click at [931, 454] on button "Next" at bounding box center [926, 443] width 103 height 43
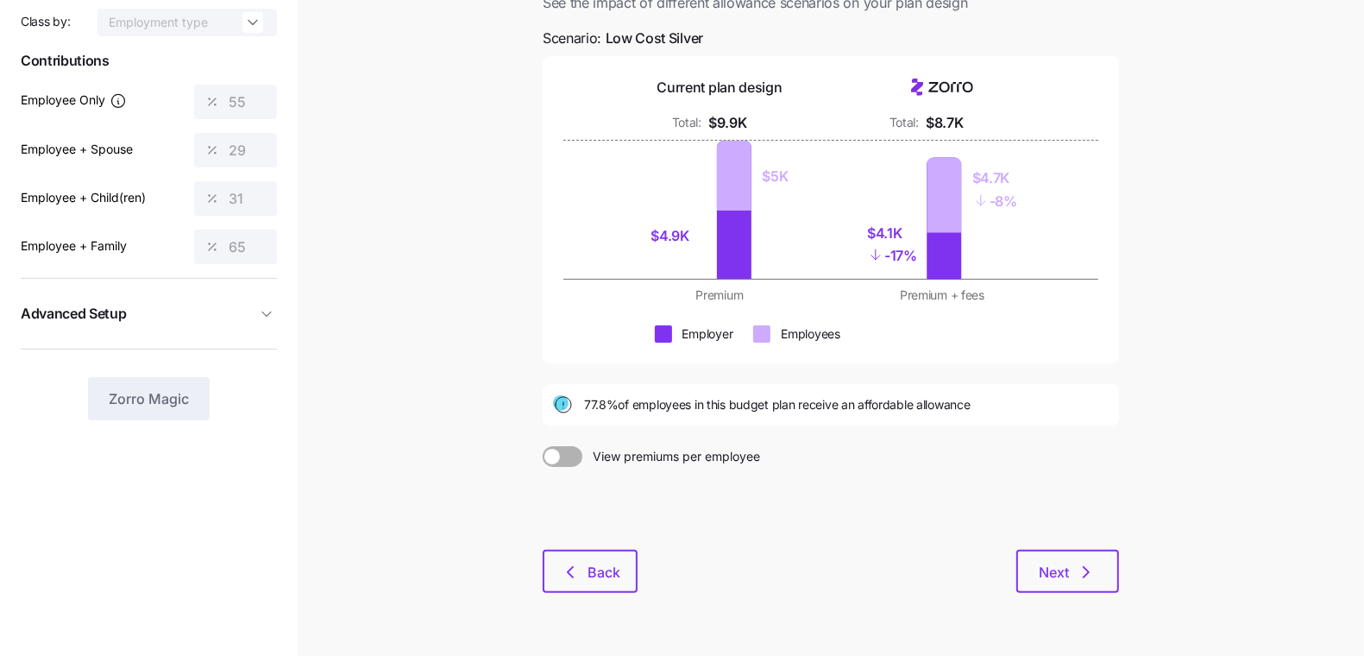
scroll to position [146, 0]
click at [618, 587] on button "Back" at bounding box center [590, 570] width 95 height 43
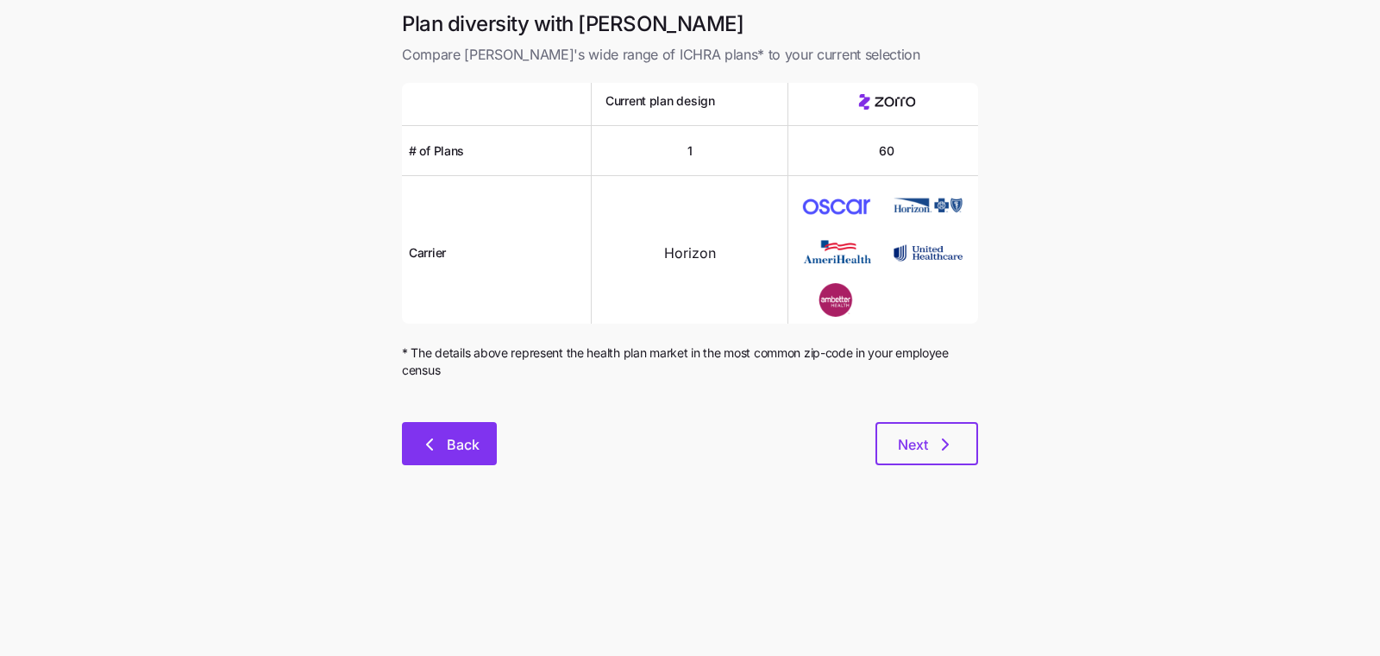
click at [480, 446] on button "Back" at bounding box center [449, 443] width 95 height 43
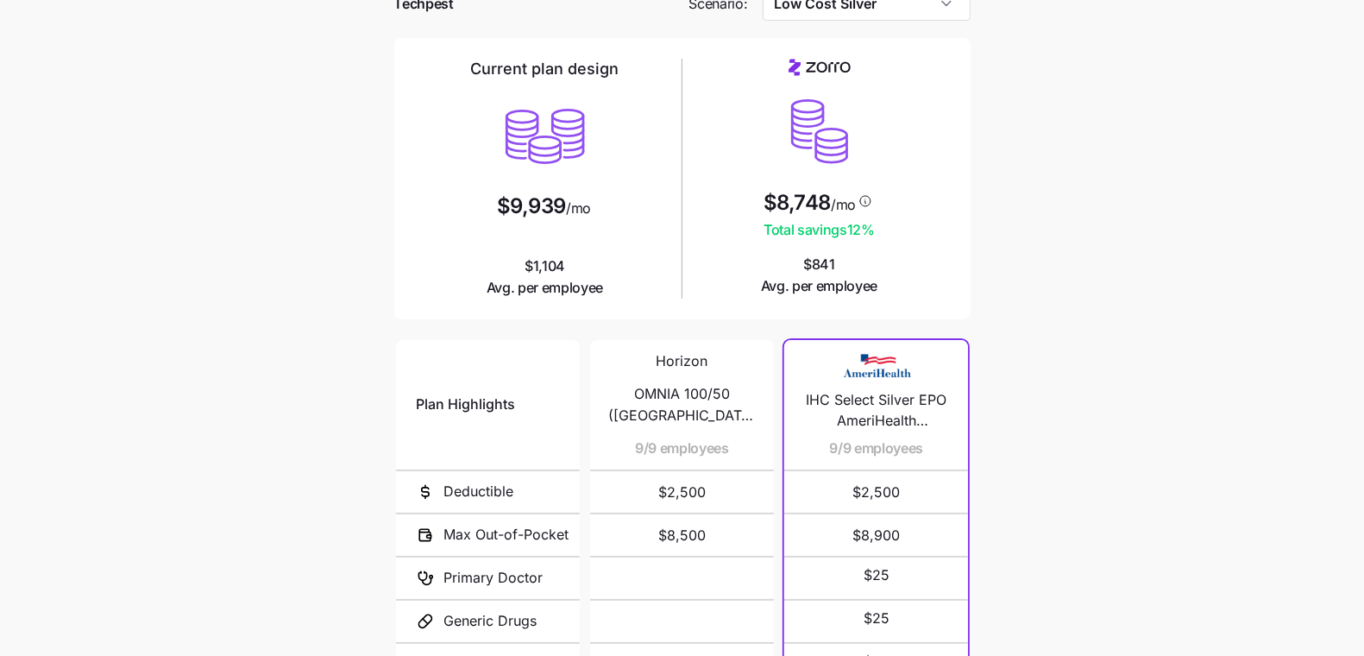
scroll to position [97, 0]
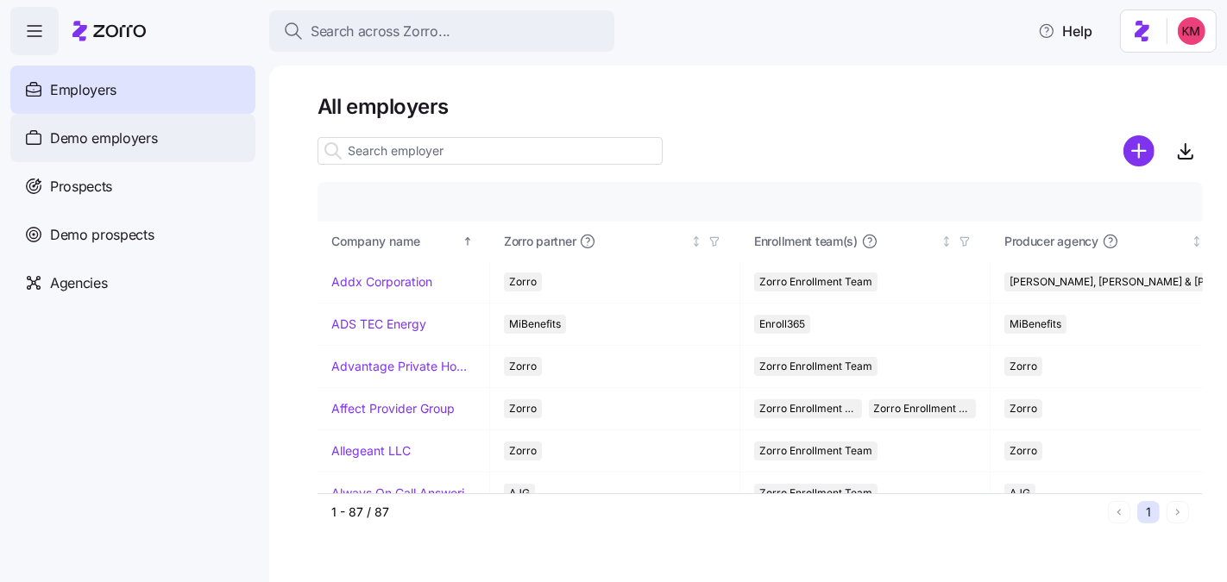
click at [181, 154] on div "Demo employers" at bounding box center [132, 138] width 245 height 48
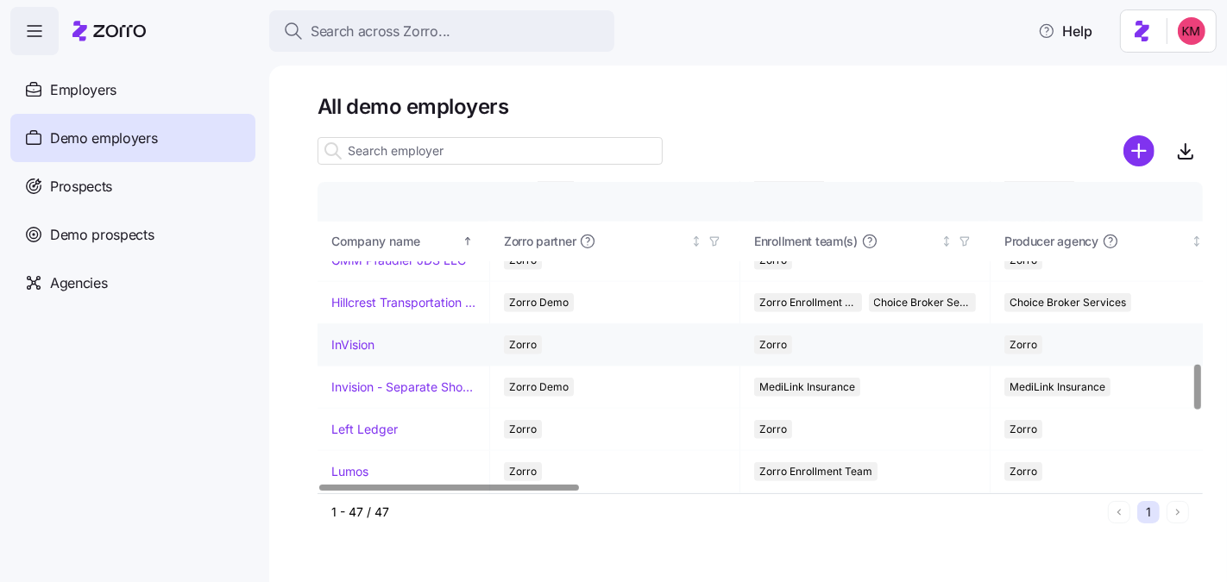
scroll to position [1196, 0]
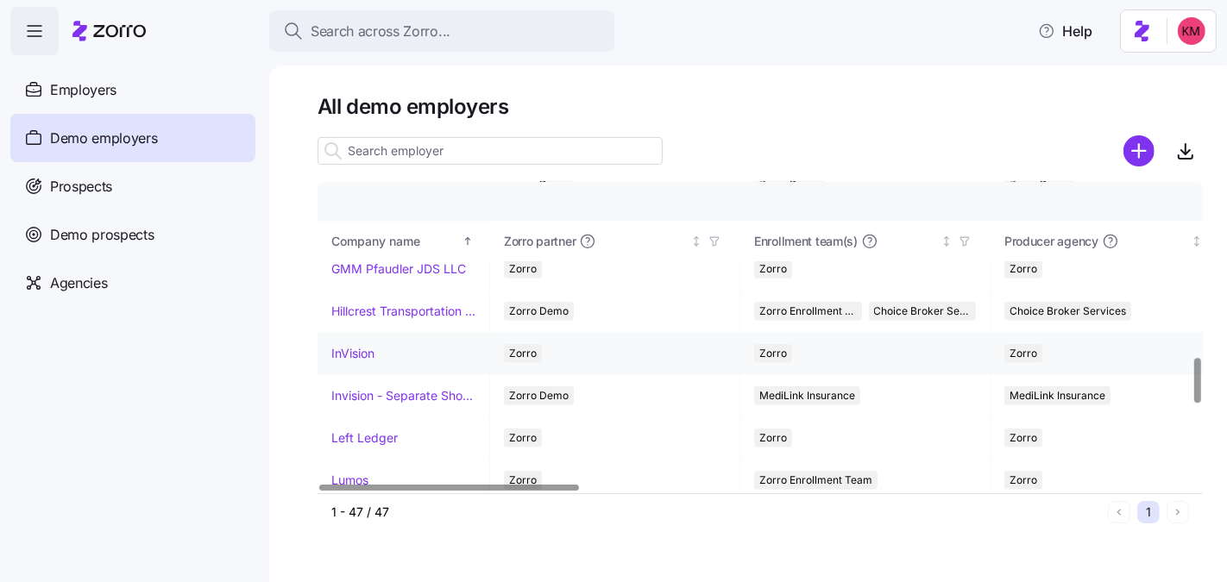
click at [356, 346] on link "InVision" at bounding box center [352, 353] width 43 height 17
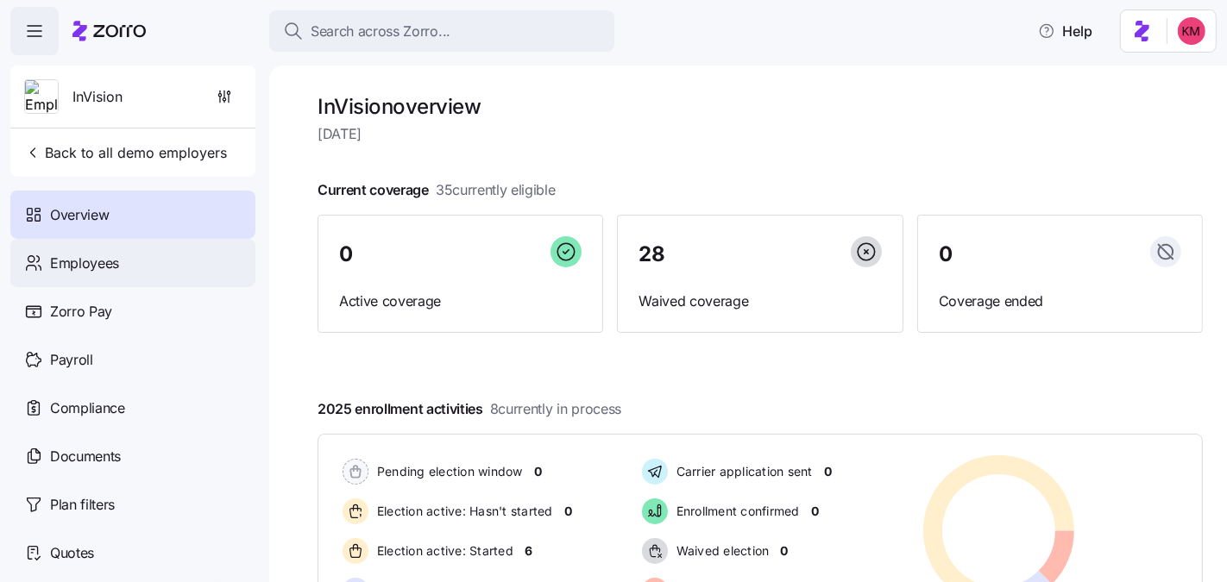
click at [150, 269] on div "Employees" at bounding box center [132, 263] width 245 height 48
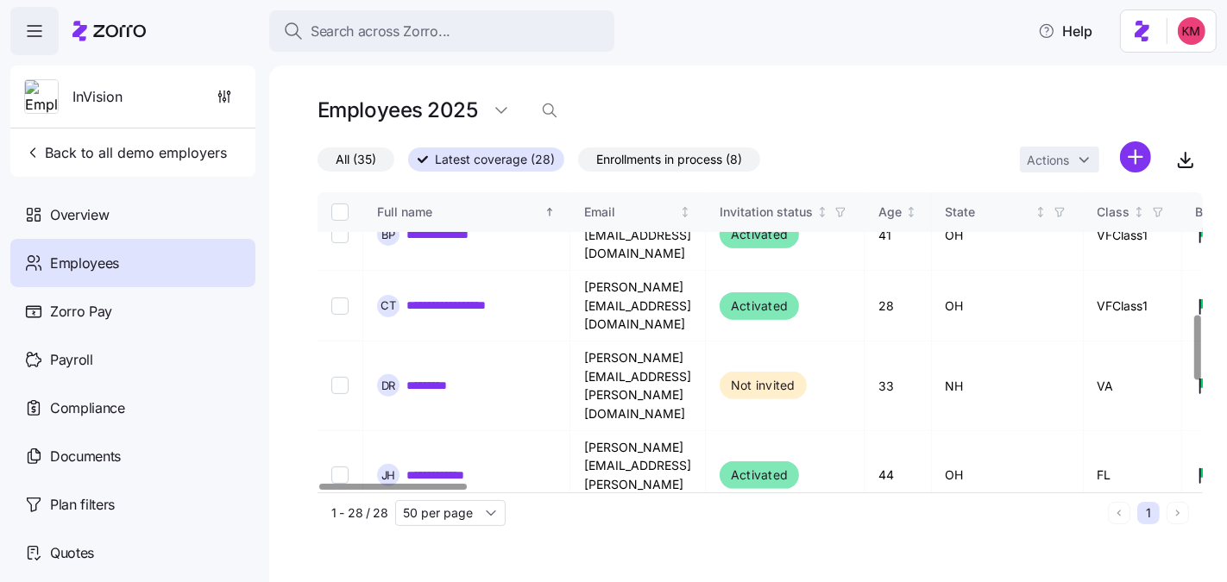
scroll to position [560, 0]
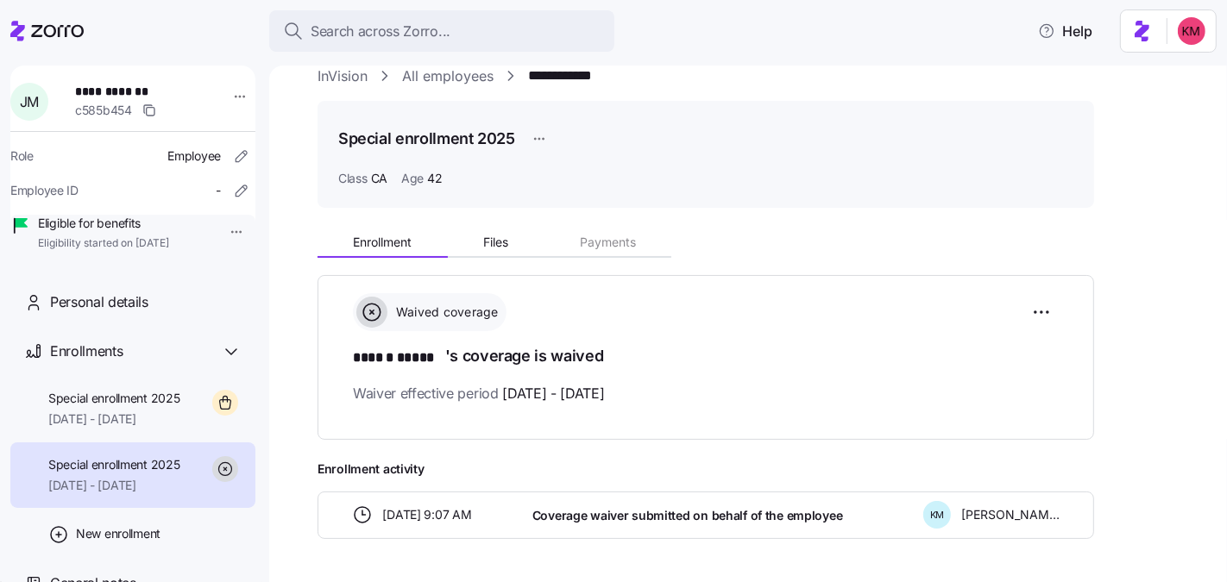
scroll to position [84, 0]
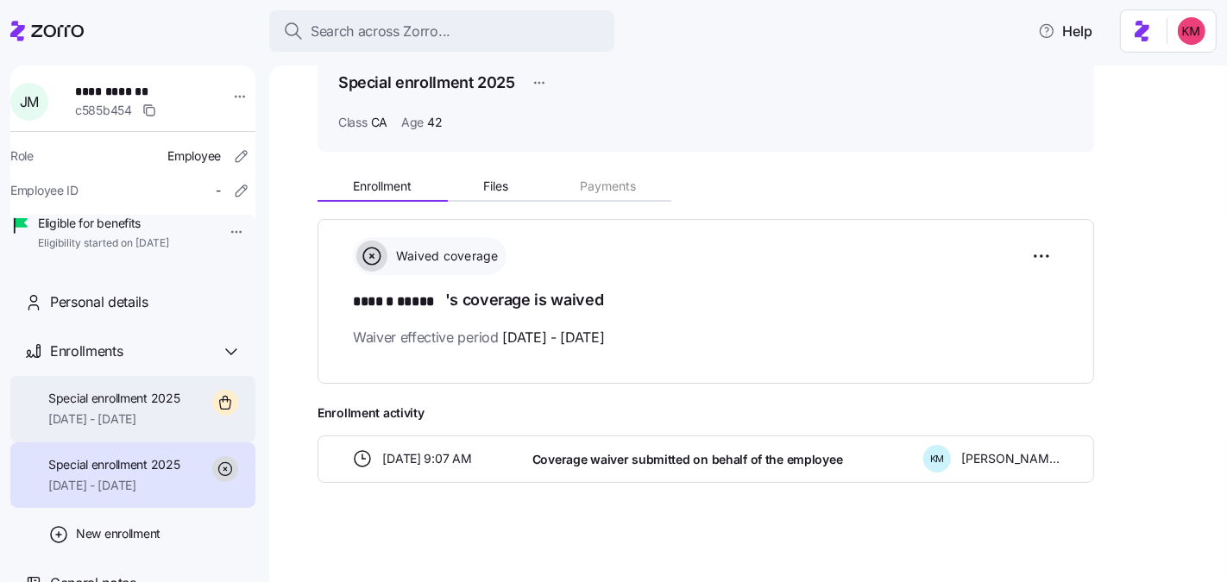
click at [141, 411] on div "Special enrollment 2025 10/01/2025 - 12/31/2025" at bounding box center [132, 409] width 245 height 66
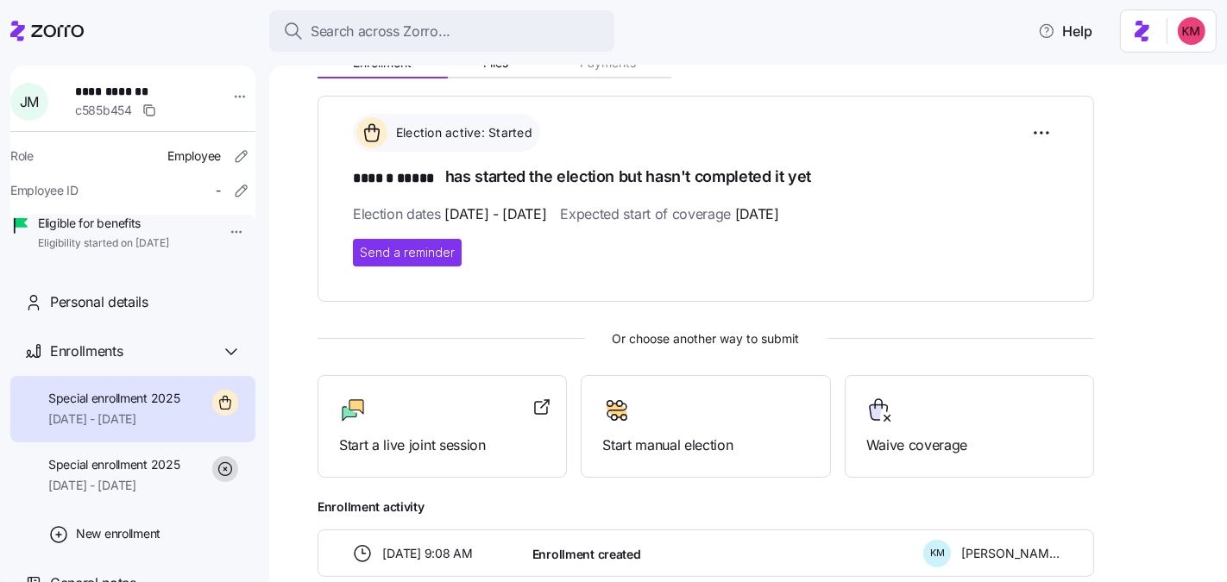
scroll to position [217, 0]
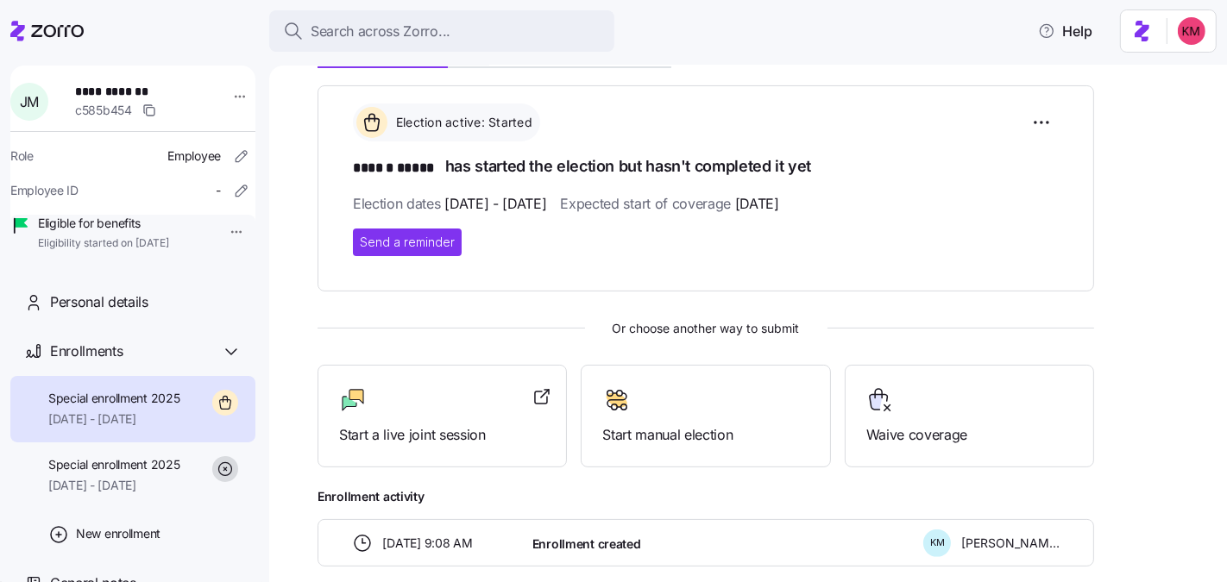
click at [448, 466] on div "Election active: Started ****** ***** has started the election but hasn't compl…" at bounding box center [705, 325] width 776 height 481
click at [443, 435] on span "Start a live joint session" at bounding box center [442, 435] width 206 height 22
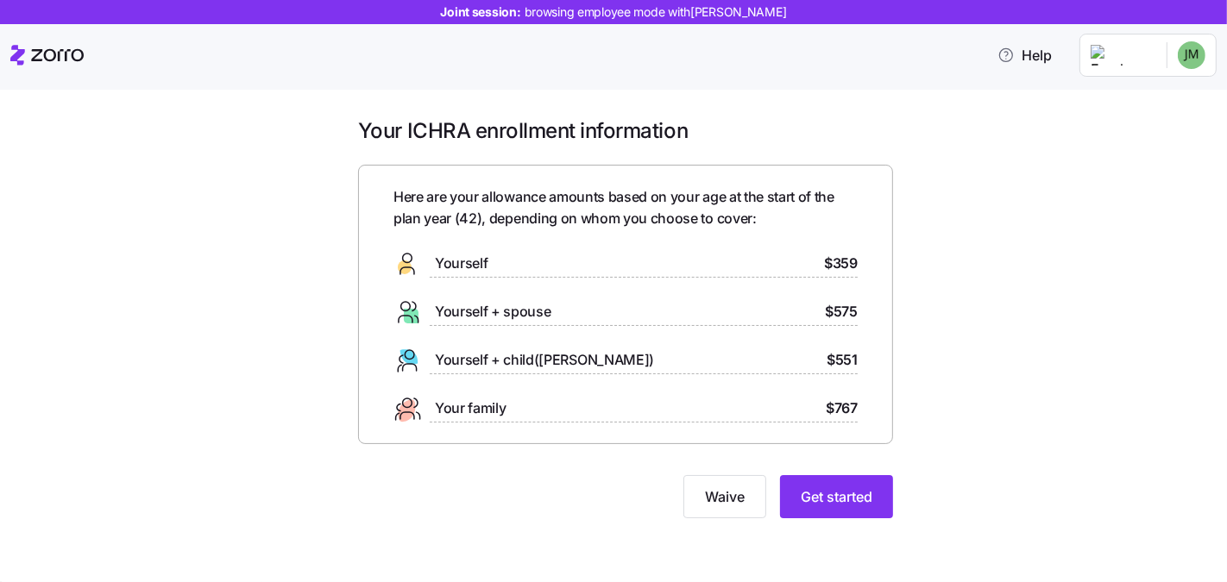
drag, startPoint x: 913, startPoint y: 405, endPoint x: 901, endPoint y: 422, distance: 20.6
click at [913, 405] on div "Your ICHRA enrollment information Here are your allowance amounts based on your…" at bounding box center [625, 328] width 1154 height 422
click at [836, 485] on button "Get started" at bounding box center [836, 496] width 113 height 43
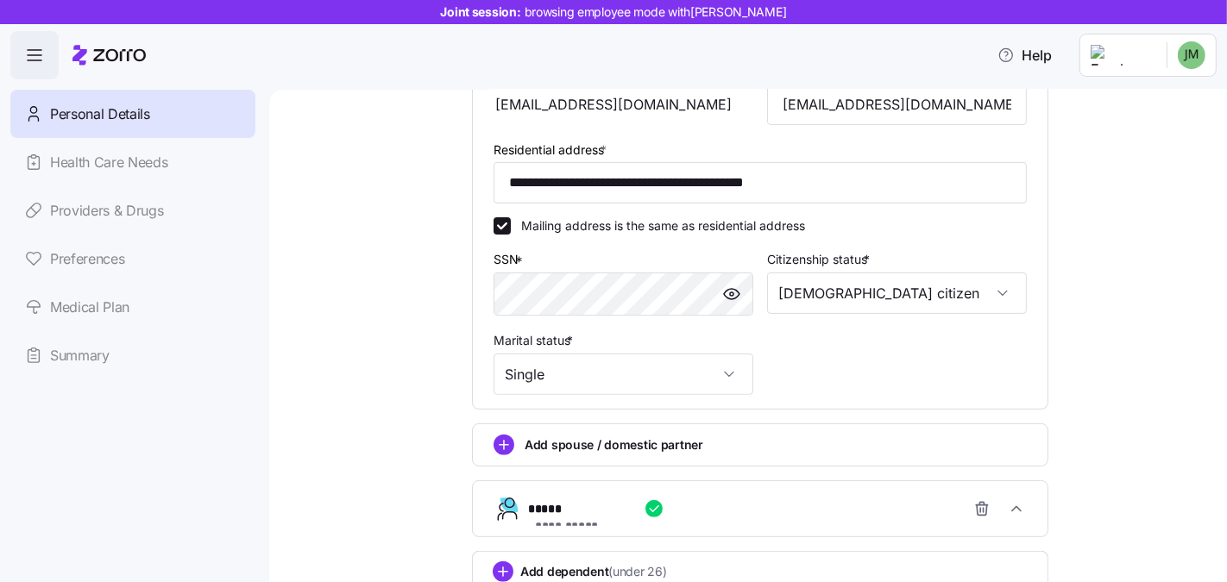
scroll to position [579, 0]
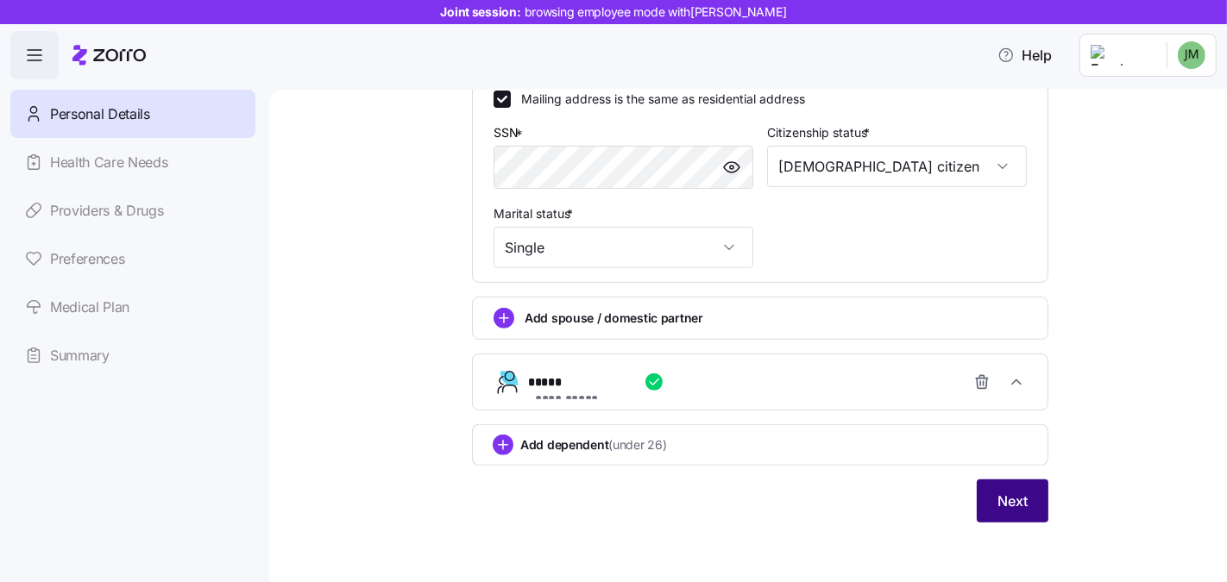
click at [1028, 509] on button "Next" at bounding box center [1012, 501] width 72 height 43
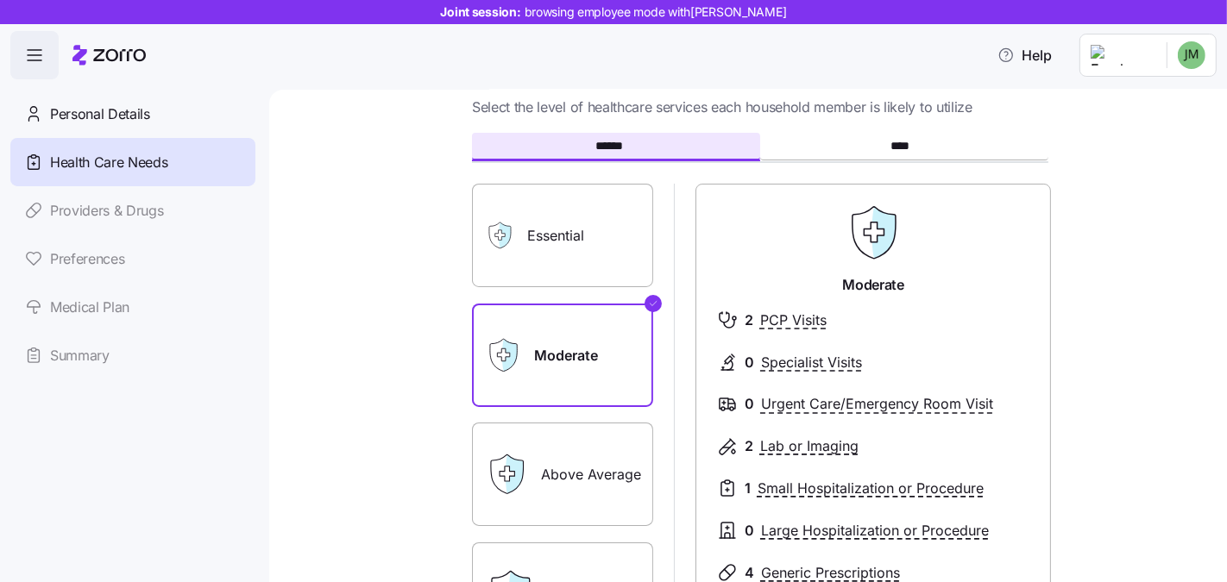
scroll to position [183, 0]
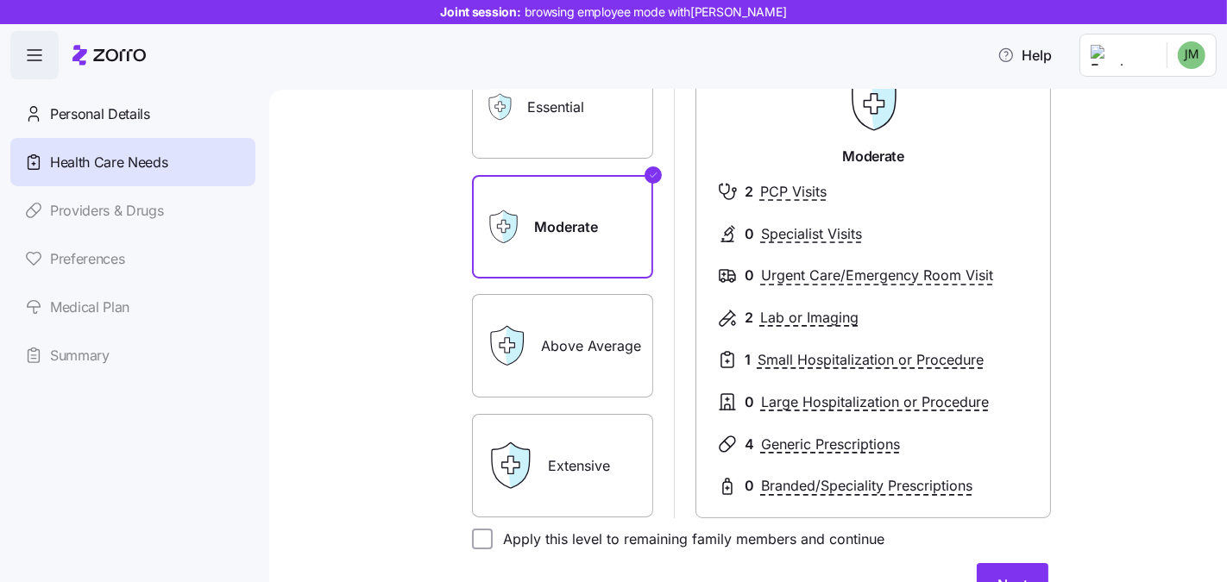
click at [567, 344] on label "Above Average" at bounding box center [562, 346] width 181 height 104
click at [0, 0] on input "Above Average" at bounding box center [0, 0] width 0 height 0
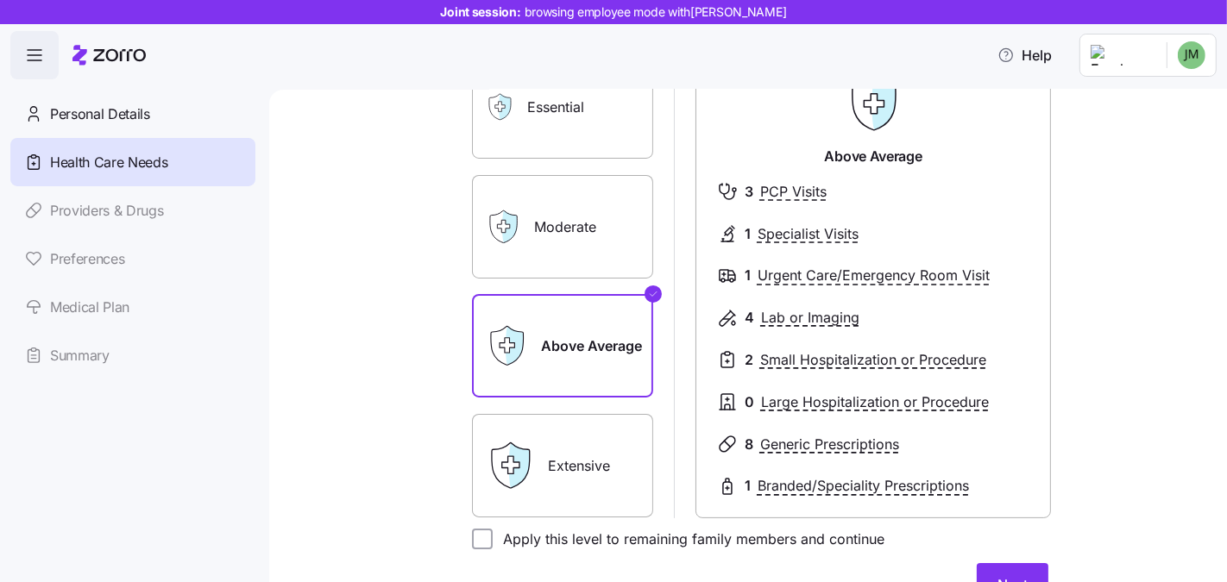
click at [568, 468] on label "Extensive" at bounding box center [562, 466] width 181 height 104
click at [0, 0] on input "Extensive" at bounding box center [0, 0] width 0 height 0
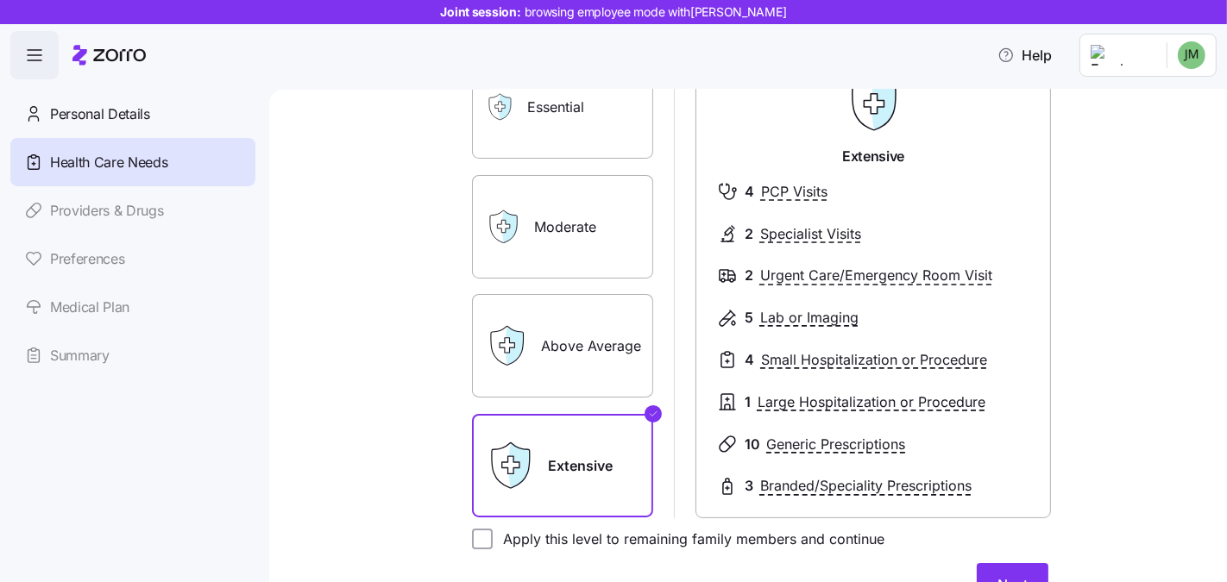
click at [562, 240] on label "Moderate" at bounding box center [562, 227] width 181 height 104
click at [0, 0] on input "Moderate" at bounding box center [0, 0] width 0 height 0
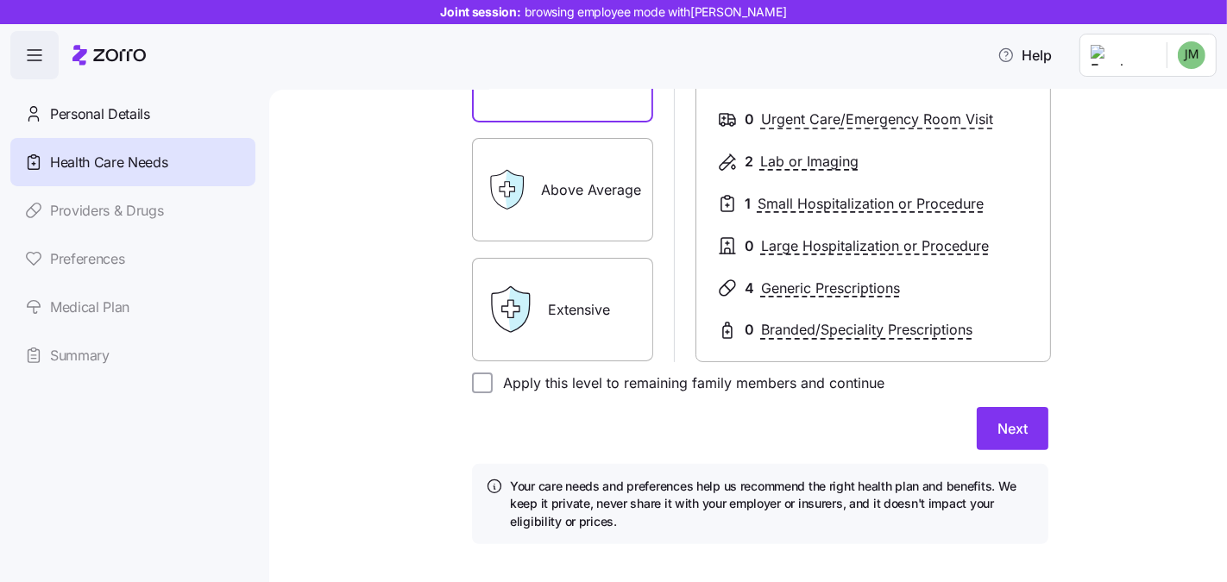
scroll to position [346, 0]
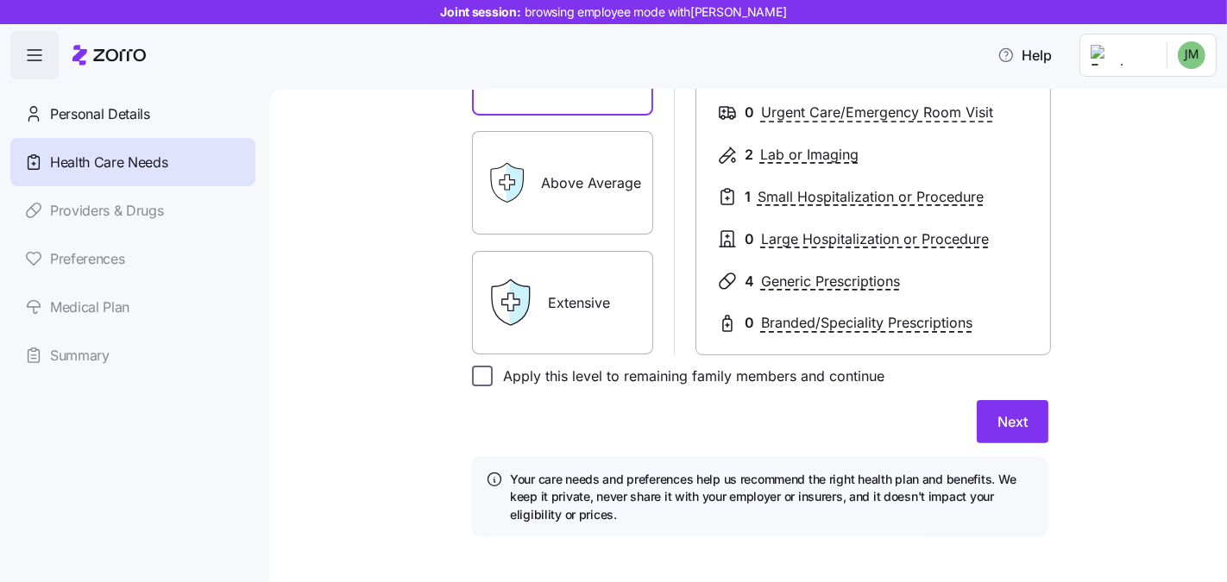
click at [475, 382] on input "Apply this level to remaining family members and continue" at bounding box center [482, 376] width 21 height 21
checkbox input "true"
click at [1018, 421] on span "Next" at bounding box center [1012, 421] width 30 height 21
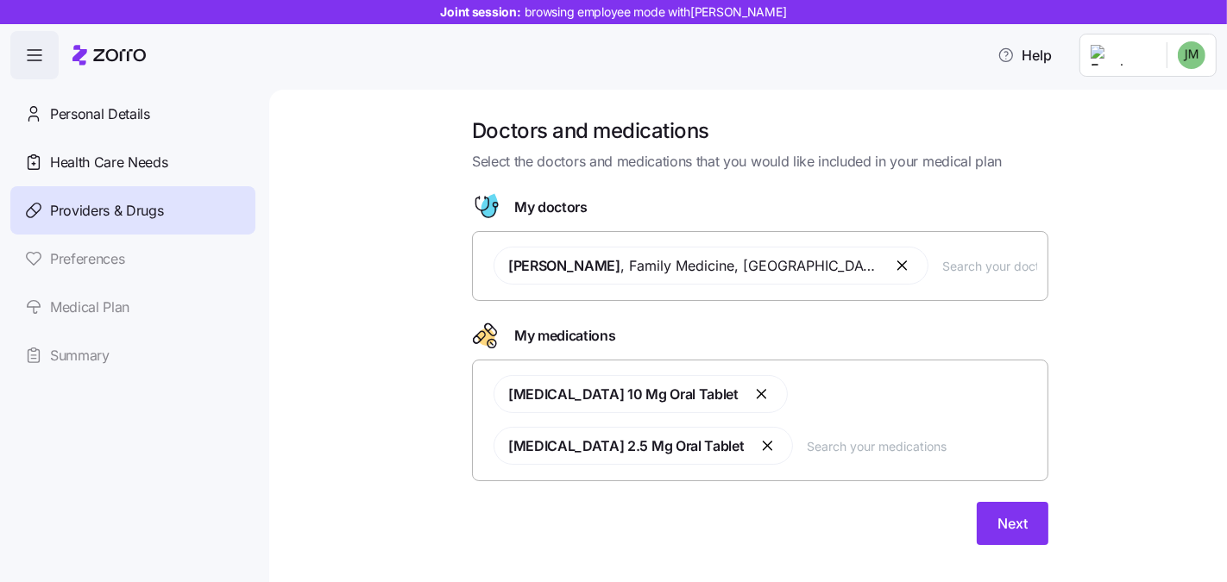
click at [893, 267] on button "button" at bounding box center [903, 265] width 21 height 21
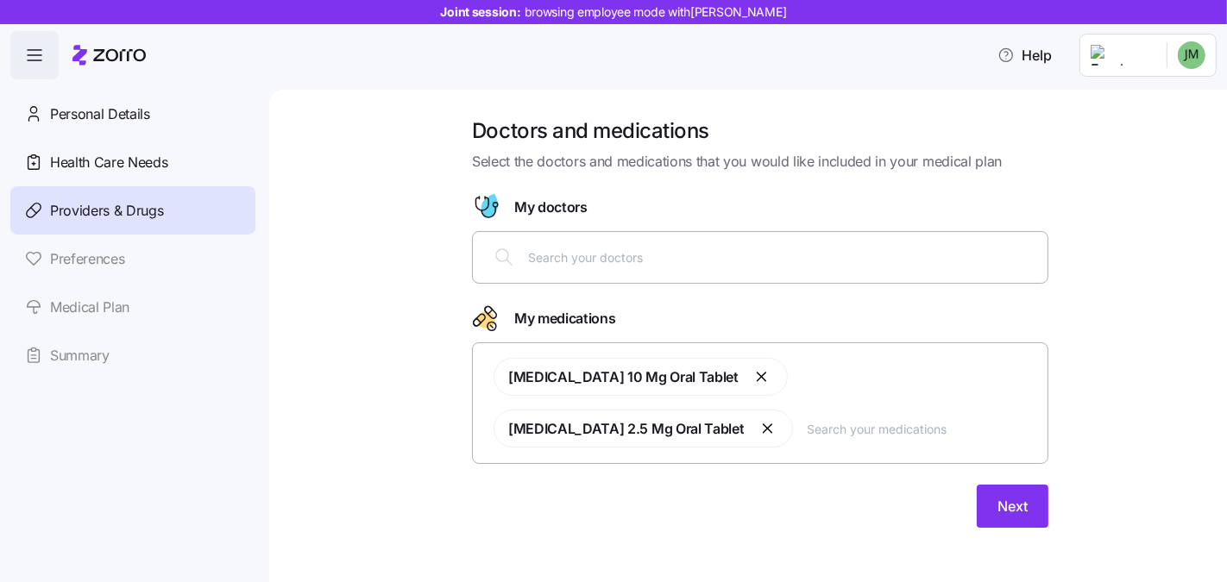
click at [727, 266] on input "text" at bounding box center [782, 257] width 509 height 19
type input "smith"
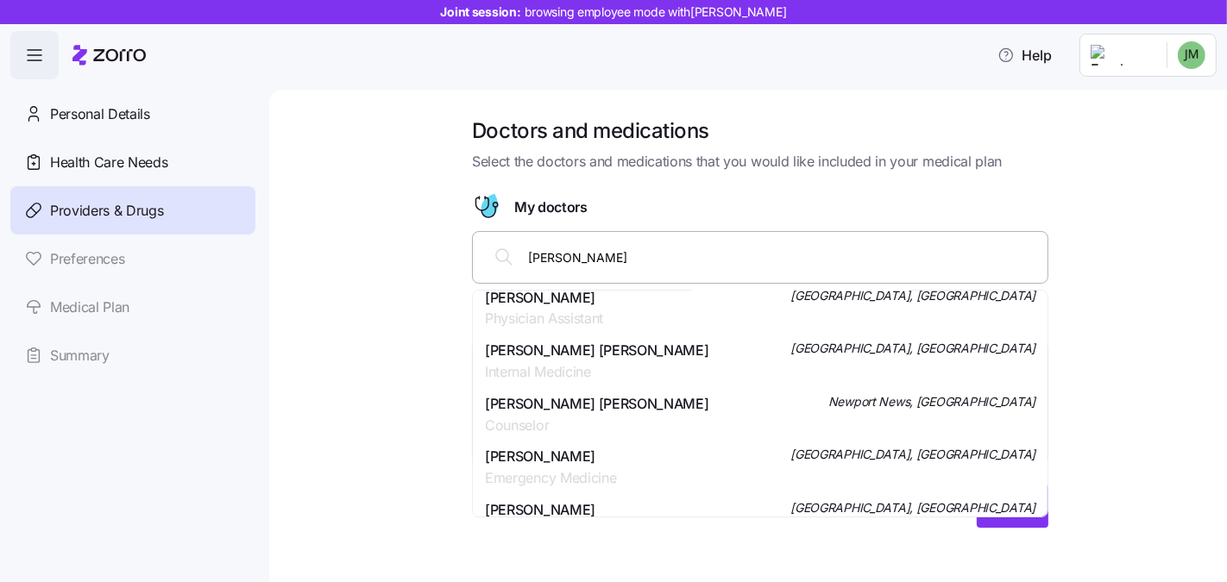
scroll to position [1095, 0]
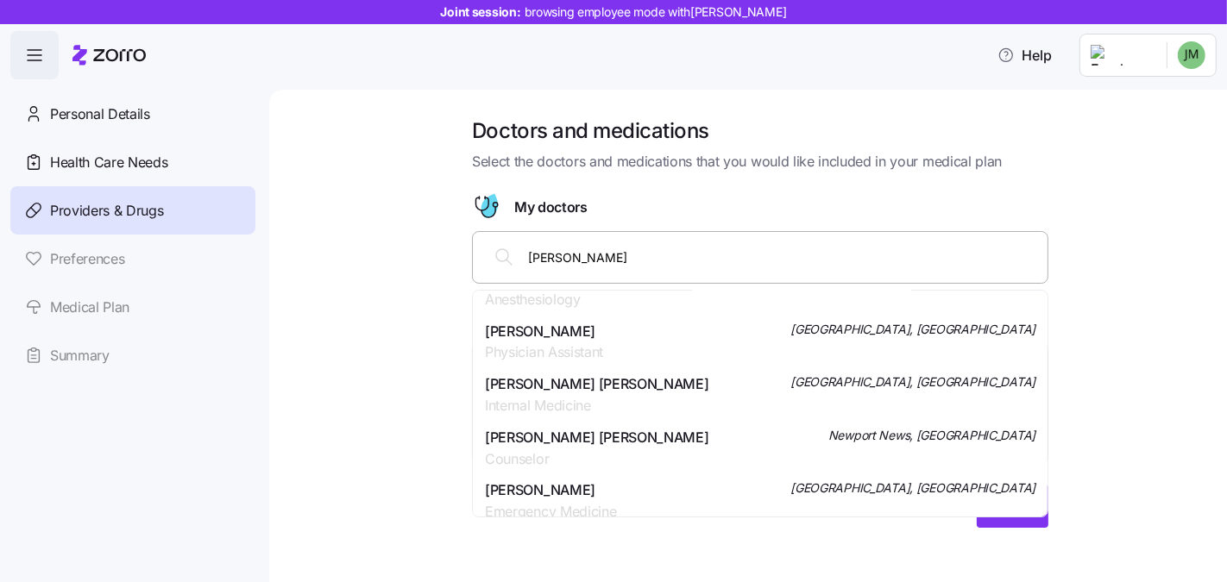
click at [615, 396] on span "Internal Medicine" at bounding box center [596, 406] width 223 height 22
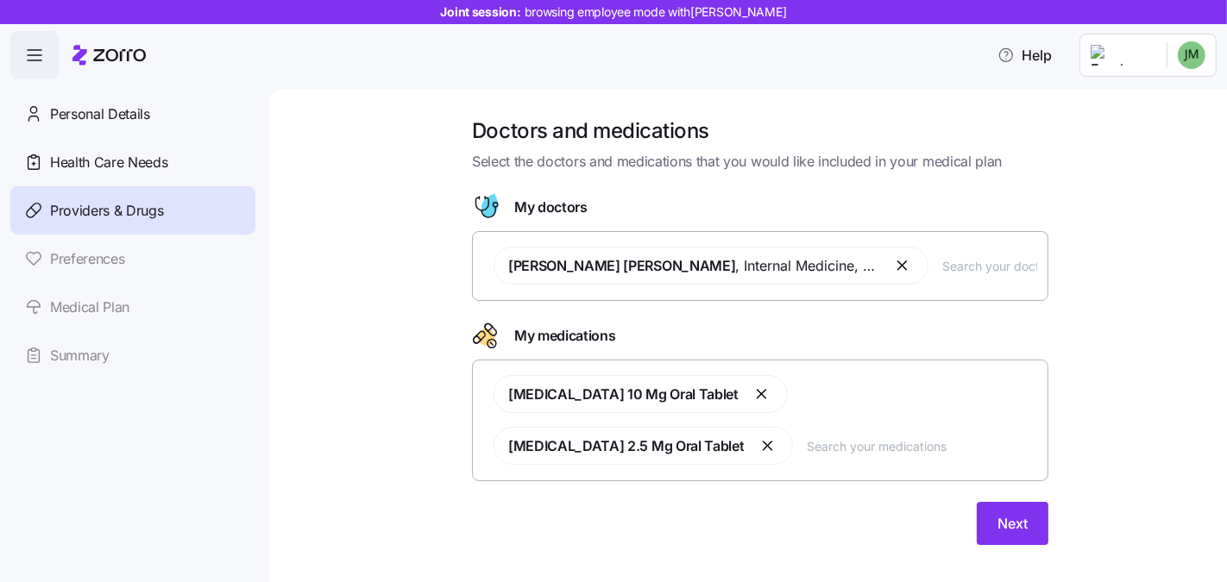
click at [621, 452] on div "Atorvastatin 10 Mg Oral Tablet Lisinopril 2.5 Mg Oral Tablet" at bounding box center [760, 420] width 554 height 110
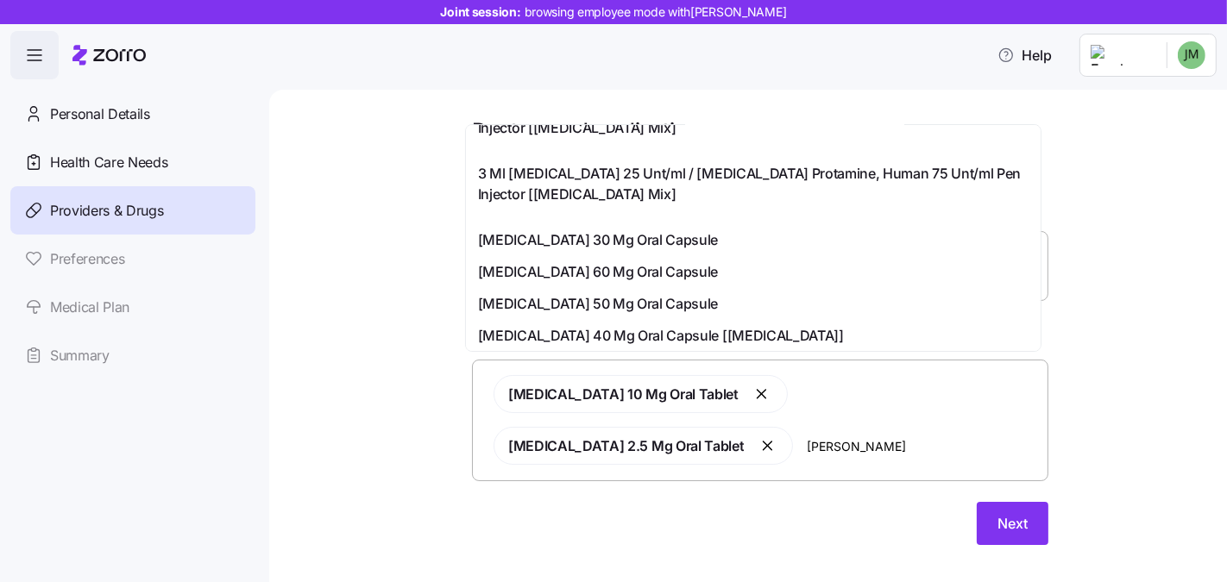
scroll to position [679, 0]
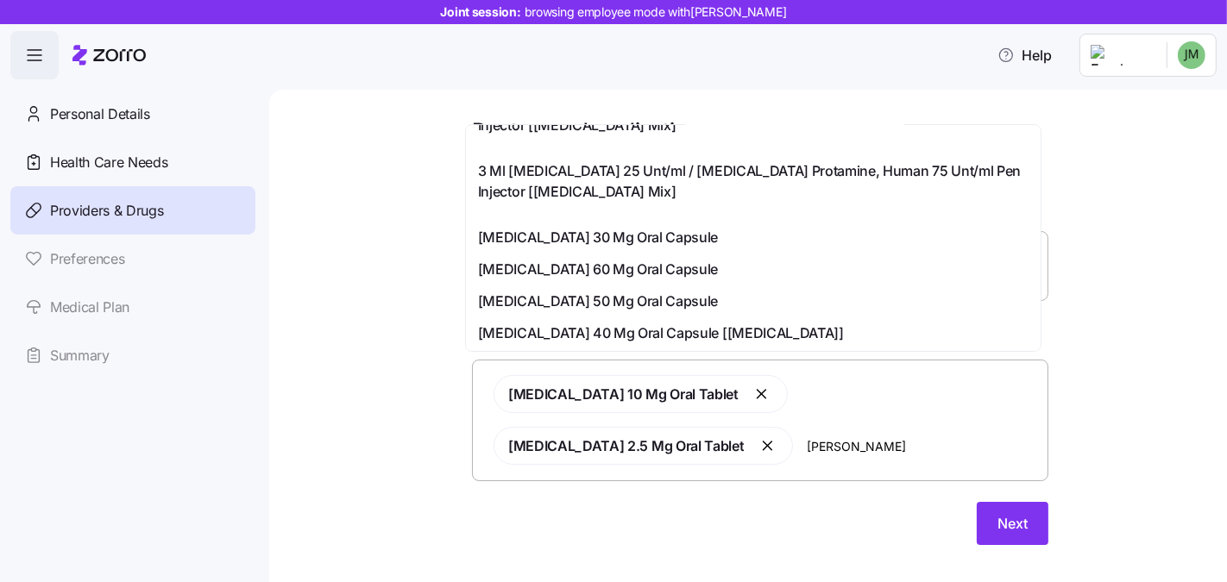
type input "lisi"
click at [1145, 323] on div "Doctors and medications Select the doctors and medications that you would like …" at bounding box center [759, 341] width 885 height 449
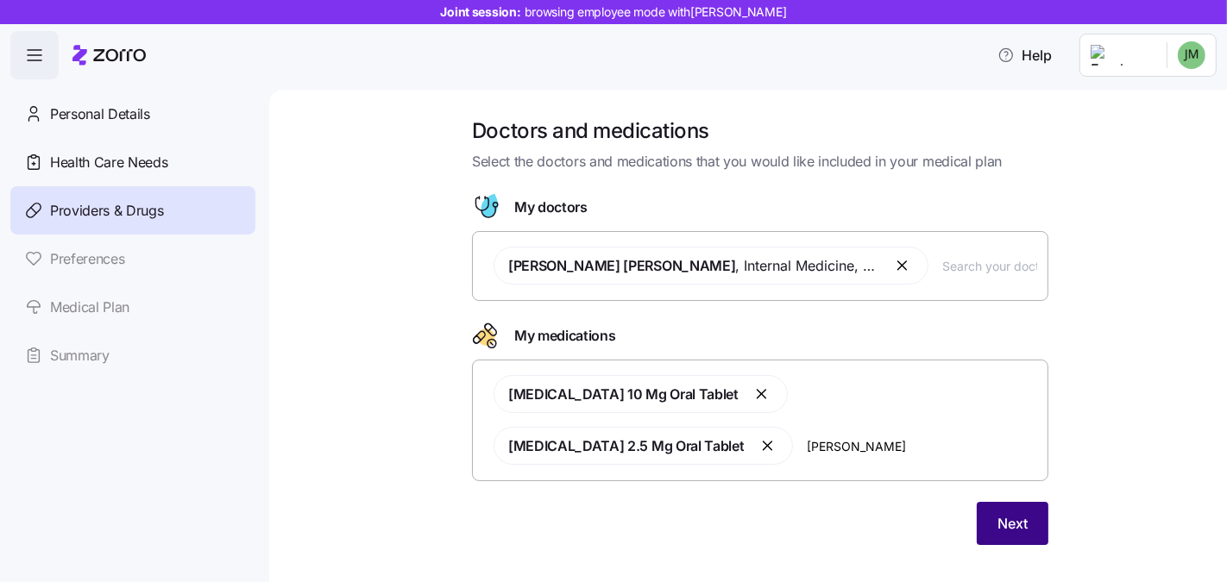
click at [1016, 513] on span "Next" at bounding box center [1012, 523] width 30 height 21
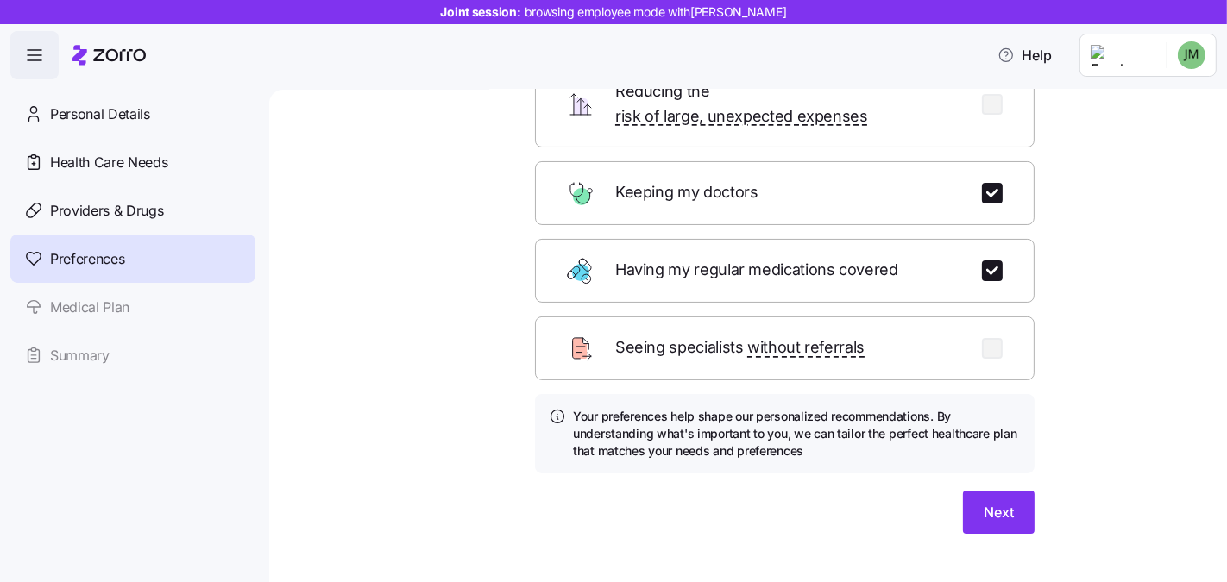
scroll to position [217, 0]
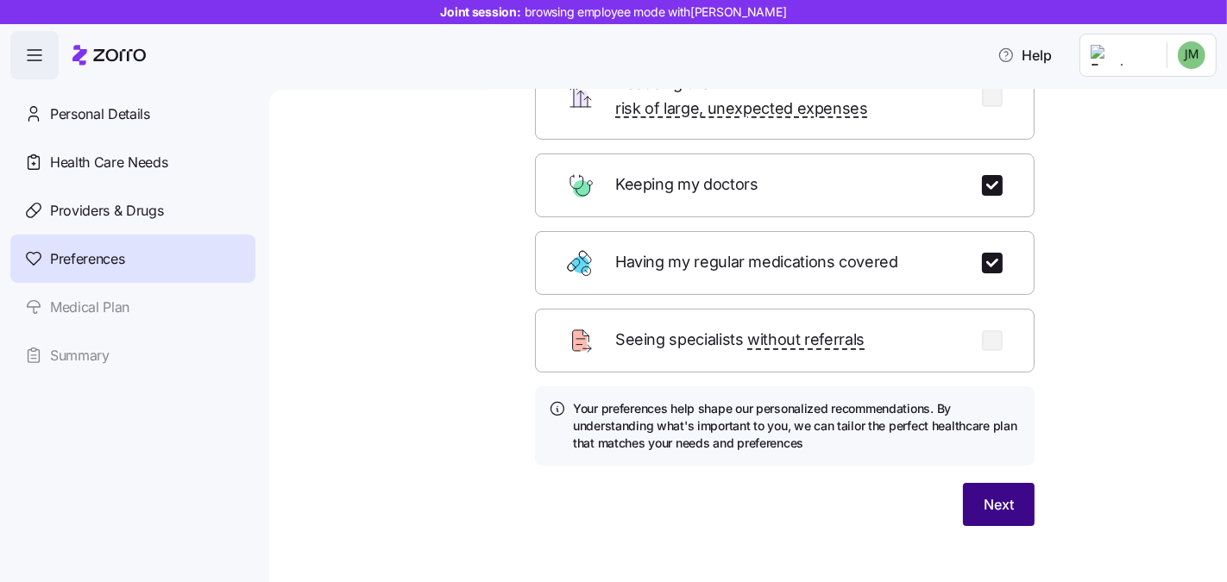
click at [982, 483] on button "Next" at bounding box center [999, 504] width 72 height 43
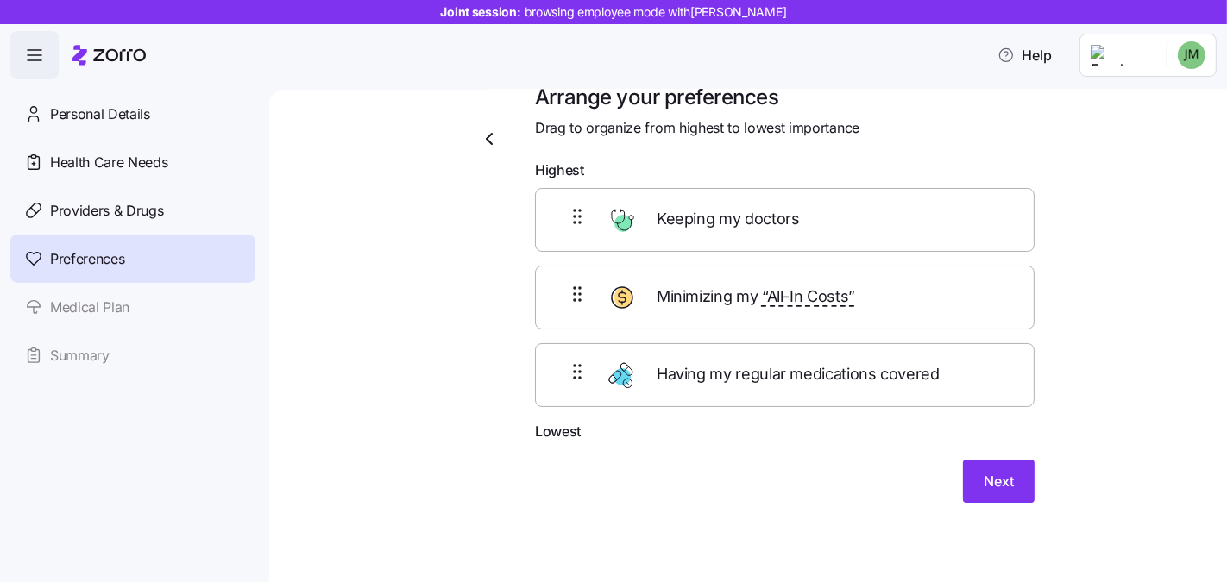
scroll to position [20, 0]
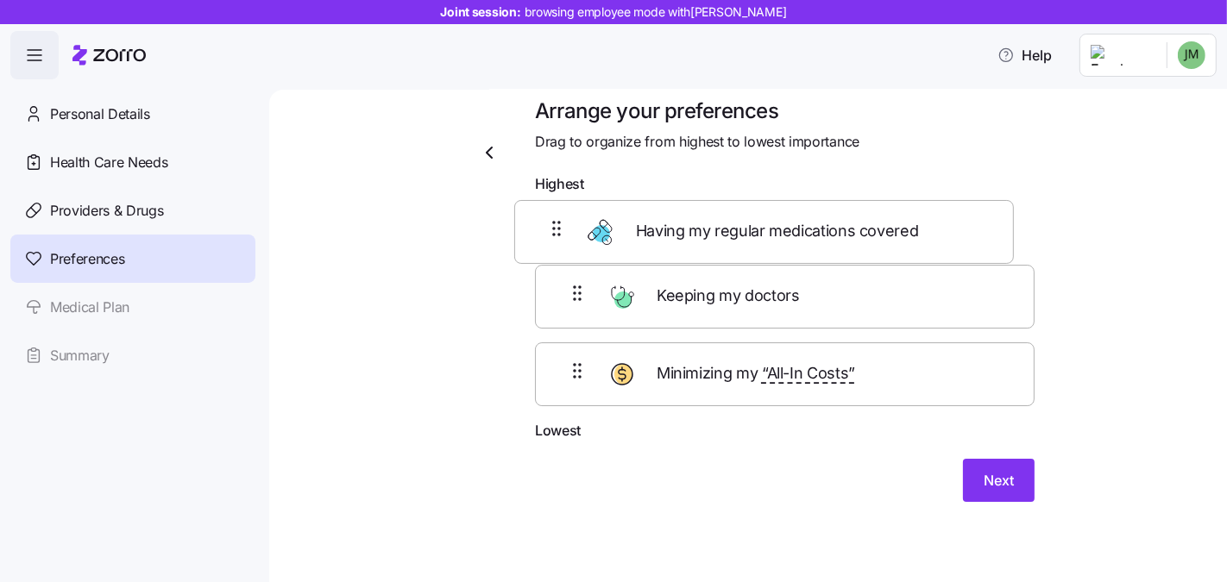
drag, startPoint x: 562, startPoint y: 385, endPoint x: 549, endPoint y: 227, distance: 158.4
click at [550, 228] on div "Keeping my doctors Minimizing my “All-In Costs” Having my regular medications c…" at bounding box center [784, 311] width 499 height 218
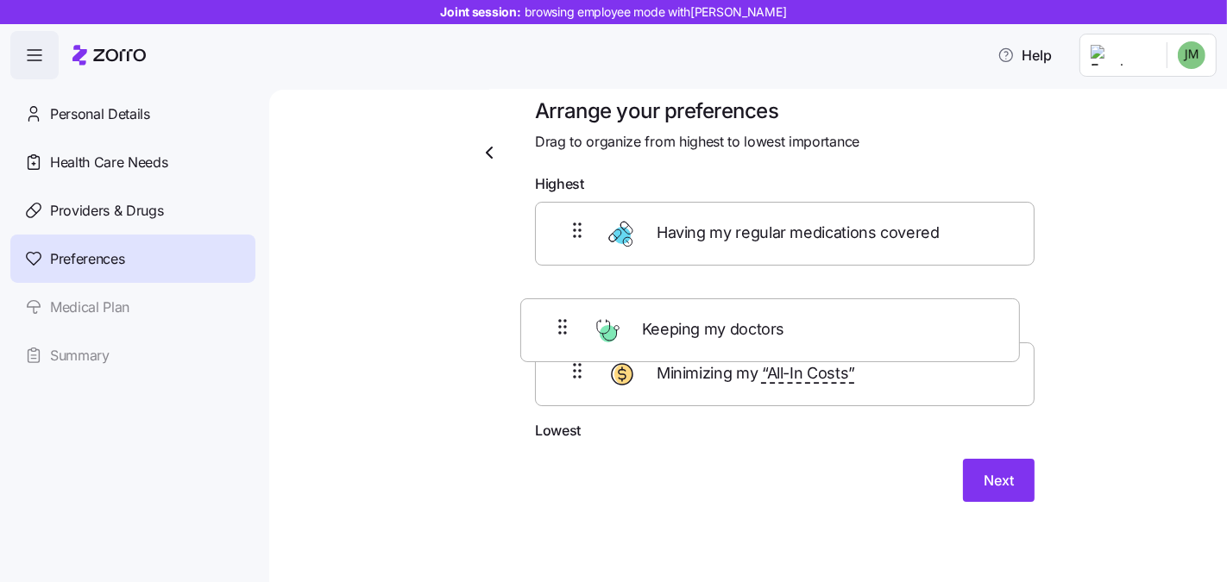
drag, startPoint x: 564, startPoint y: 354, endPoint x: 555, endPoint y: 279, distance: 74.8
click at [555, 279] on div "Having my regular medications covered Minimizing my “All-In Costs” Keeping my d…" at bounding box center [784, 311] width 499 height 218
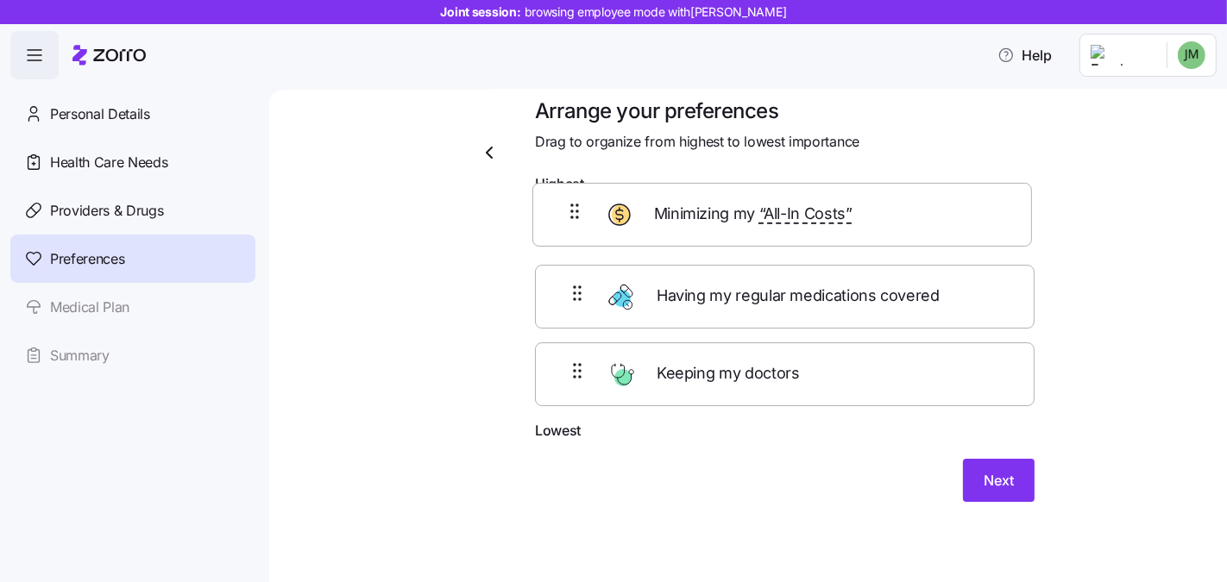
drag, startPoint x: 574, startPoint y: 368, endPoint x: 578, endPoint y: 181, distance: 187.2
click at [578, 181] on form "Highest Having my regular medications covered Keeping my doctors Minimizing my …" at bounding box center [784, 337] width 499 height 329
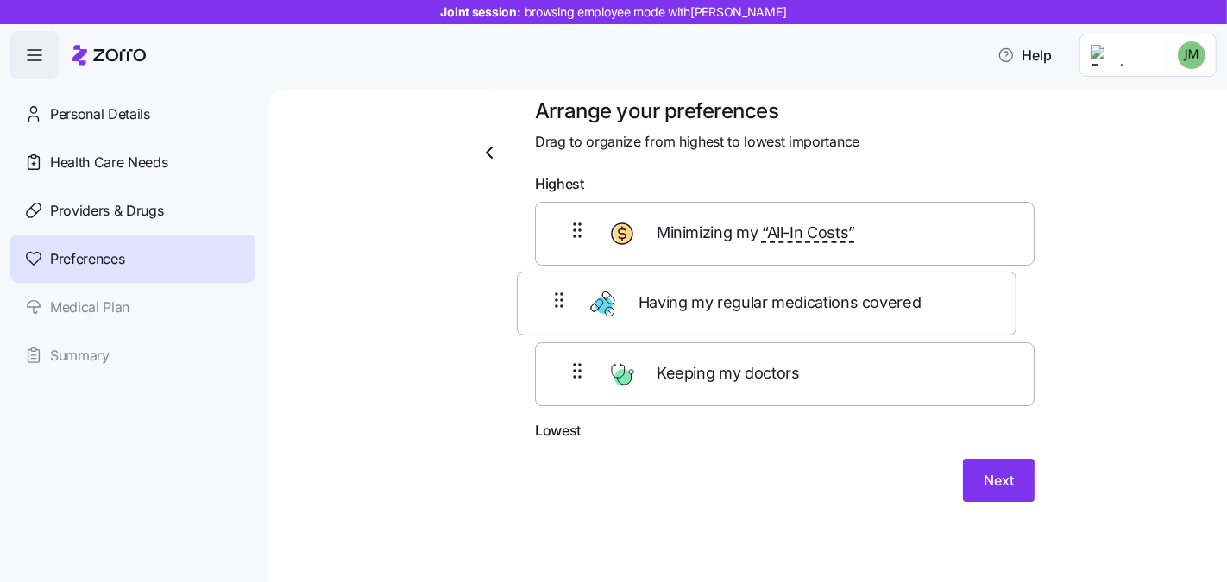
drag, startPoint x: 574, startPoint y: 400, endPoint x: 562, endPoint y: 312, distance: 88.9
click at [562, 312] on div "Minimizing my “All-In Costs” Keeping my doctors Having my regular medications c…" at bounding box center [784, 311] width 499 height 218
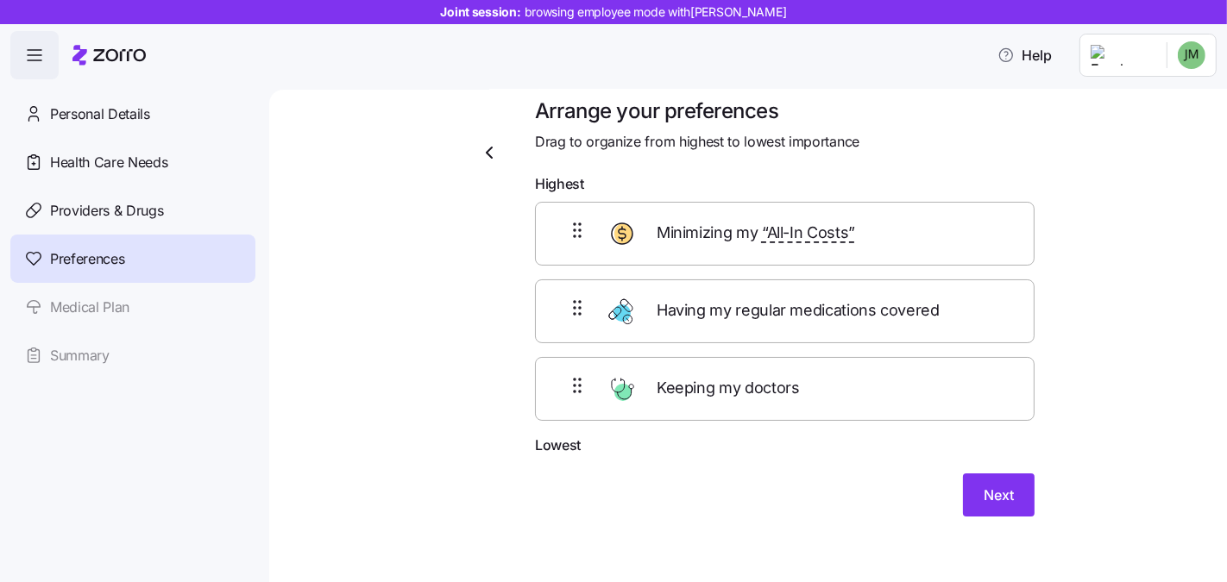
drag, startPoint x: 859, startPoint y: 509, endPoint x: 876, endPoint y: 510, distance: 17.3
click at [859, 510] on div "Next" at bounding box center [784, 495] width 499 height 43
click at [974, 489] on button "Next" at bounding box center [999, 495] width 72 height 43
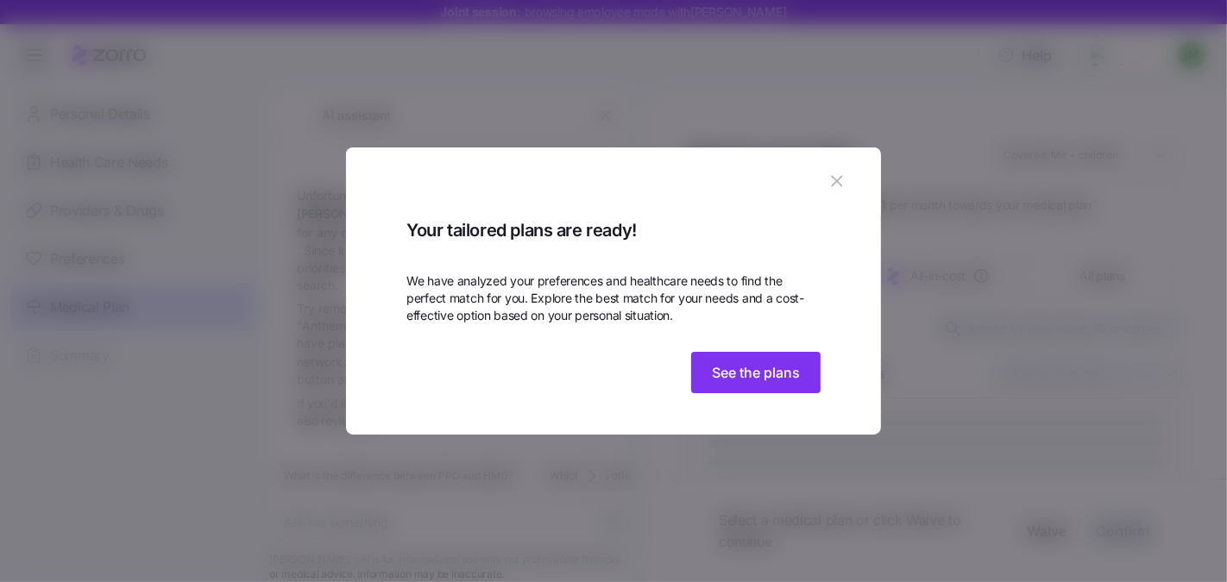
scroll to position [108, 0]
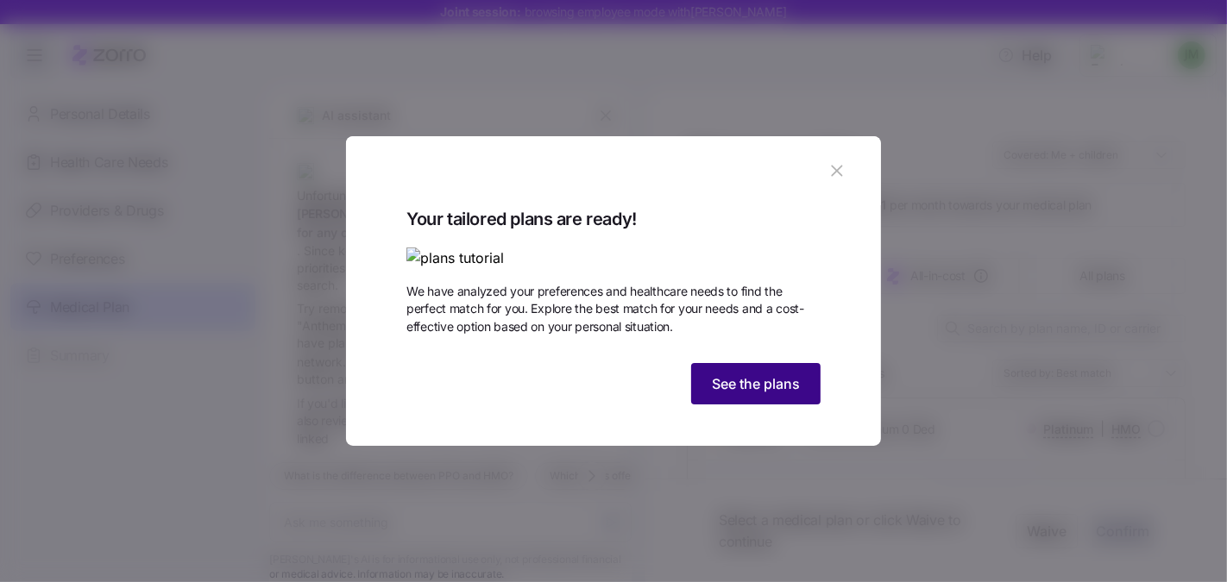
click at [765, 394] on span "See the plans" at bounding box center [756, 383] width 88 height 21
type textarea "x"
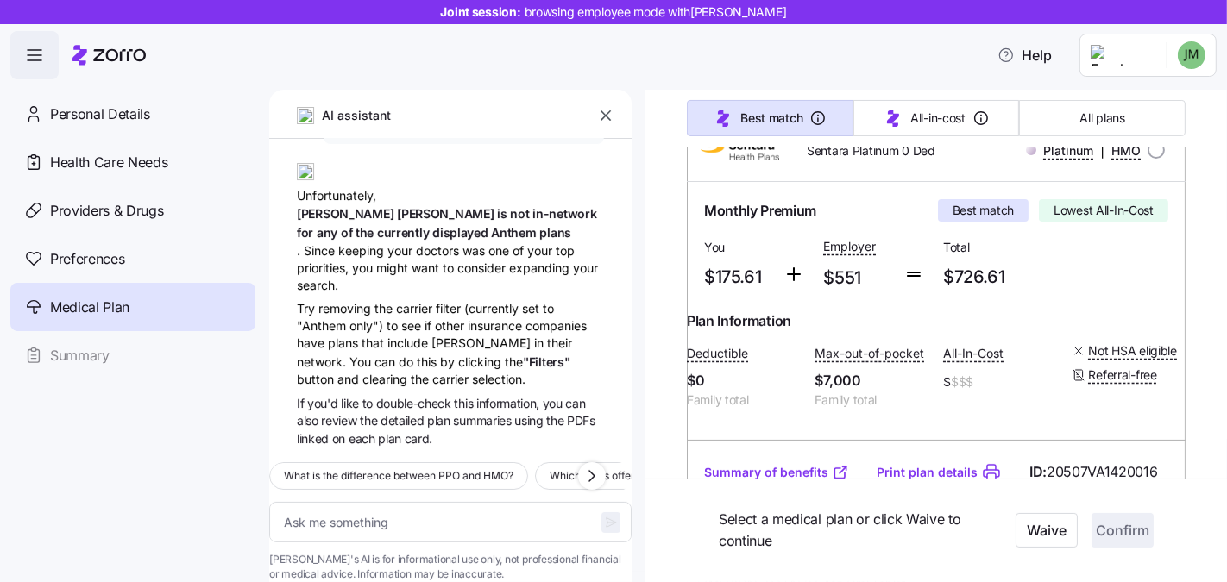
scroll to position [295, 0]
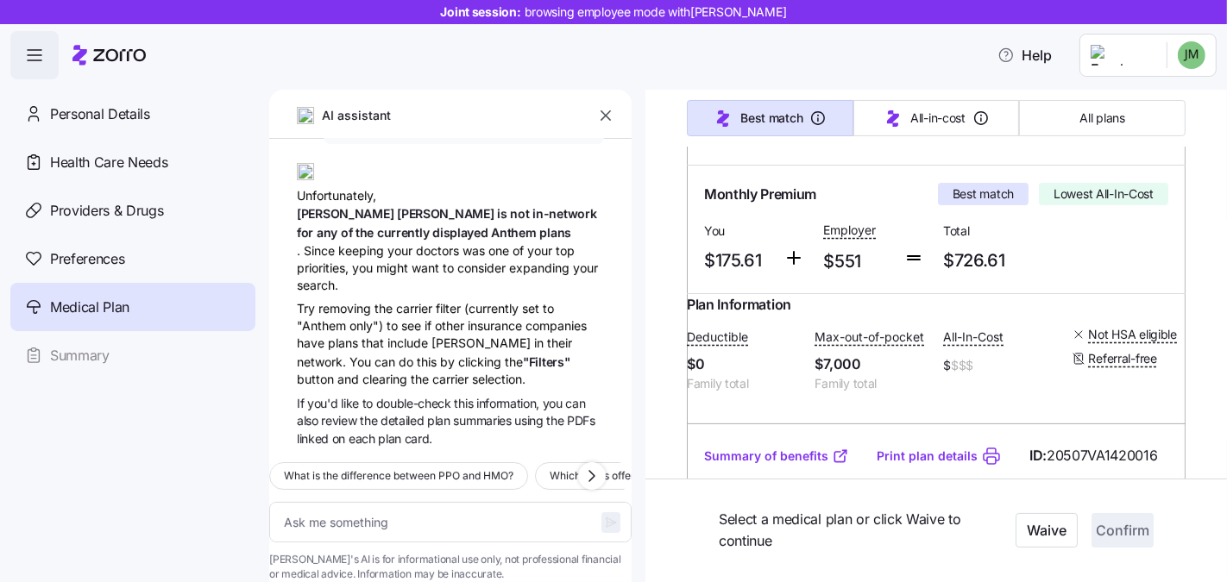
click at [605, 119] on icon "button" at bounding box center [605, 115] width 17 height 17
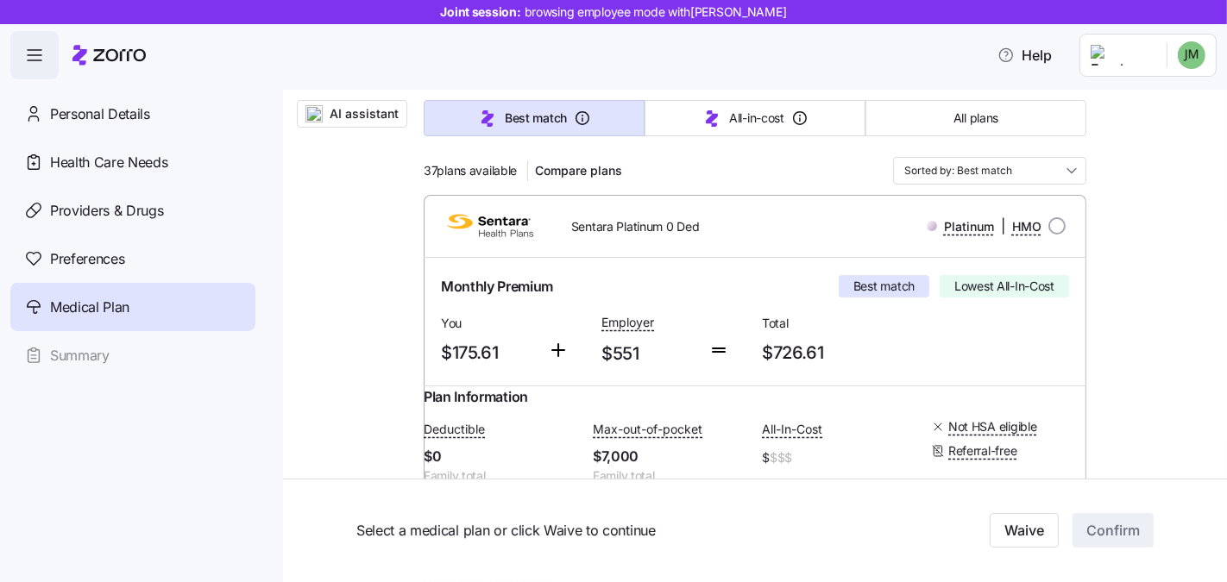
scroll to position [0, 0]
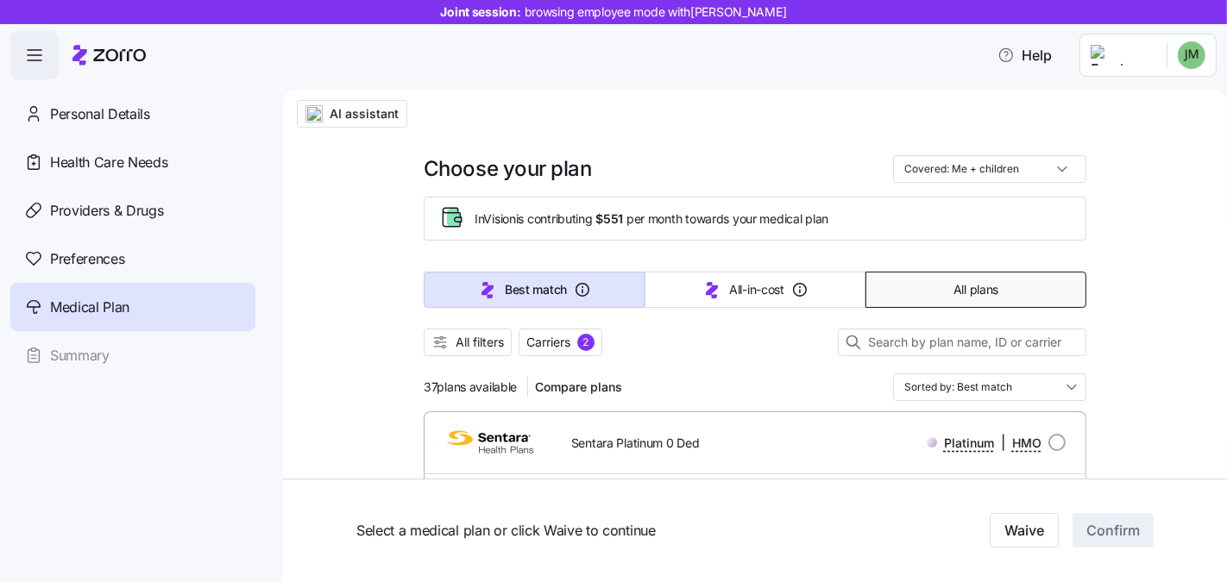
click at [915, 294] on button "All plans" at bounding box center [975, 290] width 221 height 36
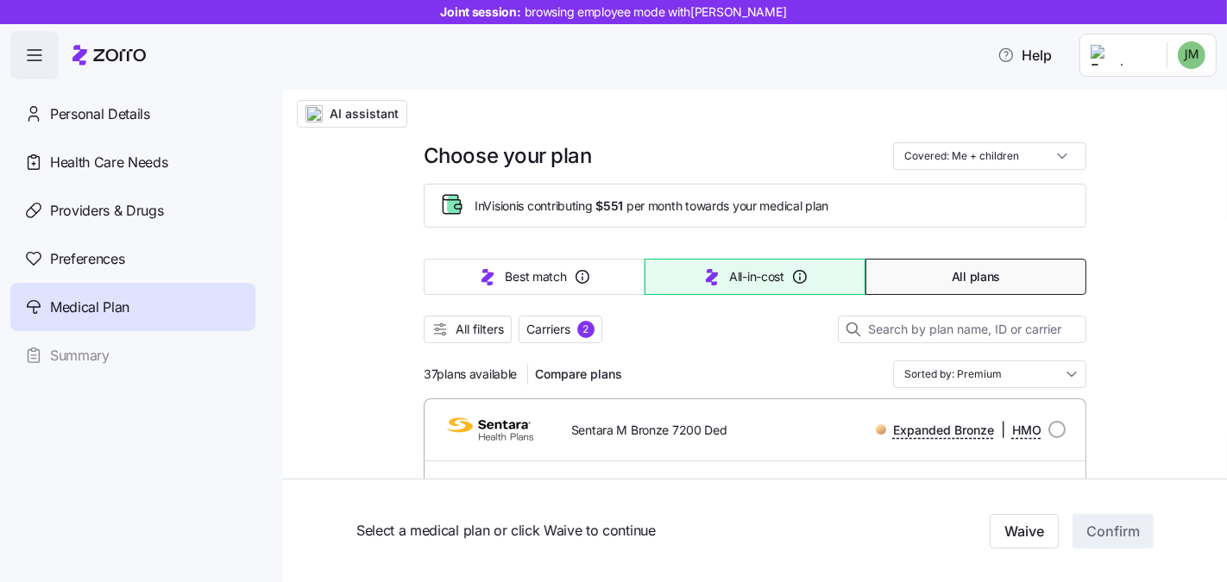
scroll to position [110, 0]
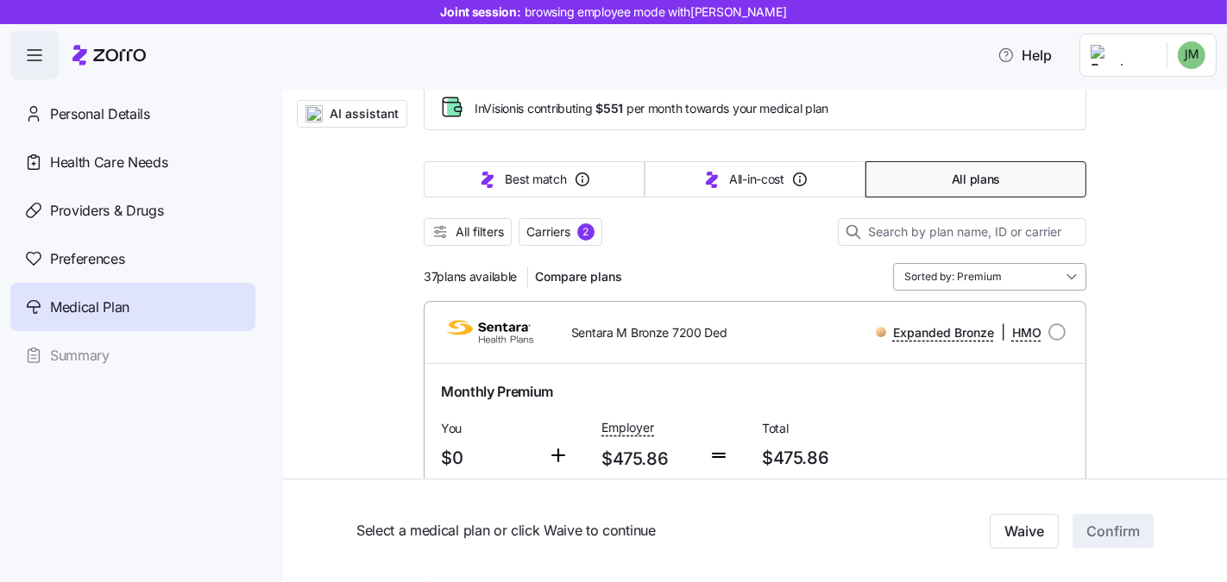
click at [994, 279] on input "Sorted by: Premium" at bounding box center [989, 277] width 193 height 28
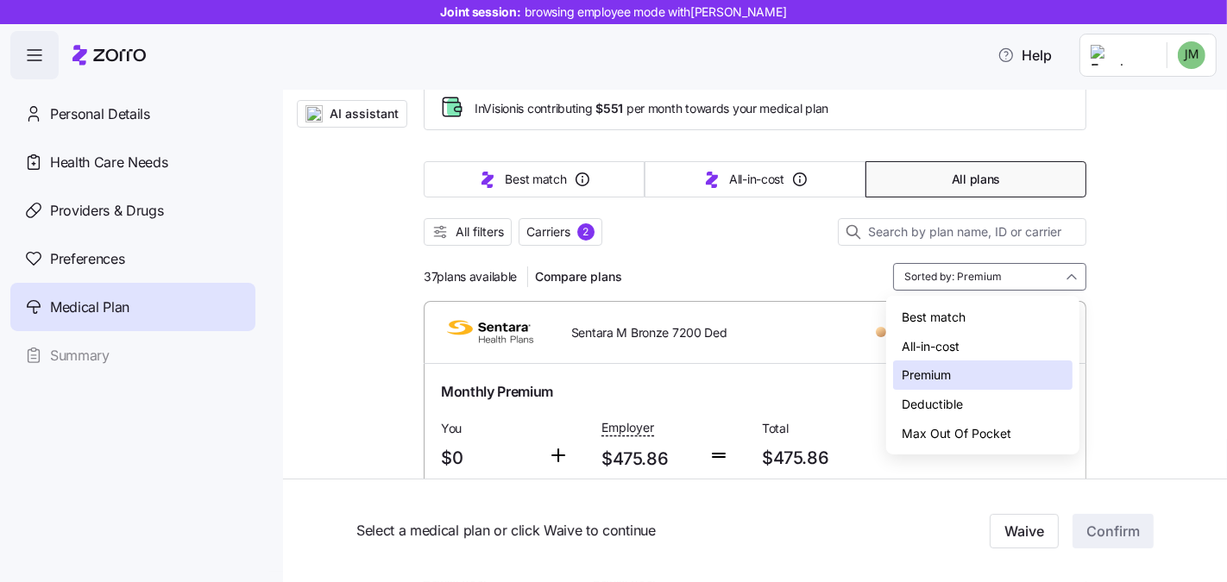
click at [698, 226] on div "All filters Carriers 2" at bounding box center [755, 232] width 662 height 28
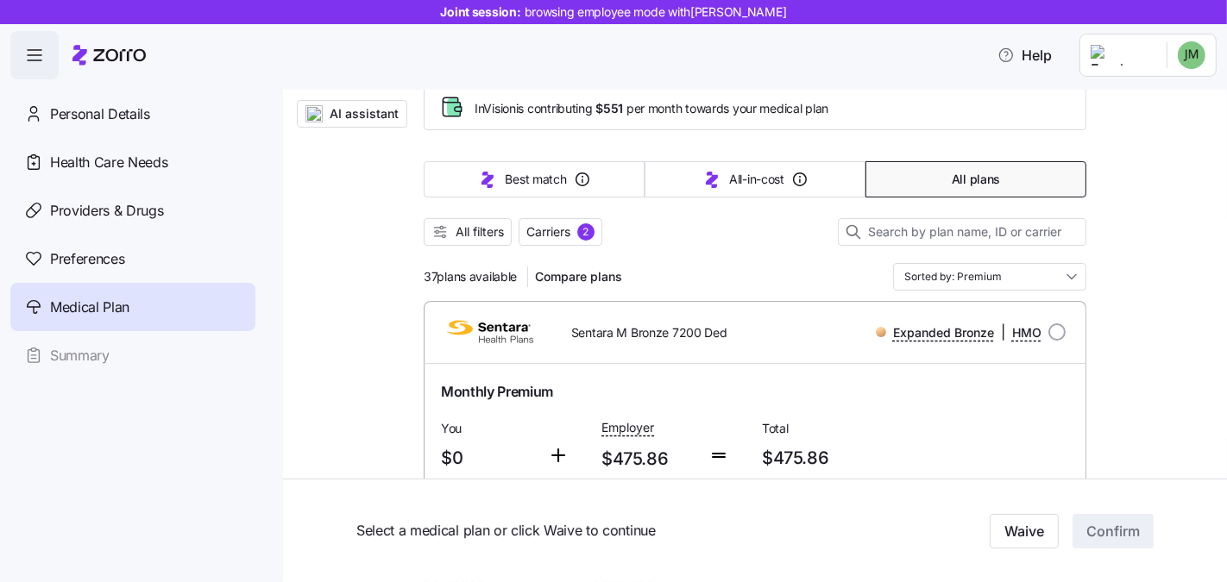
click at [446, 218] on div "All filters Carriers 2" at bounding box center [755, 232] width 662 height 28
click at [457, 236] on span "All filters" at bounding box center [479, 231] width 48 height 17
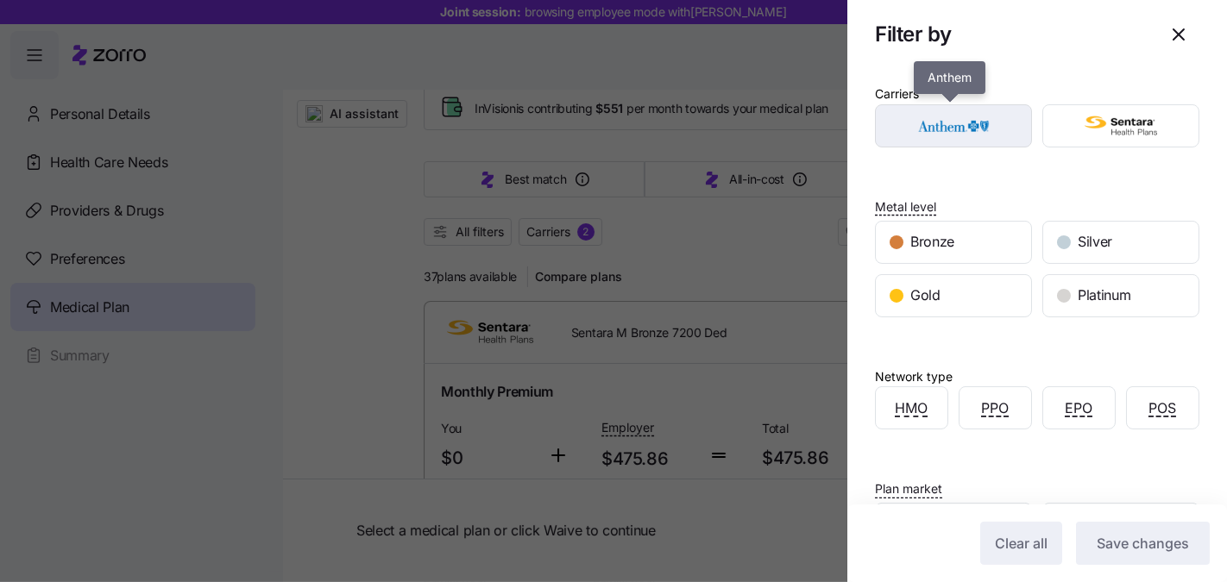
click at [963, 135] on img "button" at bounding box center [953, 126] width 127 height 35
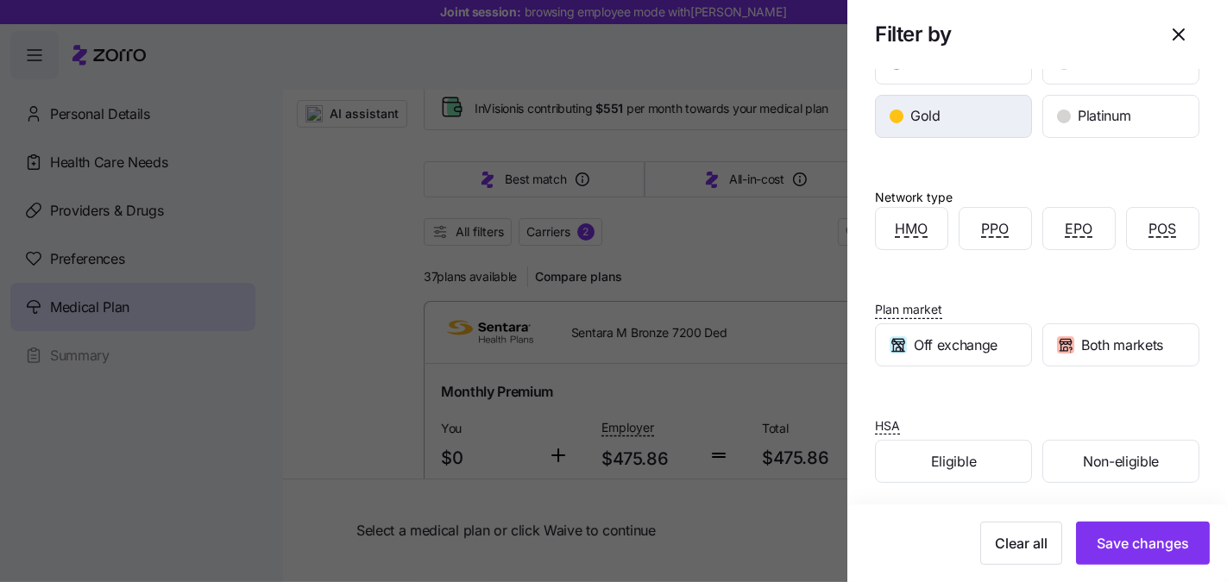
scroll to position [179, 0]
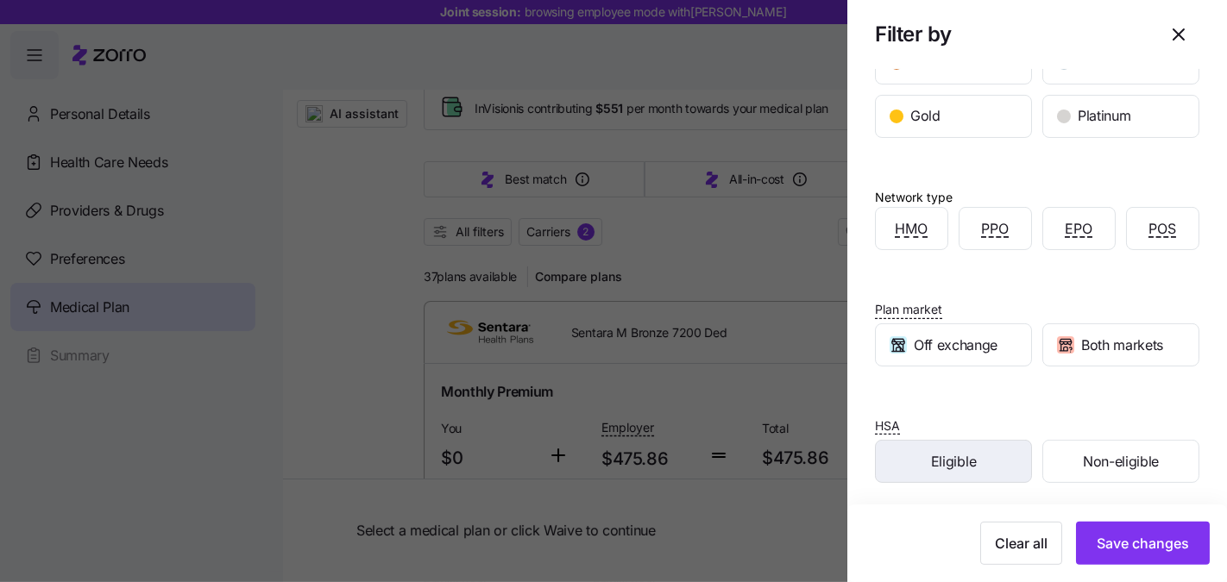
click at [938, 468] on div "Eligible" at bounding box center [952, 461] width 155 height 41
drag, startPoint x: 1112, startPoint y: 549, endPoint x: 856, endPoint y: 480, distance: 265.5
click at [1112, 549] on span "Save changes" at bounding box center [1142, 543] width 92 height 21
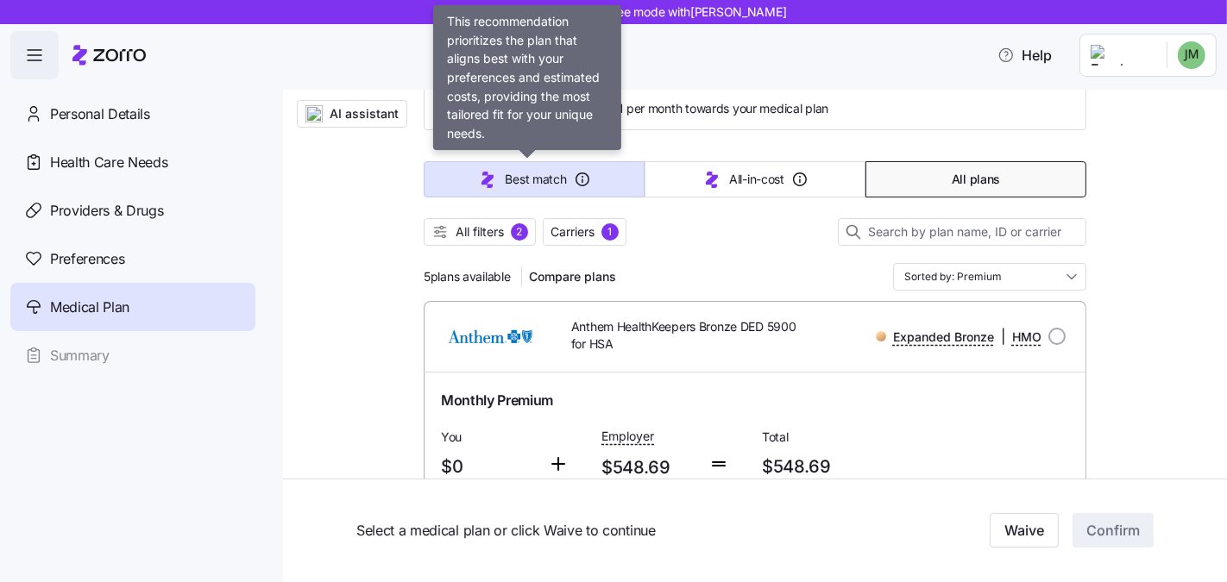
click at [453, 179] on button "Best match" at bounding box center [534, 179] width 221 height 36
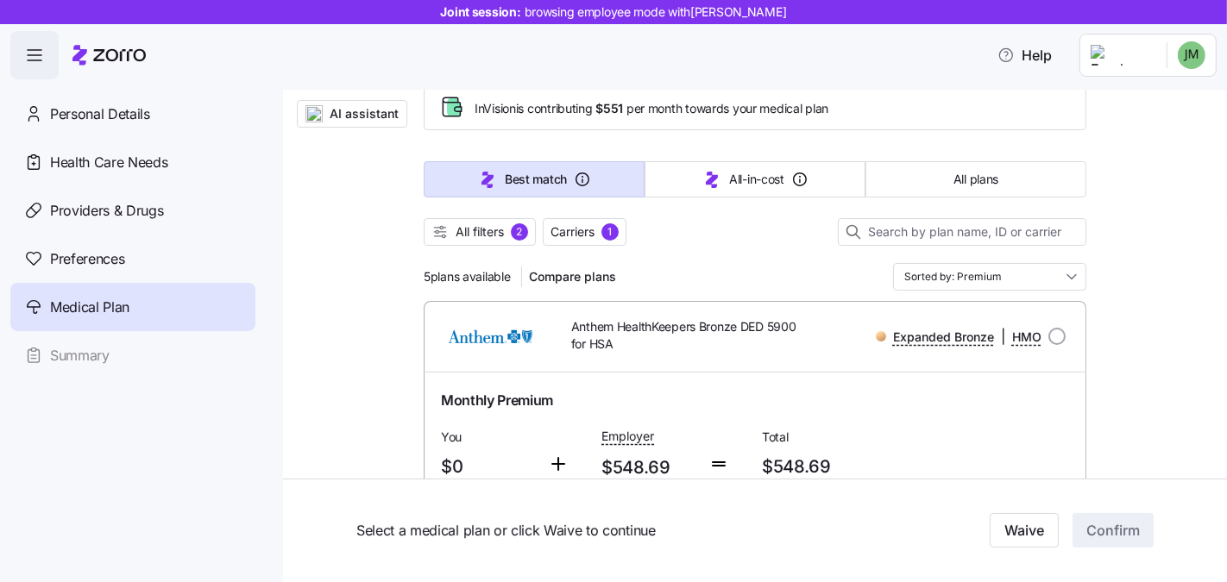
type input "Sorted by: Best match"
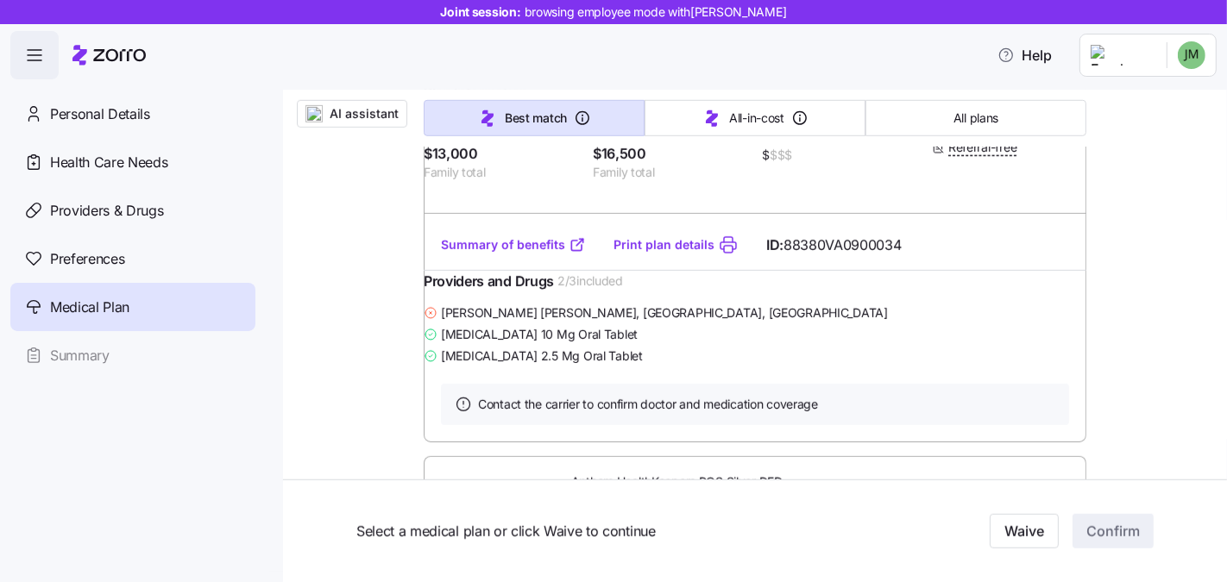
scroll to position [1084, 0]
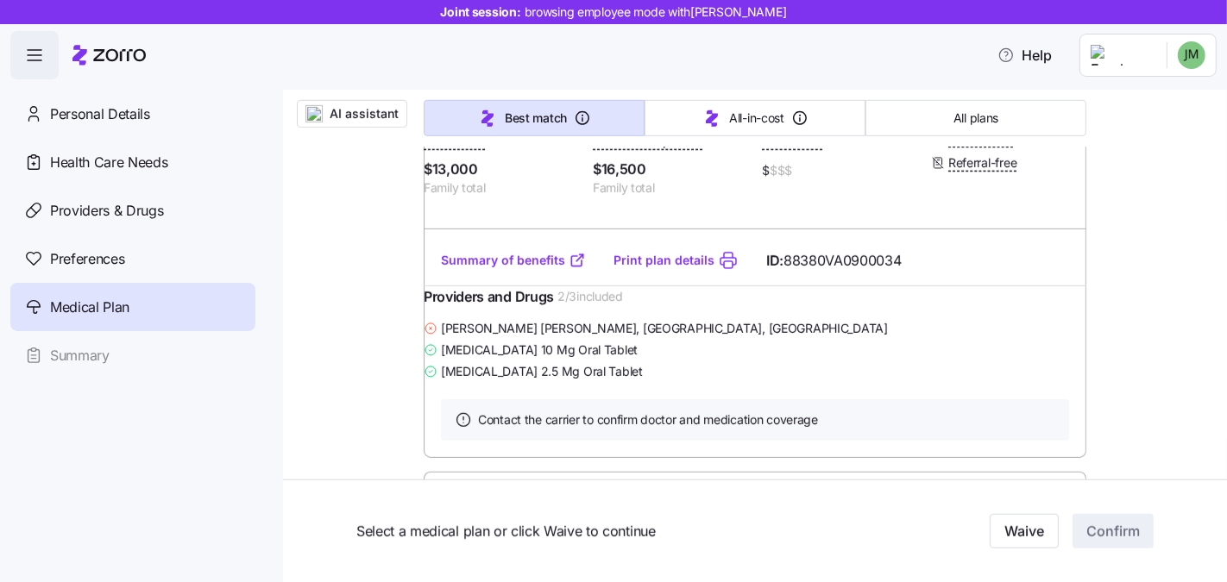
click at [355, 111] on span "AI assistant" at bounding box center [363, 113] width 69 height 17
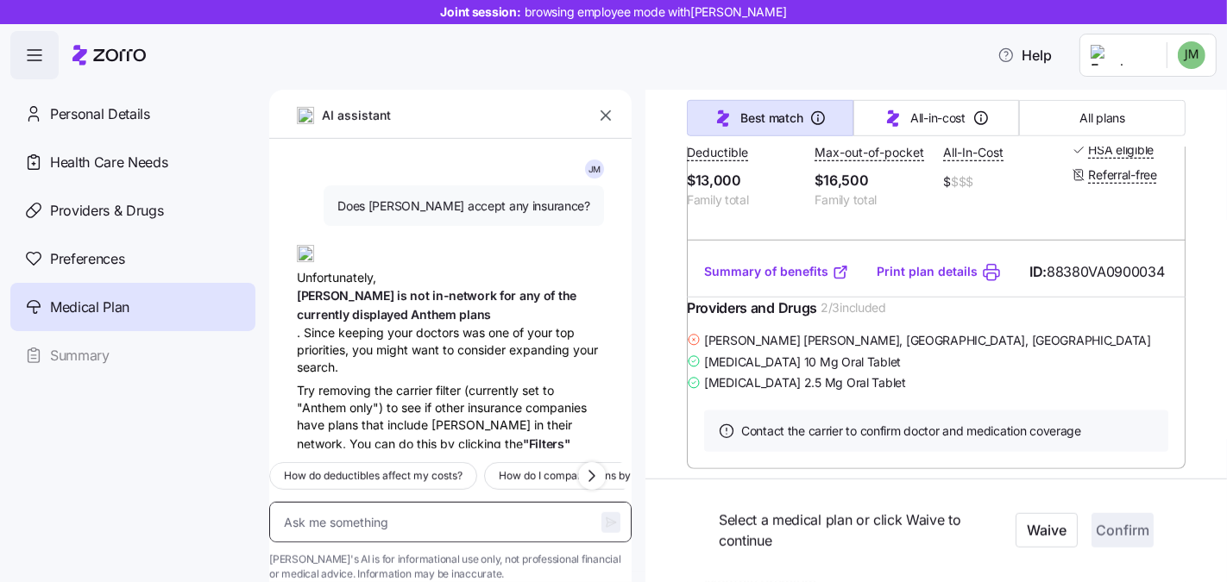
click at [445, 505] on textarea at bounding box center [450, 522] width 362 height 41
type textarea "x"
type textarea "D"
type textarea "x"
type textarea "Do"
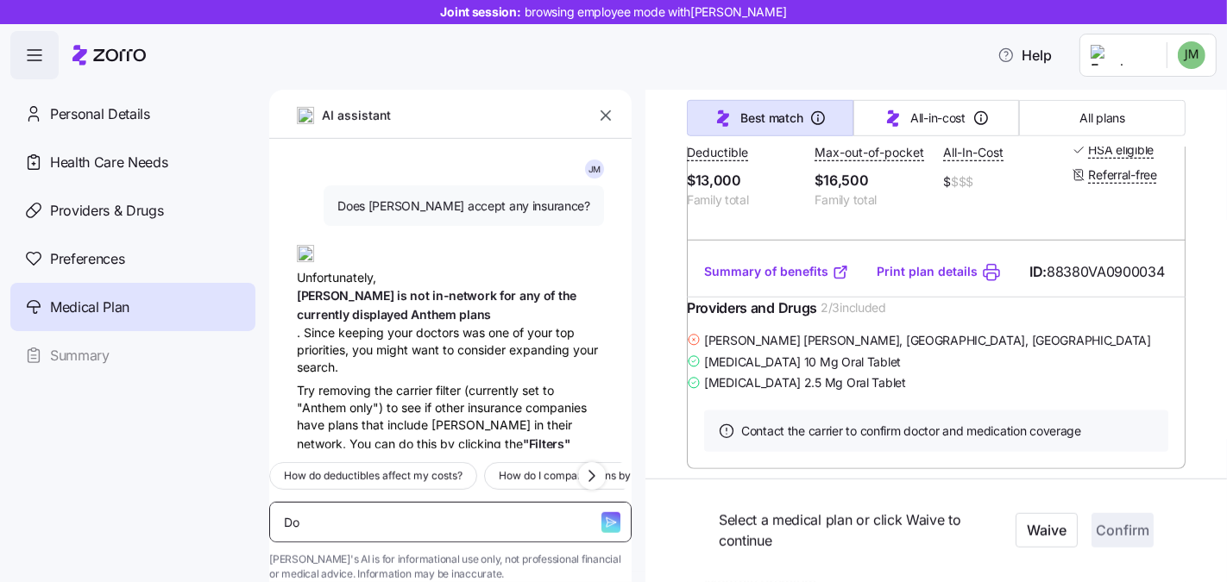
type textarea "x"
type textarea "Doe"
type textarea "x"
type textarea "Does"
type textarea "x"
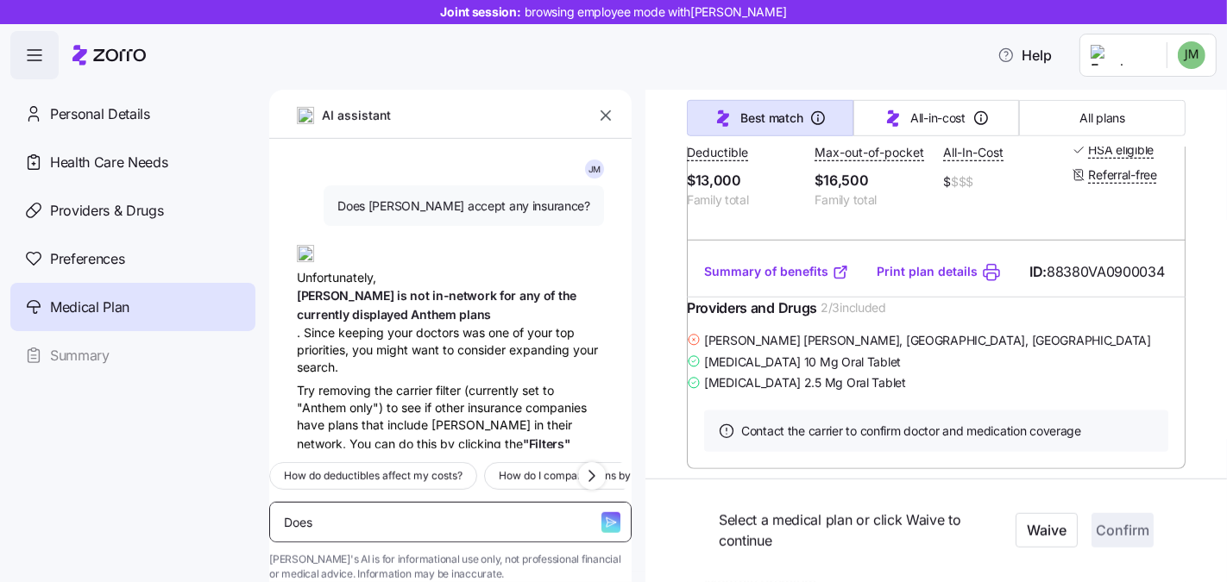
type textarea "Does"
type textarea "x"
type textarea "Does K"
type textarea "x"
type textarea "Does Ki"
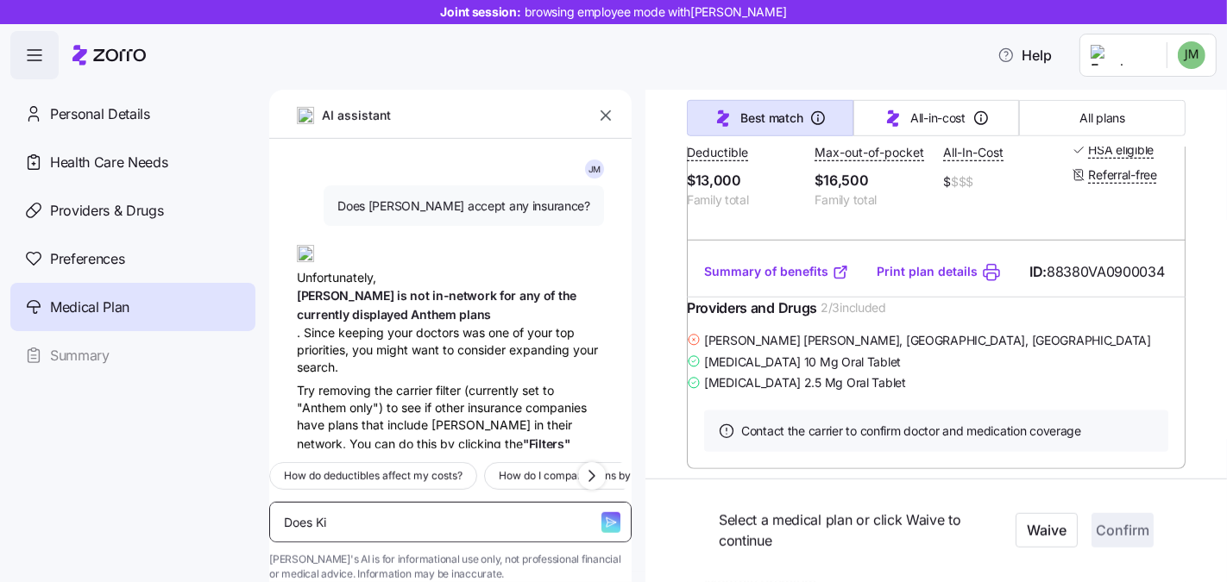
type textarea "x"
type textarea "Does Kim"
type textarea "x"
type textarea "Does Kimb"
type textarea "x"
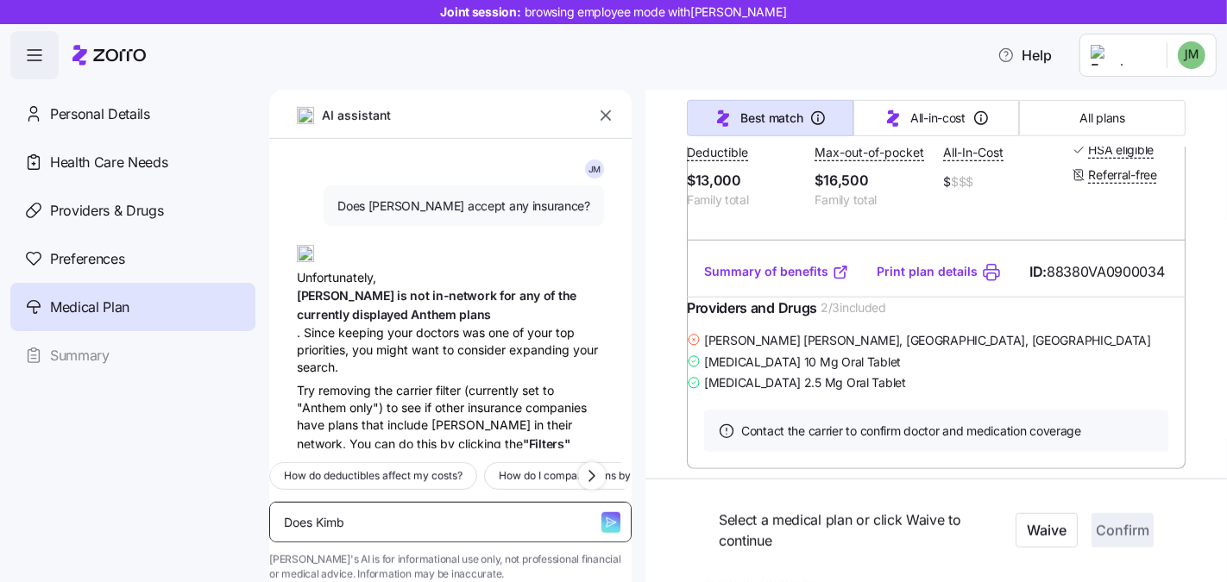
type textarea "Does Kimbe"
type textarea "x"
type textarea "Does Kimber"
type textarea "x"
type textarea "Does Kimberl"
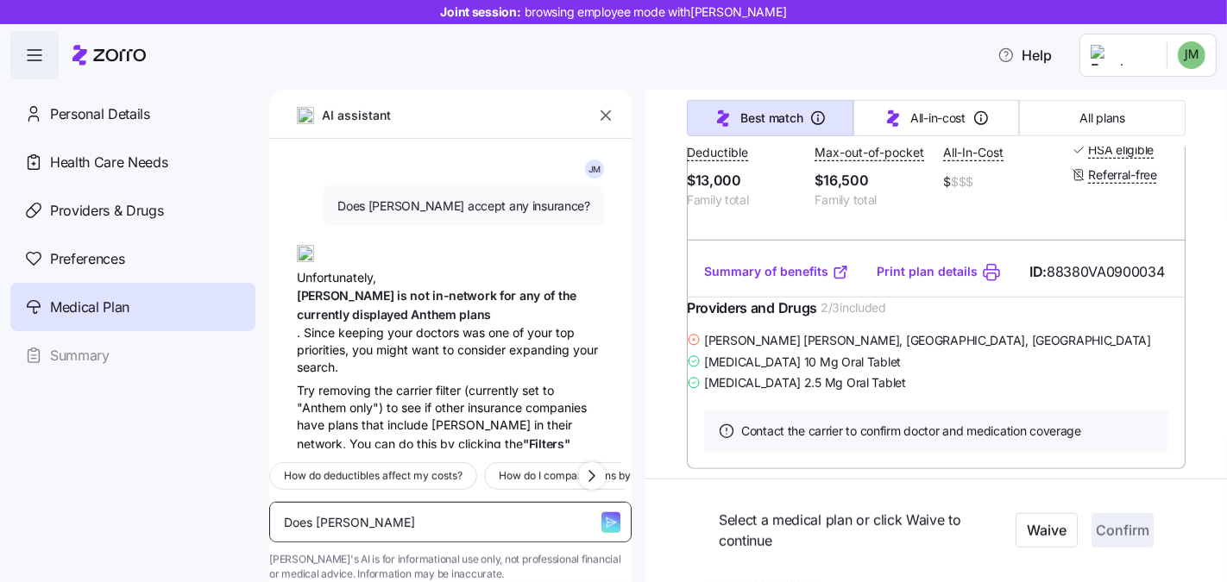
type textarea "x"
type textarea "Does Kimberly"
type textarea "x"
type textarea "Does Kimberly"
type textarea "x"
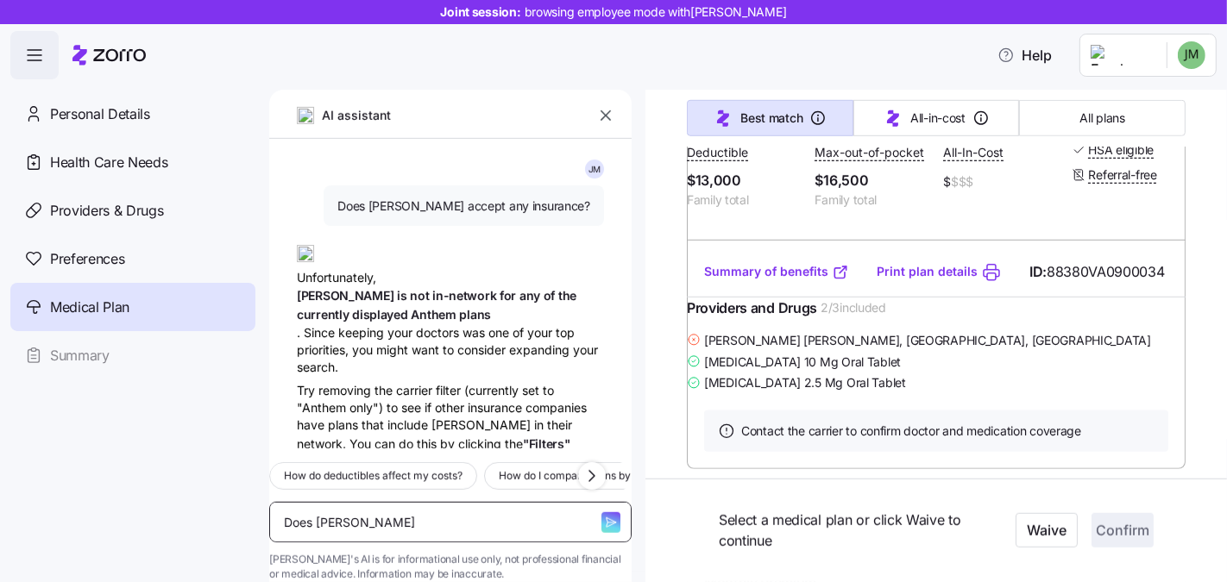
type textarea "Does Kimberly S"
type textarea "x"
type textarea "Does Kimberly Sm"
type textarea "x"
type textarea "Does Kimberly Smi"
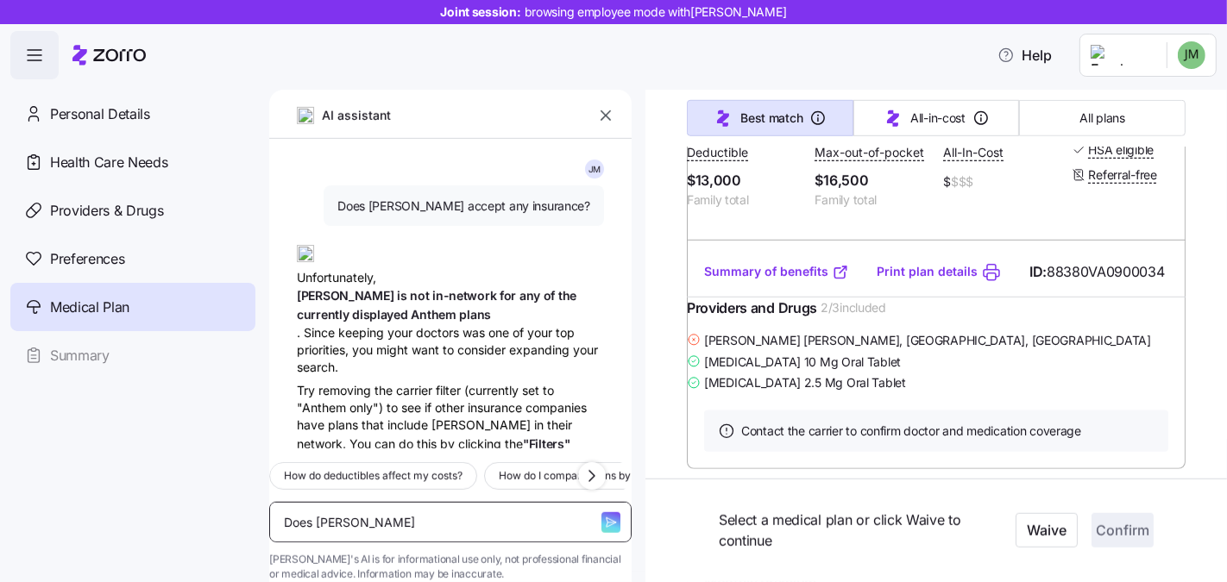
type textarea "x"
type textarea "Does Kimberly Smit"
type textarea "x"
type textarea "Does Kimberly Smith"
type textarea "x"
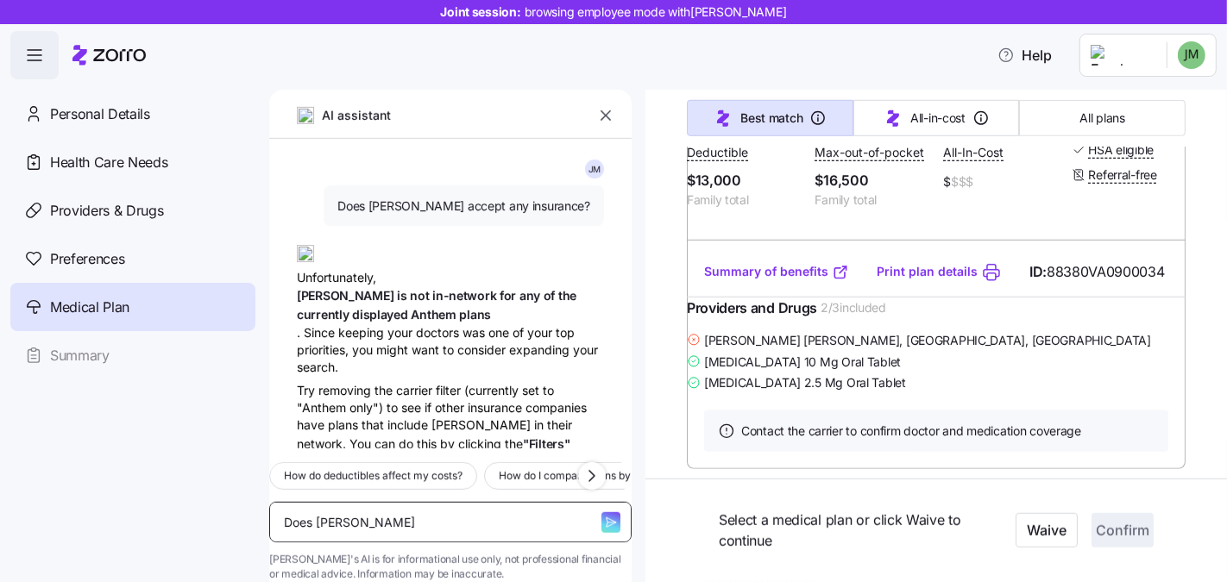
type textarea "Does Kimberly Smith"
type textarea "x"
type textarea "Does Kimberly Smith a"
type textarea "x"
type textarea "Does Kimberly Smith ac"
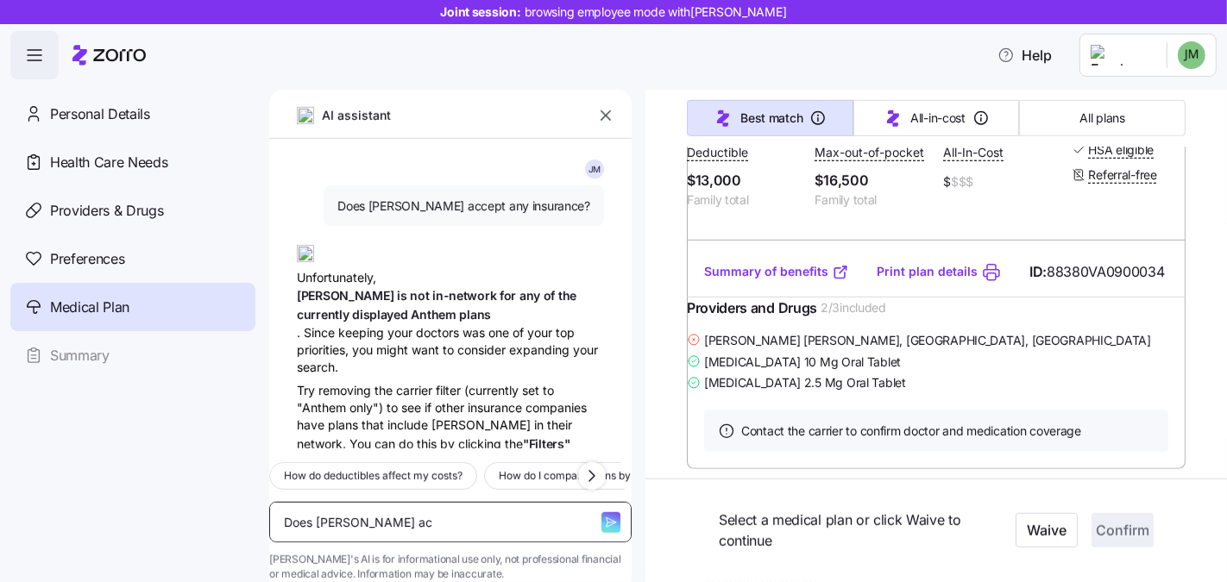
type textarea "x"
type textarea "Does Kimberly Smith acc"
type textarea "x"
type textarea "Does Kimberly Smith accep"
type textarea "x"
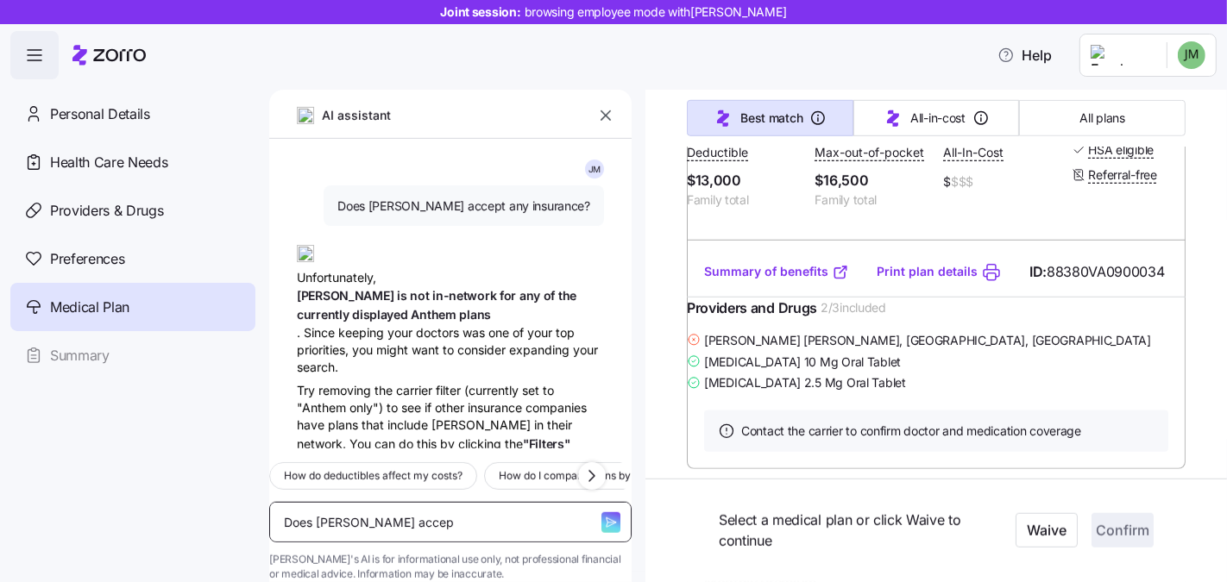
type textarea "Does Kimberly Smith accept"
type textarea "x"
type textarea "Does Kimberly Smith accept"
type textarea "x"
type textarea "Does Kimberly Smith accept A"
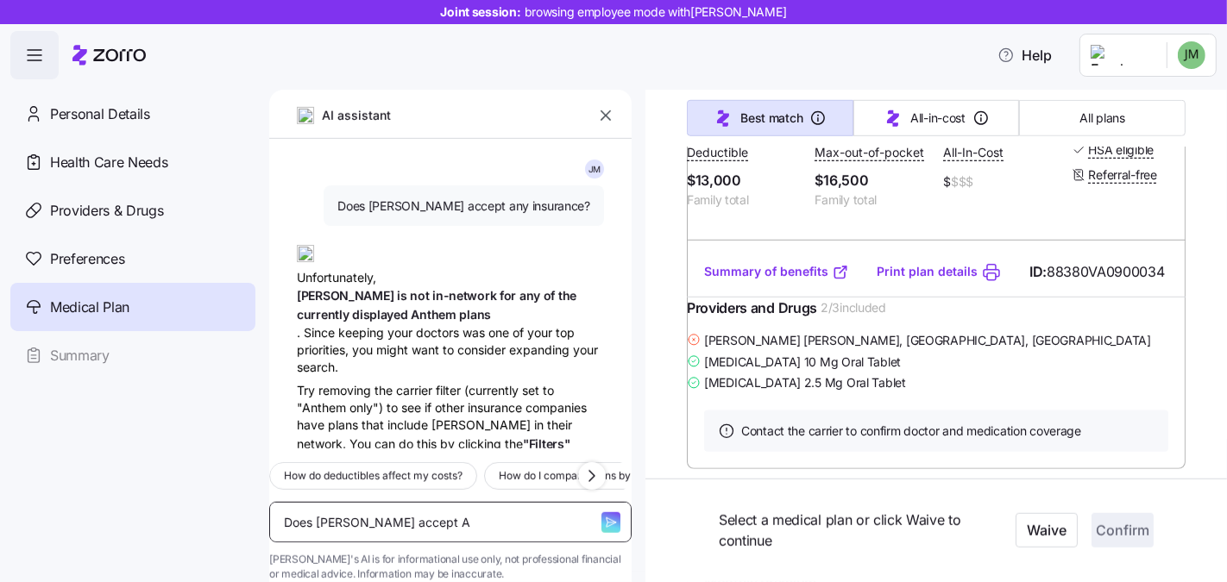
type textarea "x"
type textarea "Does Kimberly Smith accept Ant"
type textarea "x"
type textarea "Does Kimberly Smith accept Anthe"
type textarea "x"
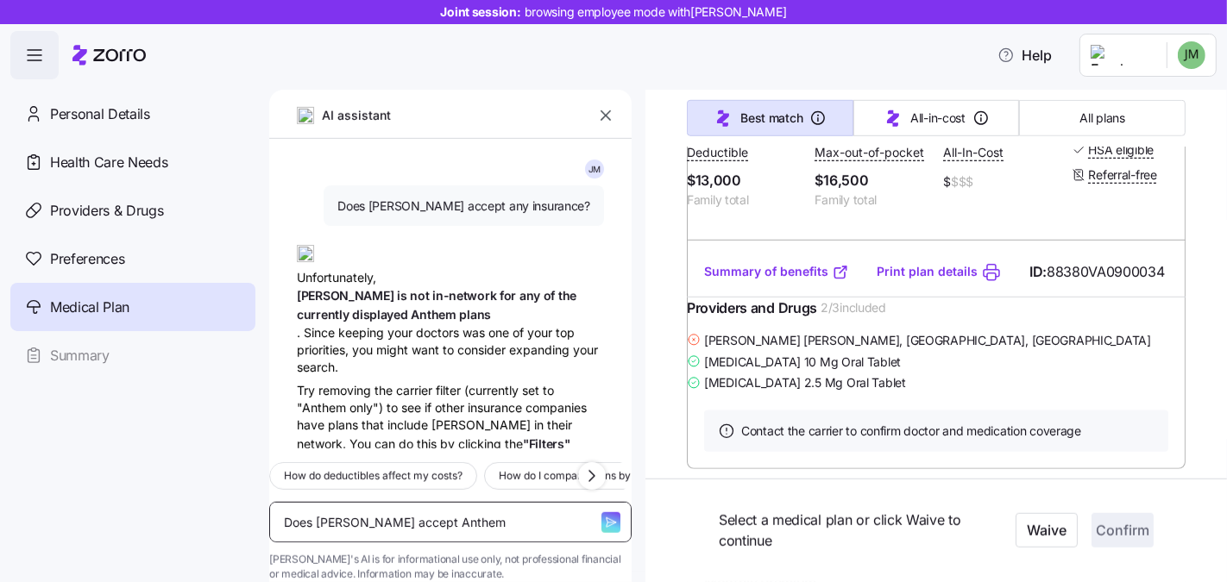
type textarea "Does Kimberly Smith accept Anthem"
type textarea "x"
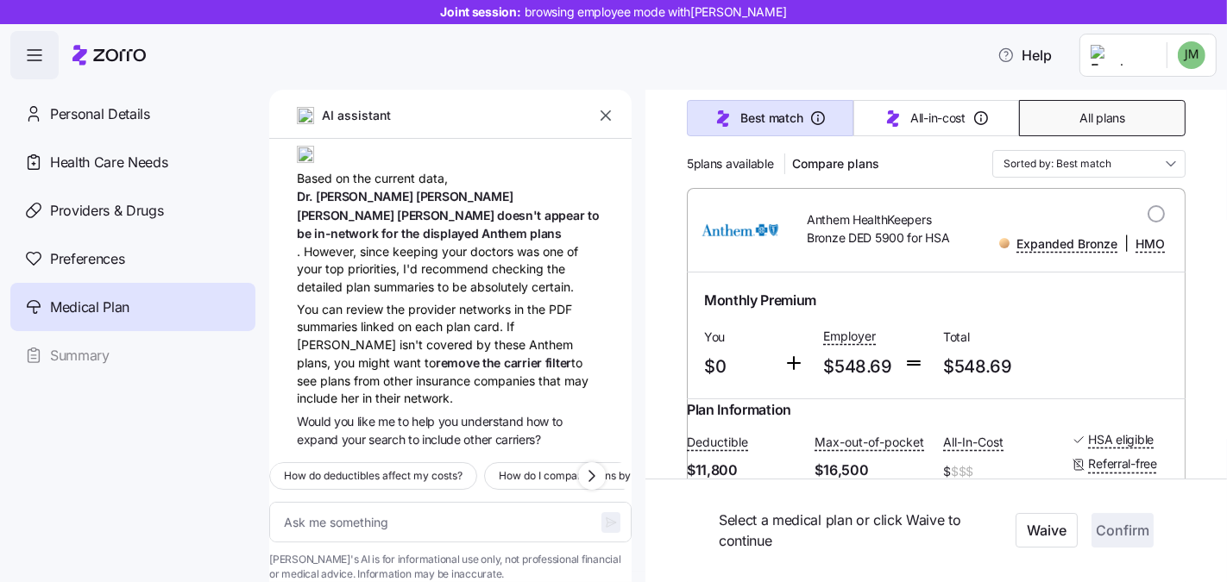
scroll to position [0, 0]
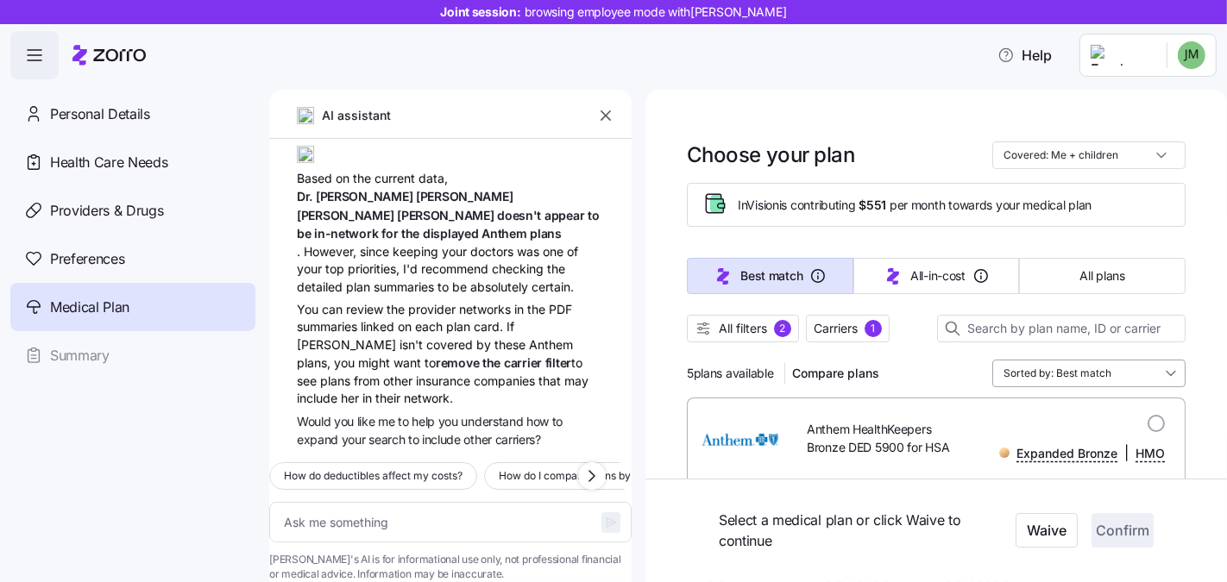
click at [1140, 367] on input "Sorted by: Best match" at bounding box center [1088, 374] width 193 height 28
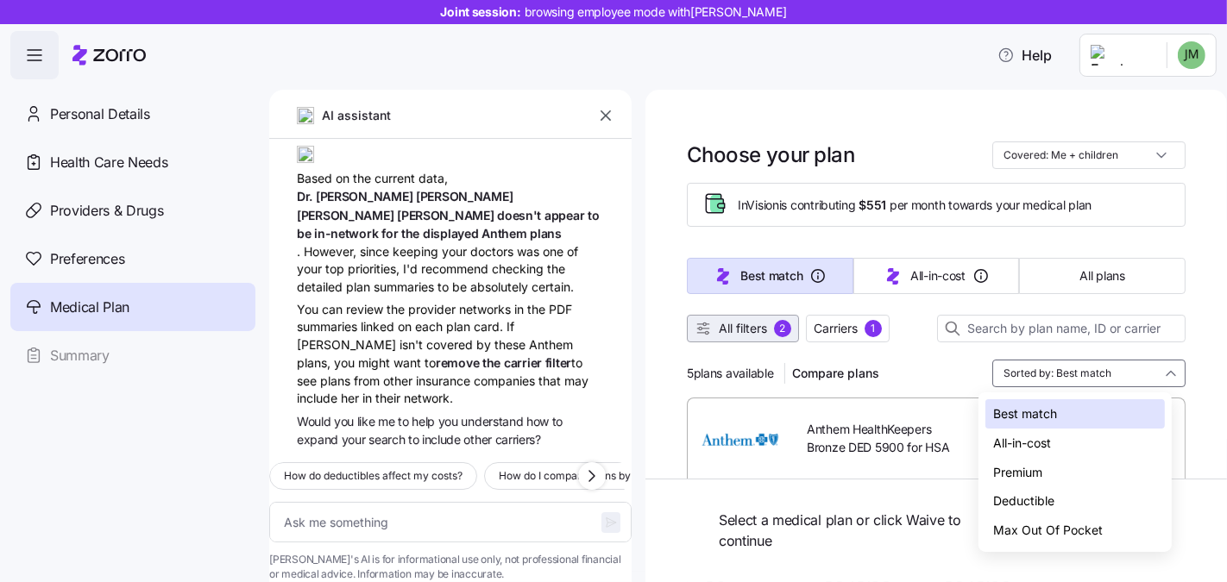
click at [769, 327] on span "All filters 2" at bounding box center [742, 328] width 97 height 17
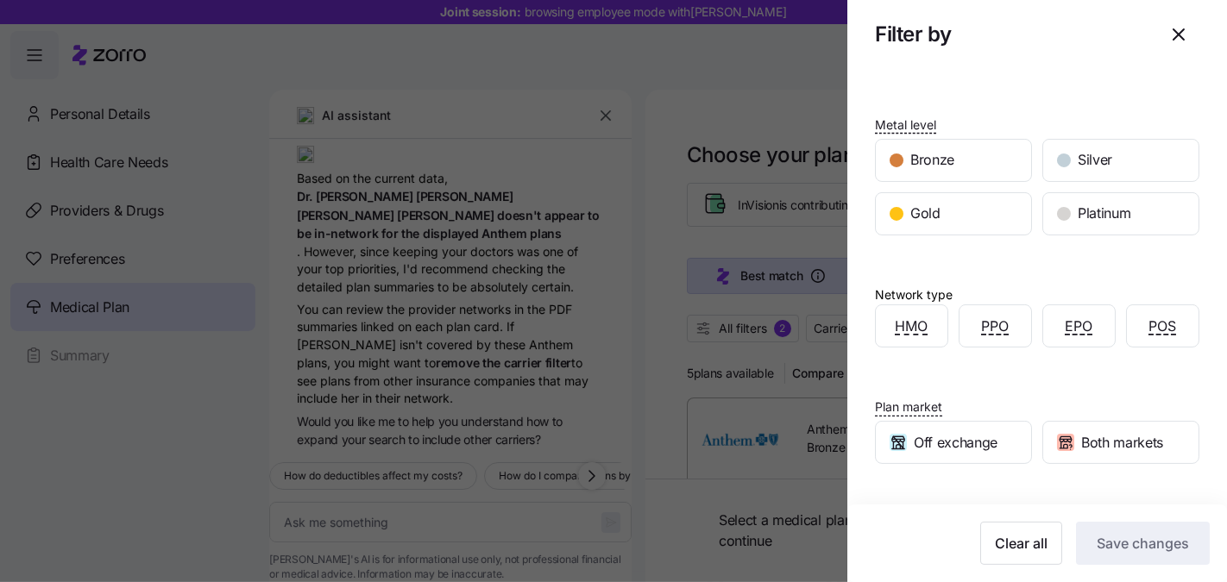
scroll to position [179, 0]
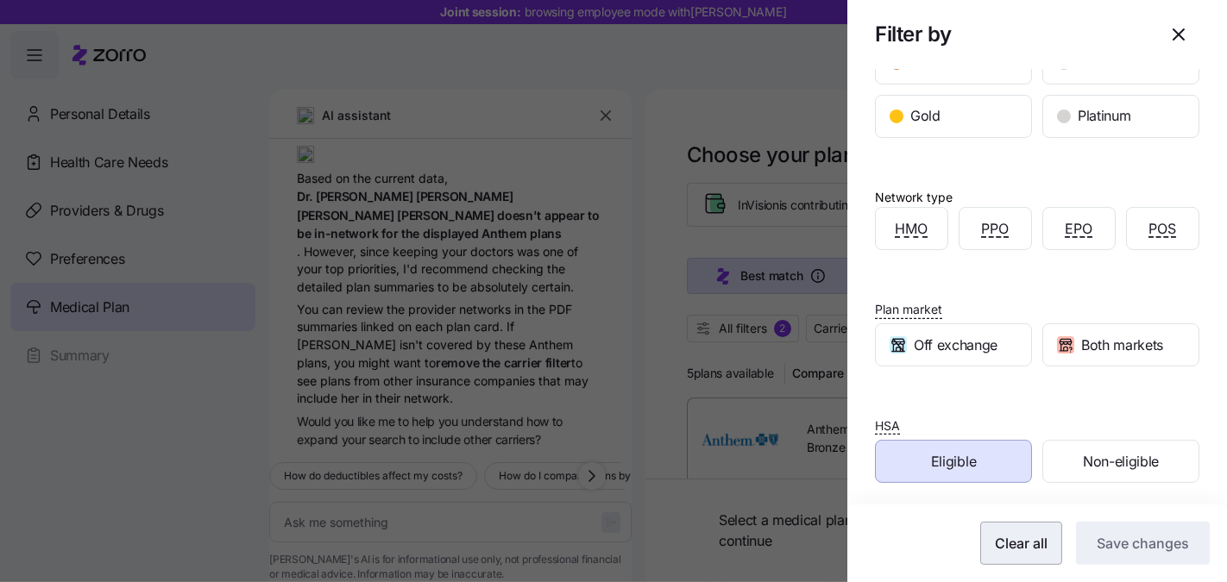
click at [1029, 548] on span "Clear all" at bounding box center [1021, 543] width 53 height 21
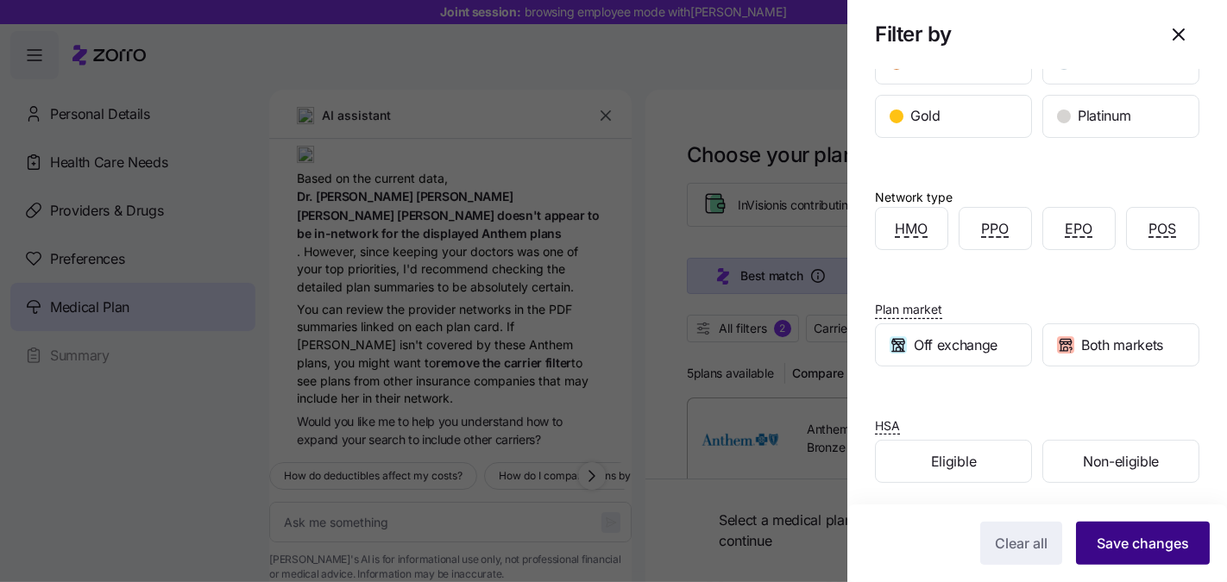
click at [1128, 549] on span "Save changes" at bounding box center [1142, 543] width 92 height 21
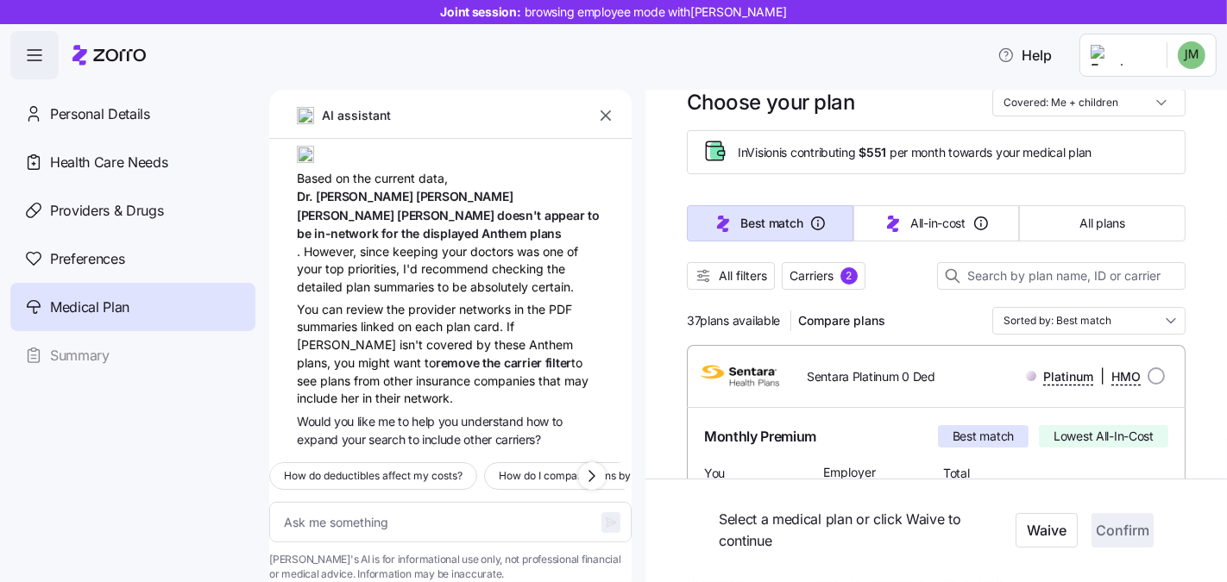
scroll to position [0, 0]
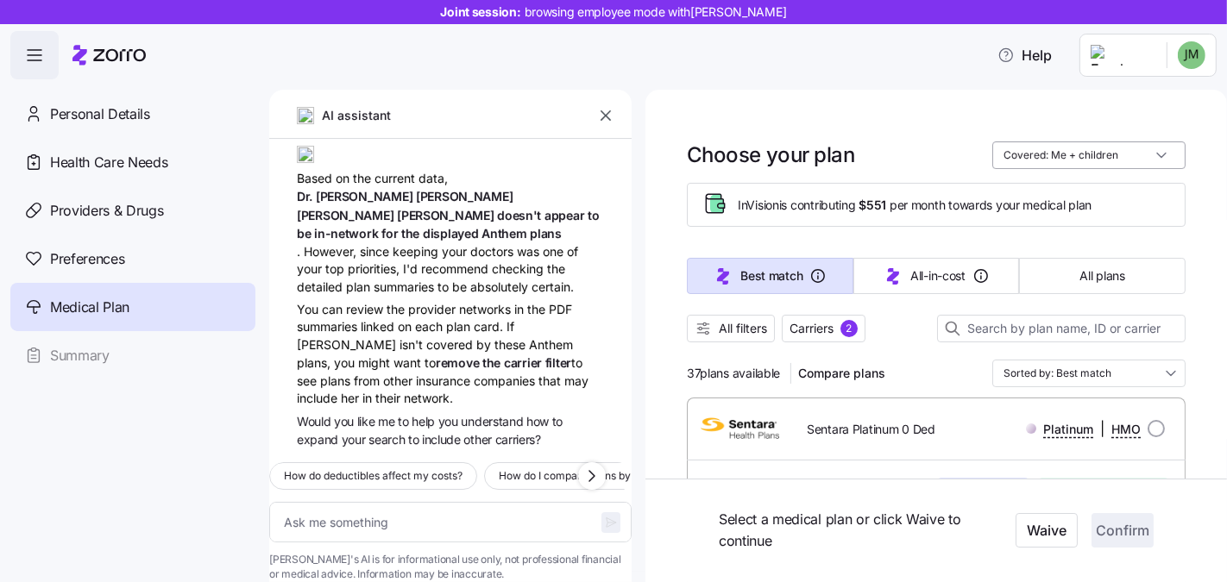
click at [1045, 149] on input "Covered: Me + children" at bounding box center [1088, 155] width 193 height 28
click at [1053, 186] on div "Just me" at bounding box center [1074, 197] width 179 height 29
type textarea "x"
type input "Covered: Just me"
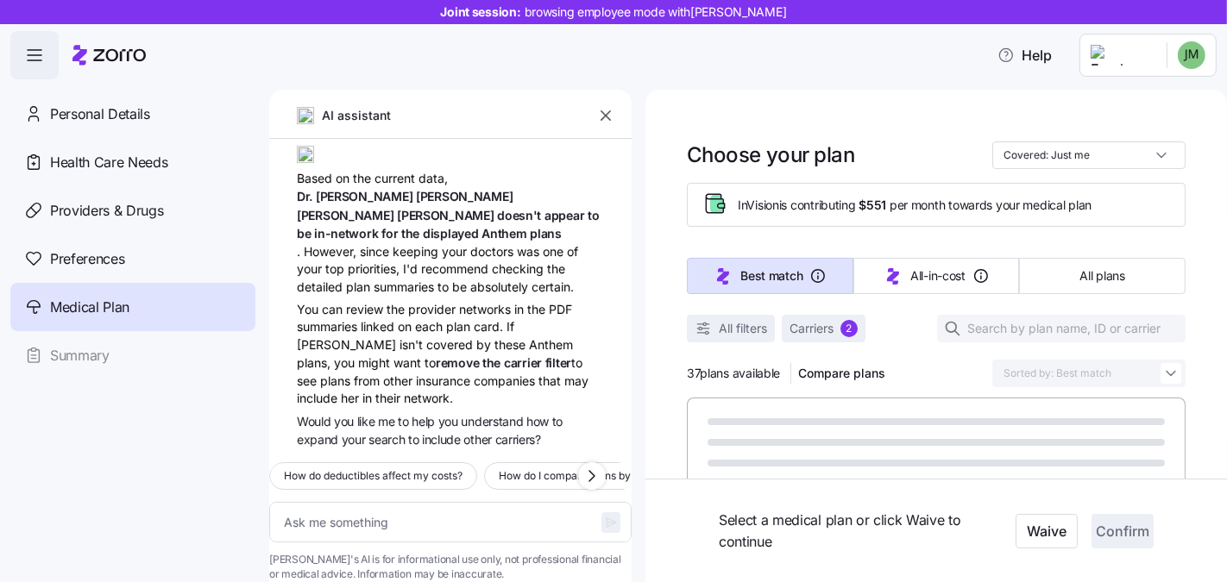
type textarea "x"
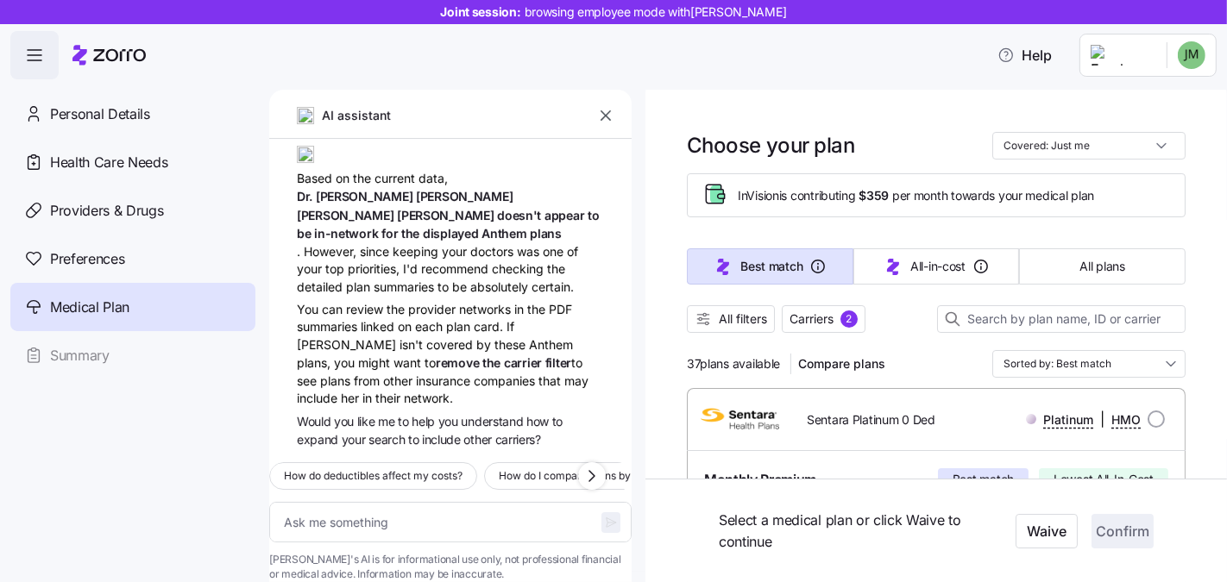
scroll to position [13, 0]
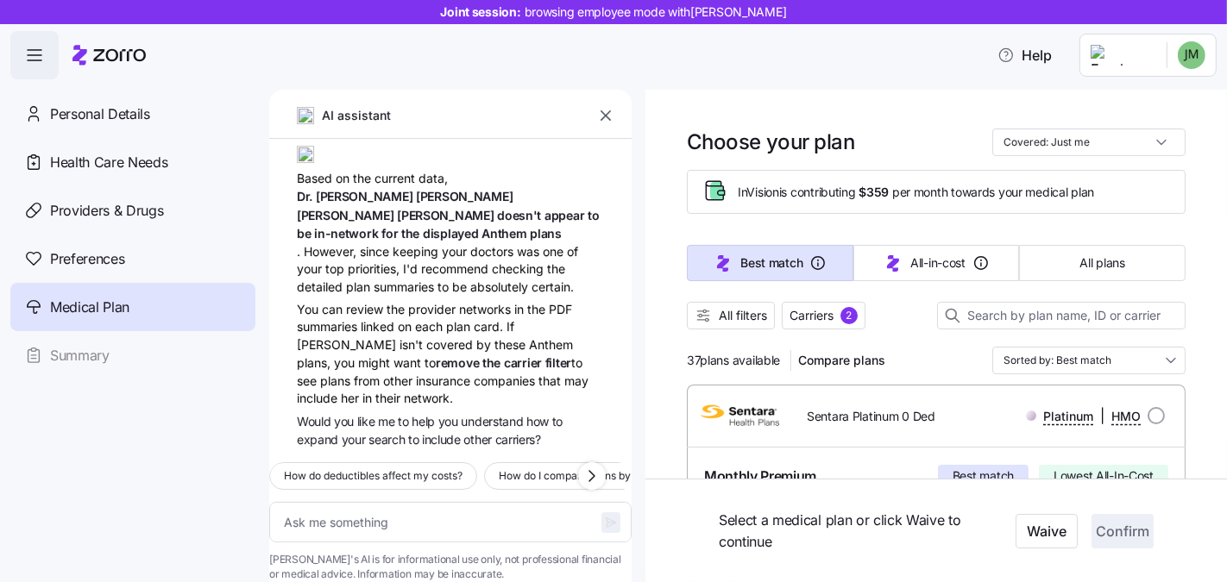
click at [596, 119] on button "button" at bounding box center [605, 116] width 24 height 24
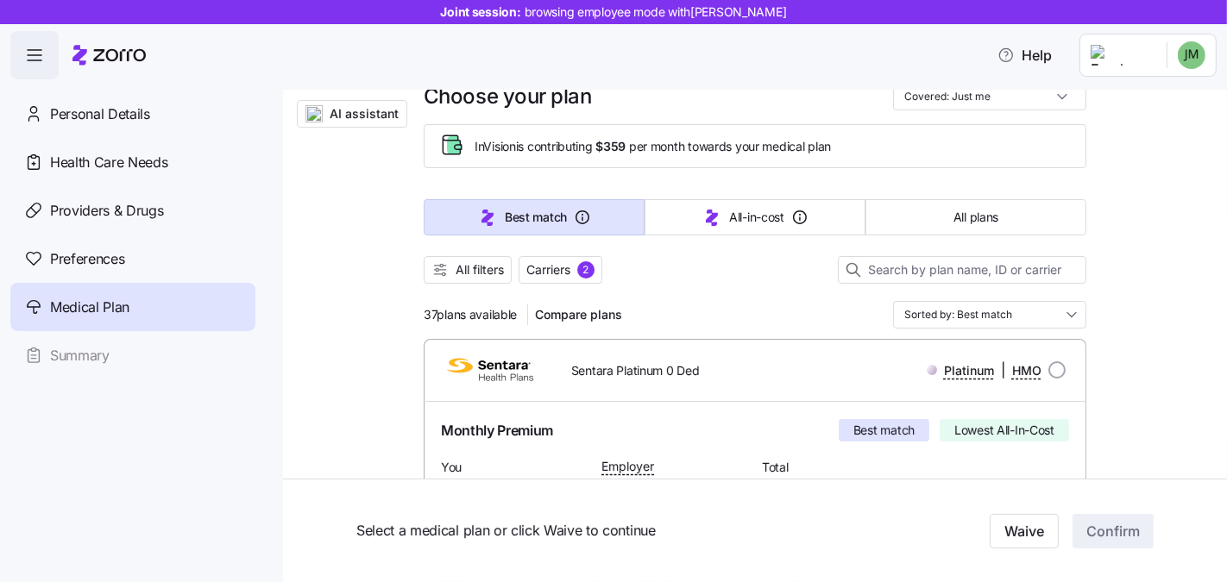
scroll to position [0, 0]
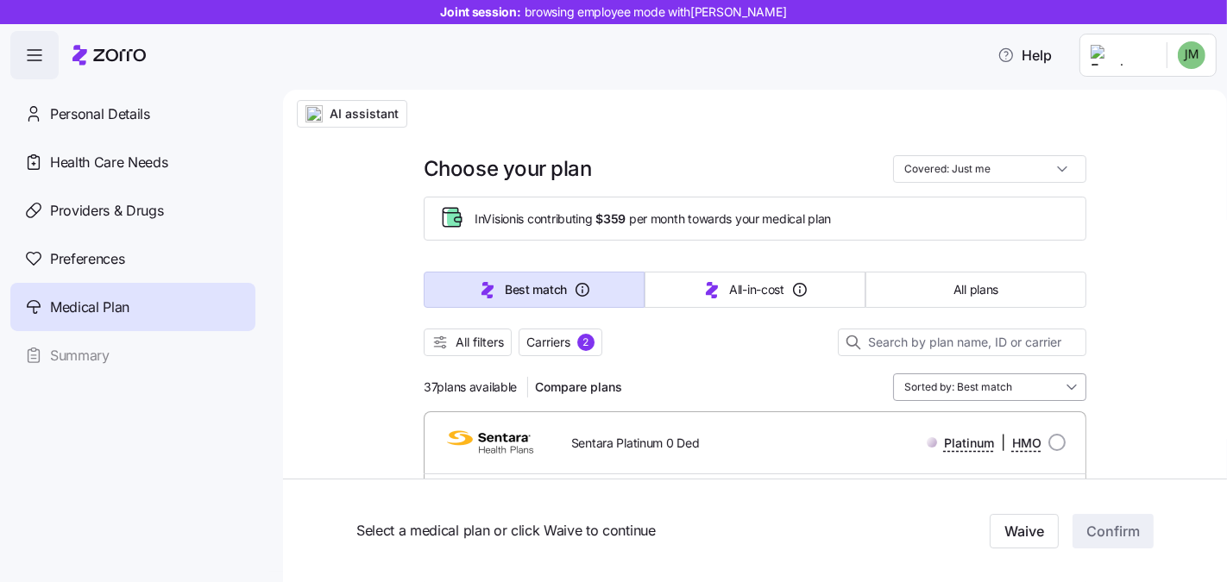
click at [980, 394] on input "Sorted by: Best match" at bounding box center [989, 387] width 193 height 28
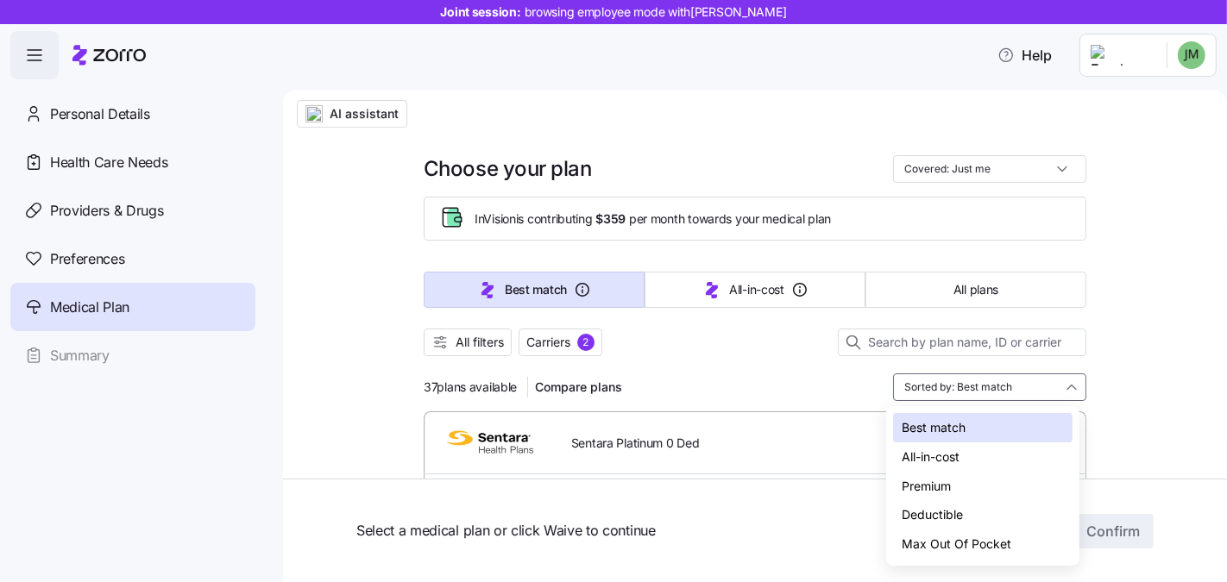
click at [975, 509] on div "Deductible" at bounding box center [982, 514] width 179 height 29
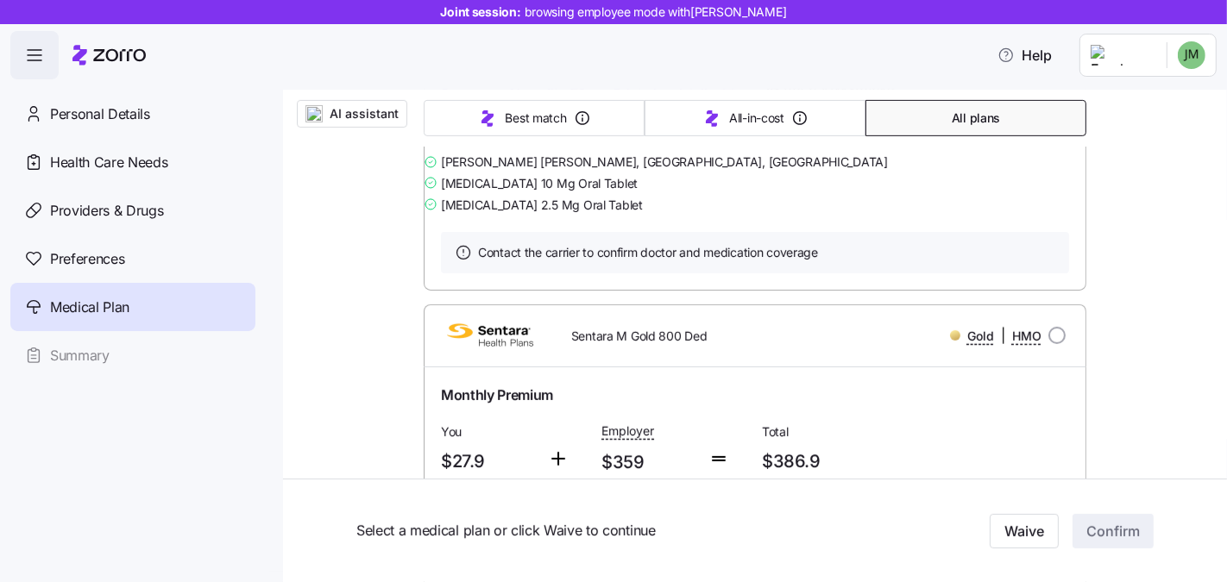
scroll to position [78, 0]
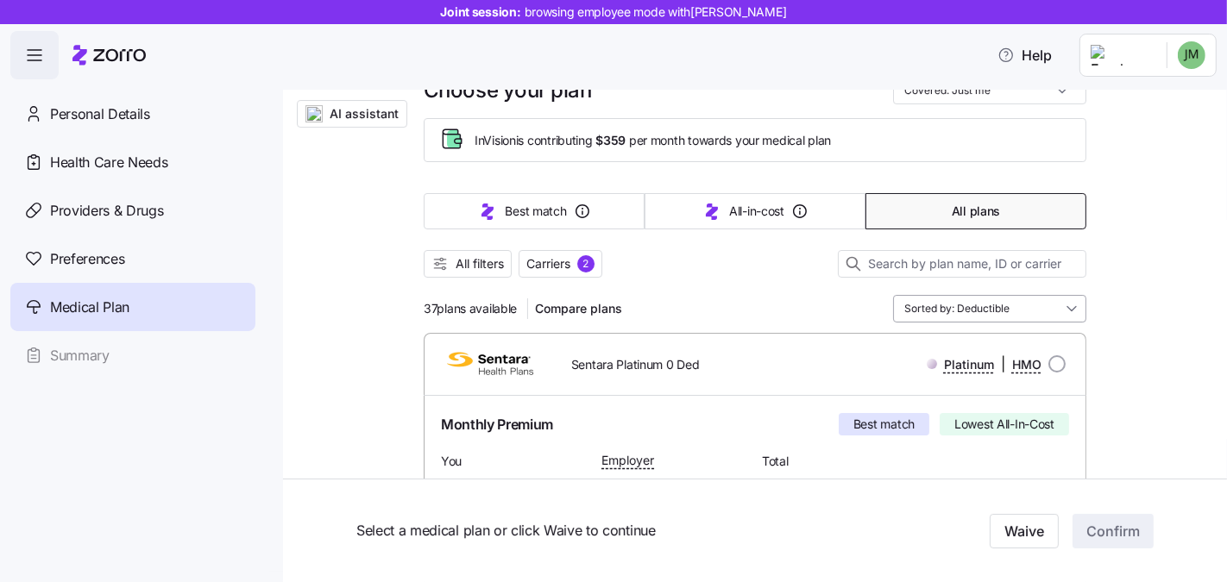
click at [986, 310] on input "Sorted by: Deductible" at bounding box center [989, 309] width 193 height 28
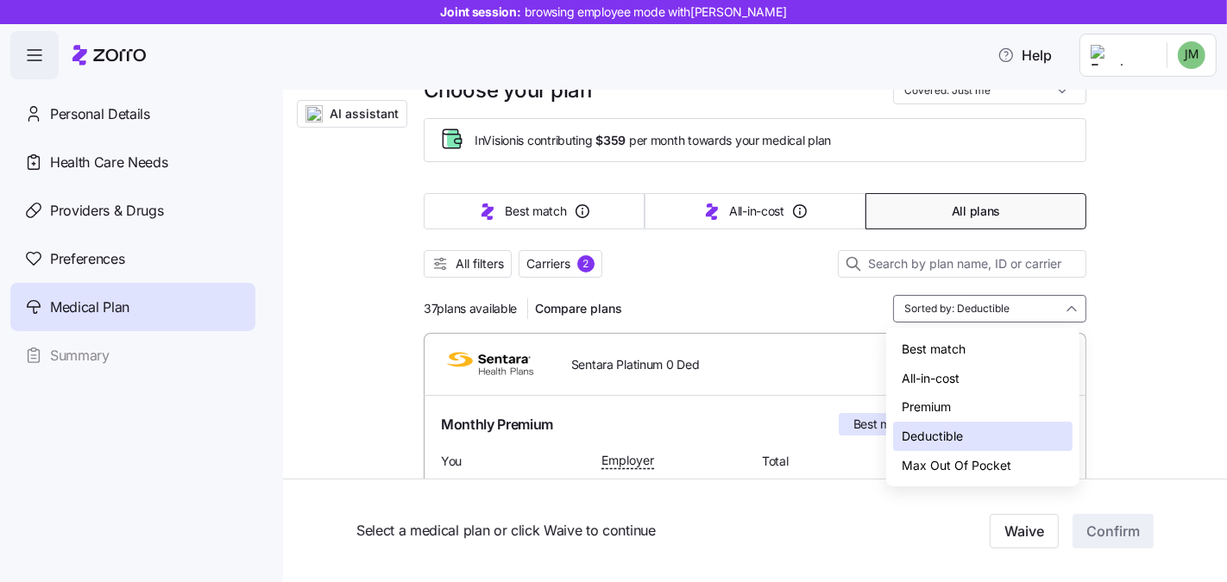
click at [974, 407] on div "Premium" at bounding box center [982, 406] width 179 height 29
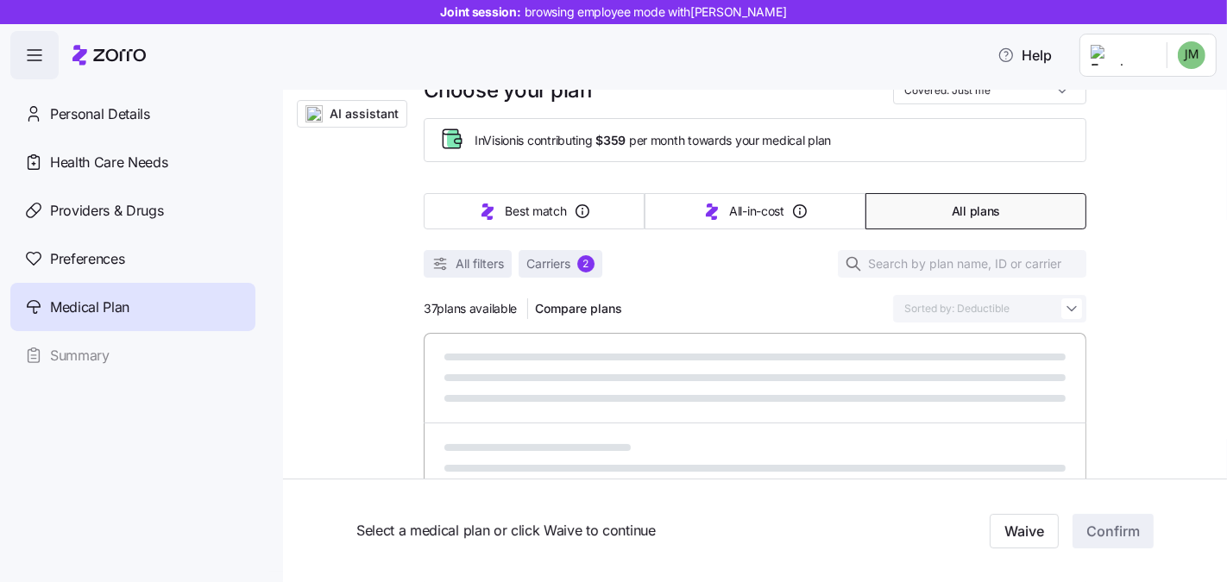
type input "Sorted by: Premium"
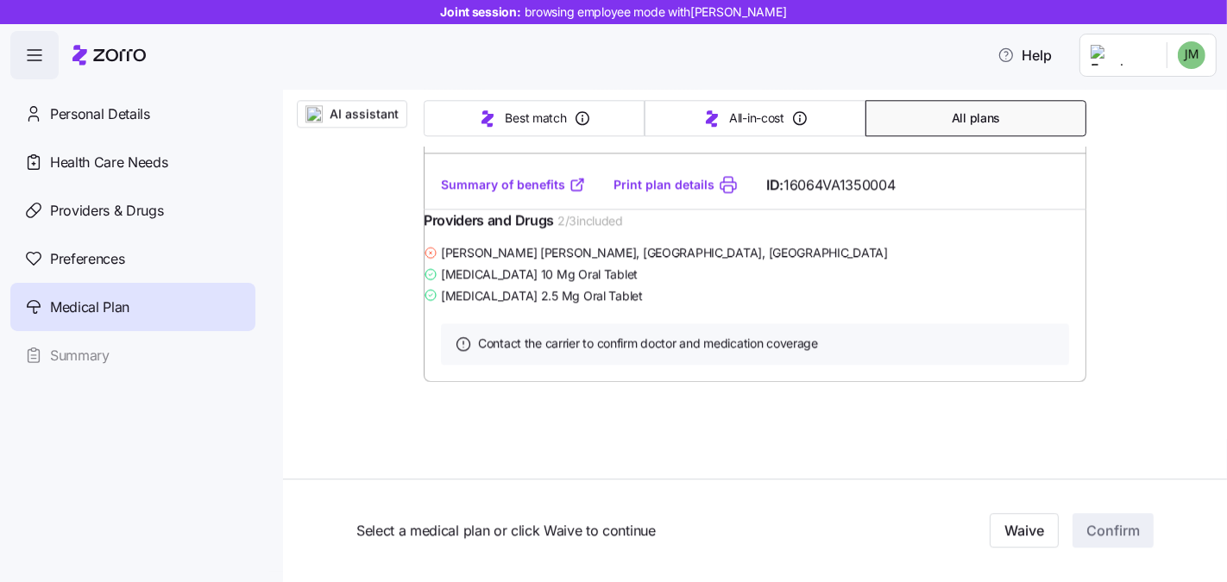
scroll to position [21969, 0]
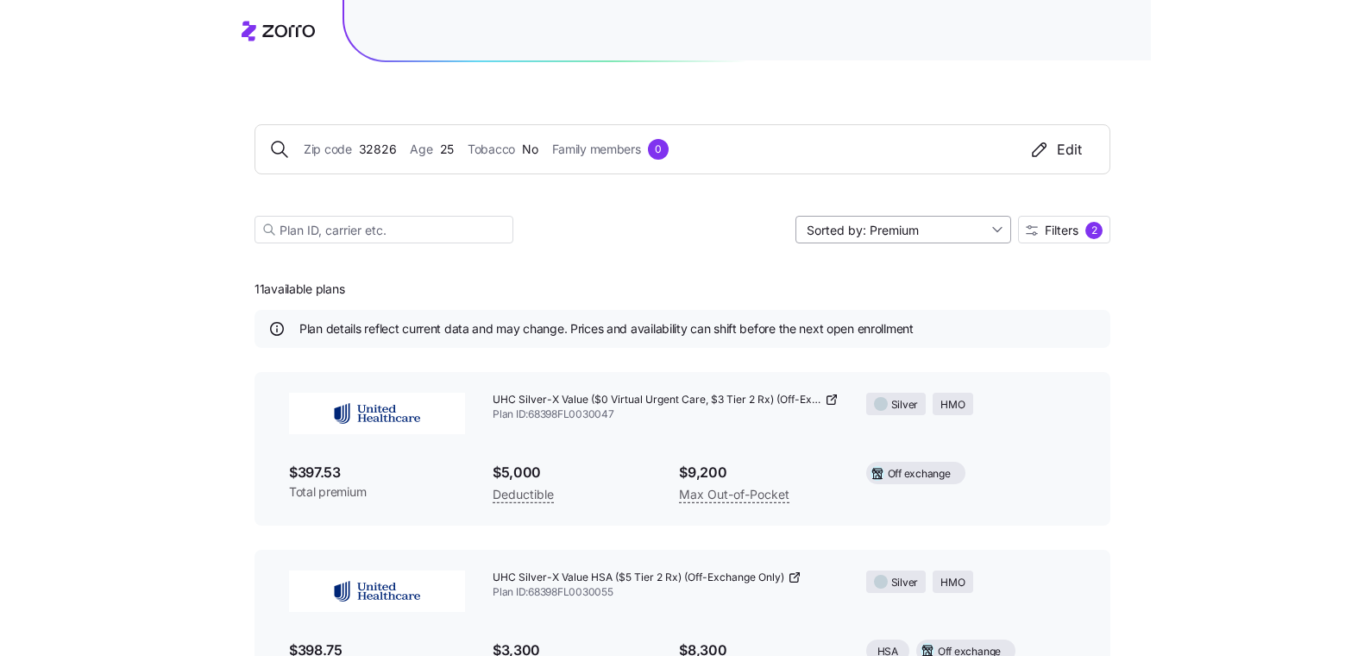
scroll to position [349, 0]
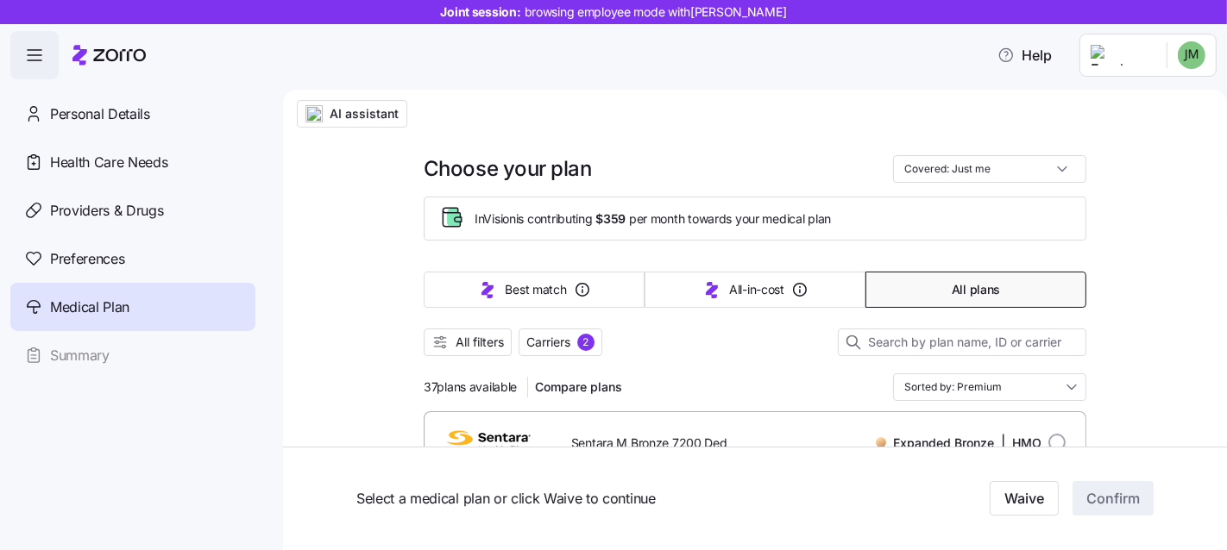
scroll to position [21969, 0]
